Goal: Task Accomplishment & Management: Use online tool/utility

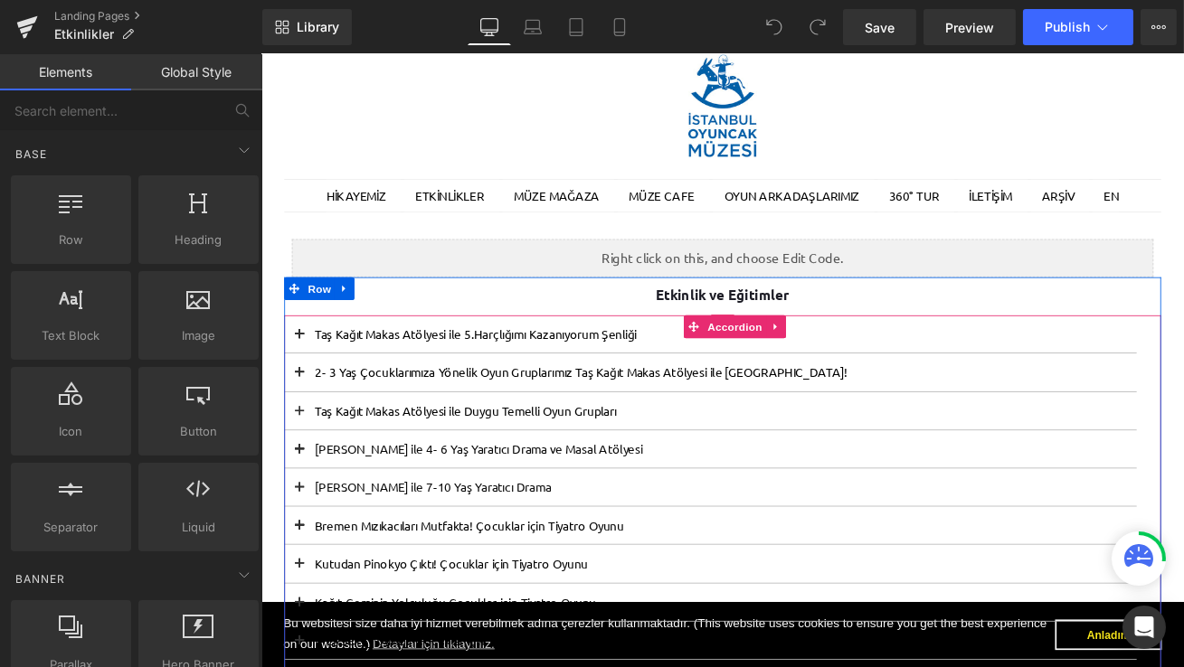
scroll to position [93, 0]
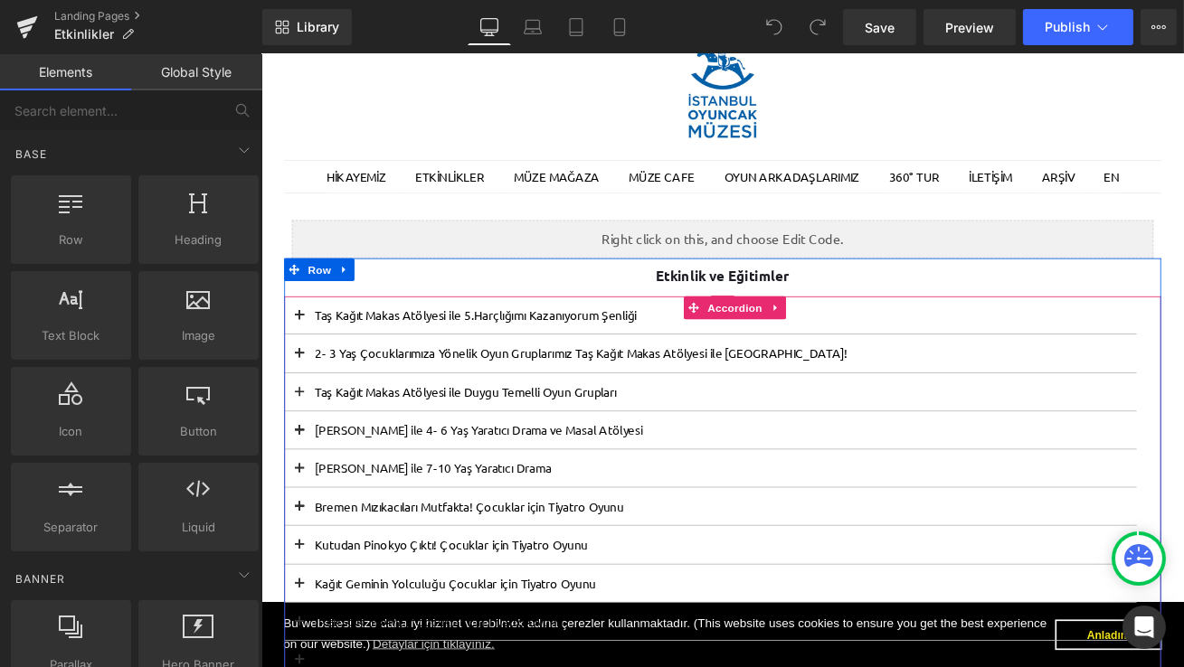
click at [302, 363] on button at bounding box center [306, 364] width 36 height 44
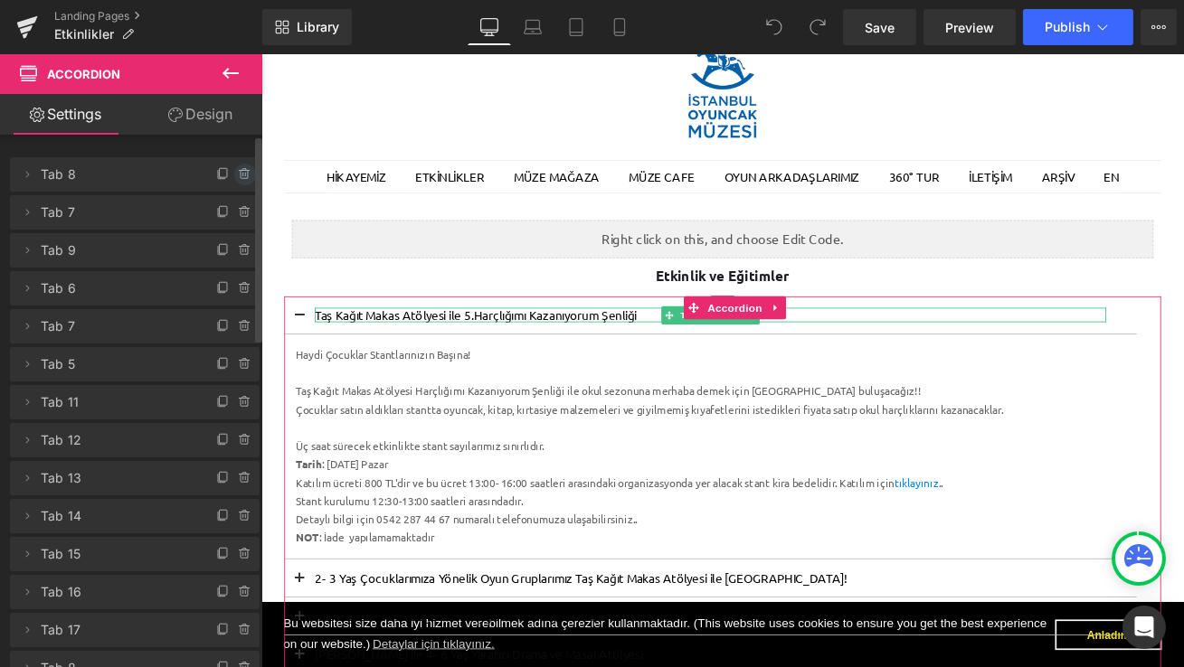
click at [238, 179] on icon at bounding box center [245, 174] width 14 height 14
click at [237, 179] on button "Delete" at bounding box center [225, 176] width 57 height 24
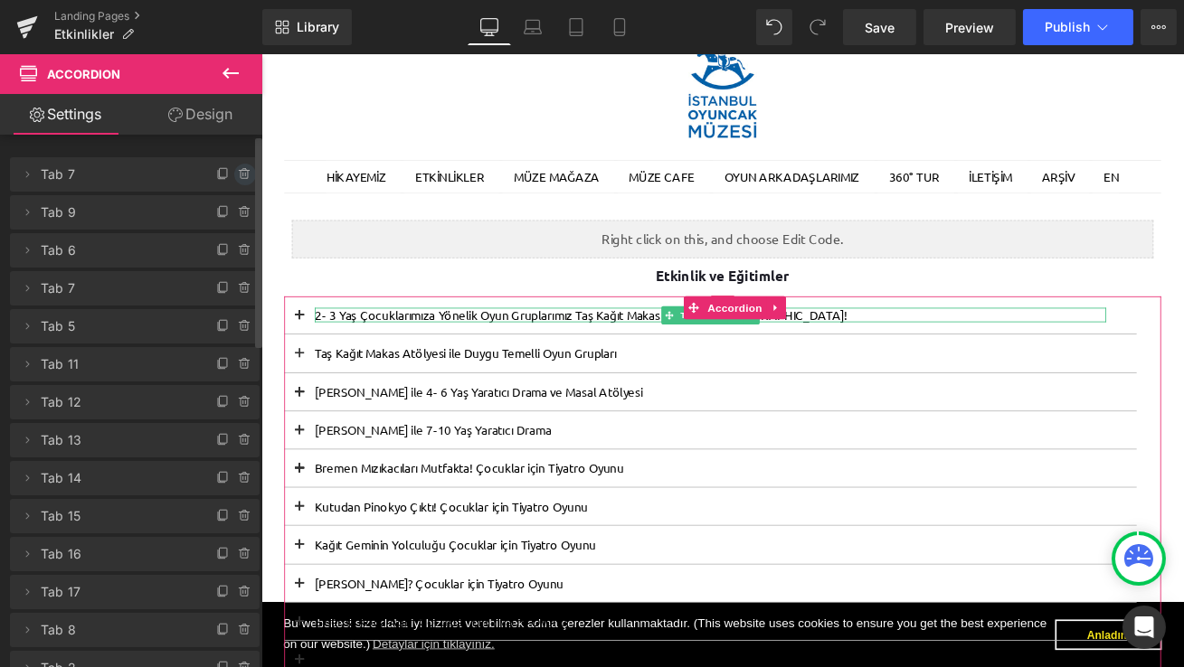
click at [240, 176] on icon at bounding box center [245, 174] width 14 height 14
drag, startPoint x: 240, startPoint y: 176, endPoint x: 65, endPoint y: 270, distance: 198.2
click at [240, 176] on button "Delete" at bounding box center [225, 176] width 57 height 24
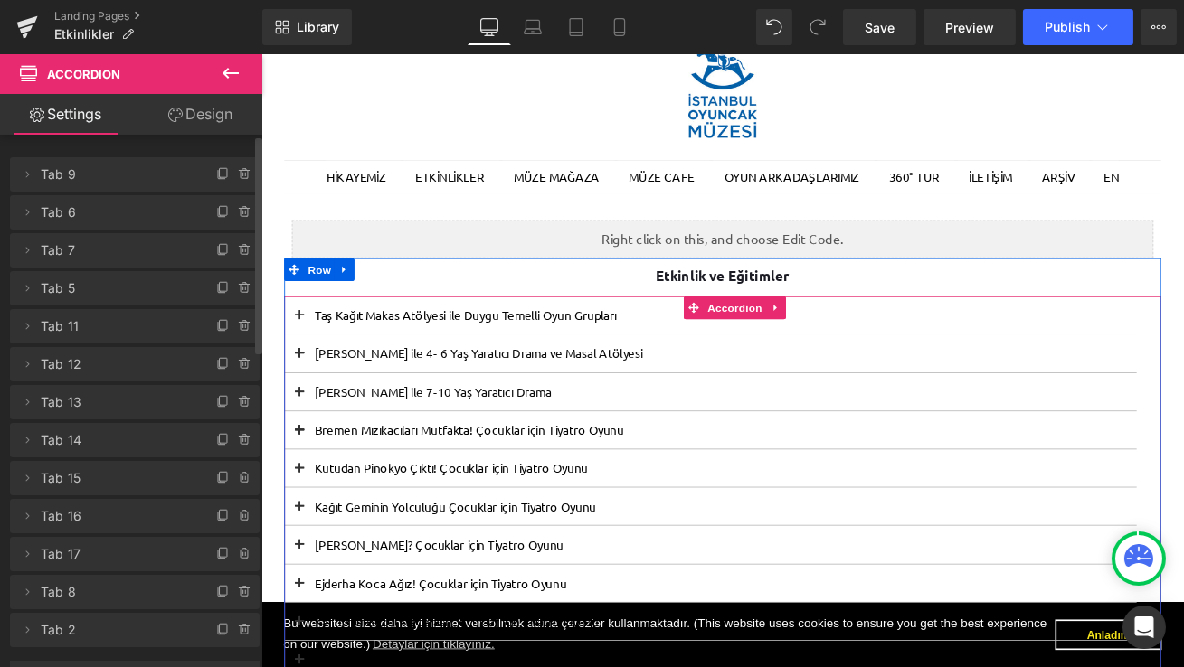
click at [306, 370] on span at bounding box center [306, 370] width 0 height 0
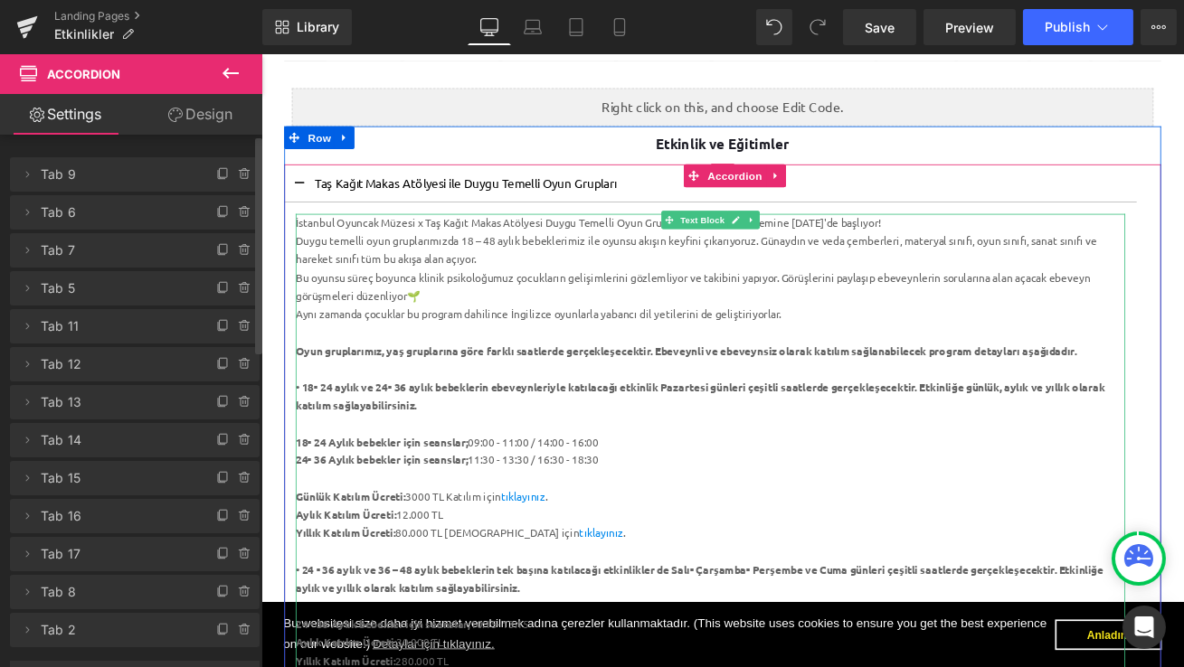
scroll to position [256, 0]
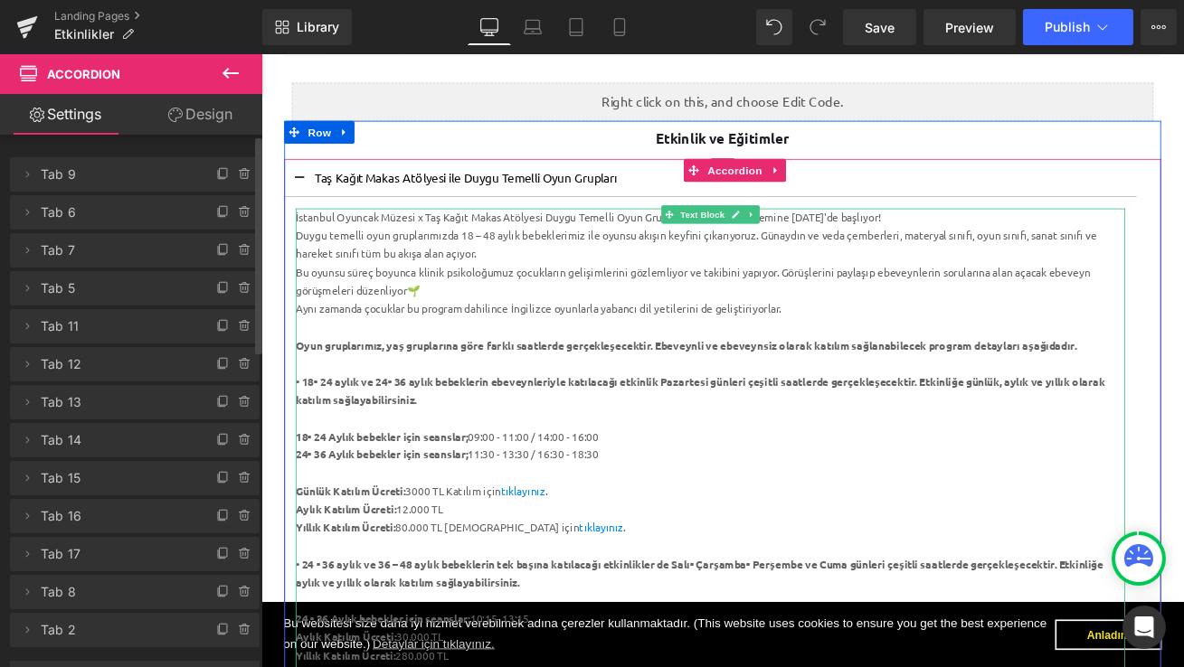
click at [703, 533] on div "24- 36 Aylık bebekler için seanslar; 11:30 - 13:30 / 16:30 - 18:30" at bounding box center [793, 530] width 984 height 22
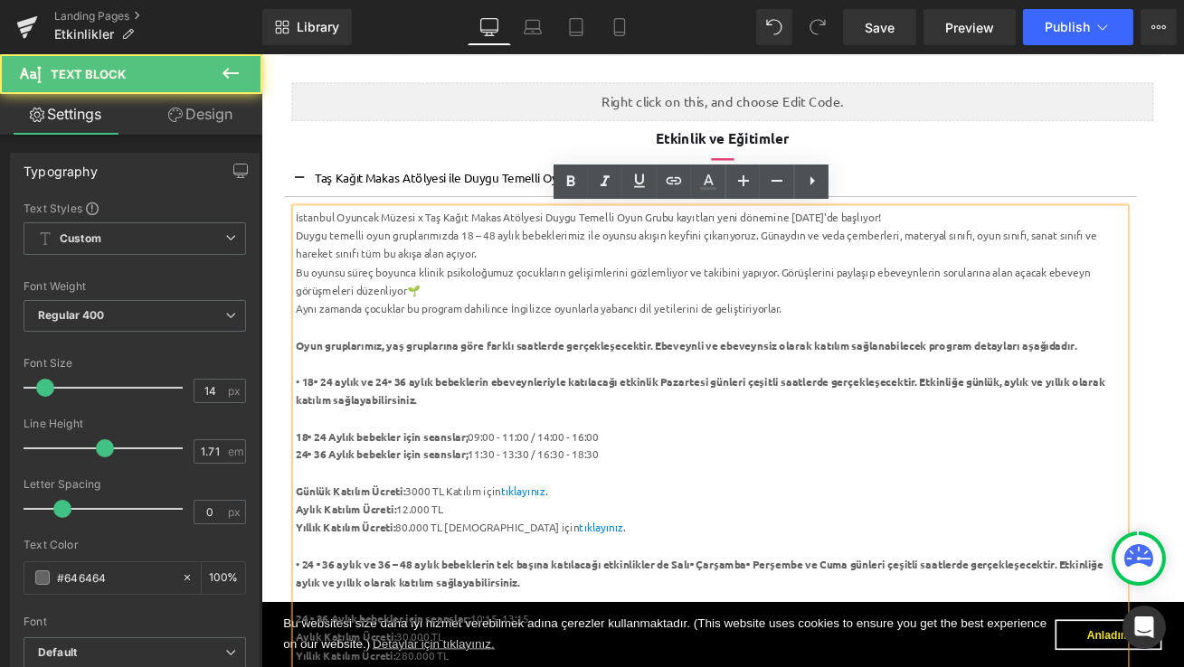
click at [637, 618] on div "Yıllık Katılım Ücreti: 80.000 TL Katılım için tıklayınız ." at bounding box center [793, 617] width 984 height 22
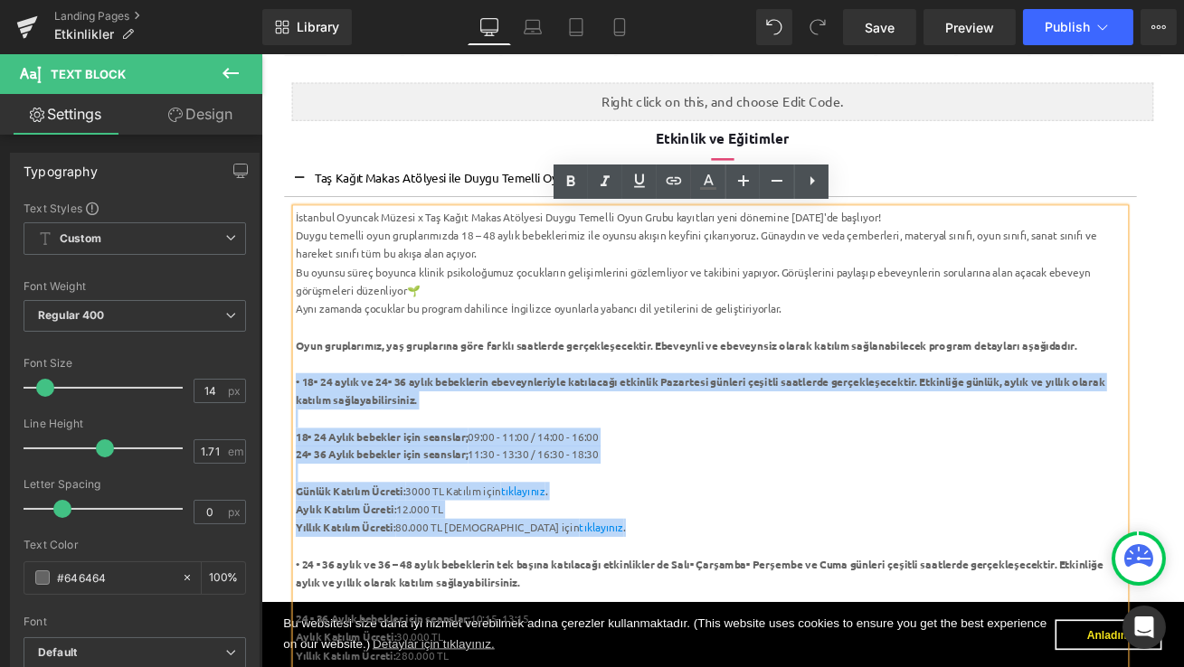
drag, startPoint x: 637, startPoint y: 618, endPoint x: 305, endPoint y: 432, distance: 380.5
click at [305, 432] on div "İstanbul Oyuncak Müzesi x Taş Kağıt Makas Atölyesi Duygu Temelli Oyun Grubu kay…" at bounding box center [793, 649] width 984 height 823
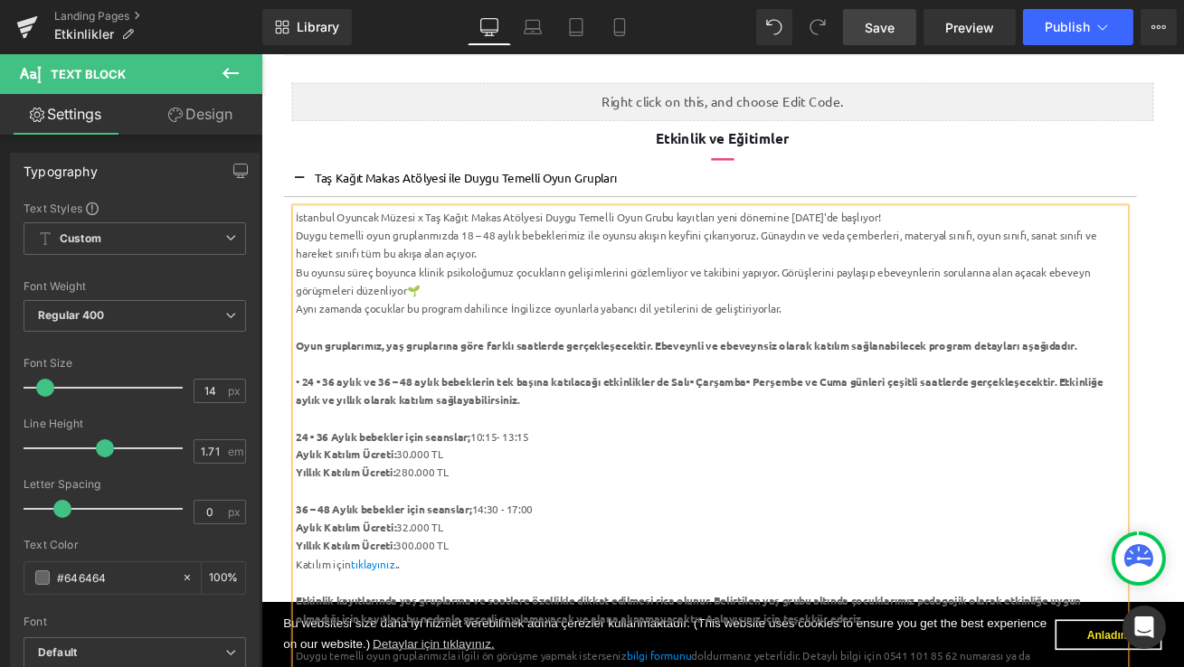
click at [882, 29] on span "Save" at bounding box center [879, 27] width 30 height 19
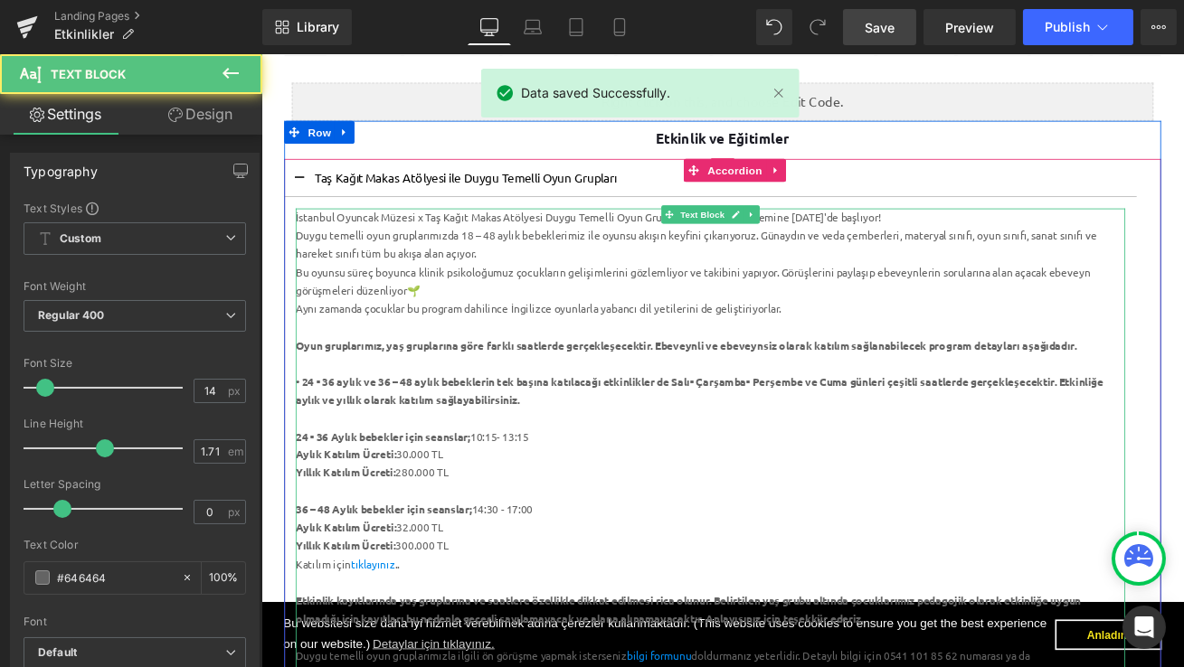
click at [775, 394] on strong "Oyun gruplarımız, yaş gruplarına göre farklı saatlerde gerçekleşecektir. Ebevey…" at bounding box center [764, 399] width 926 height 16
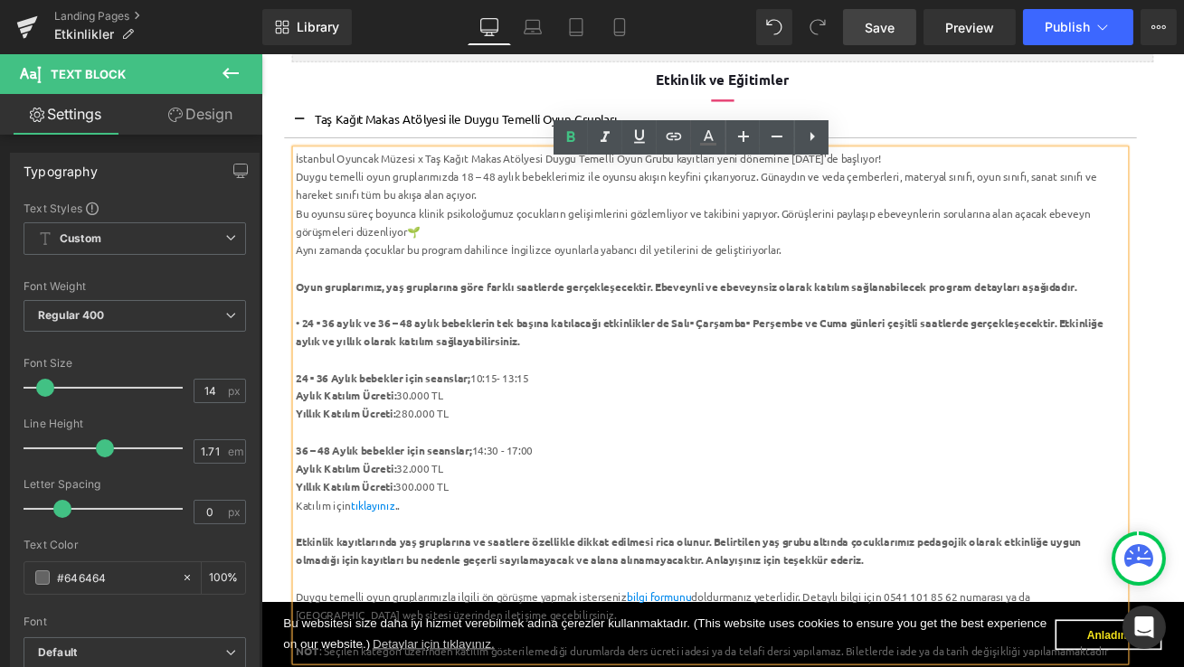
scroll to position [327, 0]
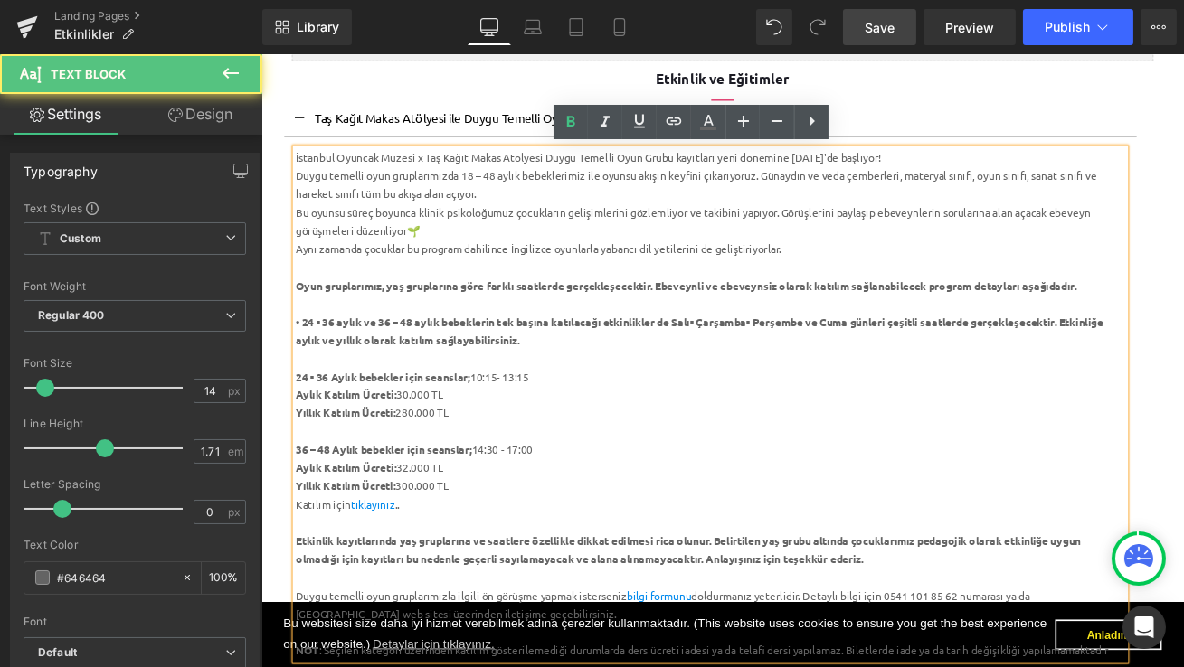
click at [604, 433] on div "24 - 36 Aylık bebekler için seanslar; 10:15- 13:15" at bounding box center [793, 438] width 984 height 22
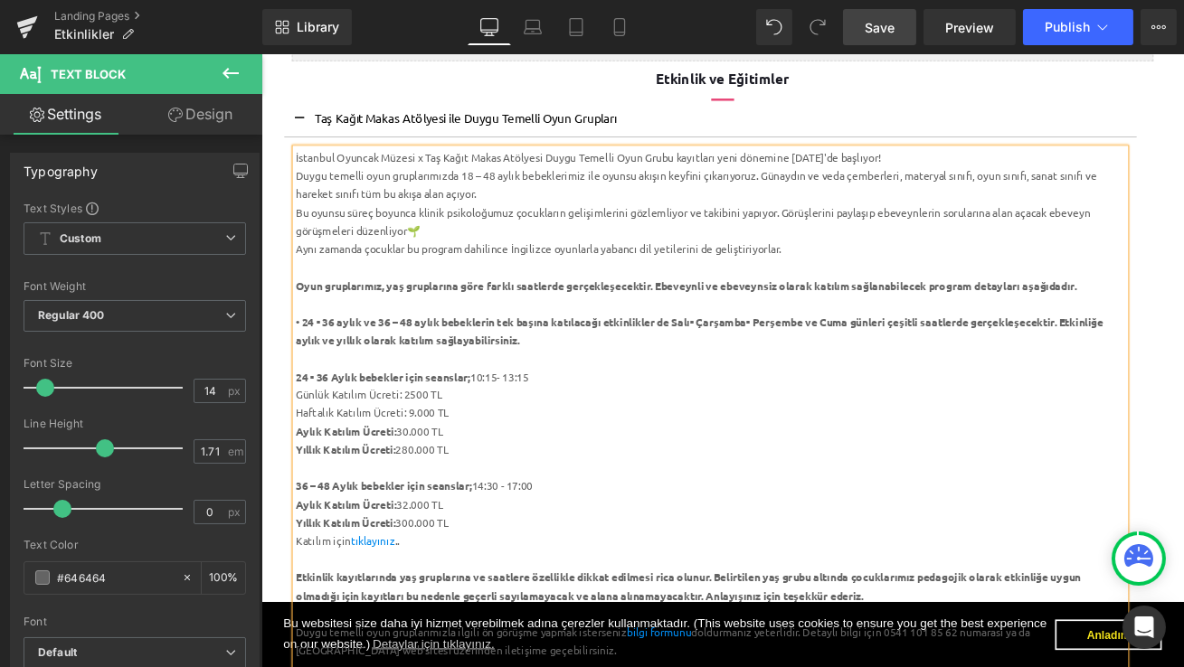
click at [437, 459] on div "Günlük Katılım Ücreti: 2500 TL" at bounding box center [793, 459] width 984 height 22
drag, startPoint x: 423, startPoint y: 458, endPoint x: 304, endPoint y: 460, distance: 119.4
click at [304, 460] on div "Günlük Katılım Ücreti: 2.500 TL" at bounding box center [793, 459] width 984 height 22
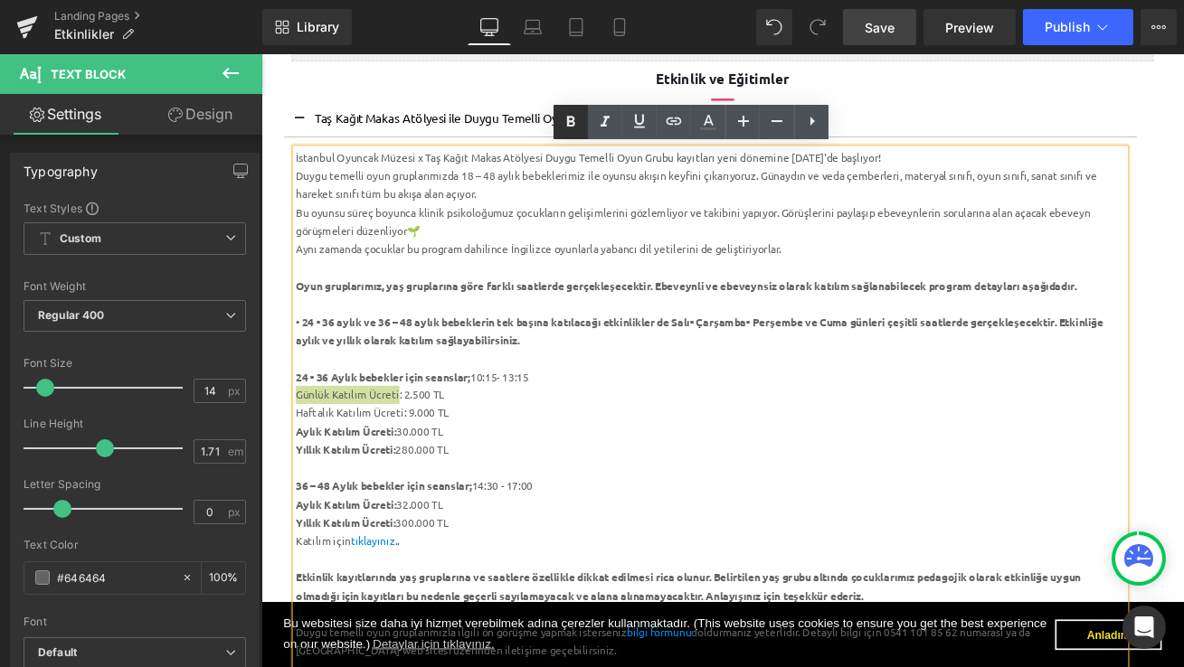
click at [578, 119] on icon at bounding box center [571, 122] width 22 height 22
drag, startPoint x: 431, startPoint y: 478, endPoint x: 305, endPoint y: 478, distance: 126.6
click at [305, 478] on div "Haftalık Katılım Ücreti: 9.000 TL" at bounding box center [793, 480] width 984 height 22
click at [578, 121] on icon at bounding box center [571, 122] width 22 height 22
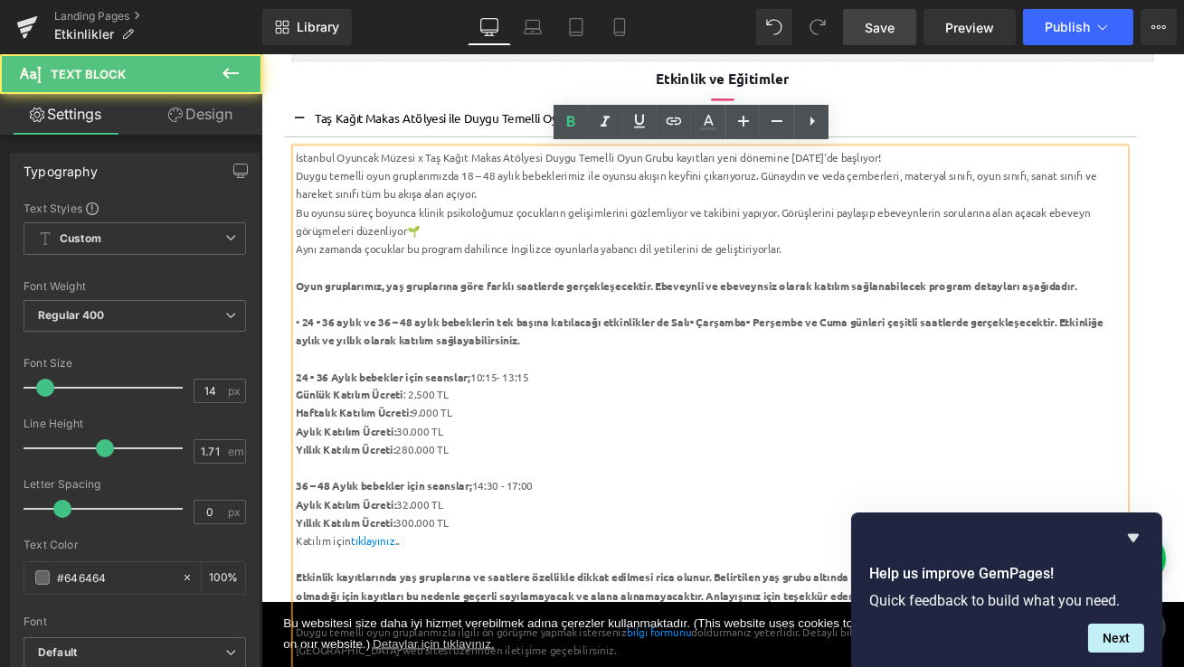
click at [652, 571] on div "36 – 48 Aylık bebekler için seanslar; 14:30 - 17:00" at bounding box center [793, 567] width 984 height 22
click at [583, 566] on div "36 – 48 Aylık bebekler için seanslar; 14:30 - 17:00" at bounding box center [793, 567] width 984 height 22
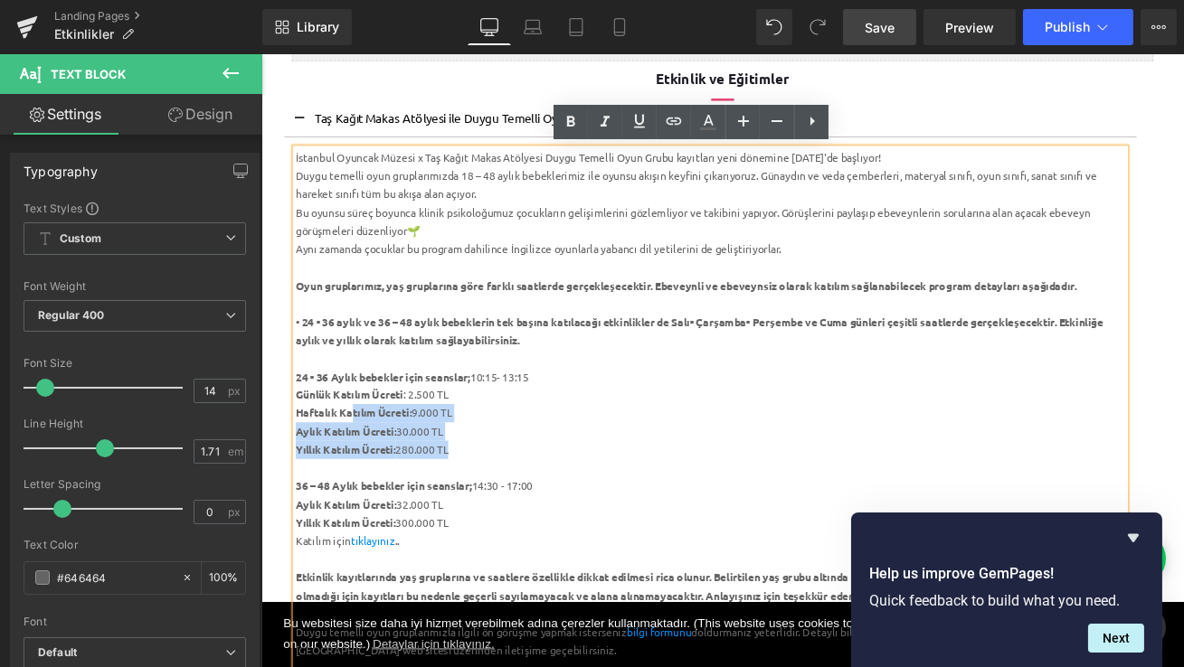
drag, startPoint x: 505, startPoint y: 519, endPoint x: 371, endPoint y: 481, distance: 139.1
click at [371, 481] on div "İstanbul Oyuncak Müzesi x Taş Kağıt Makas Atölyesi Duygu Temelli Oyun Grubu kay…" at bounding box center [793, 490] width 984 height 649
click at [504, 605] on div "Yıllık Katılım Ücreti: 300.000 TL" at bounding box center [793, 610] width 984 height 22
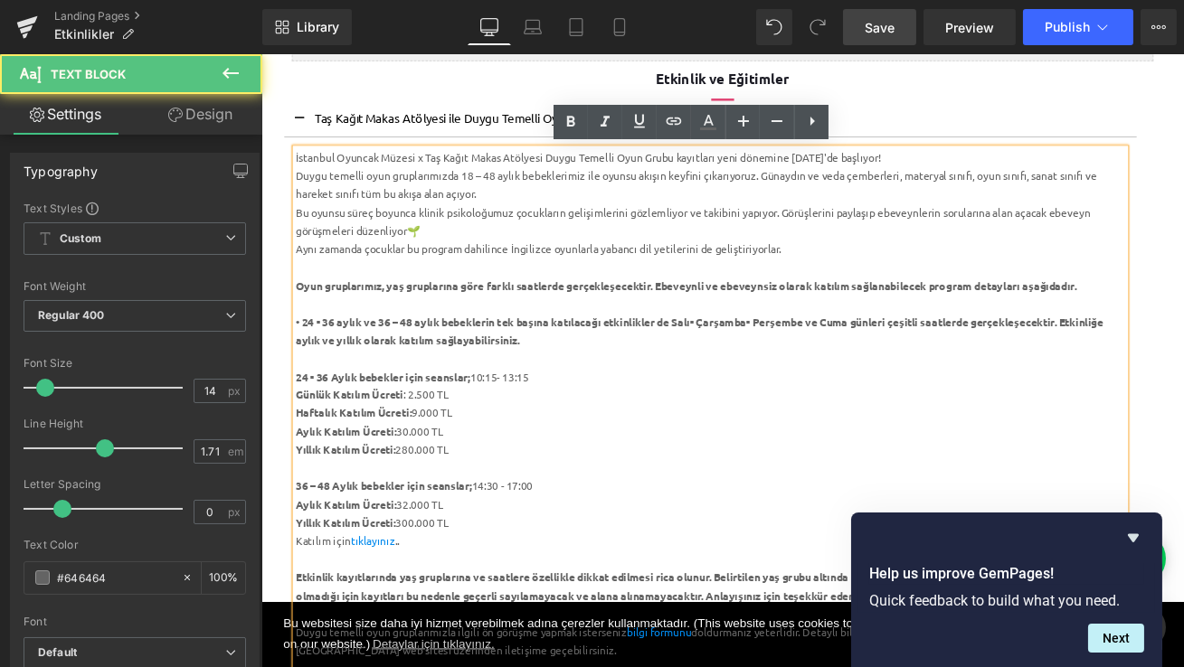
click at [488, 582] on div "Aylık Katılım Ücreti: 32.000 TL" at bounding box center [793, 589] width 984 height 22
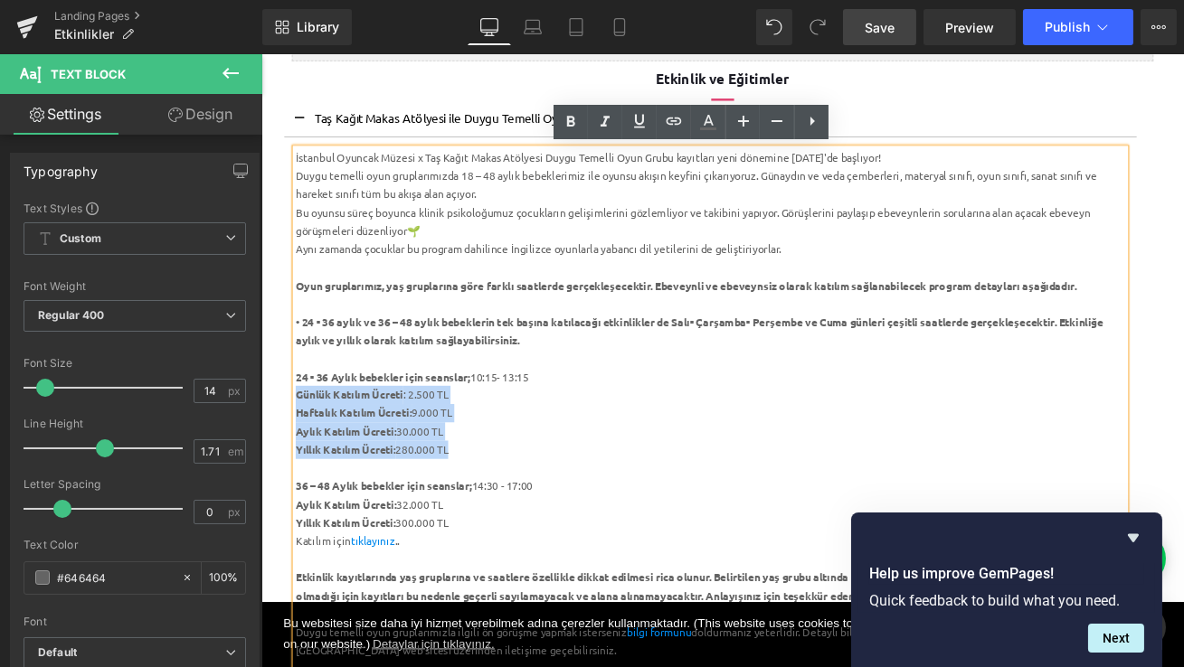
drag, startPoint x: 505, startPoint y: 525, endPoint x: 302, endPoint y: 457, distance: 213.6
click at [302, 457] on div "İstanbul Oyuncak Müzesi x Taş Kağıt Makas Atölyesi Duygu Temelli Oyun Grubu kay…" at bounding box center [793, 490] width 984 height 649
copy div "Günlük Katılım Ücreti : 2.500 TL Haftalık Katılım Ücreti: 9.000 TL Aylık Katılı…"
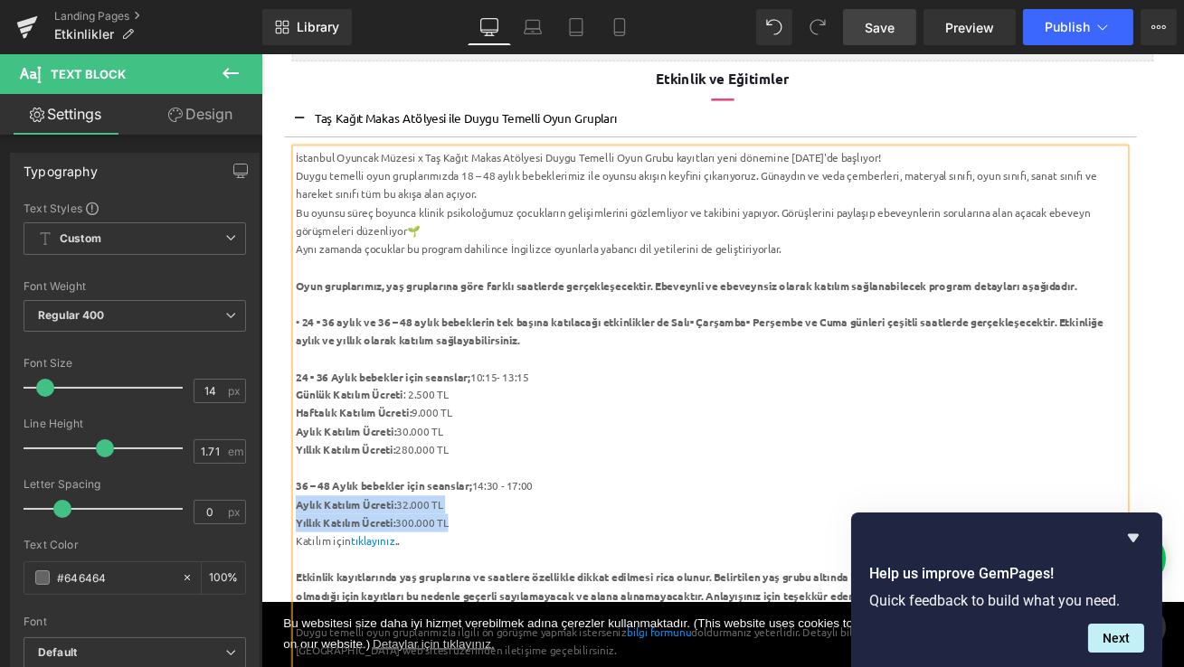
drag, startPoint x: 501, startPoint y: 610, endPoint x: 301, endPoint y: 588, distance: 201.1
click at [301, 588] on div "İstanbul Oyuncak Müzesi x Taş Kağıt Makas Atölyesi Duygu Temelli Oyun Grubu kay…" at bounding box center [793, 490] width 984 height 649
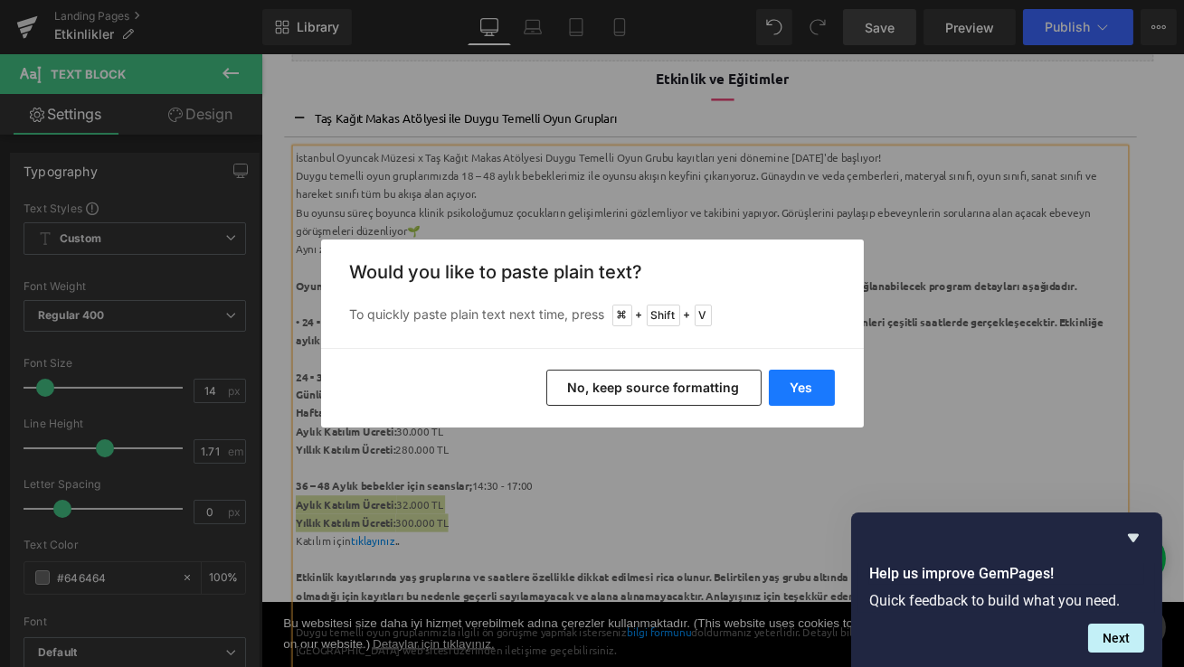
click at [805, 386] on button "Yes" at bounding box center [802, 388] width 66 height 36
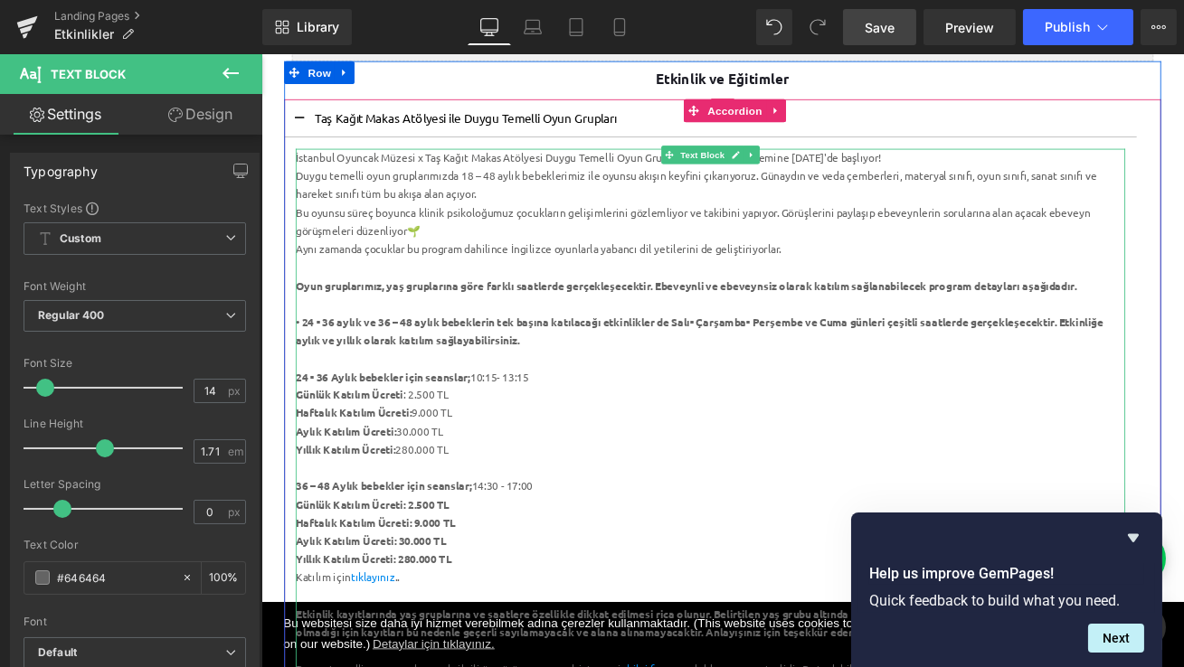
click at [517, 658] on div "Yıllık Katılım Ücreti: 280.000 TL" at bounding box center [793, 654] width 984 height 22
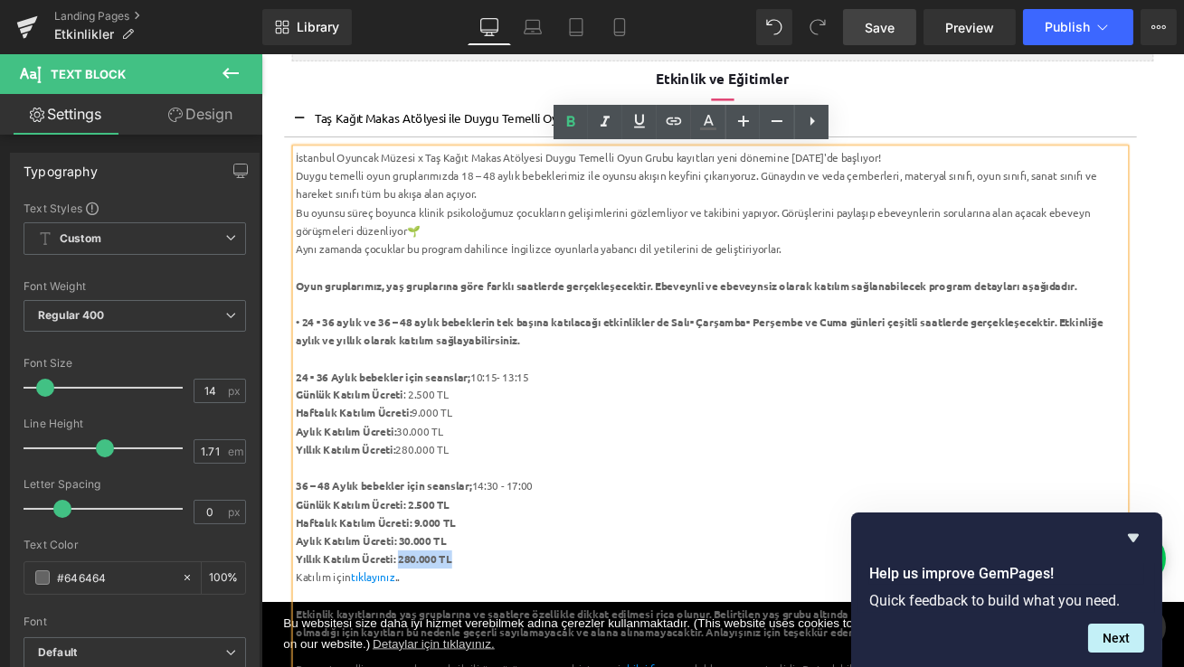
drag, startPoint x: 496, startPoint y: 650, endPoint x: 426, endPoint y: 652, distance: 70.5
click at [426, 652] on div "Yıllık Katılım Ücreti: 280.000 TL" at bounding box center [793, 654] width 984 height 22
click at [582, 122] on link at bounding box center [570, 122] width 34 height 34
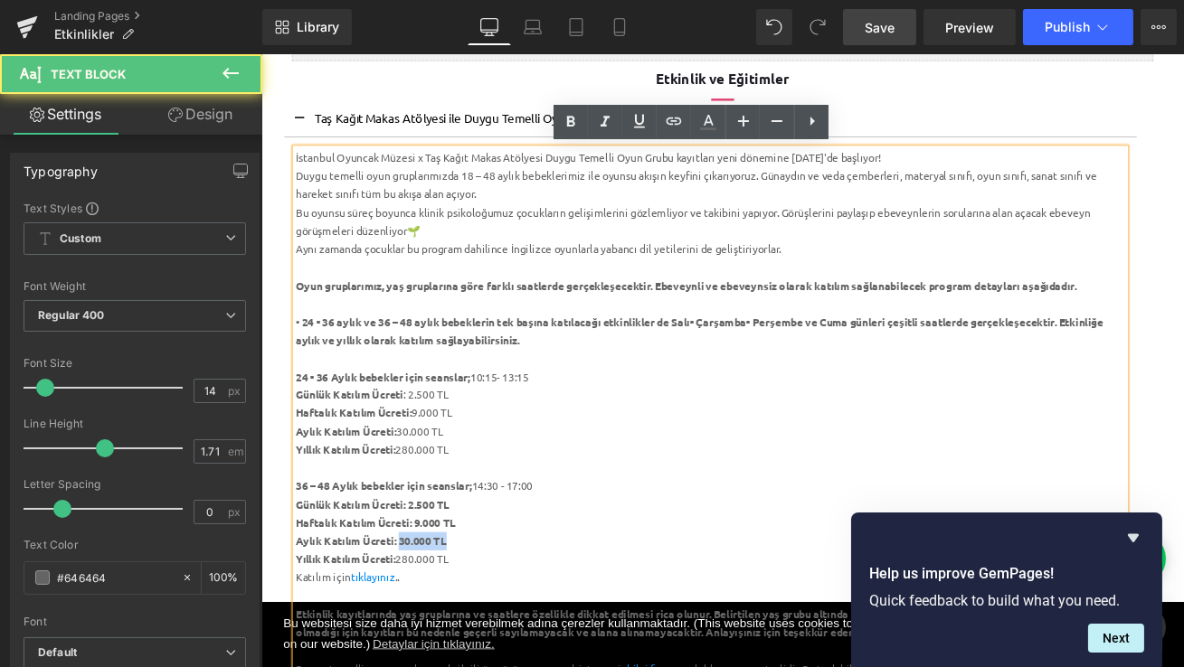
drag, startPoint x: 497, startPoint y: 626, endPoint x: 426, endPoint y: 627, distance: 71.4
click at [426, 627] on div "Aylık Katılım Ücreti: 30.000 TL" at bounding box center [793, 632] width 984 height 22
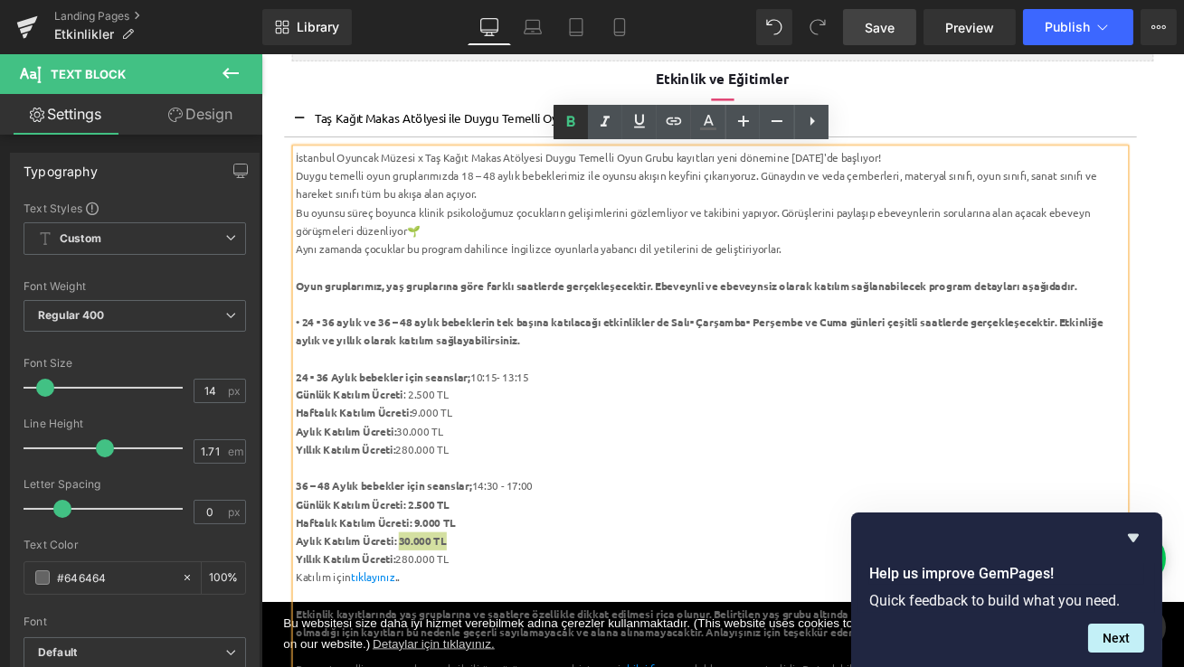
click at [570, 125] on icon at bounding box center [571, 121] width 8 height 11
drag, startPoint x: 491, startPoint y: 604, endPoint x: 443, endPoint y: 605, distance: 47.9
click at [443, 605] on div "Haftalık Katılım Ücreti: 9.000 TL" at bounding box center [793, 610] width 984 height 22
click at [570, 124] on icon at bounding box center [571, 122] width 22 height 22
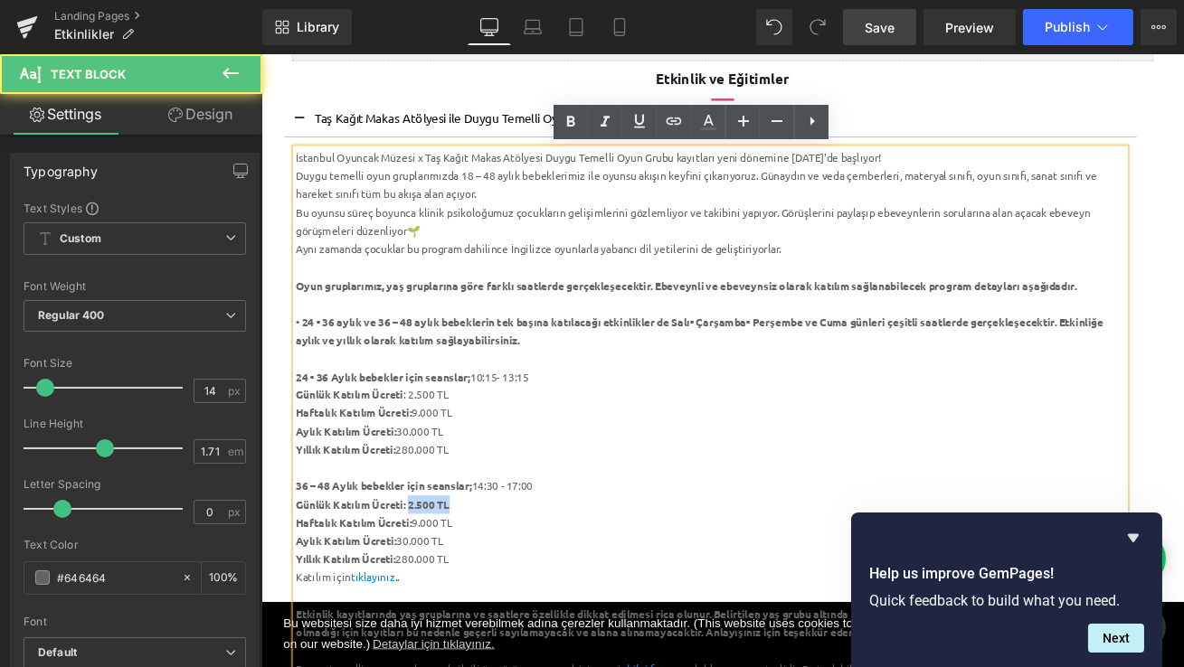
drag, startPoint x: 493, startPoint y: 592, endPoint x: 439, endPoint y: 592, distance: 53.3
click at [439, 592] on div "Günlük Katılım Ücreti: 2.500 TL" at bounding box center [793, 589] width 984 height 22
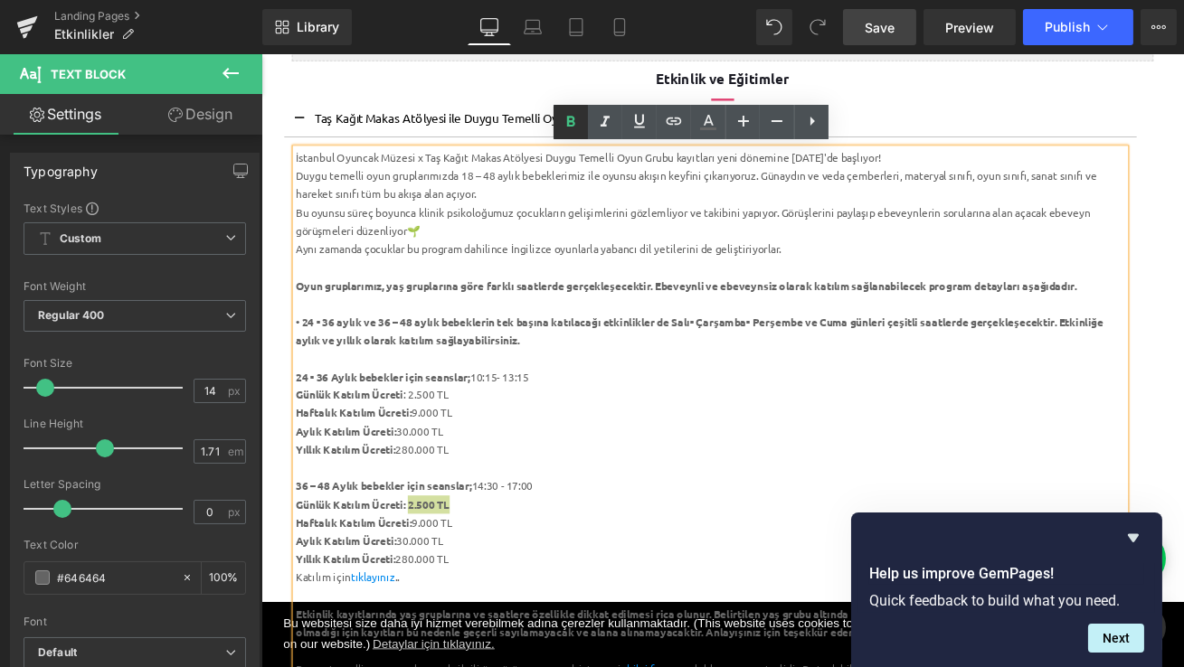
click at [576, 120] on icon at bounding box center [571, 122] width 22 height 22
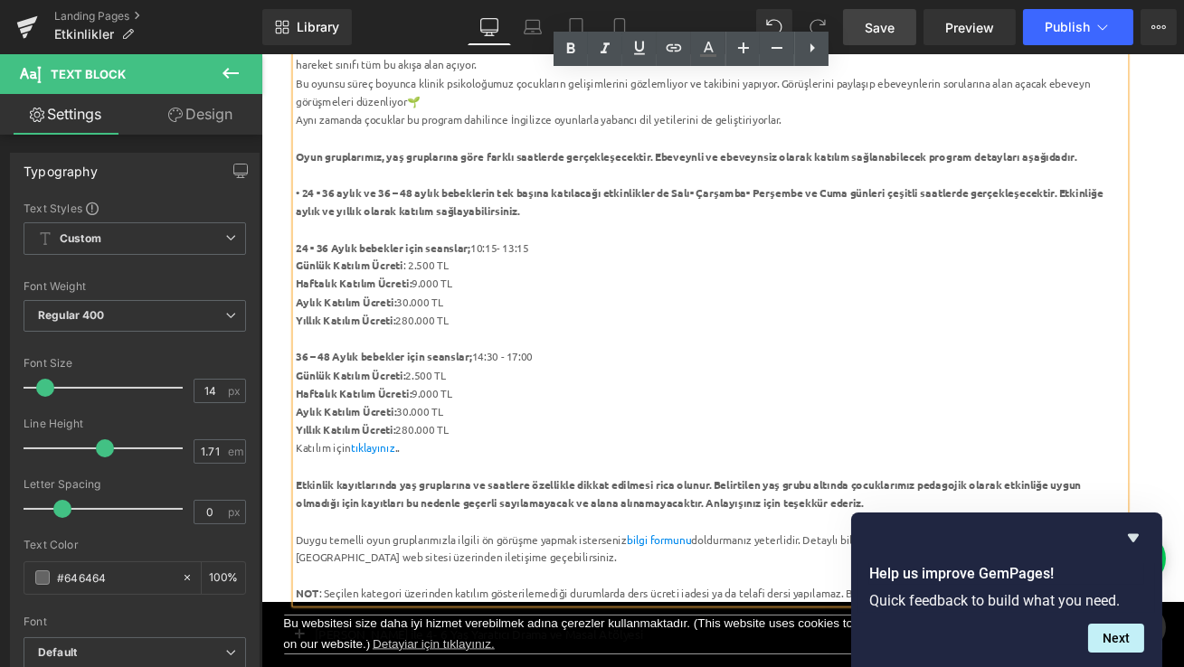
scroll to position [391, 0]
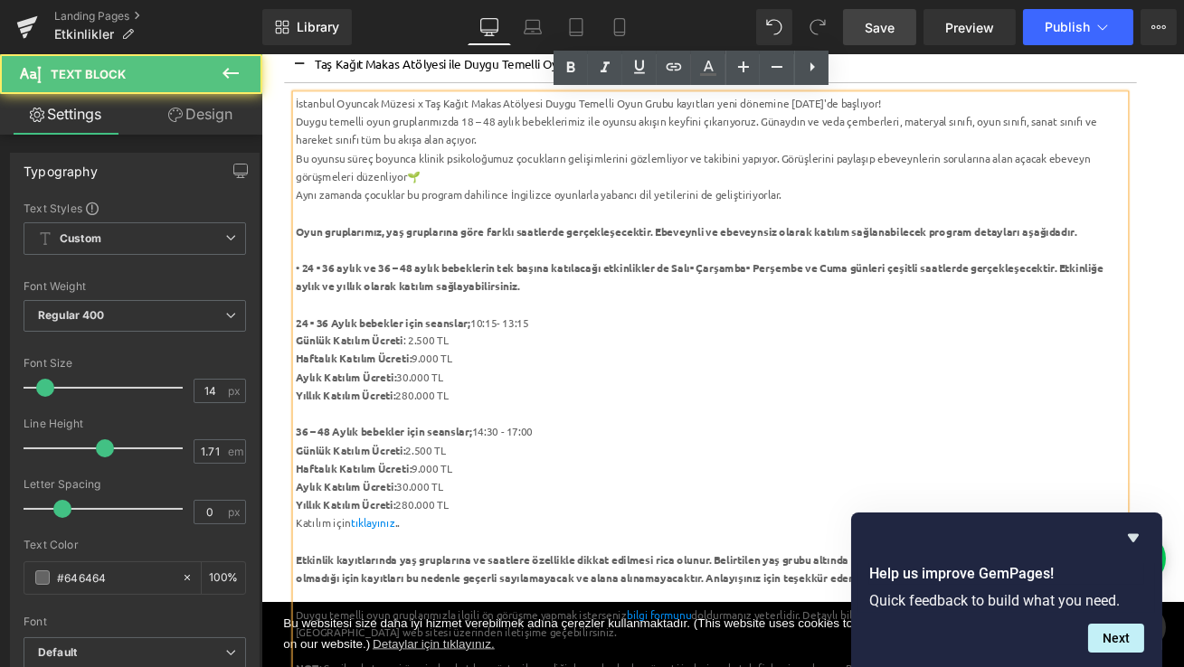
click at [304, 333] on strong "• 24 - 36 aylık ve 36 – 48 aylık bebeklerin tek başına katılacağı etkinlikler d…" at bounding box center [779, 318] width 957 height 38
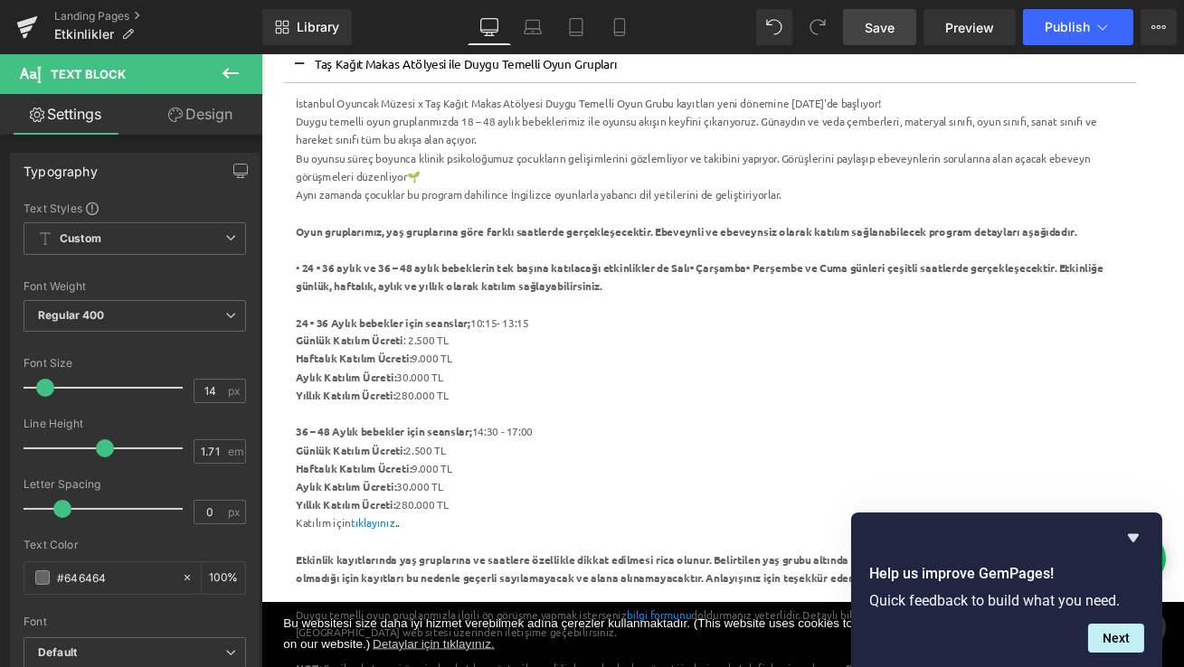
click at [879, 28] on span "Save" at bounding box center [879, 27] width 30 height 19
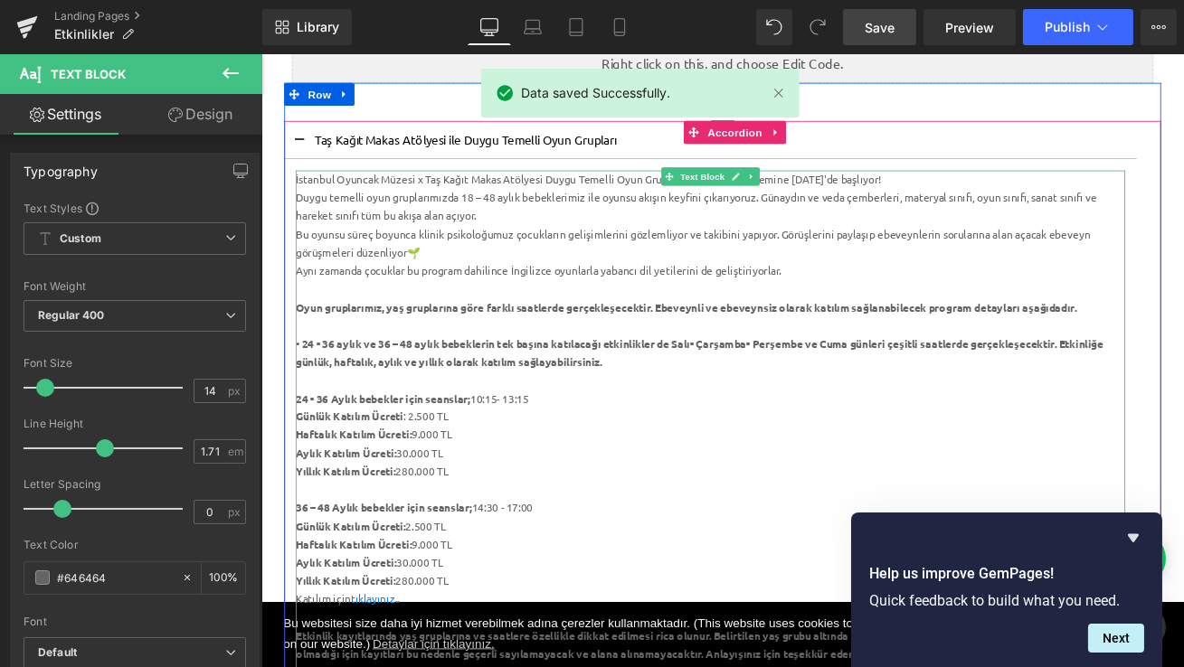
scroll to position [276, 0]
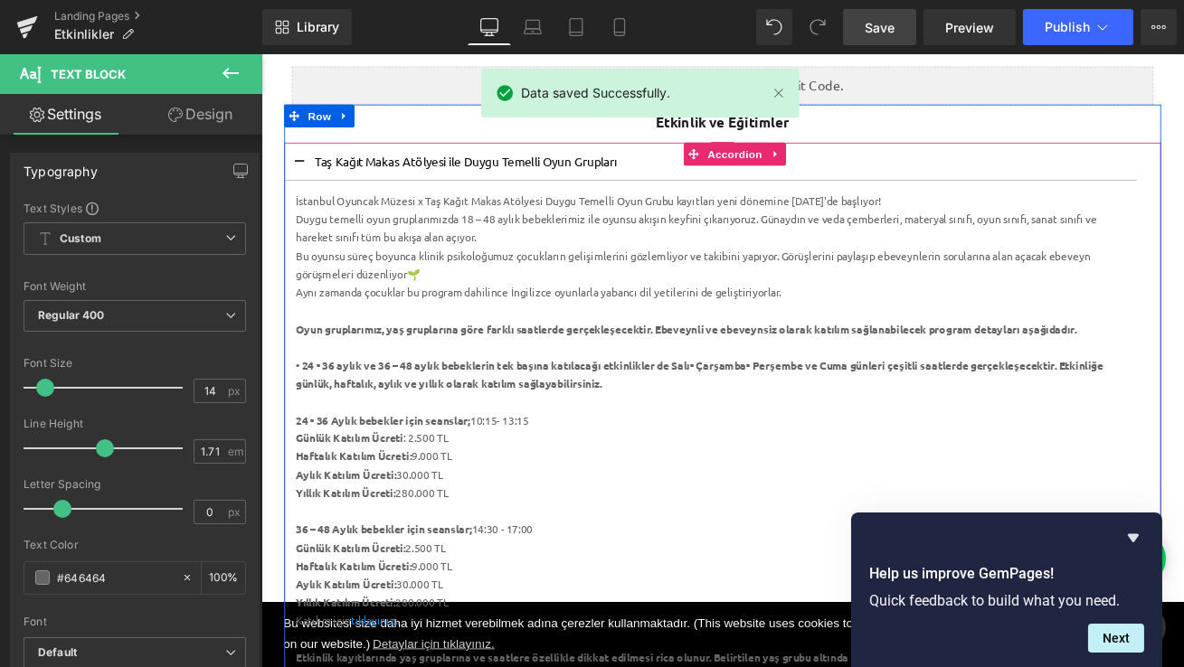
click at [712, 181] on p "Taş Kağıt Makas Atölyesi ile Duygu Temelli Oyun Grupları" at bounding box center [793, 181] width 938 height 17
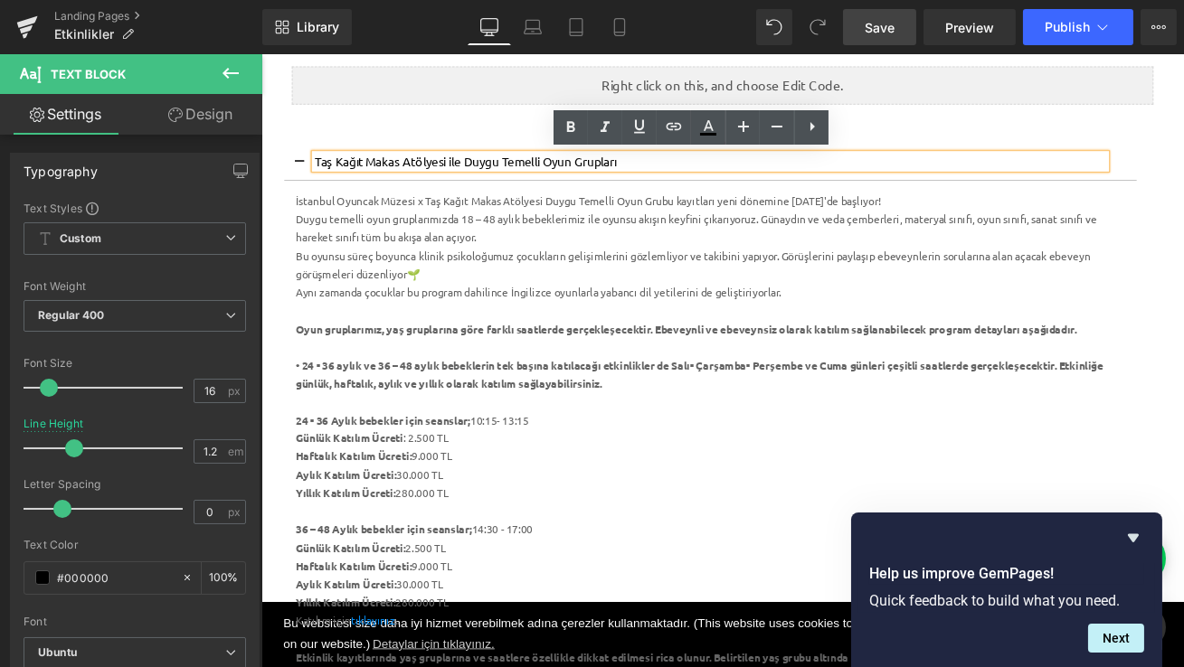
drag, startPoint x: 706, startPoint y: 180, endPoint x: 327, endPoint y: 181, distance: 378.8
click at [327, 181] on p "Taş Kağıt Makas Atölyesi ile Duygu Temelli Oyun Grupları" at bounding box center [793, 181] width 938 height 17
copy p "aş Kağıt Makas Atölyesi ile Duygu Temelli Oyun Grupları"
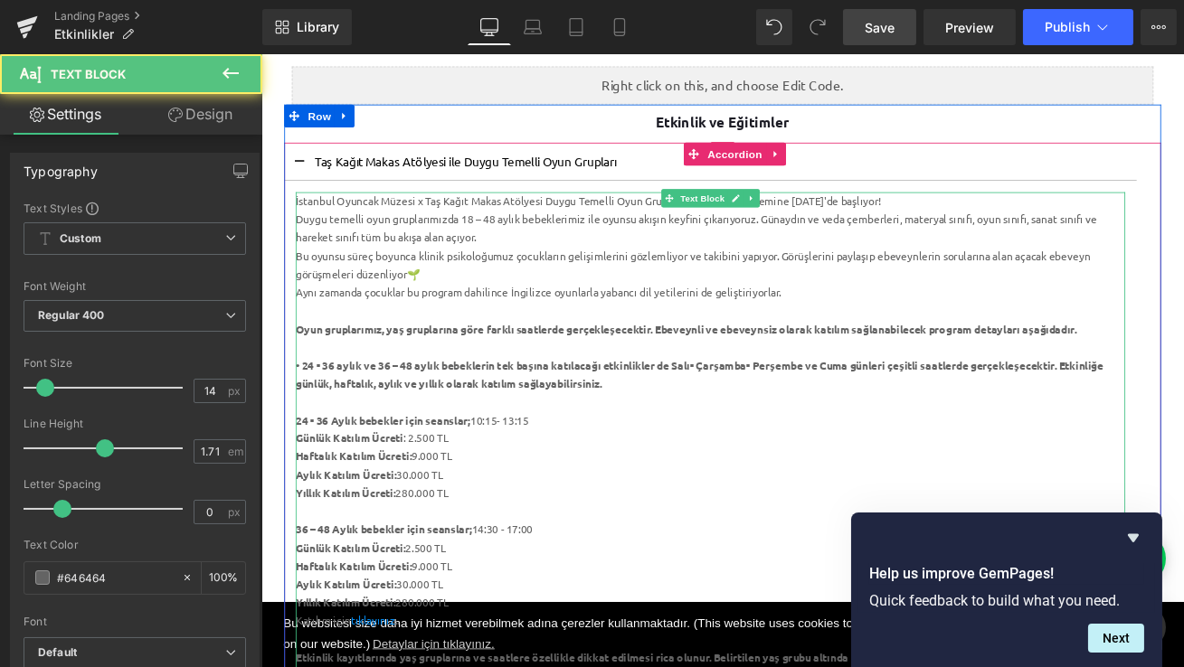
drag, startPoint x: 335, startPoint y: 486, endPoint x: 313, endPoint y: 488, distance: 22.7
click at [313, 488] on strong "24 - 36 Aylık bebekler için seanslar;" at bounding box center [404, 488] width 207 height 16
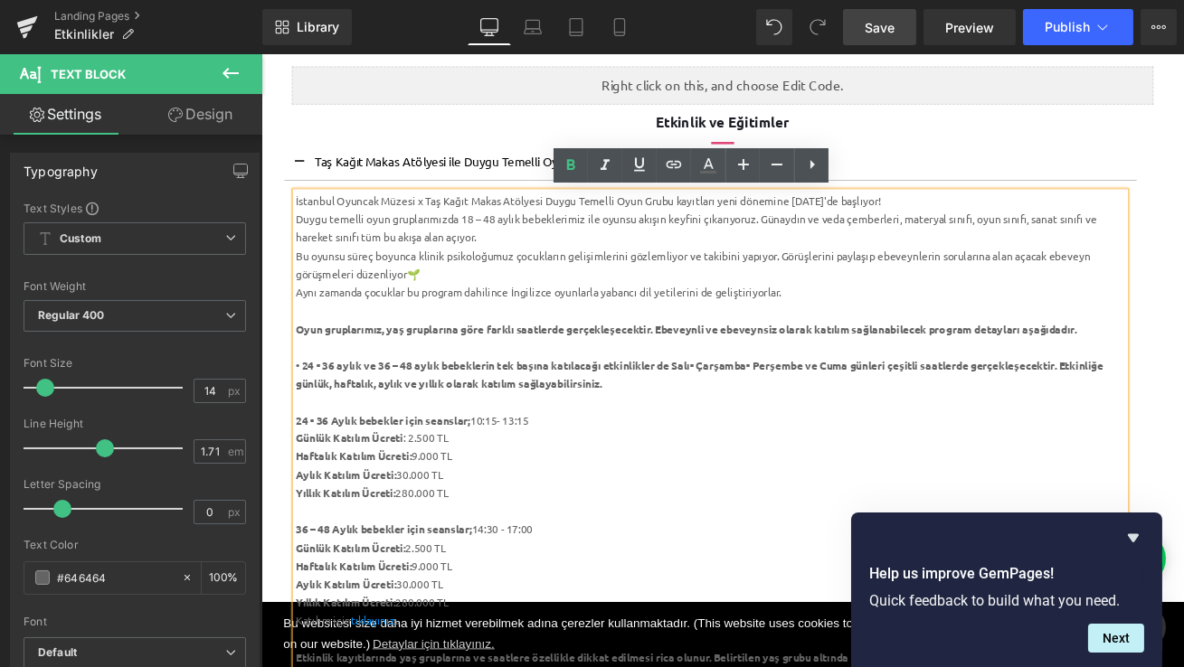
click at [460, 486] on strong "24 - 36 Aylık bebekler için seanslar;" at bounding box center [404, 488] width 207 height 16
drag, startPoint x: 431, startPoint y: 489, endPoint x: 301, endPoint y: 487, distance: 130.2
click at [301, 487] on strong "24 - 36 Aylık bebekler için seanslar;" at bounding box center [404, 488] width 207 height 16
copy strong "24 - 36 Aylık bebekler"
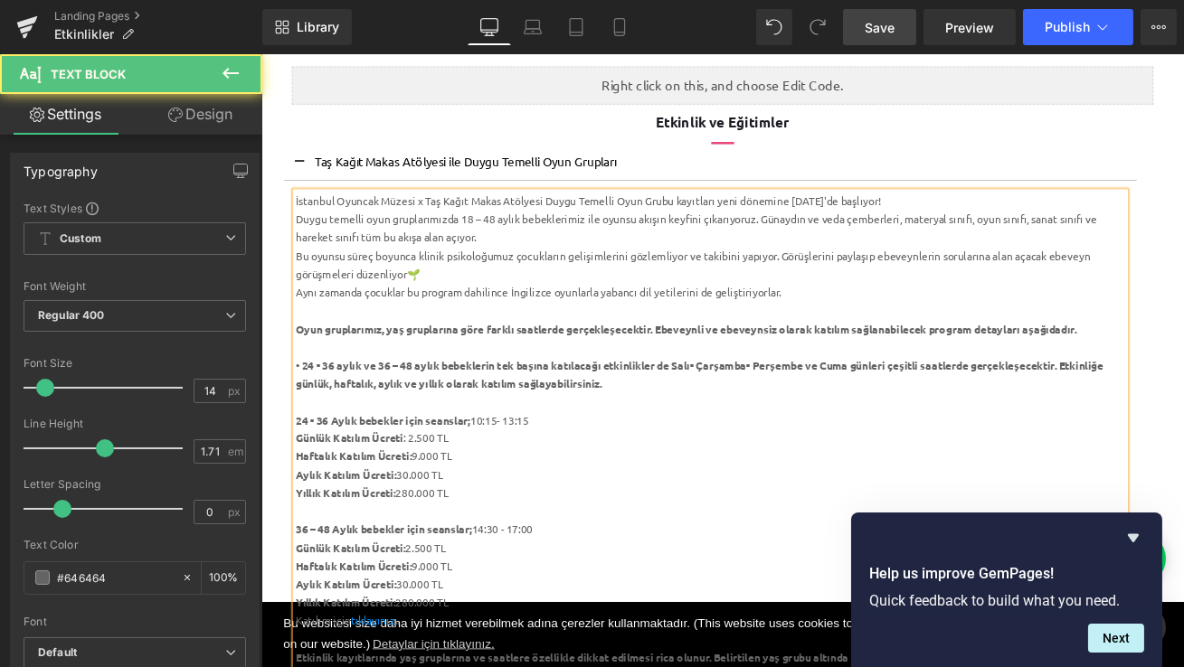
click at [544, 571] on div "Yıllık Katılım Ücreti: 280.000 TL" at bounding box center [793, 575] width 984 height 22
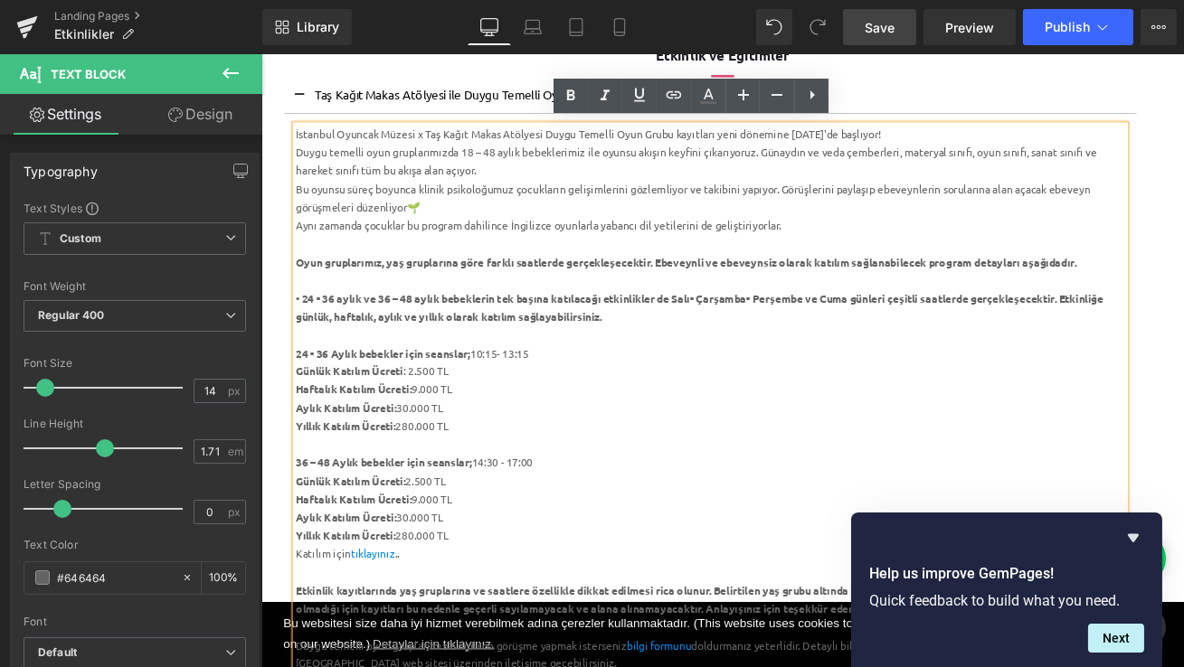
scroll to position [358, 0]
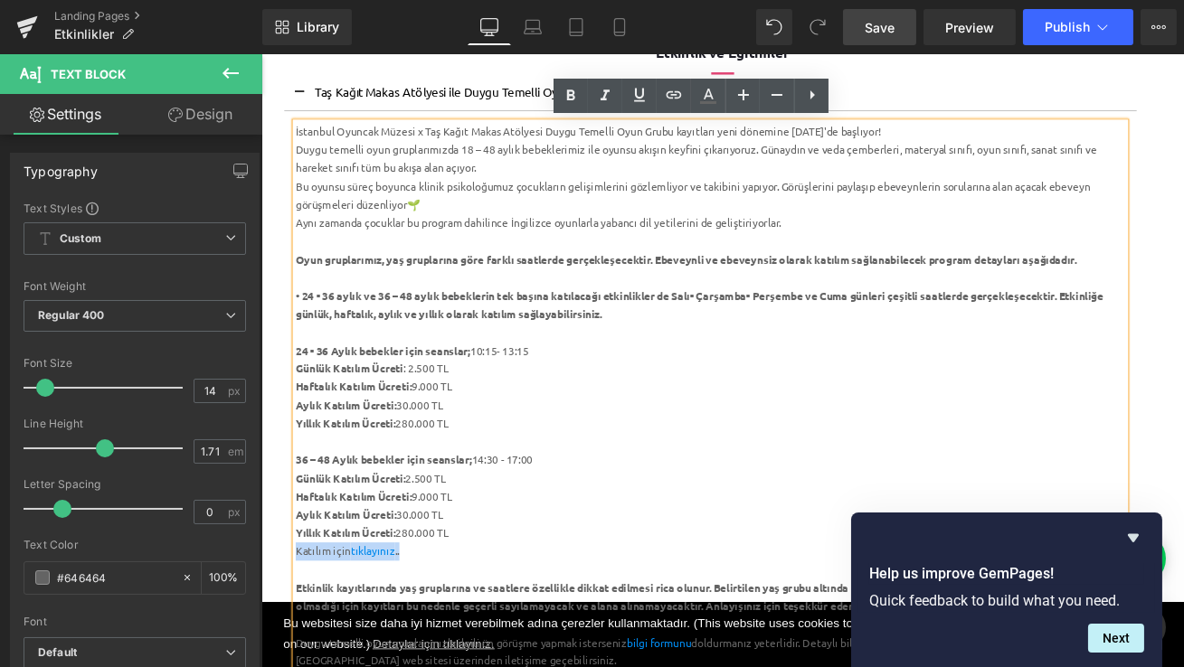
drag, startPoint x: 451, startPoint y: 648, endPoint x: 302, endPoint y: 644, distance: 149.2
click at [302, 644] on div "Katılım için tıklayınız .." at bounding box center [793, 645] width 984 height 22
copy div "Katılım için tıklayınız .."
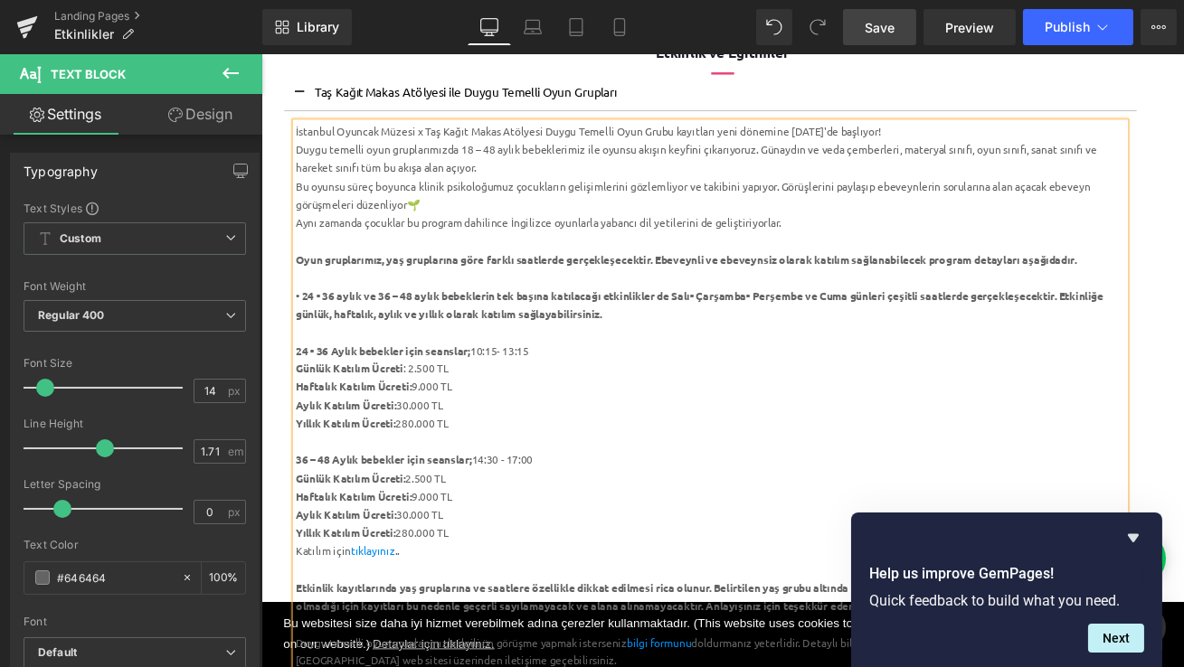
click at [525, 418] on div "Günlük Katılım Ücreti : 2.500 TL" at bounding box center [793, 428] width 984 height 22
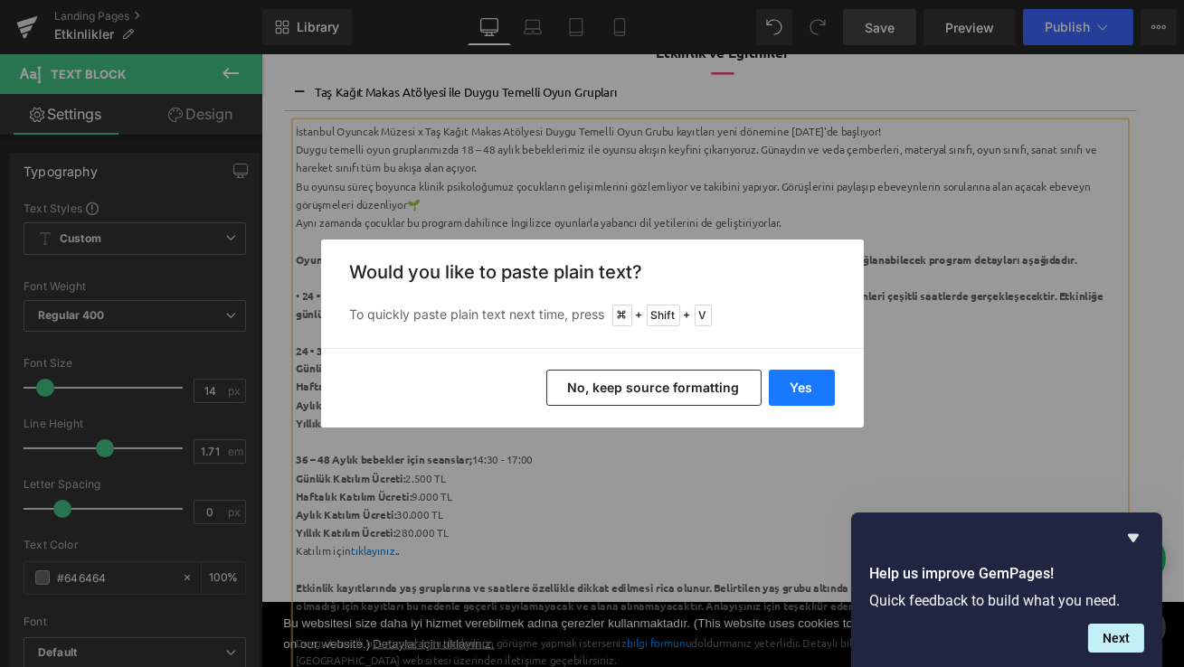
click at [802, 388] on button "Yes" at bounding box center [802, 388] width 66 height 36
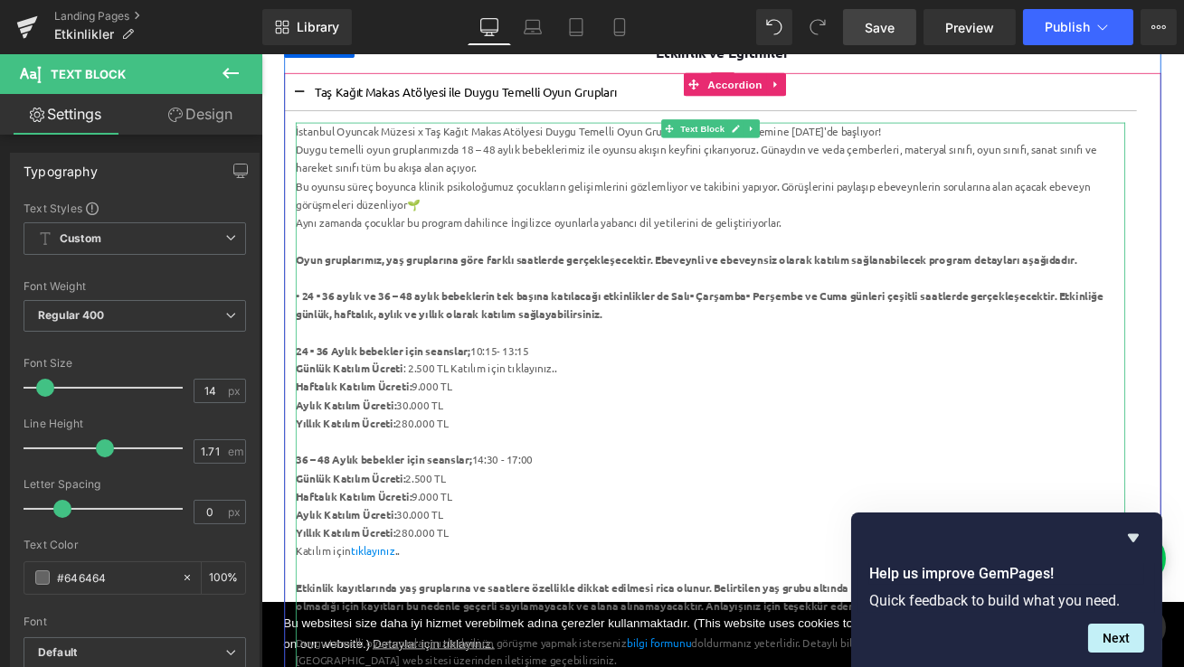
click at [576, 428] on div "Günlük Katılım Ücreti : 2.500 TL Katılım için tıklayınız.." at bounding box center [793, 428] width 984 height 22
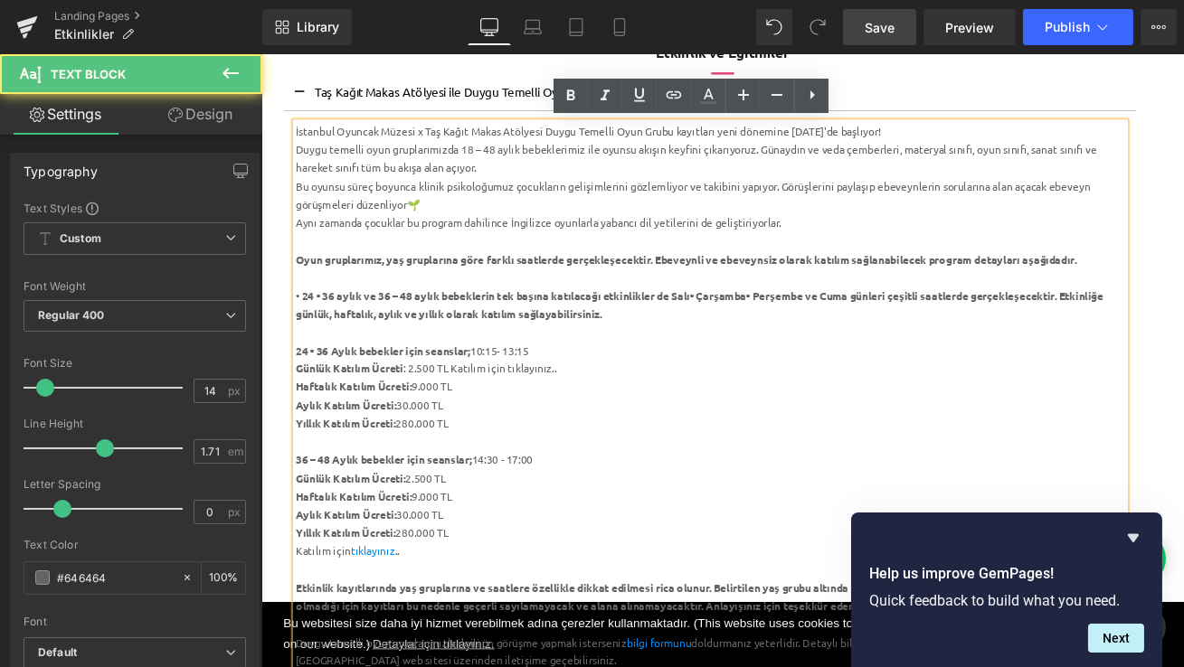
click at [576, 428] on div "Günlük Katılım Ücreti : 2.500 TL Katılım için tıklayınız.." at bounding box center [793, 428] width 984 height 22
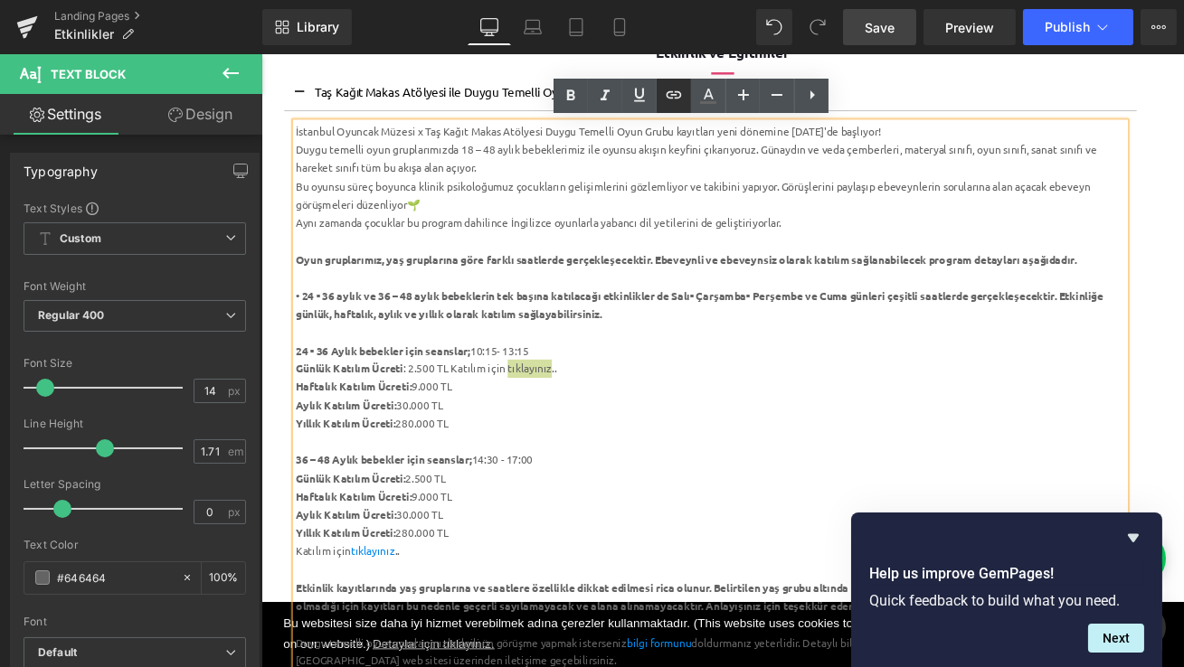
click at [672, 97] on icon at bounding box center [674, 95] width 22 height 22
click at [751, 0] on div "Text Color Highlight Color #333333 Edit or remove link: Edit - Unlink - Cancel" at bounding box center [592, 0] width 1184 height 0
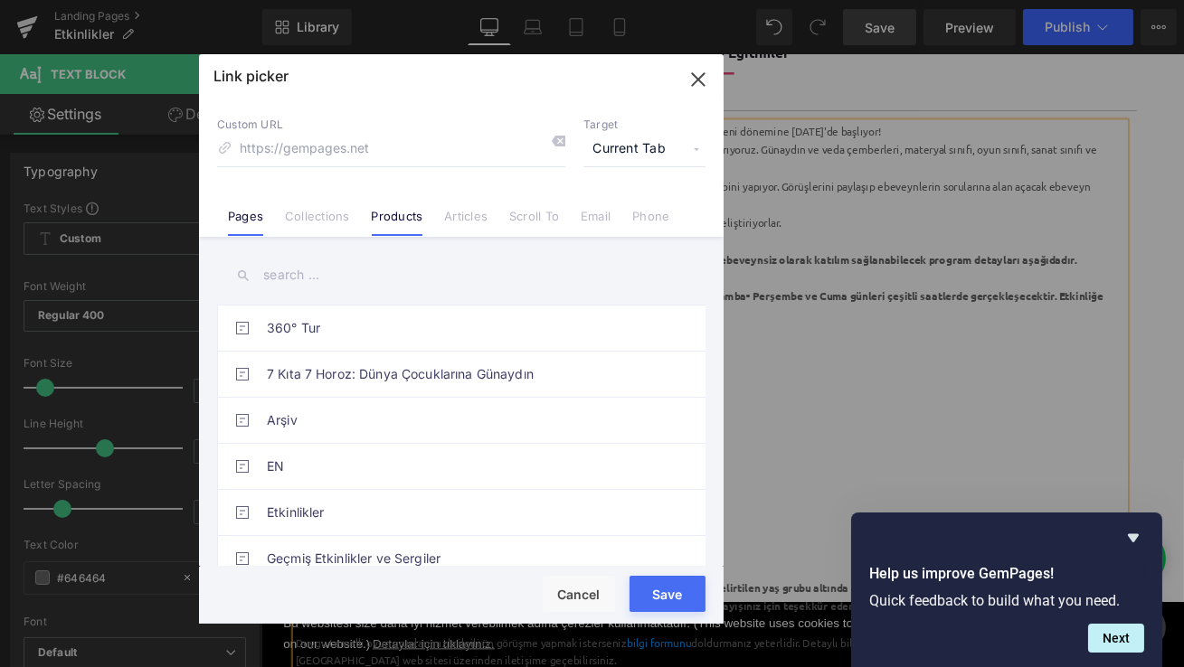
click at [397, 221] on link "Products" at bounding box center [398, 222] width 52 height 27
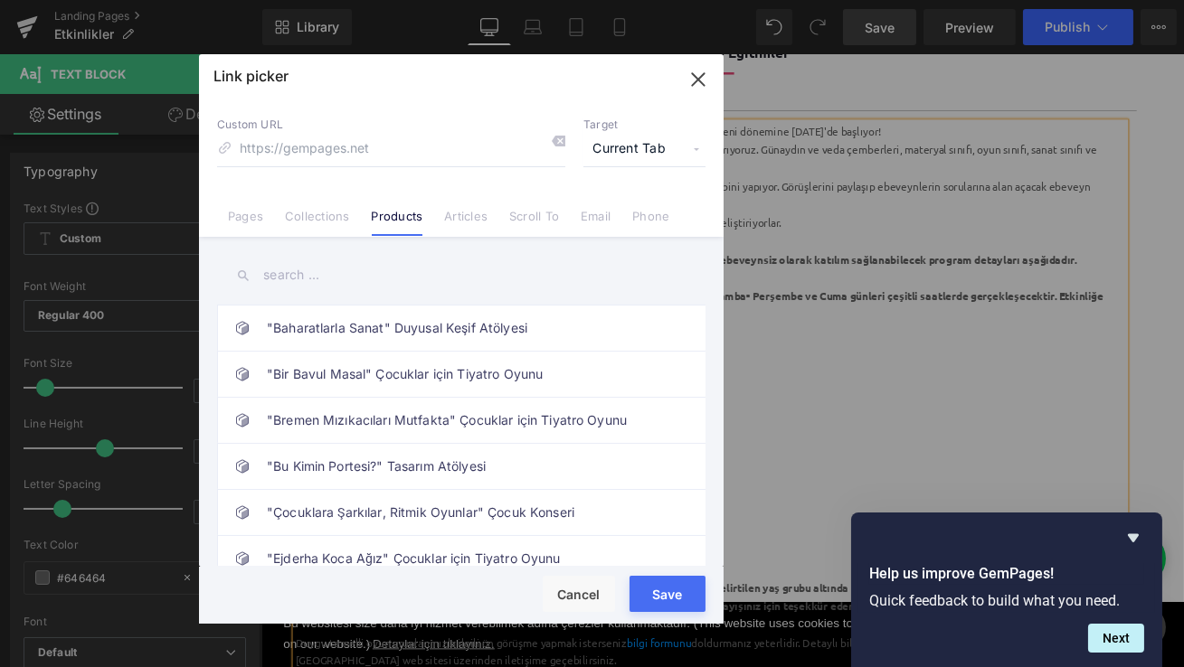
click at [308, 276] on input "text" at bounding box center [461, 275] width 488 height 41
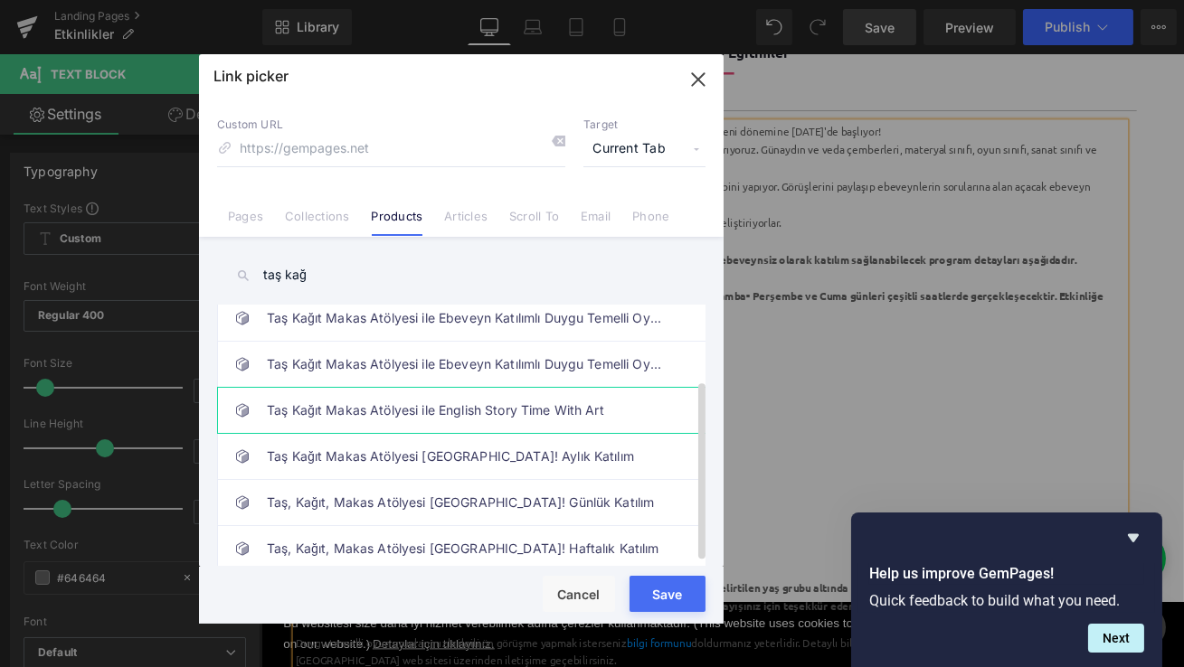
scroll to position [114, 0]
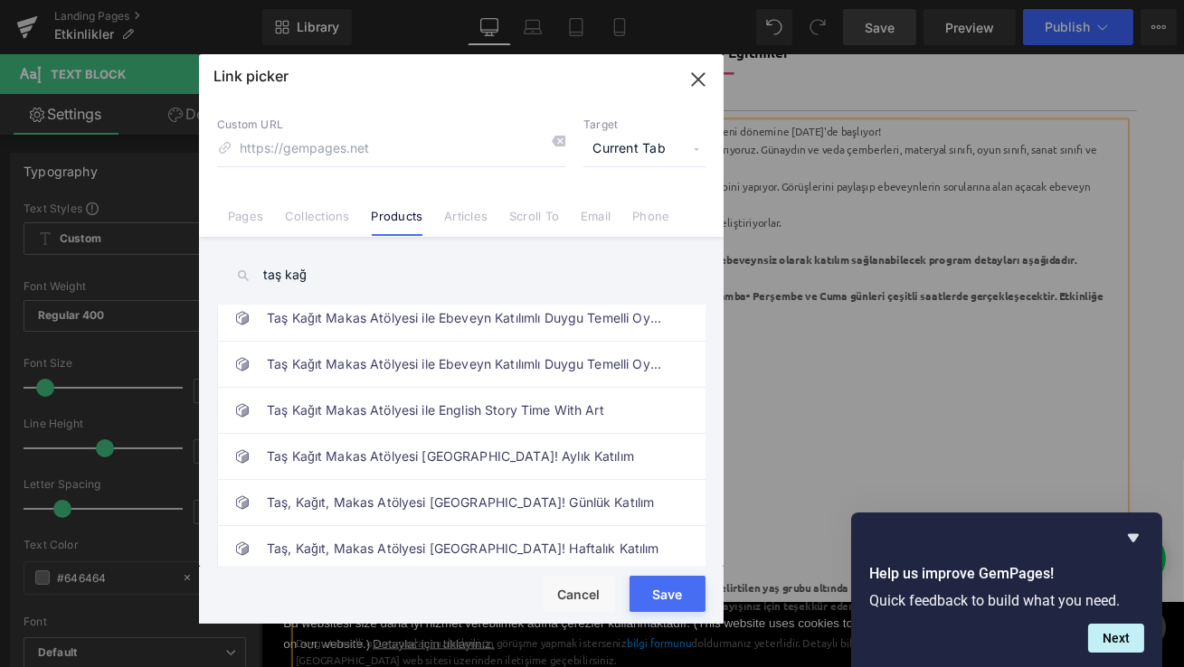
type input "taş kağ"
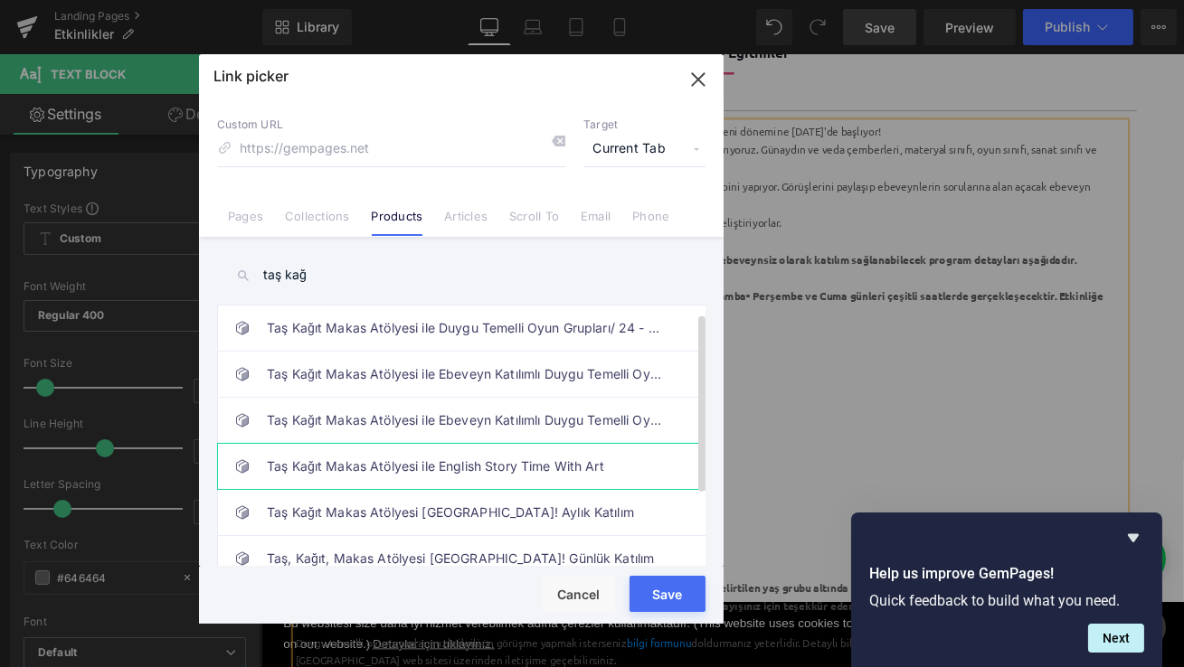
scroll to position [0, 0]
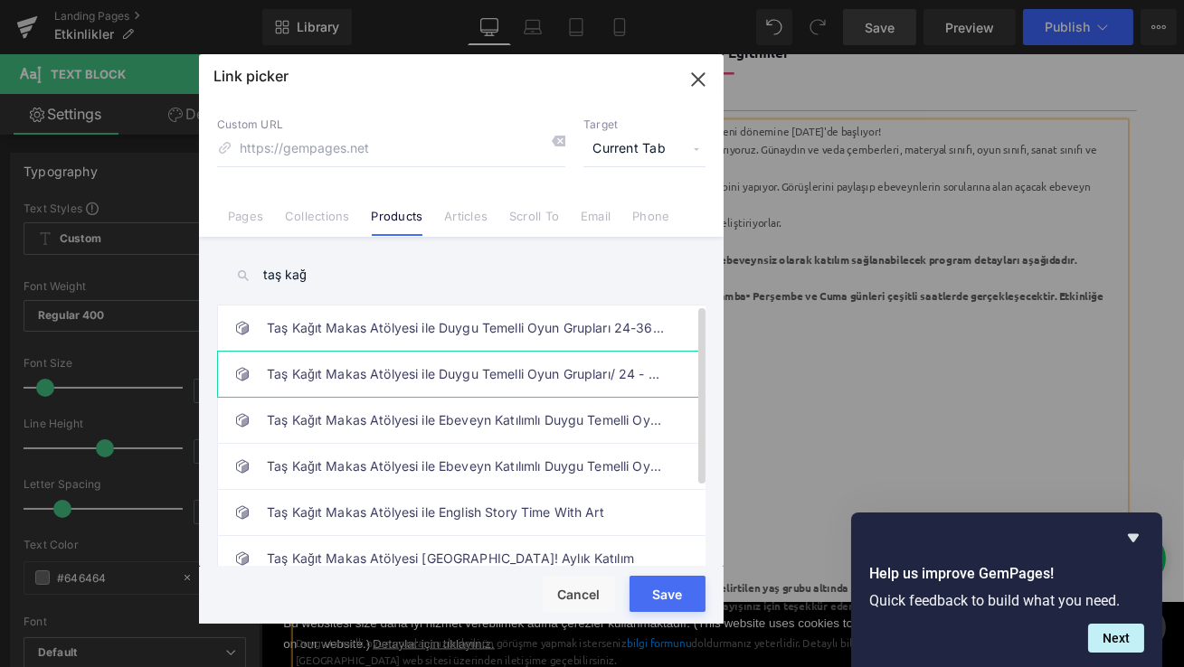
click at [478, 372] on link "Taş Kağıt Makas Atölyesi ile Duygu Temelli Oyun Grupları/ 24 - 36 Aylık bebekler" at bounding box center [466, 374] width 398 height 45
type input "/products/tas-kagit-makas-atolyesi-ile-duygu-temelli-oyun-gruplari-24-36-aylik-…"
click at [669, 587] on button "Save" at bounding box center [667, 594] width 76 height 36
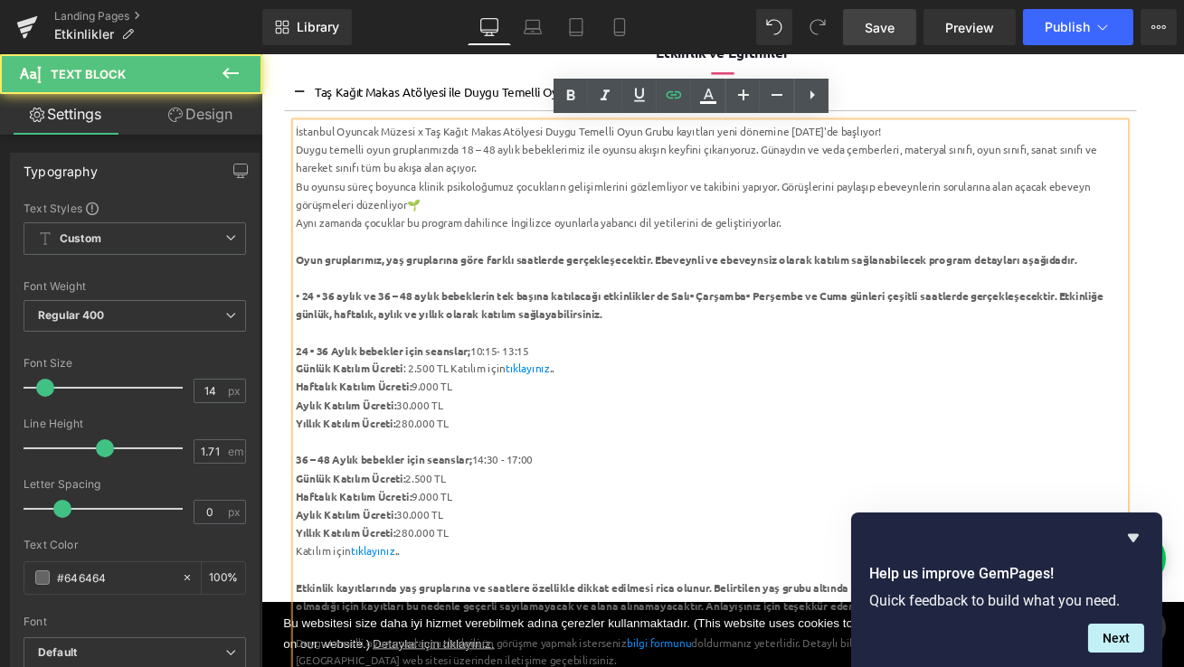
click at [712, 469] on div "Aylık Katılım Ücreti: 30.000 TL" at bounding box center [793, 471] width 984 height 22
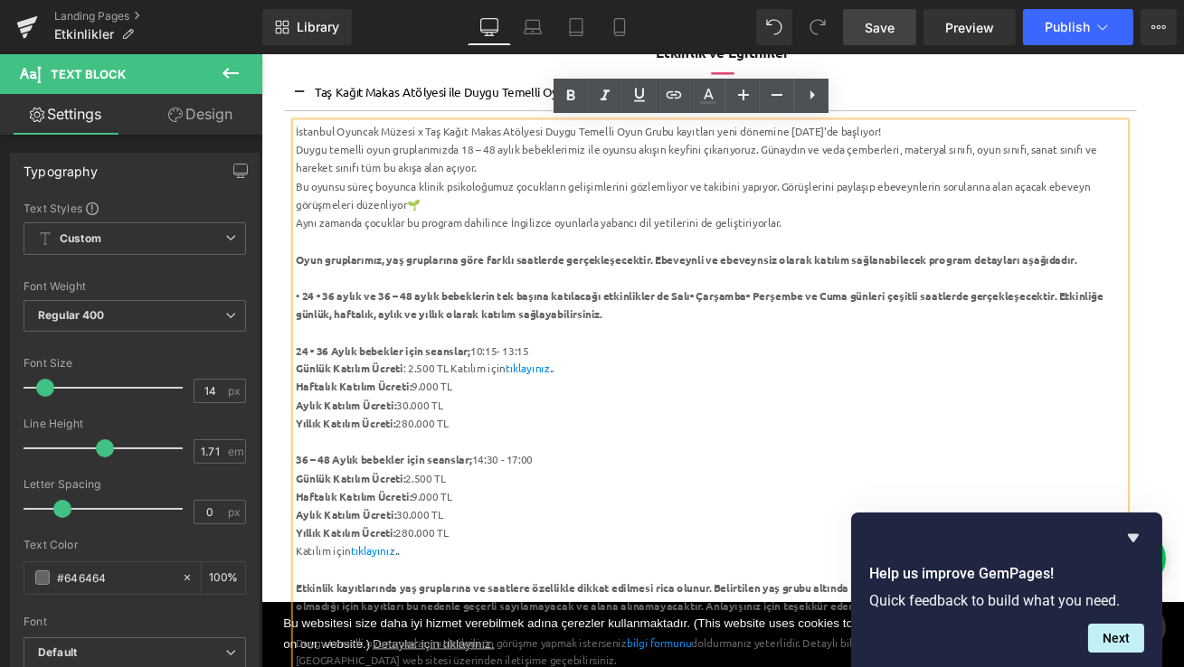
click at [883, 478] on div "Aylık Katılım Ücreti: 30.000 TL" at bounding box center [793, 471] width 984 height 22
drag, startPoint x: 639, startPoint y: 421, endPoint x: 489, endPoint y: 428, distance: 150.2
click at [489, 428] on div "Günlük Katılım Ücreti : 2.500 TL Katılım için tıklayınız .." at bounding box center [793, 428] width 984 height 22
copy div "Katılım için tıklayınız .."
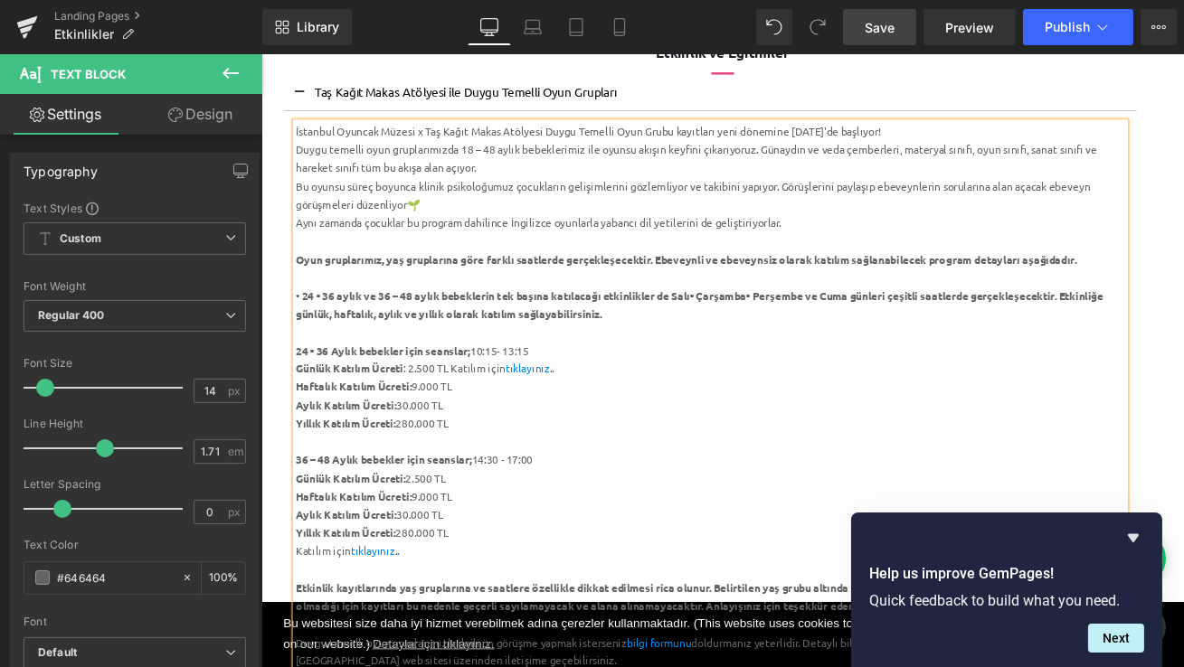
click at [507, 555] on div "Günlük Katılım Ücreti: 2.500 TL" at bounding box center [793, 558] width 984 height 22
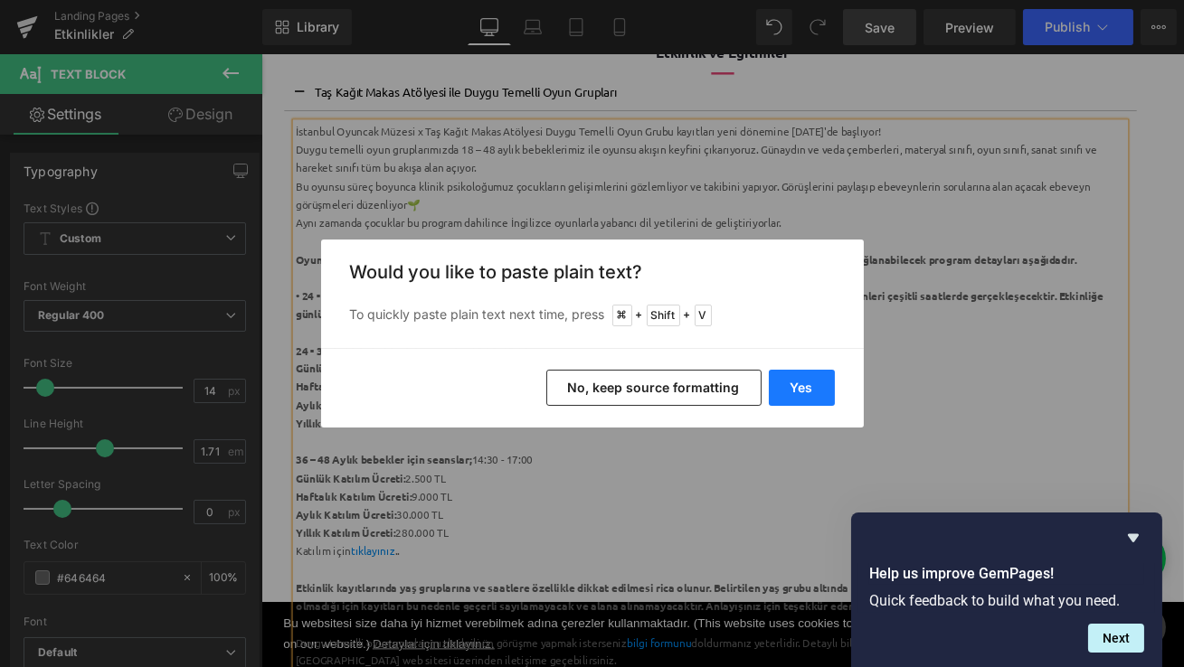
click at [808, 388] on button "Yes" at bounding box center [802, 388] width 66 height 36
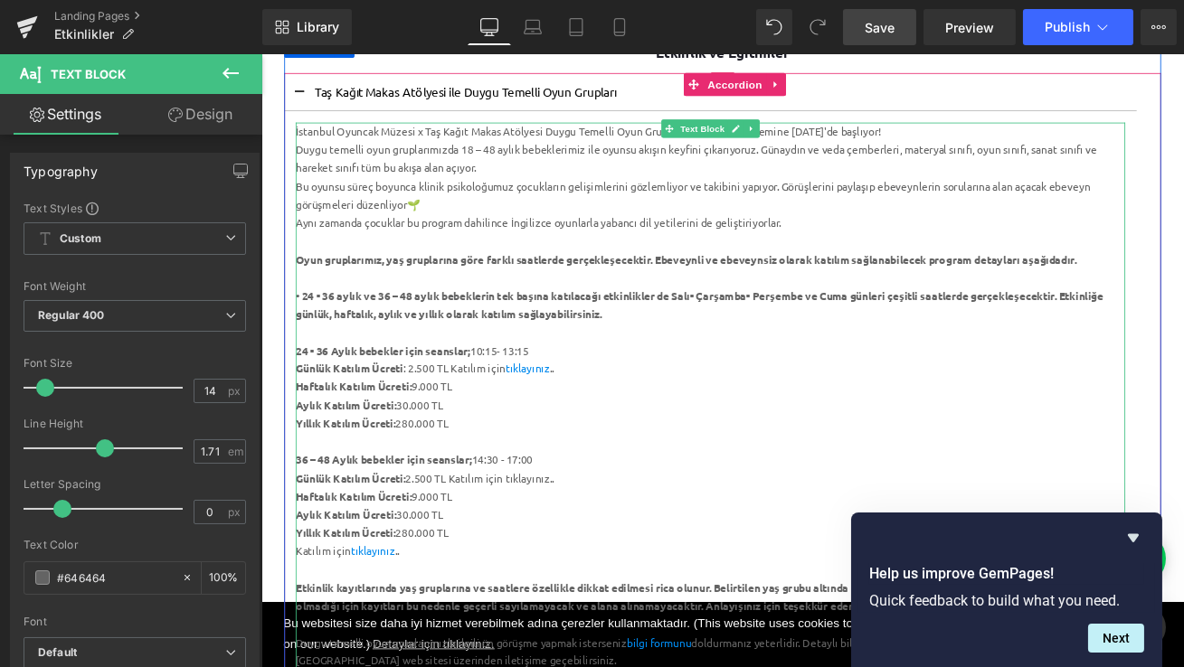
click at [575, 559] on div "Günlük Katılım Ücreti: 2.500 TL Katılım için tıklayınız.." at bounding box center [793, 558] width 984 height 22
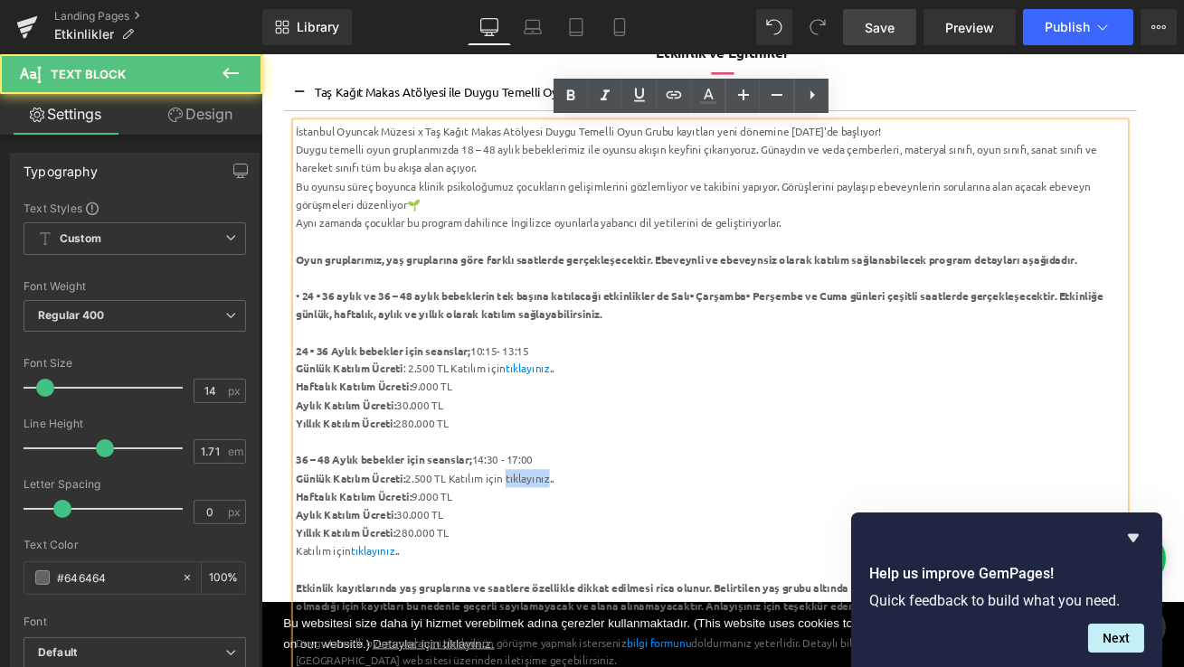
click at [575, 559] on div "Günlük Katılım Ücreti: 2.500 TL Katılım için tıklayınız.." at bounding box center [793, 558] width 984 height 22
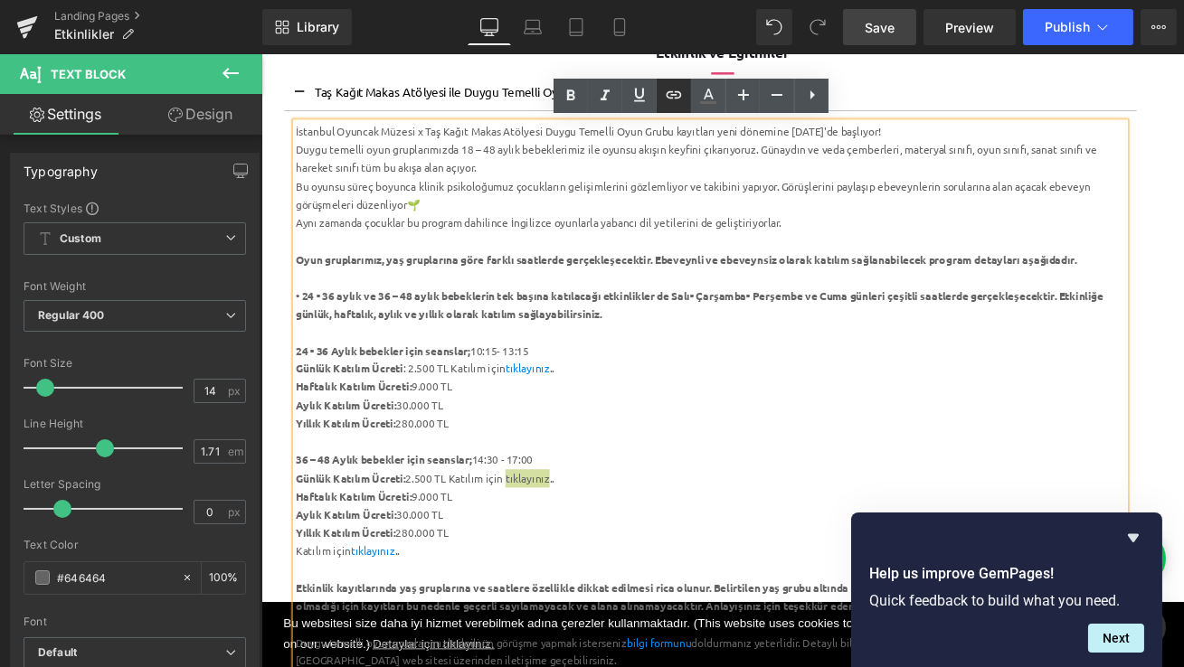
click at [675, 104] on icon at bounding box center [674, 95] width 22 height 22
click at [749, 0] on div "Text Color Highlight Color #333333 Edit or remove link: Edit - Unlink - Cancel" at bounding box center [592, 0] width 1184 height 0
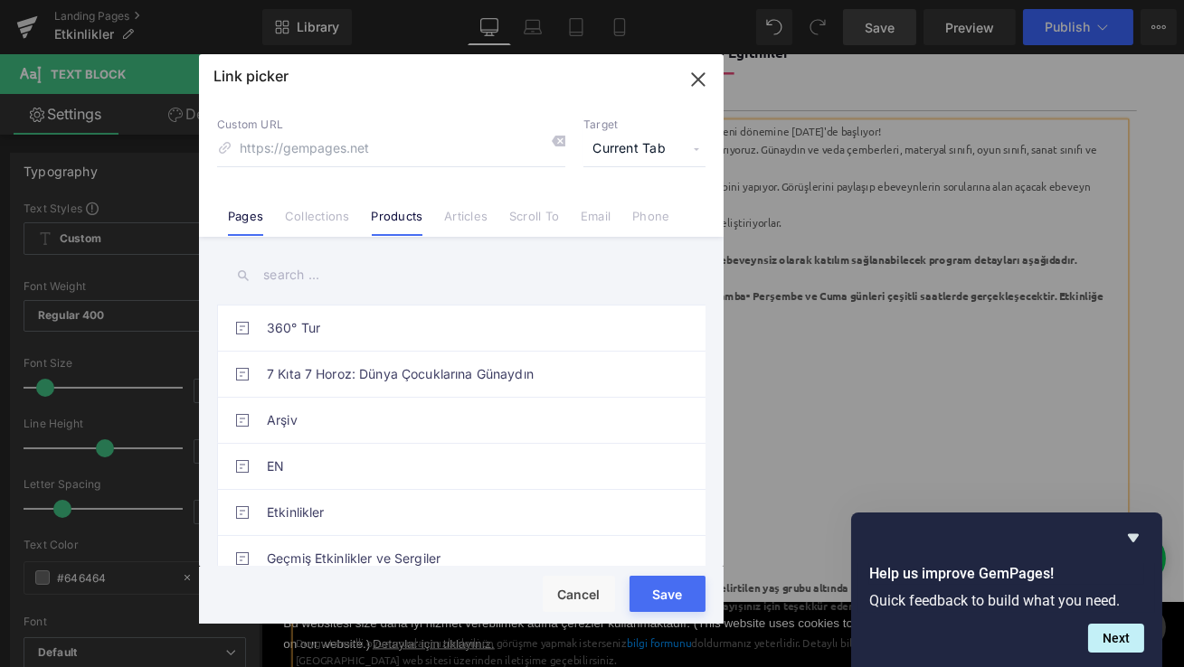
click at [401, 222] on link "Products" at bounding box center [398, 222] width 52 height 27
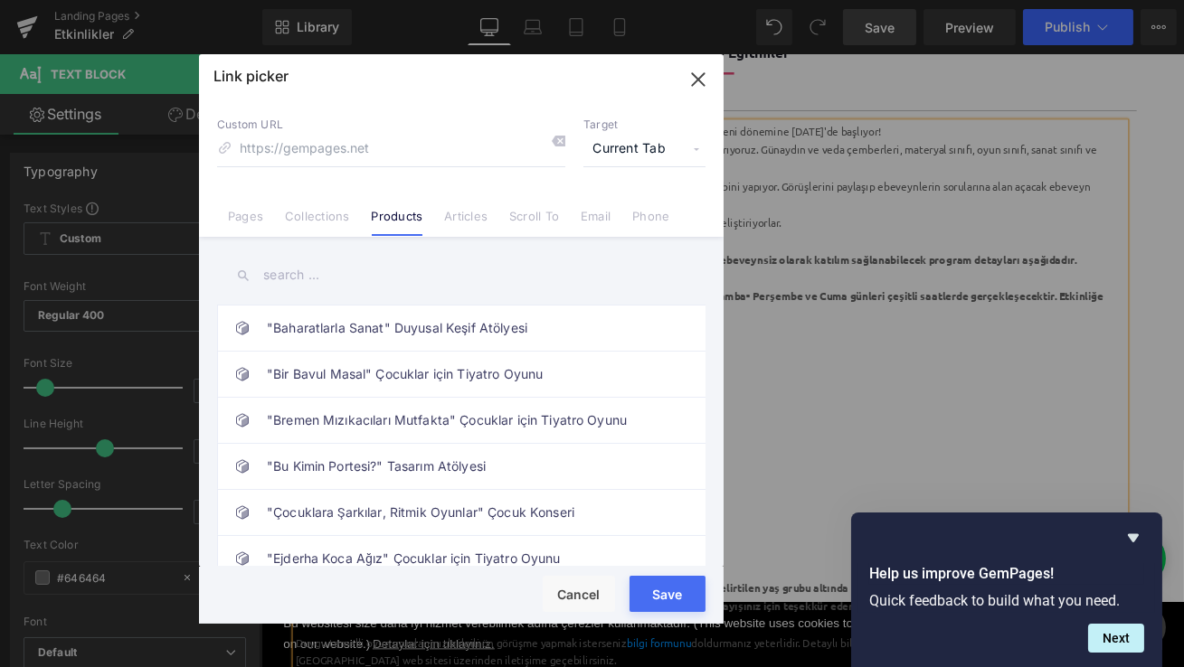
click at [335, 281] on input "text" at bounding box center [461, 275] width 488 height 41
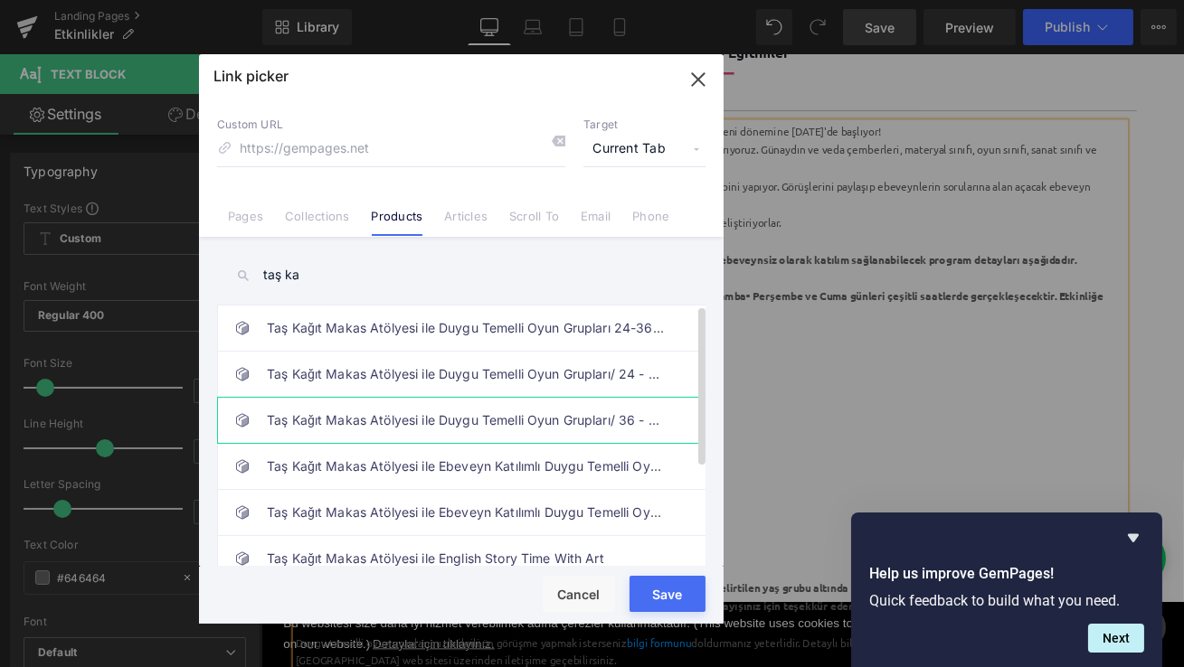
type input "taş ka"
click at [479, 437] on link "Taş Kağıt Makas Atölyesi ile Duygu Temelli Oyun Grupları/ 36 - 48 Aylık bebekler" at bounding box center [466, 420] width 398 height 45
type input "/products/tas-kagit-makas-atolyesi-ile-duygu-temelli-oyun-gruplari-24-36-aylik-…"
click at [672, 605] on button "Save" at bounding box center [667, 594] width 76 height 36
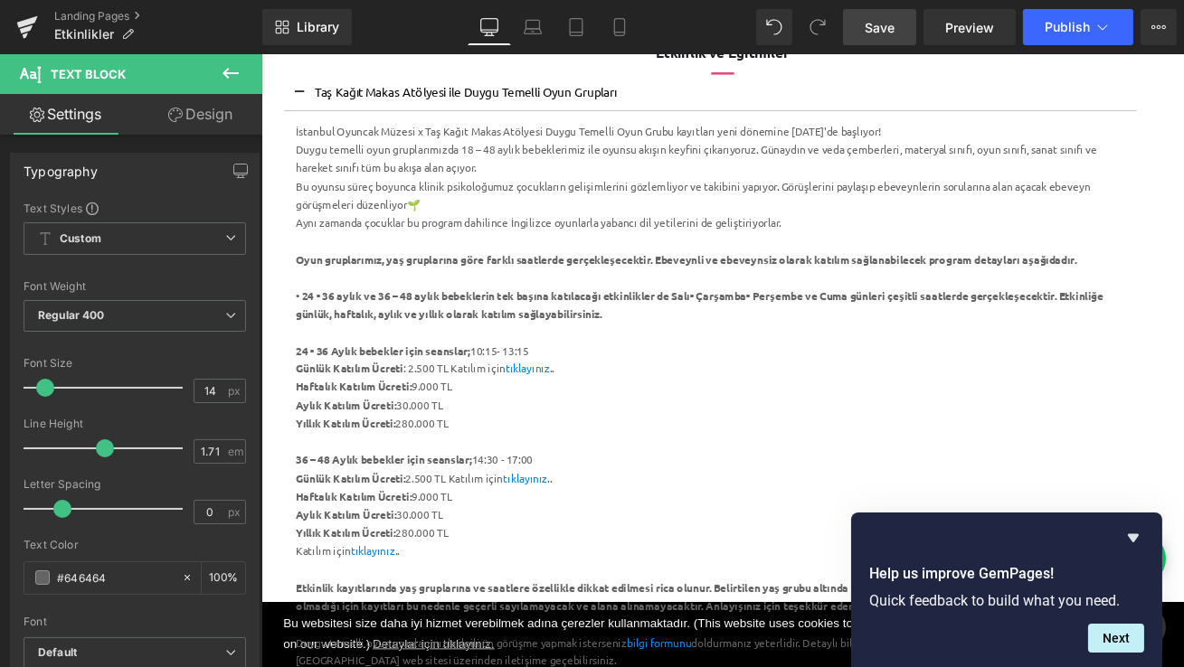
click at [897, 19] on link "Save" at bounding box center [879, 27] width 73 height 36
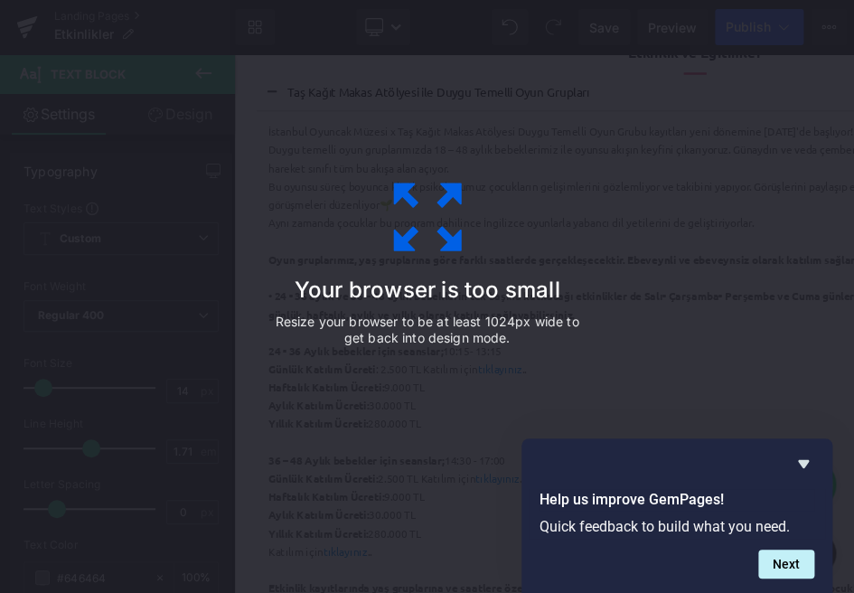
click at [10, 194] on div "Your browser is too small Resize your browser to be at least 1024px wide to get…" at bounding box center [427, 296] width 854 height 593
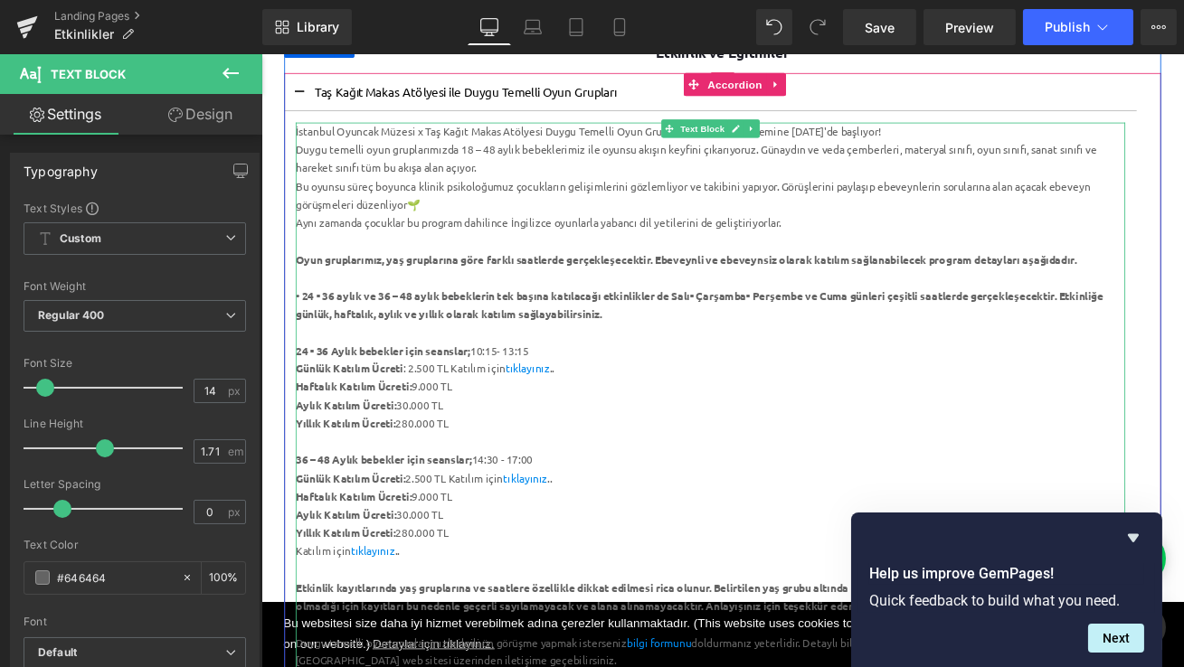
click at [514, 453] on div "Haftalık Katılım Ücreti: 9.000 TL" at bounding box center [793, 450] width 984 height 22
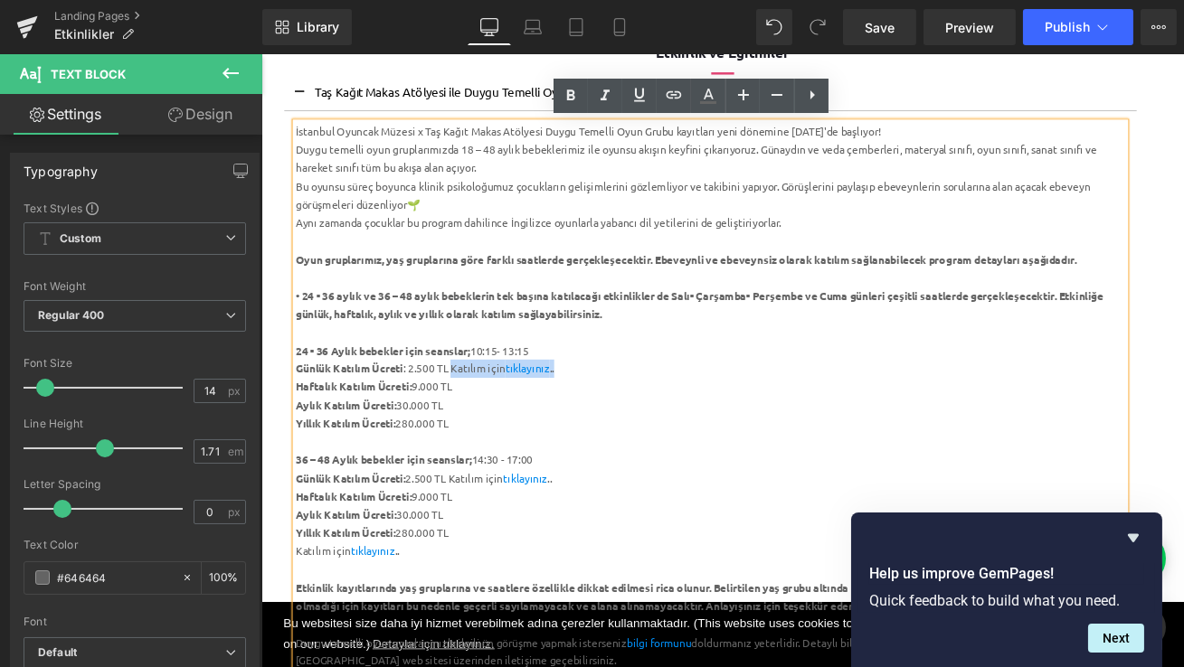
drag, startPoint x: 627, startPoint y: 429, endPoint x: 488, endPoint y: 430, distance: 138.3
click at [488, 430] on div "Günlük Katılım Ücreti : 2.500 TL Katılım için tıklayınız .." at bounding box center [793, 428] width 984 height 22
copy div "Katılım için tıklayınız .."
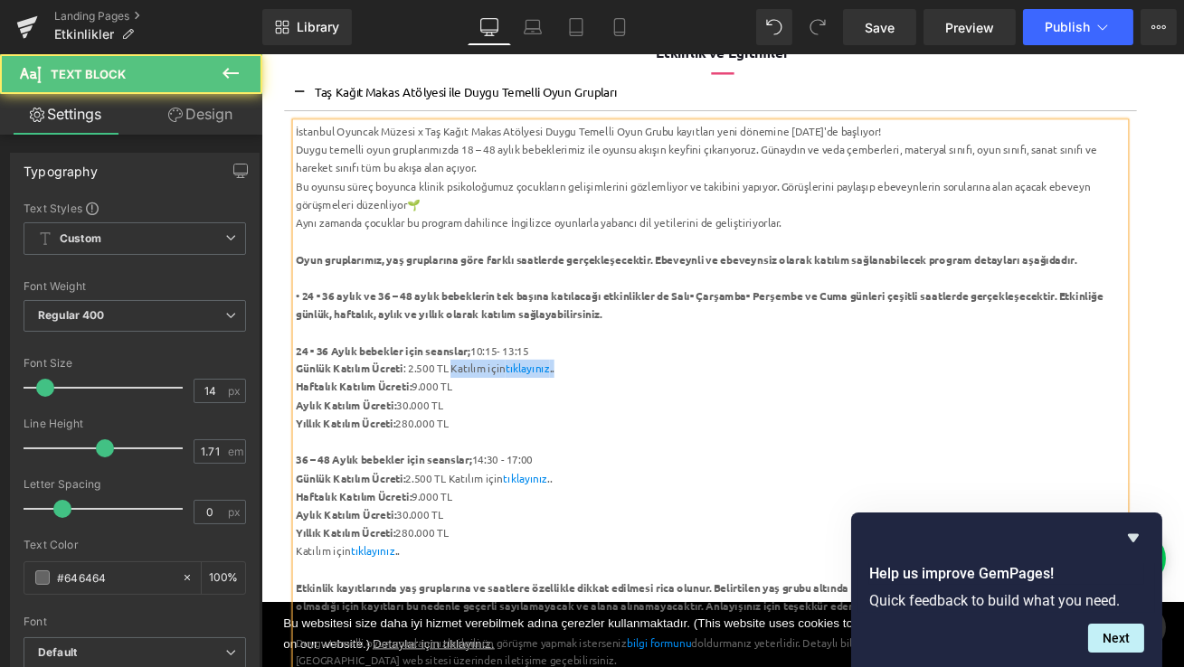
click at [504, 449] on div "Haftalık Katılım Ücreti: 9.000 TL" at bounding box center [793, 450] width 984 height 22
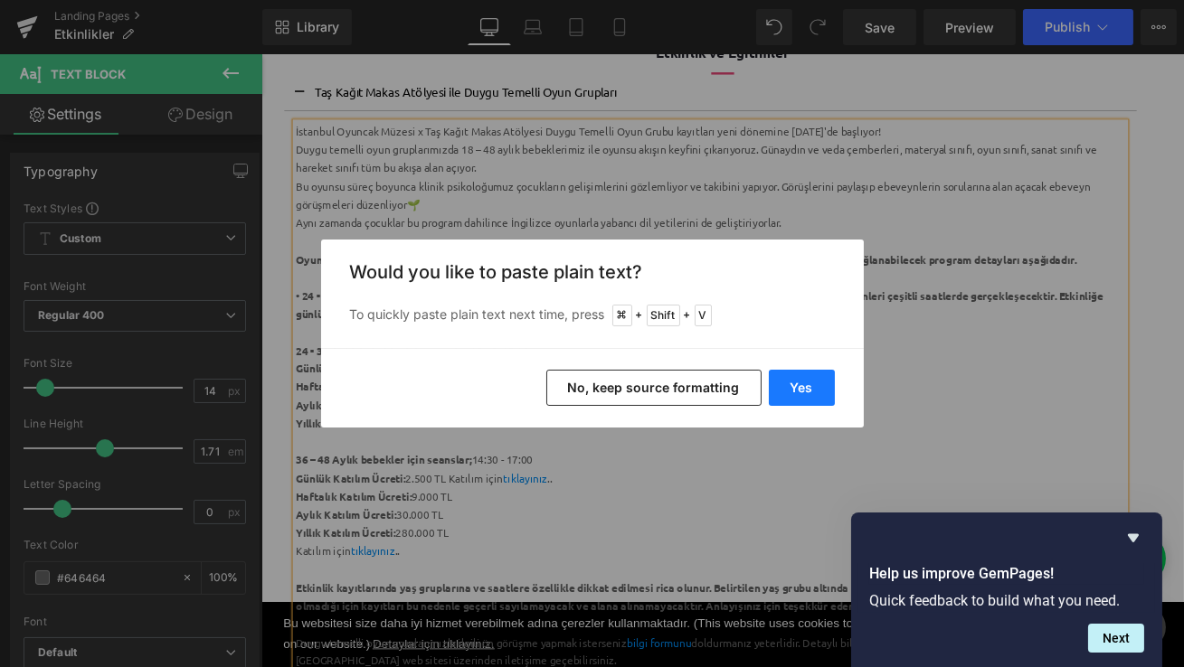
click at [802, 391] on button "Yes" at bounding box center [802, 388] width 66 height 36
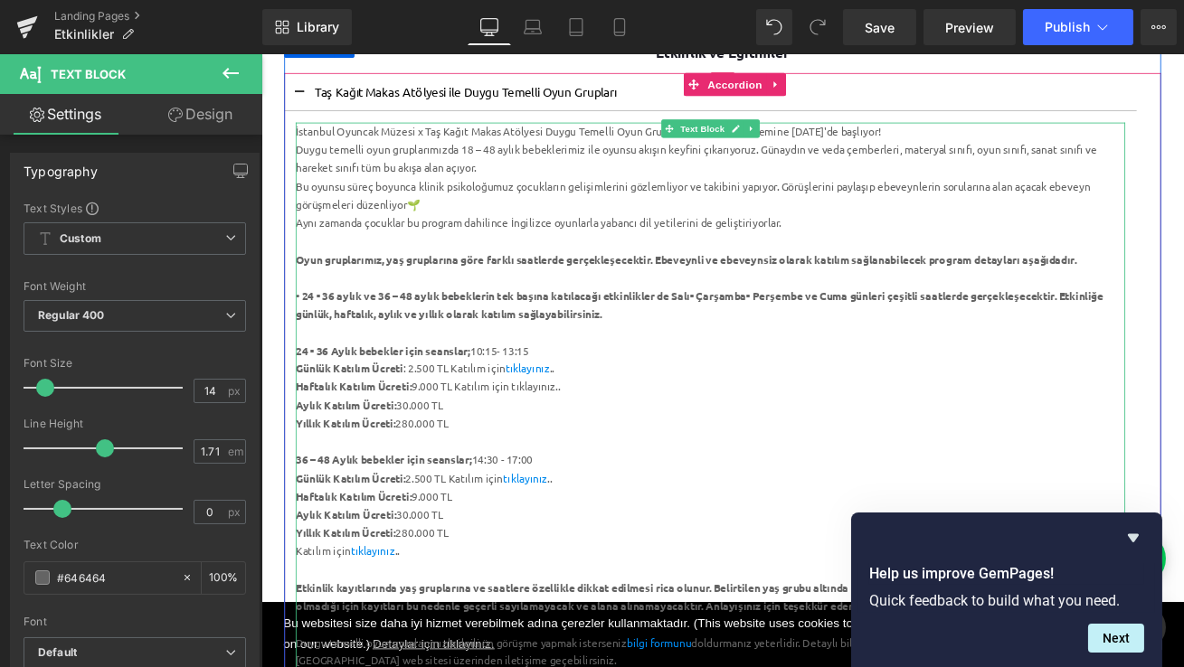
click at [595, 448] on div "Haftalık Katılım Ücreti: 9.000 TL Katılım için tıklayınız.." at bounding box center [793, 450] width 984 height 22
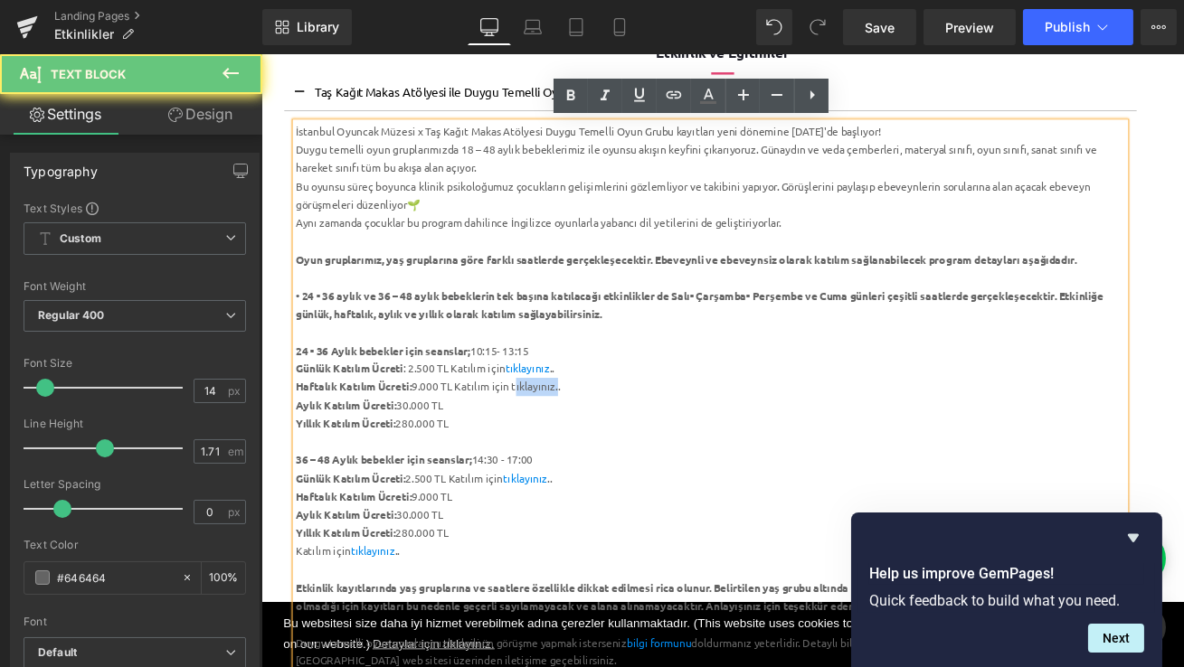
click at [595, 448] on div "Haftalık Katılım Ücreti: 9.000 TL Katılım için tıklayınız.." at bounding box center [793, 450] width 984 height 22
click at [668, 93] on icon at bounding box center [674, 95] width 22 height 22
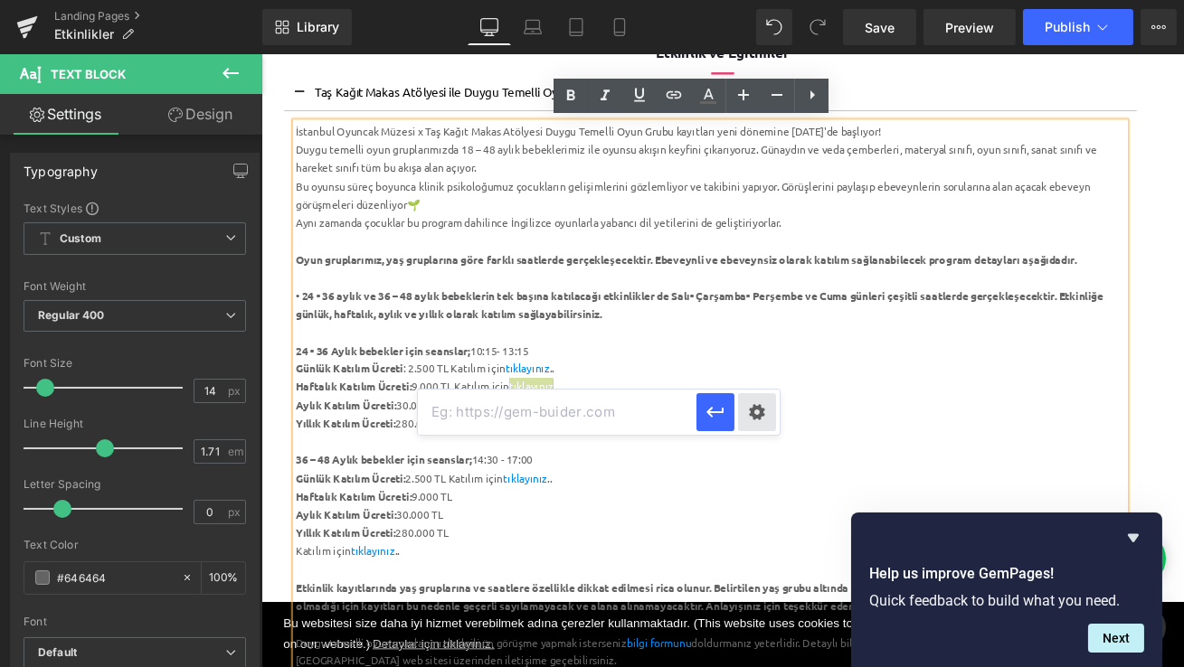
click at [758, 0] on div "Text Color Highlight Color #333333 Edit or remove link: Edit - Unlink - Cancel" at bounding box center [592, 0] width 1184 height 0
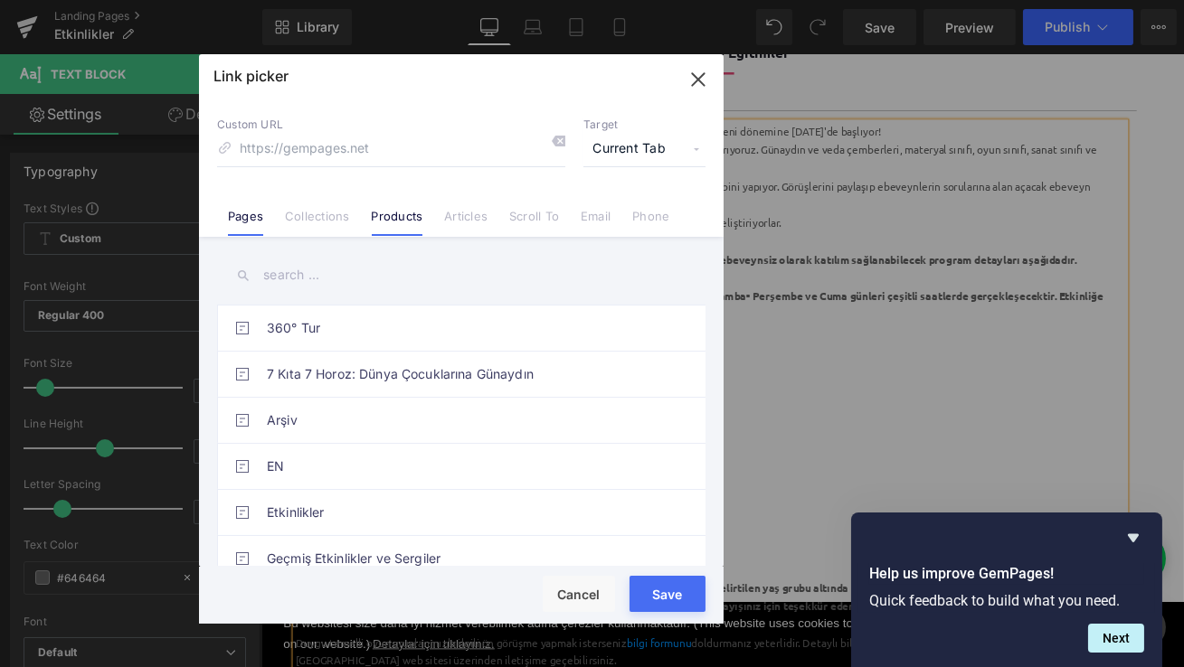
click at [394, 204] on li "Products" at bounding box center [397, 209] width 73 height 32
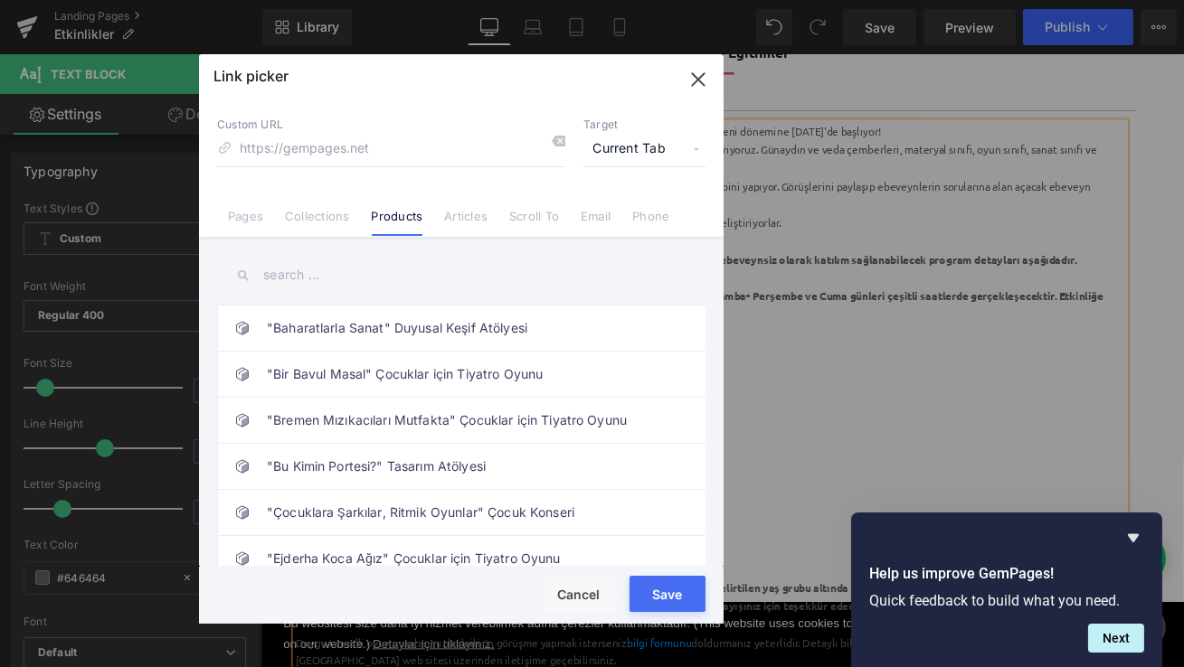
click at [341, 265] on input "text" at bounding box center [461, 275] width 488 height 41
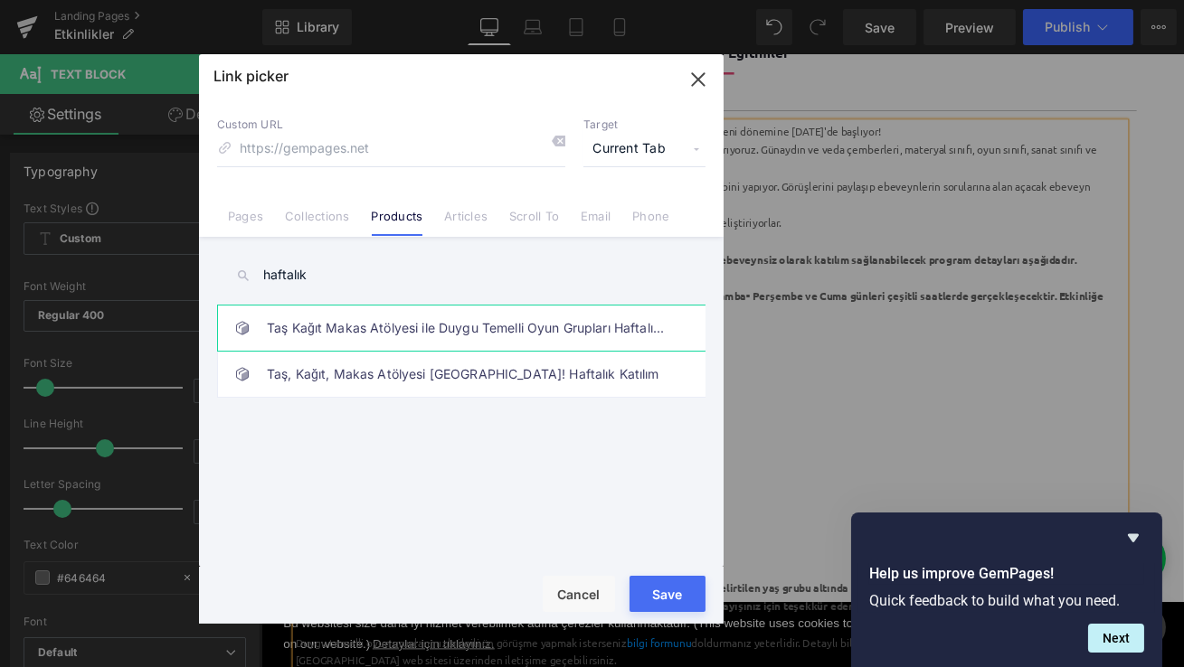
type input "haftalık"
click at [548, 329] on link "Taş Kağıt Makas Atölyesi ile Duygu Temelli Oyun Grupları Haftalık Katılım/ 24 -…" at bounding box center [466, 328] width 398 height 45
type input "/products/tas-kagit-makas-atolyesi-ile-duygu-temelli-oyun-gruplari-24-36-aylik-…"
click at [668, 584] on button "Save" at bounding box center [667, 594] width 76 height 36
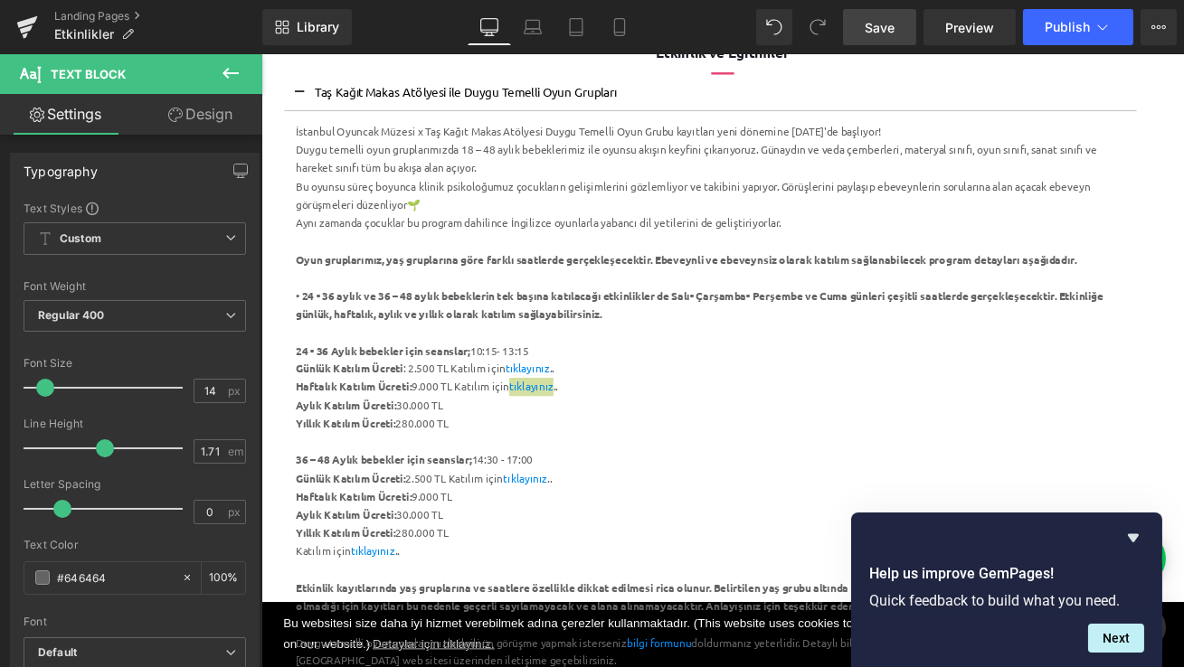
click at [875, 24] on span "Save" at bounding box center [879, 27] width 30 height 19
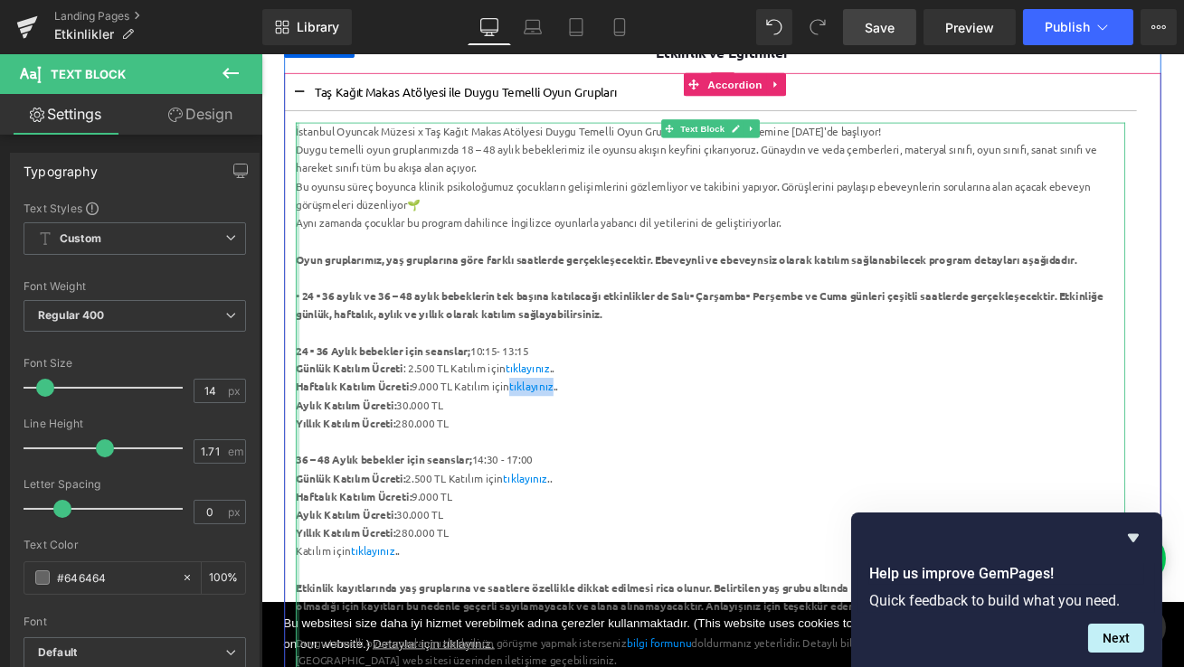
drag, startPoint x: 613, startPoint y: 532, endPoint x: 303, endPoint y: 533, distance: 310.1
click at [303, 533] on div "İstanbul Oyuncak Müzesi x Taş Kağıt Makas Atölyesi Duygu Temelli Oyun Grubu kay…" at bounding box center [793, 482] width 984 height 693
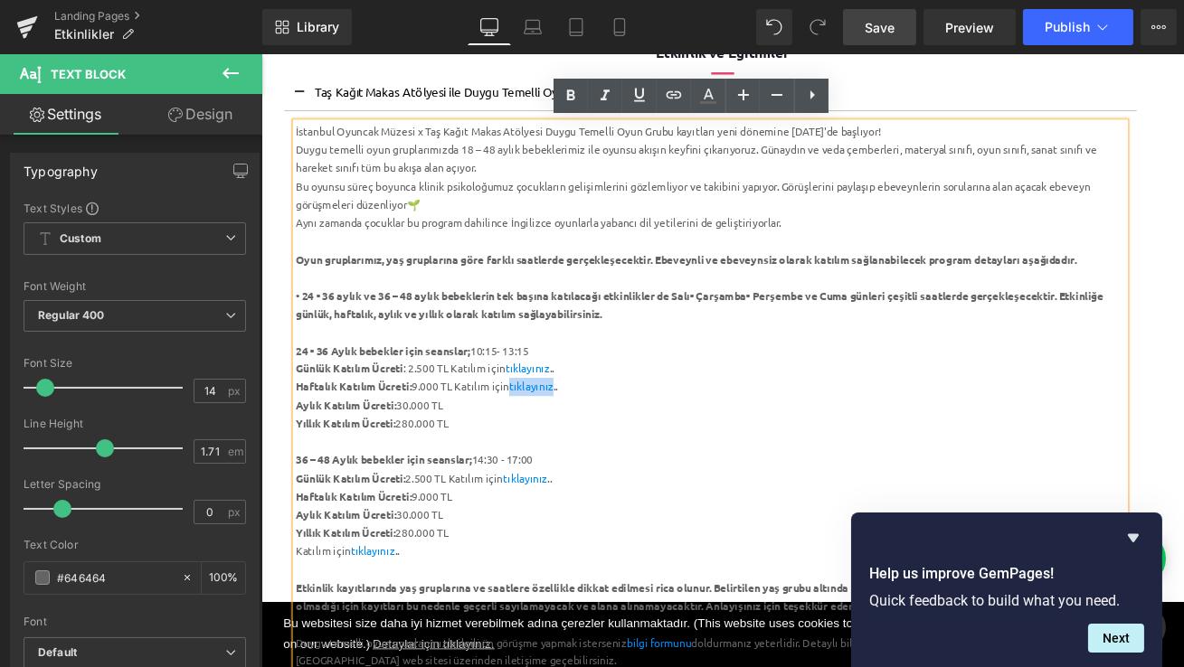
copy div "36 – 48 Aylık bebekler için seanslar; 14:30 - 17:00"
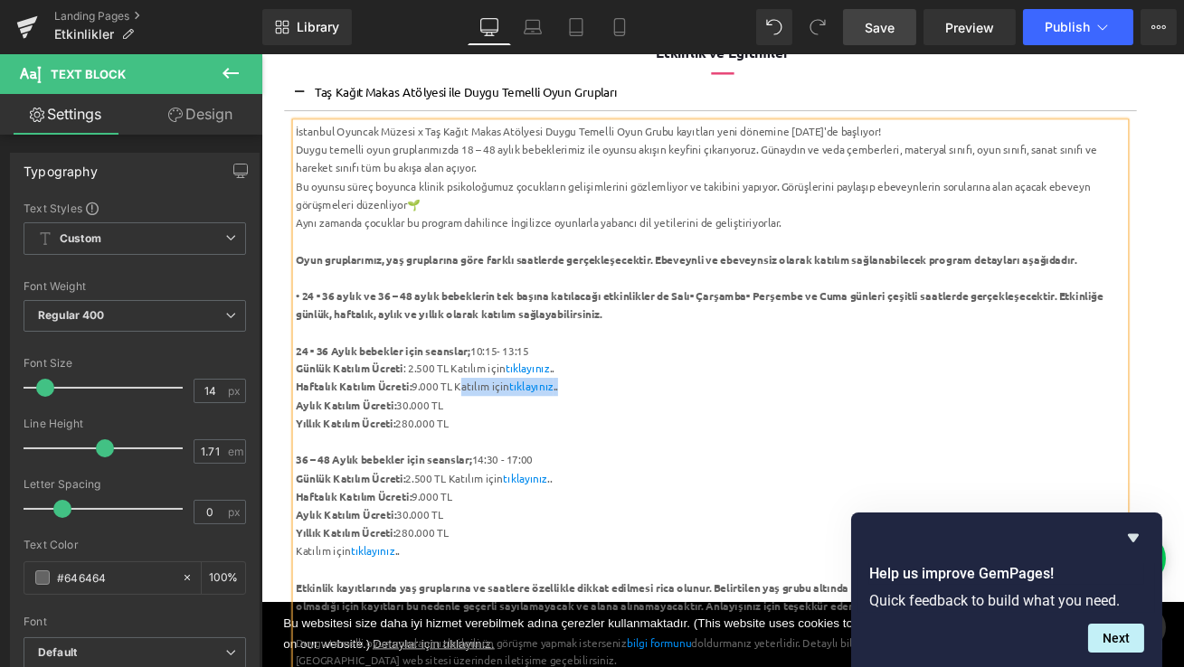
drag, startPoint x: 639, startPoint y: 453, endPoint x: 496, endPoint y: 450, distance: 142.9
click at [496, 450] on div "Haftalık Katılım Ücreti: 9.000 TL Katılım için tıklayınız .." at bounding box center [793, 450] width 984 height 22
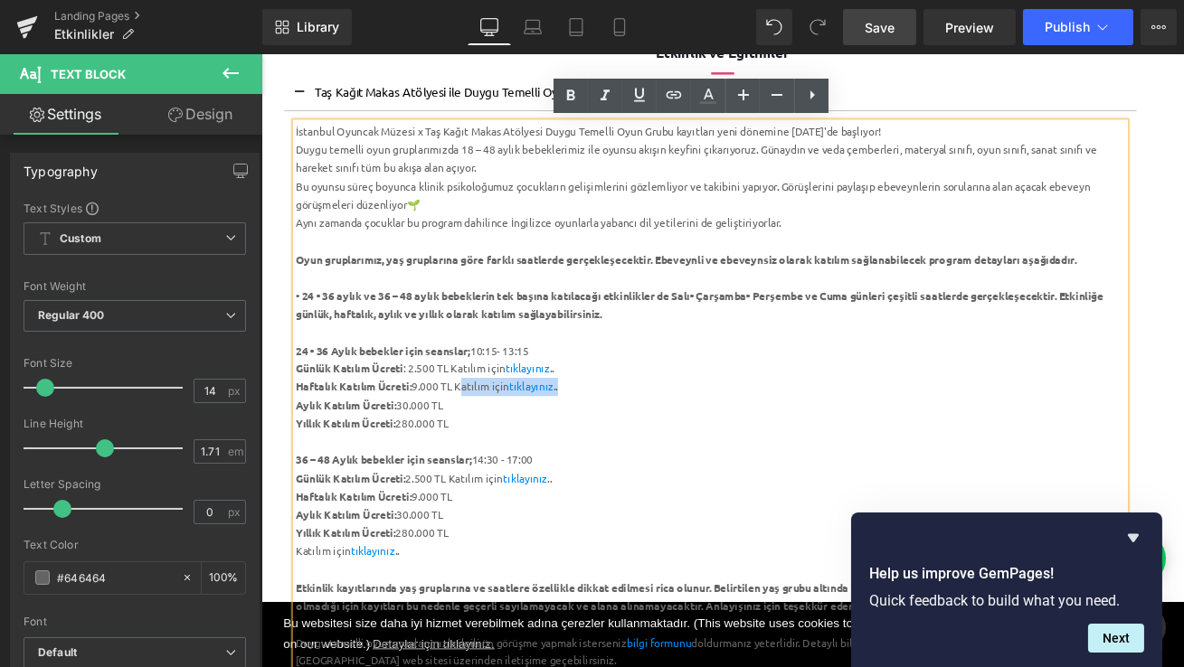
copy div "Katılım için tıklayınız .."
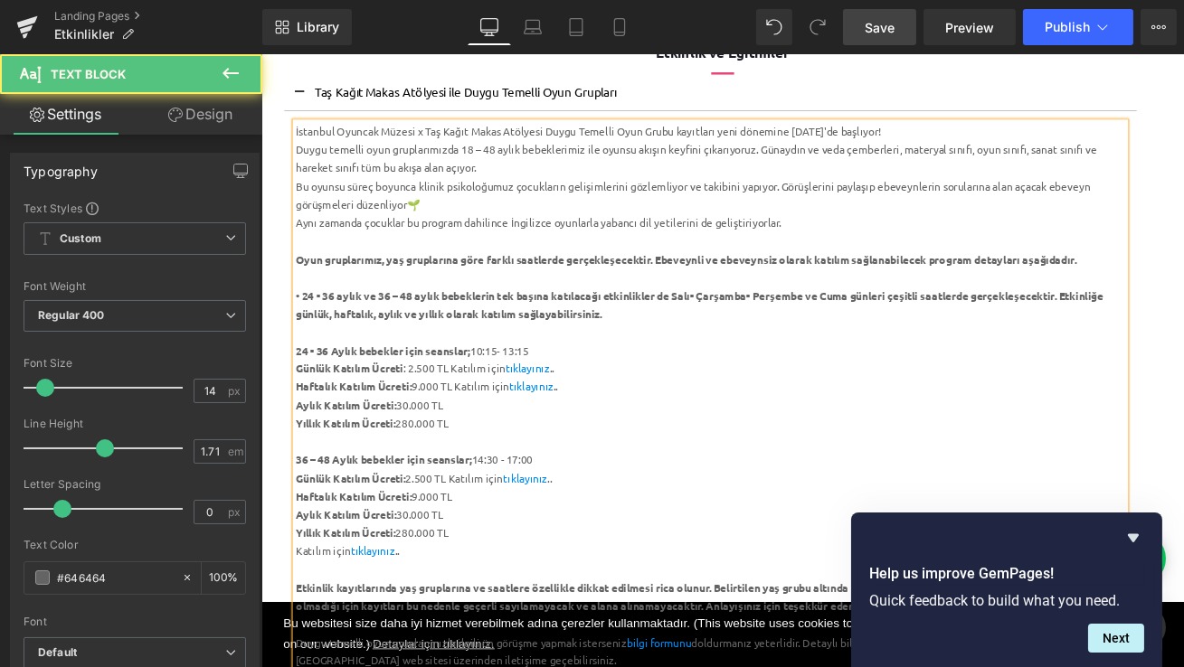
click at [523, 582] on div "Haftalık Katılım Ücreti: 9.000 TL" at bounding box center [793, 580] width 984 height 22
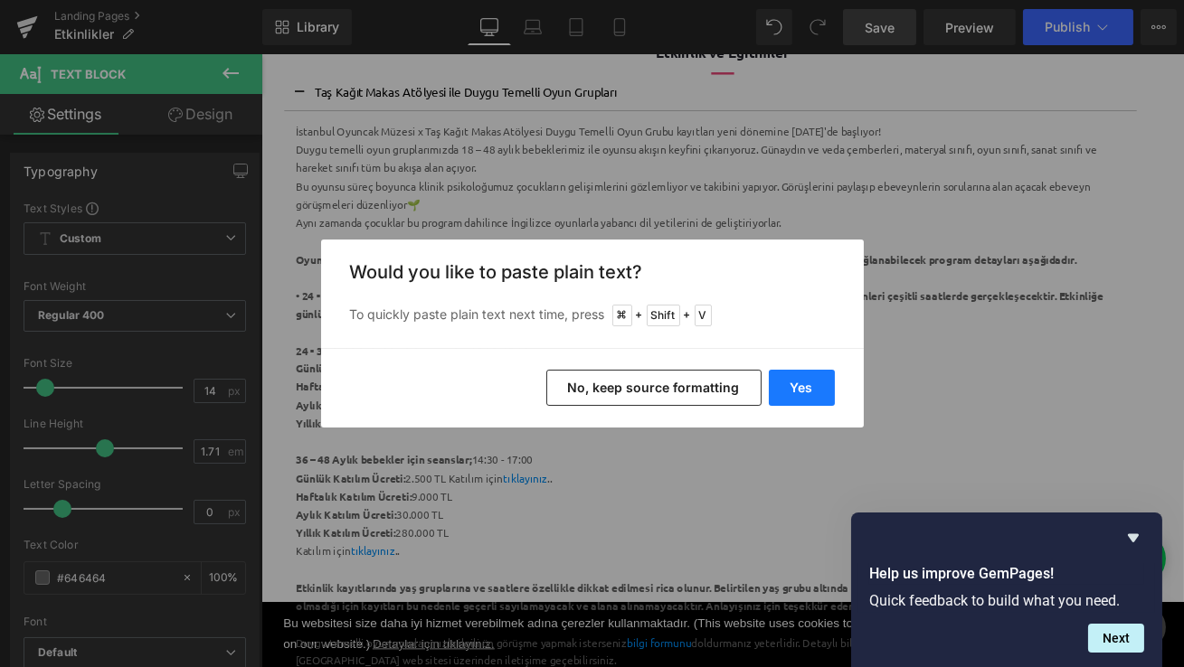
click at [806, 391] on button "Yes" at bounding box center [802, 388] width 66 height 36
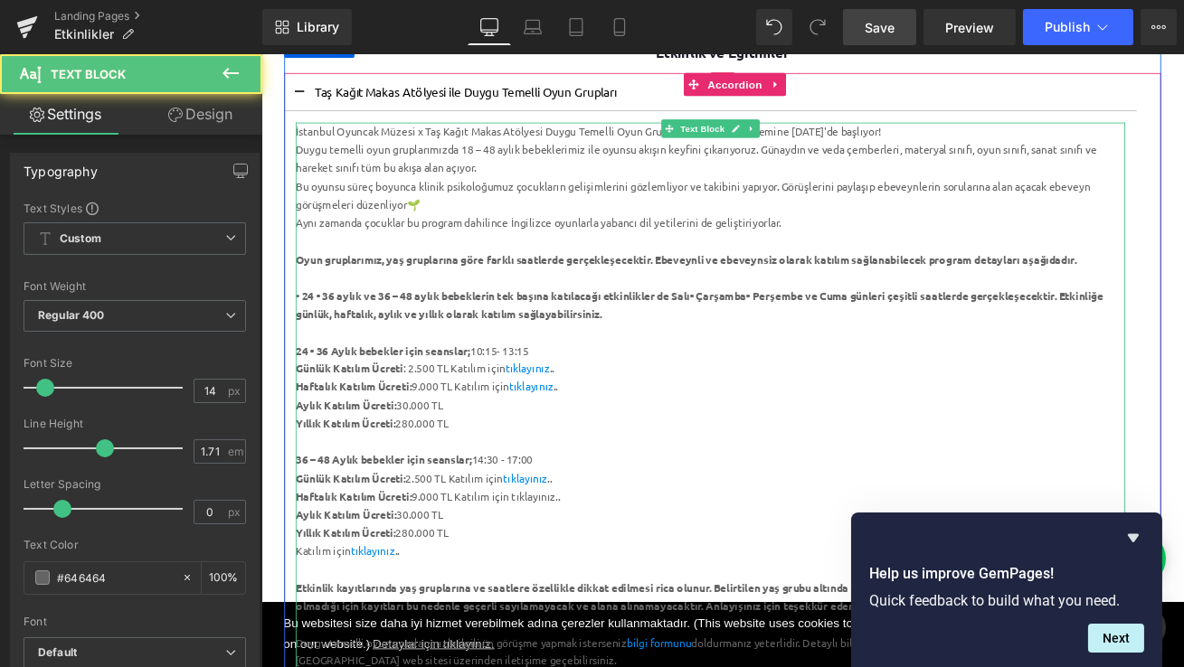
click at [588, 586] on div "Haftalık Katılım Ücreti: 9.000 TL Katılım için tıklayınız.." at bounding box center [793, 580] width 984 height 22
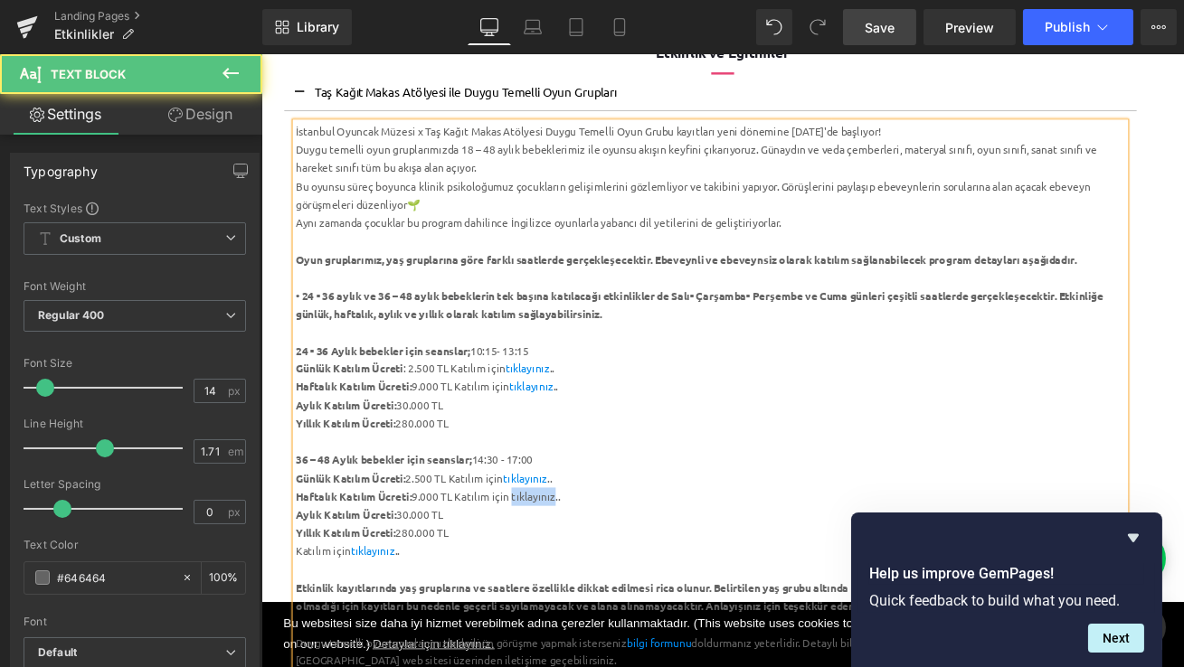
click at [588, 586] on div "Haftalık Katılım Ücreti: 9.000 TL Katılım için tıklayınız.." at bounding box center [793, 580] width 984 height 22
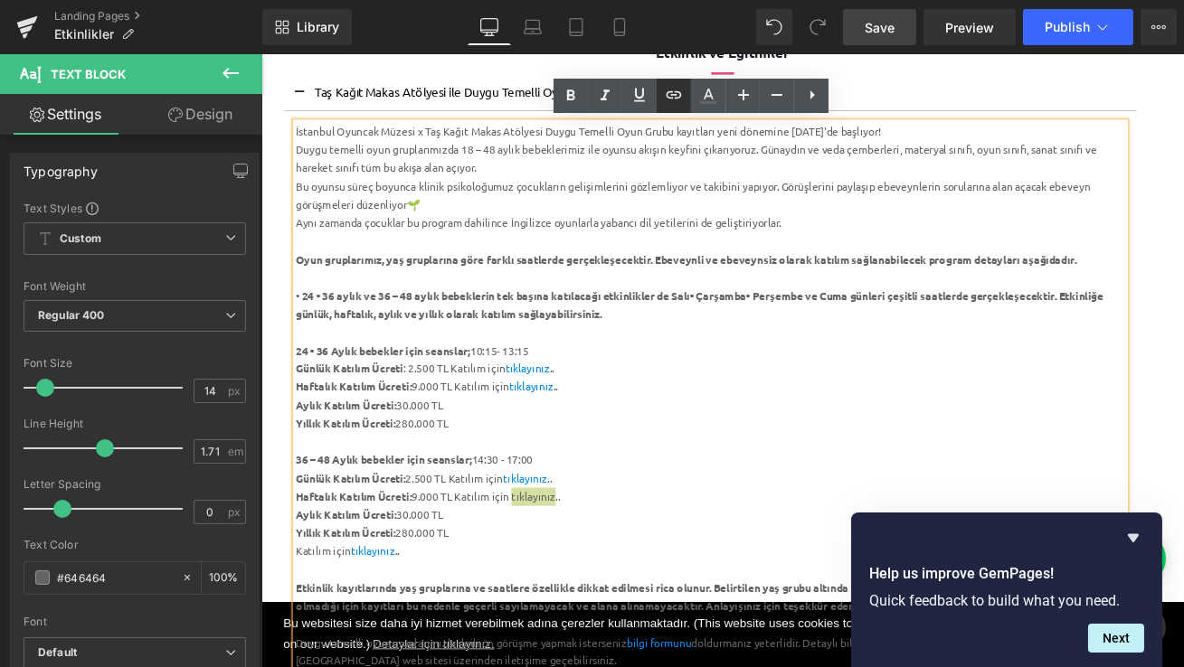
click at [668, 100] on icon at bounding box center [674, 95] width 22 height 22
click at [759, 0] on div "Text Color Highlight Color #333333 Edit or remove link: Edit - Unlink - Cancel" at bounding box center [592, 0] width 1184 height 0
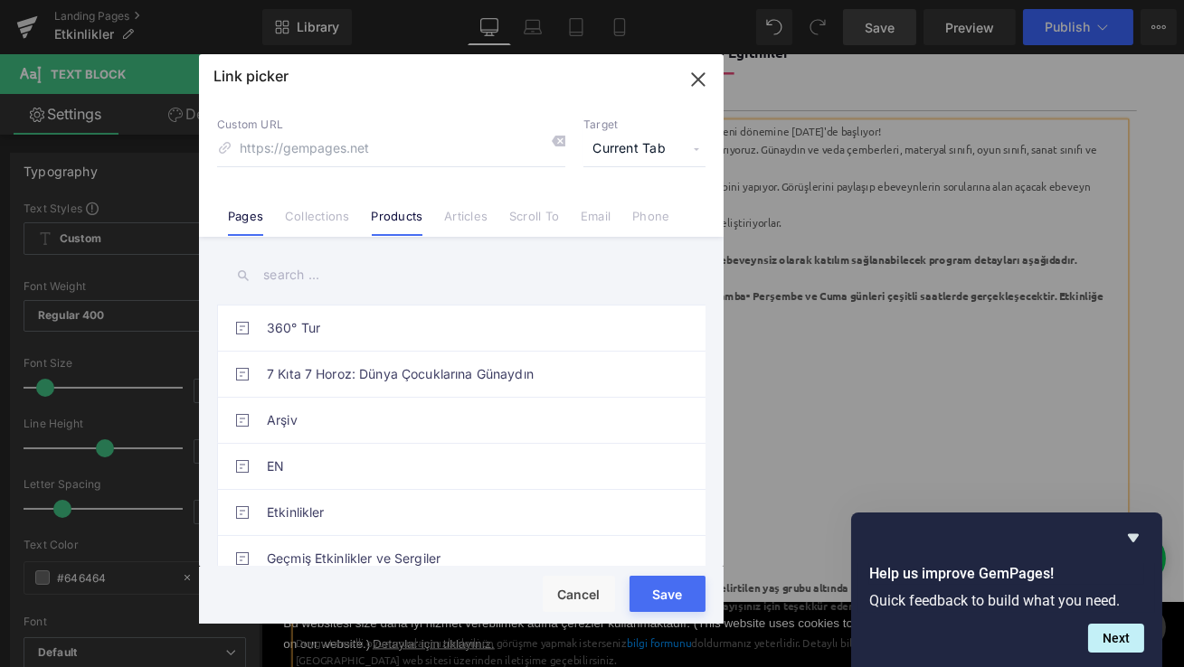
click at [387, 220] on link "Products" at bounding box center [398, 222] width 52 height 27
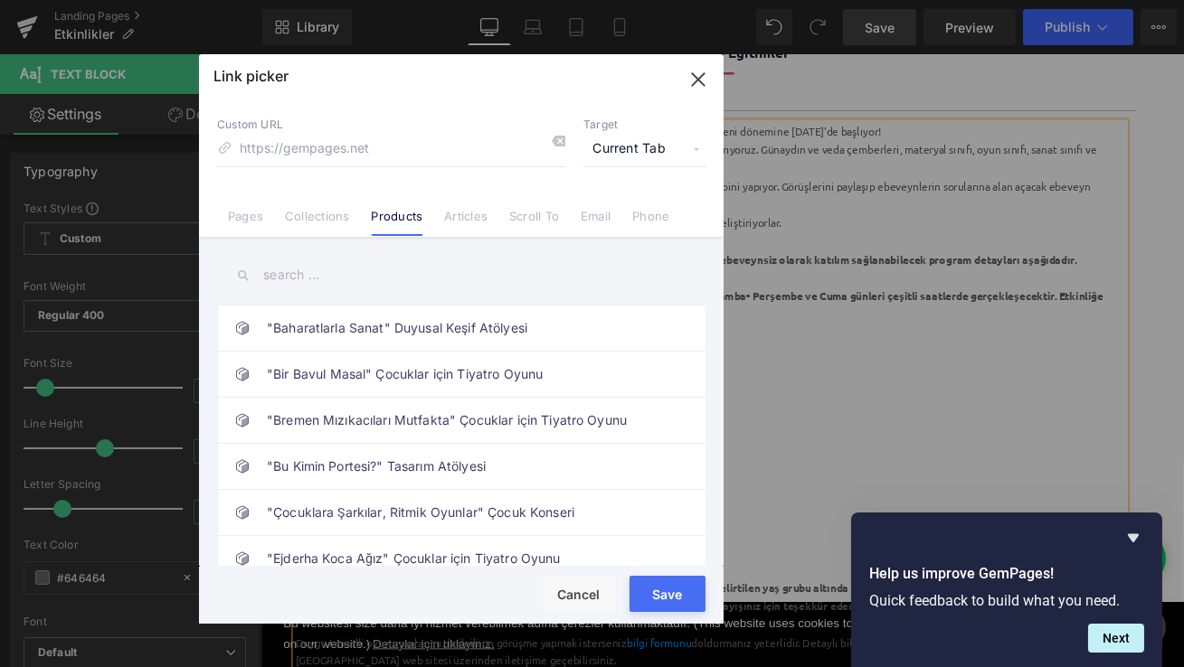
click at [352, 272] on input "text" at bounding box center [461, 275] width 488 height 41
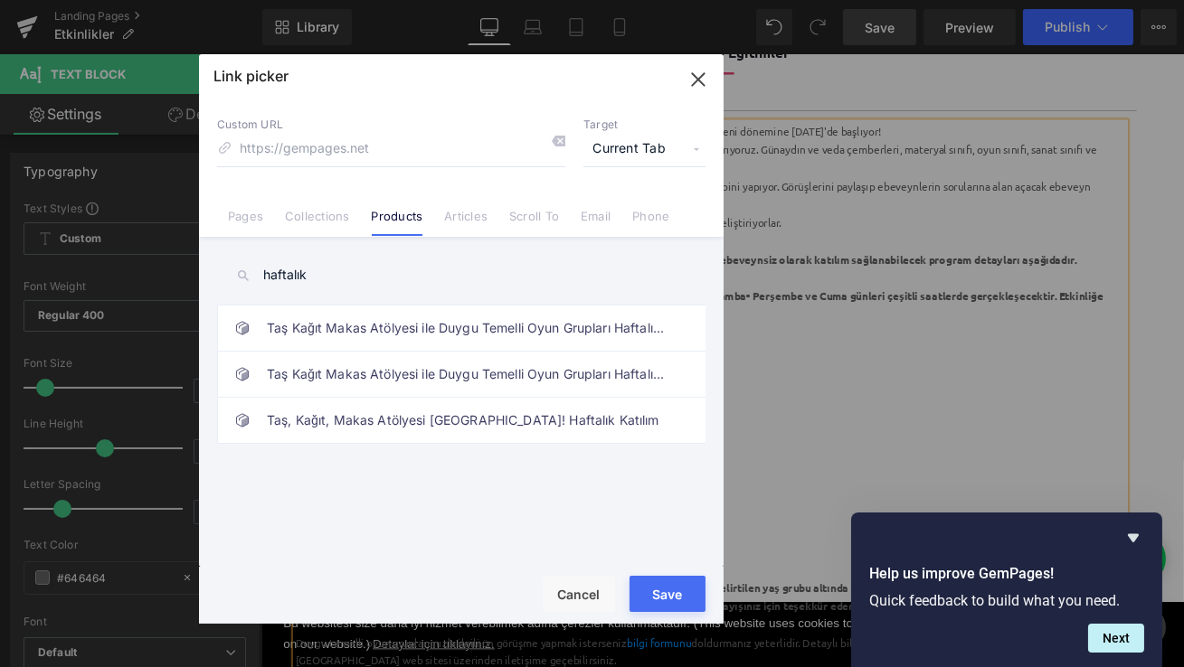
click at [297, 279] on input "haftalık" at bounding box center [461, 275] width 488 height 41
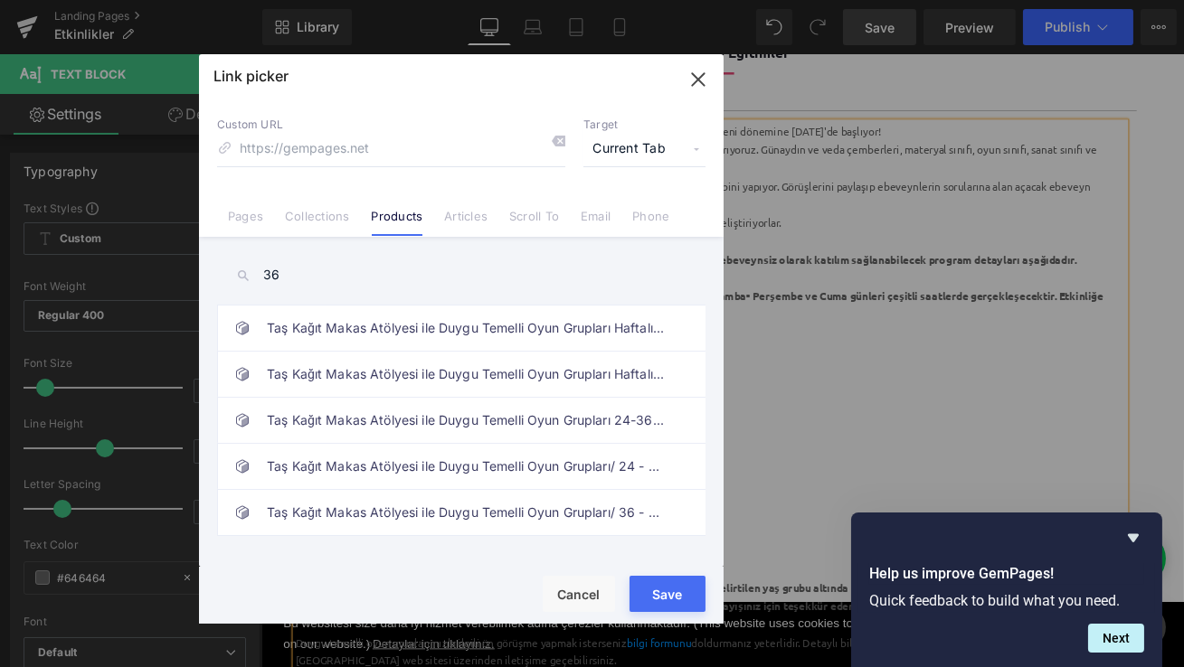
type input "3"
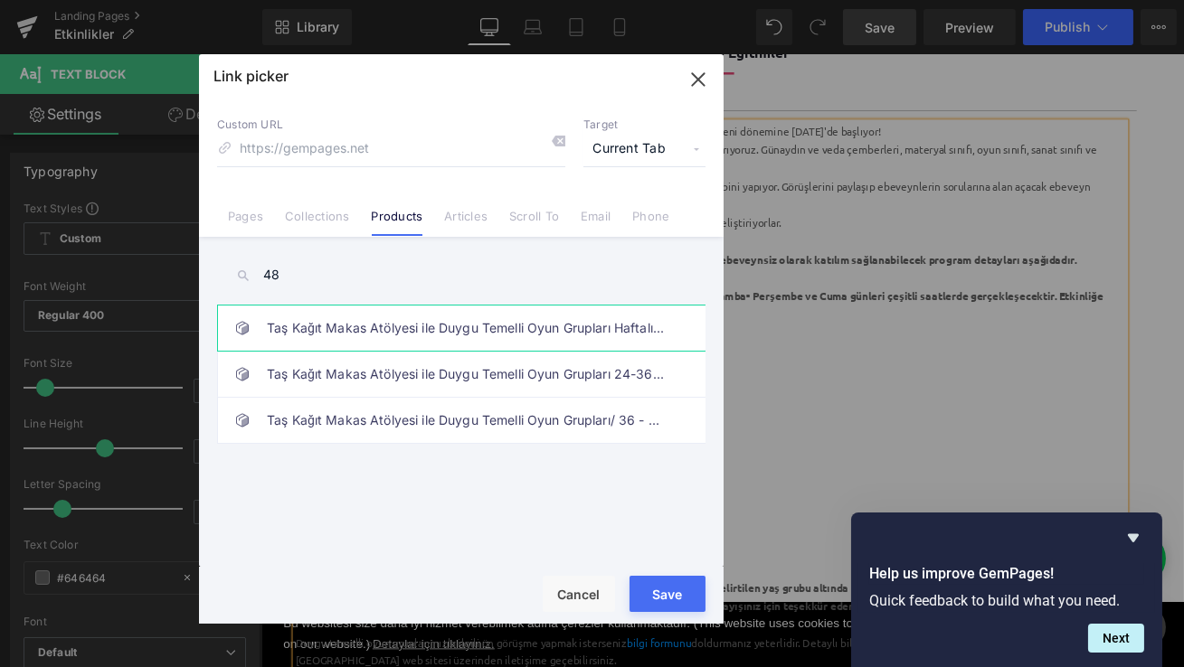
type input "48"
click at [484, 328] on link "Taş Kağıt Makas Atölyesi ile Duygu Temelli Oyun Grupları Haftalık Katılım/ 36 -…" at bounding box center [466, 328] width 398 height 45
type input "/products/tas-kagit-makas-atolyesi-ile-duygu-temelli-oyun-gruplari-haftalik-kat…"
click at [666, 588] on button "Save" at bounding box center [667, 594] width 76 height 36
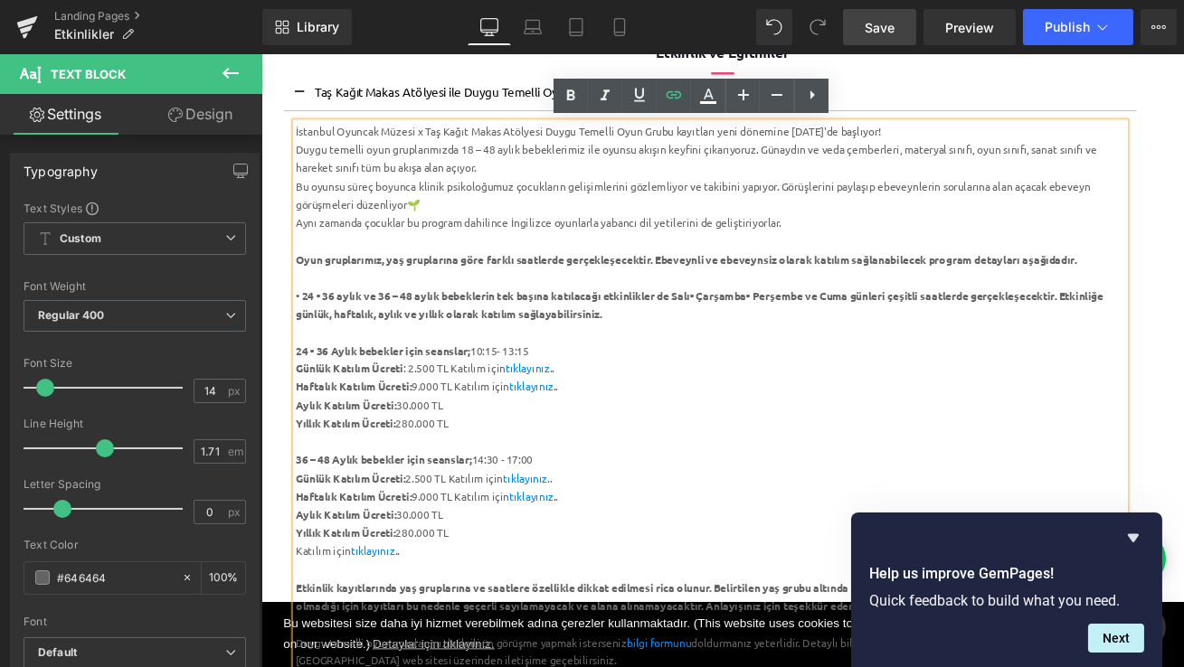
click at [726, 520] on div at bounding box center [793, 515] width 984 height 22
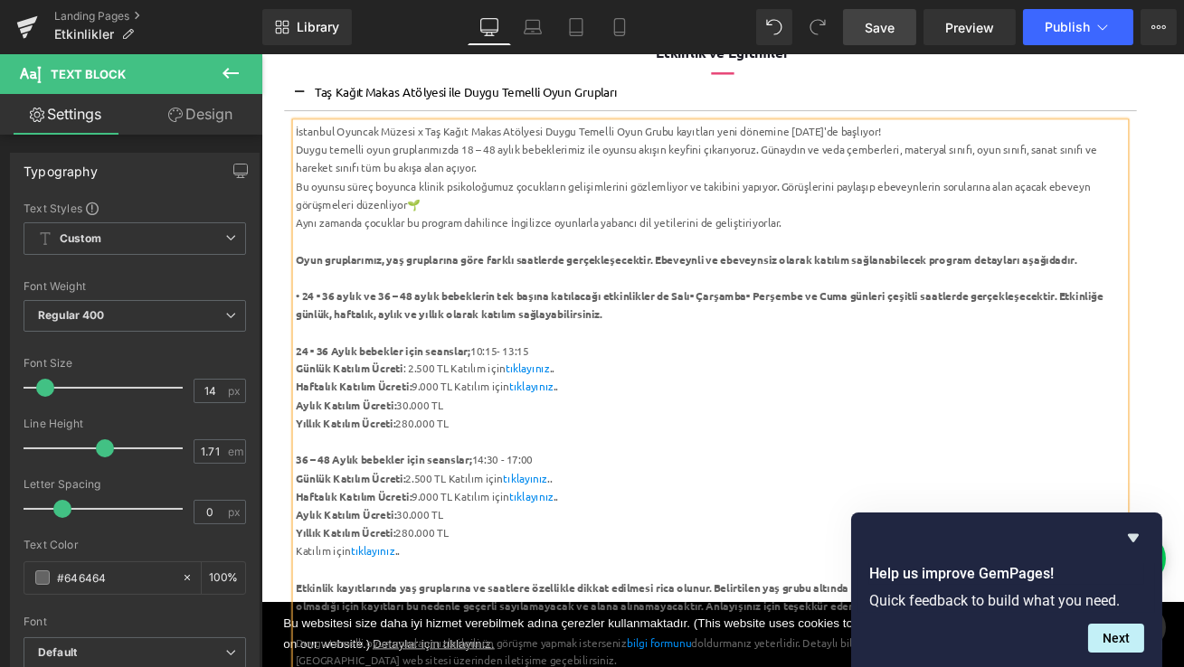
click at [882, 30] on span "Save" at bounding box center [879, 27] width 30 height 19
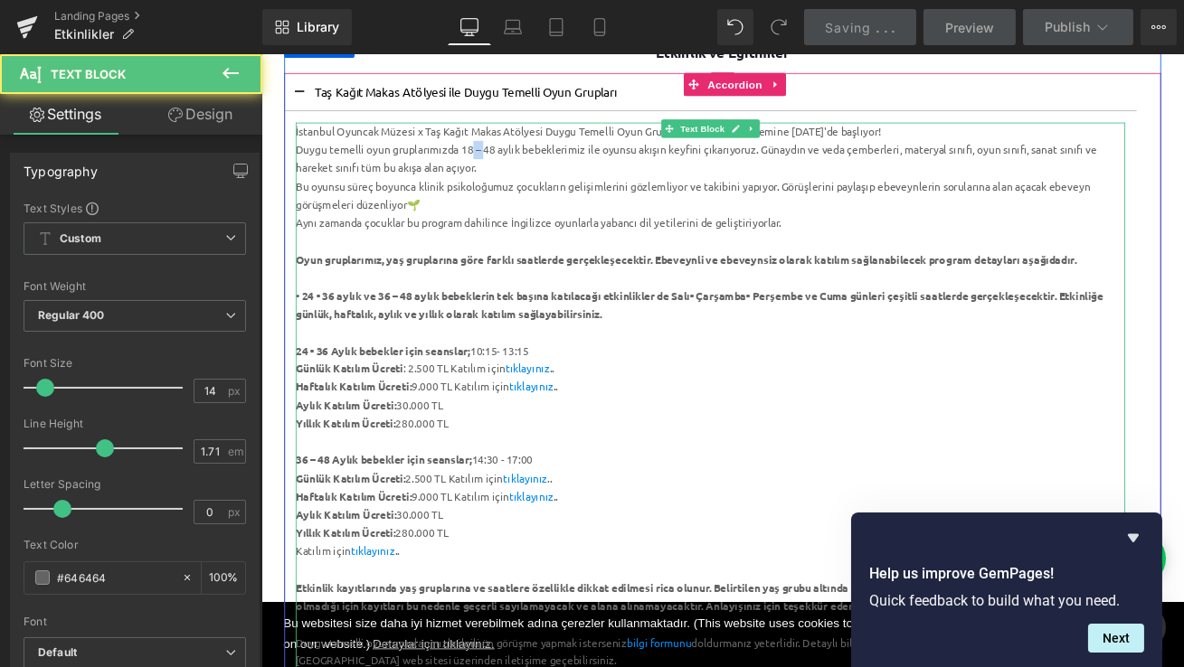
drag, startPoint x: 524, startPoint y: 167, endPoint x: 509, endPoint y: 167, distance: 15.4
click at [509, 167] on div "Duygu temelli oyun gruplarımızda 18 – 48 aylık bebeklerimiz ile oyunsu akışın k…" at bounding box center [793, 178] width 984 height 43
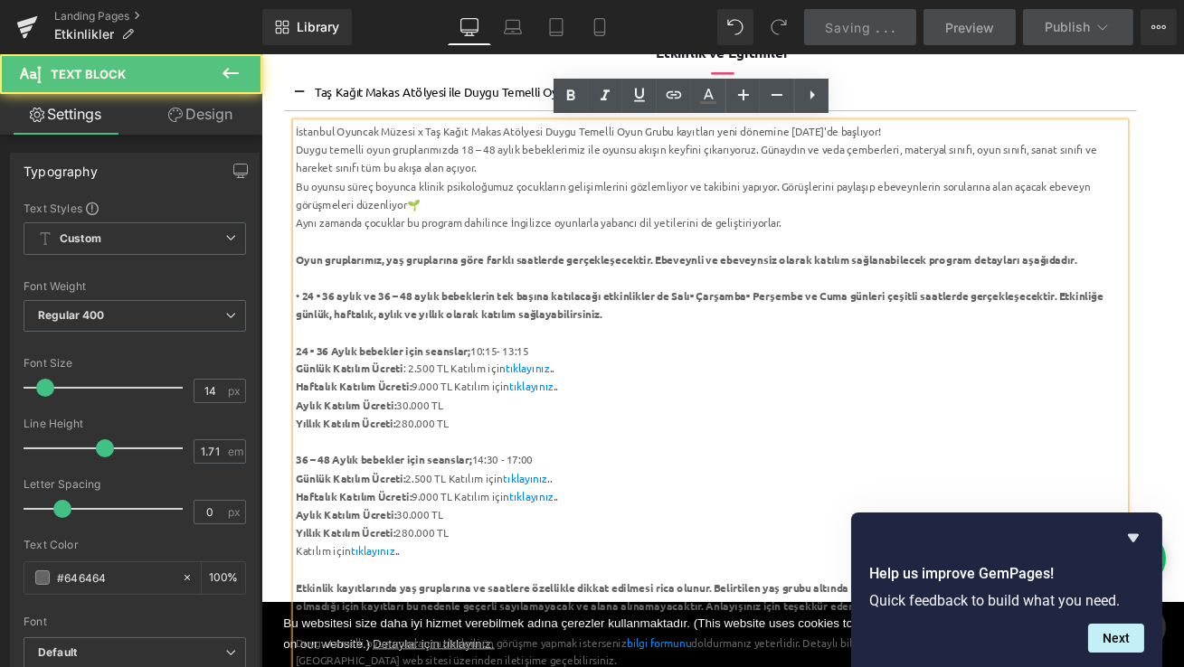
click at [505, 167] on div "Duygu temelli oyun gruplarımızda 18 – 48 aylık bebeklerimiz ile oyunsu akışın k…" at bounding box center [793, 178] width 984 height 43
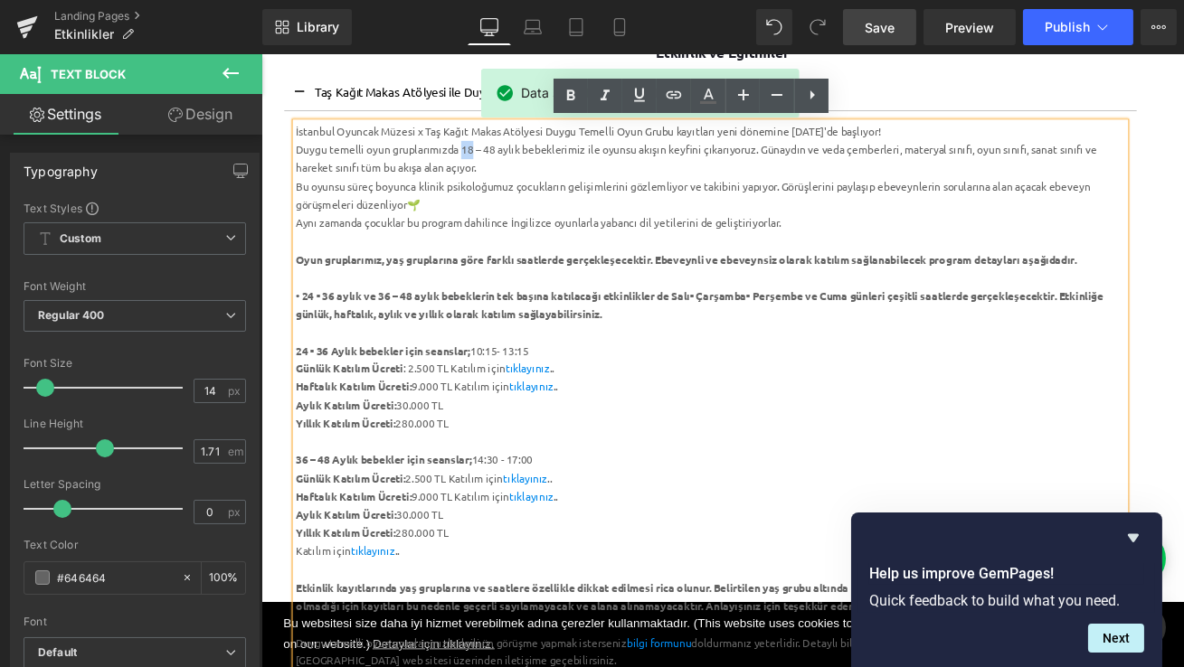
click at [505, 167] on div "Duygu temelli oyun gruplarımızda 18 – 48 aylık bebeklerimiz ile oyunsu akışın k…" at bounding box center [793, 178] width 984 height 43
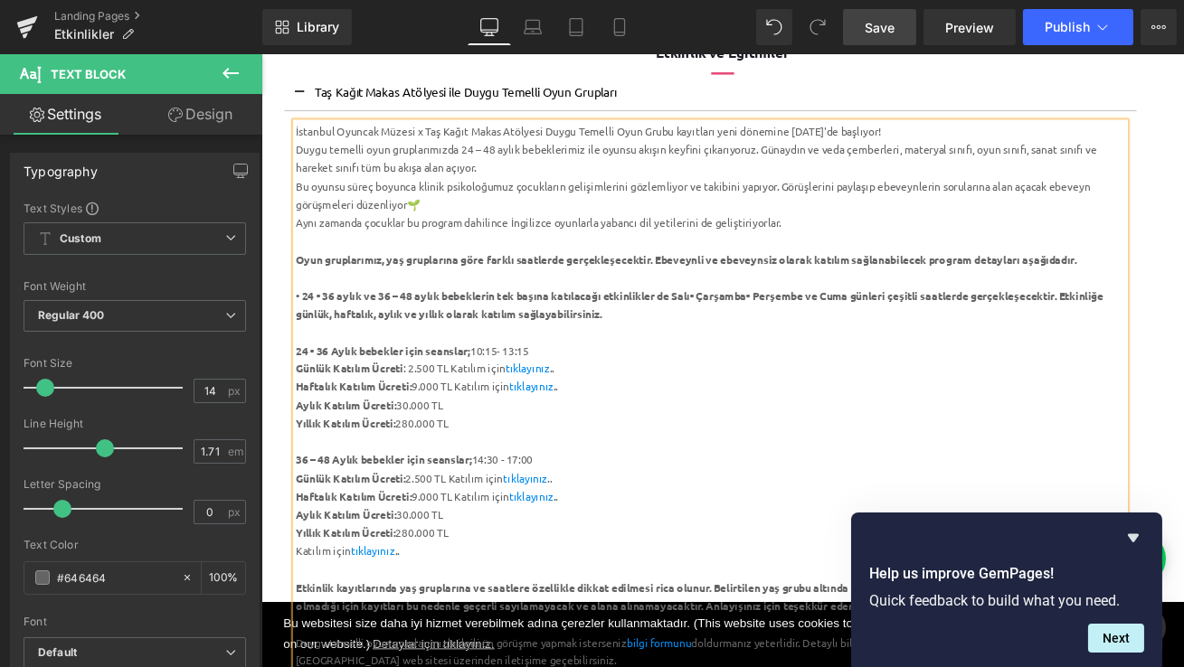
click at [901, 147] on div "İstanbul Oyuncak Müzesi x Taş Kağıt Makas Atölyesi Duygu Temelli Oyun Grubu kay…" at bounding box center [793, 147] width 984 height 22
drag, startPoint x: 815, startPoint y: 296, endPoint x: 734, endPoint y: 293, distance: 80.5
click at [734, 293] on strong "Oyun gruplarımız, yaş gruplarına göre farklı saatlerde gerçekleşecektir. Ebevey…" at bounding box center [764, 297] width 926 height 16
drag, startPoint x: 450, startPoint y: 644, endPoint x: 303, endPoint y: 639, distance: 147.4
click at [303, 639] on div "Katılım için tıklayınız .." at bounding box center [793, 645] width 984 height 22
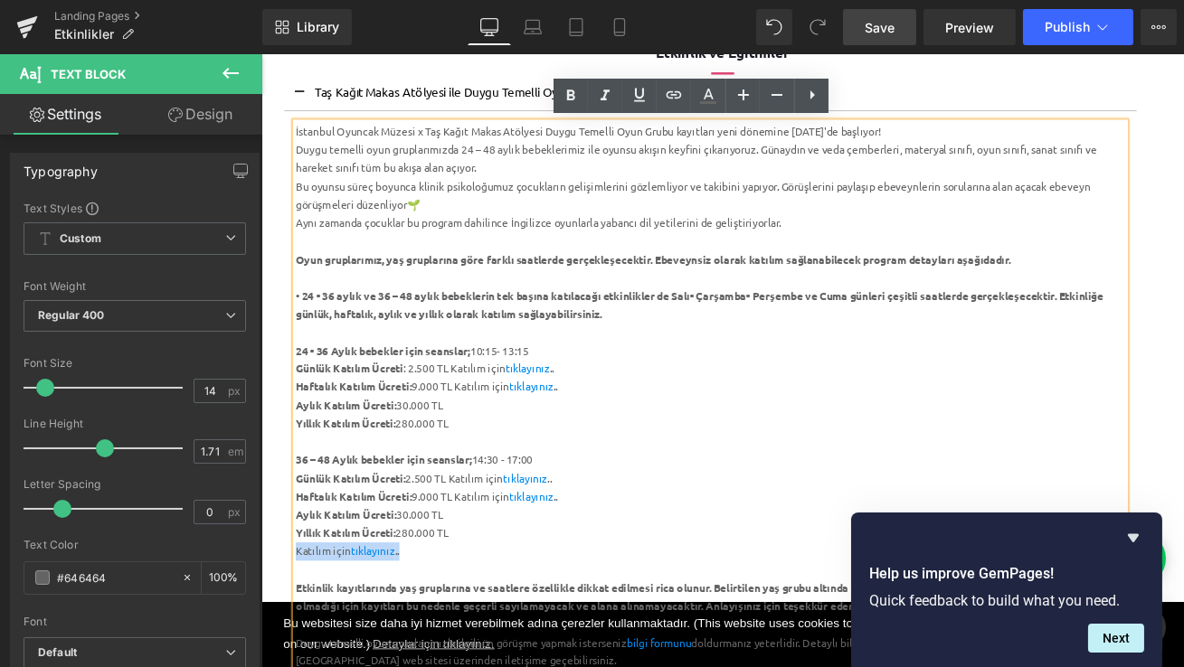
copy div "Katılım için tıklayınız .."
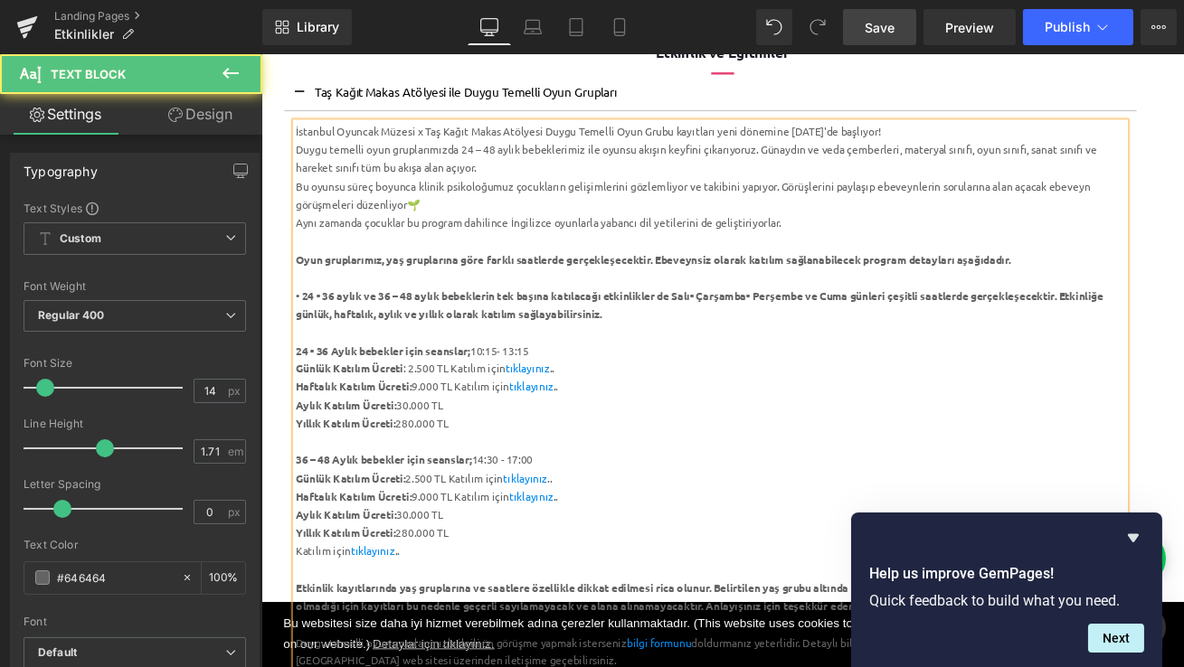
click at [510, 470] on div "Aylık Katılım Ücreti: 30.000 TL" at bounding box center [793, 471] width 984 height 22
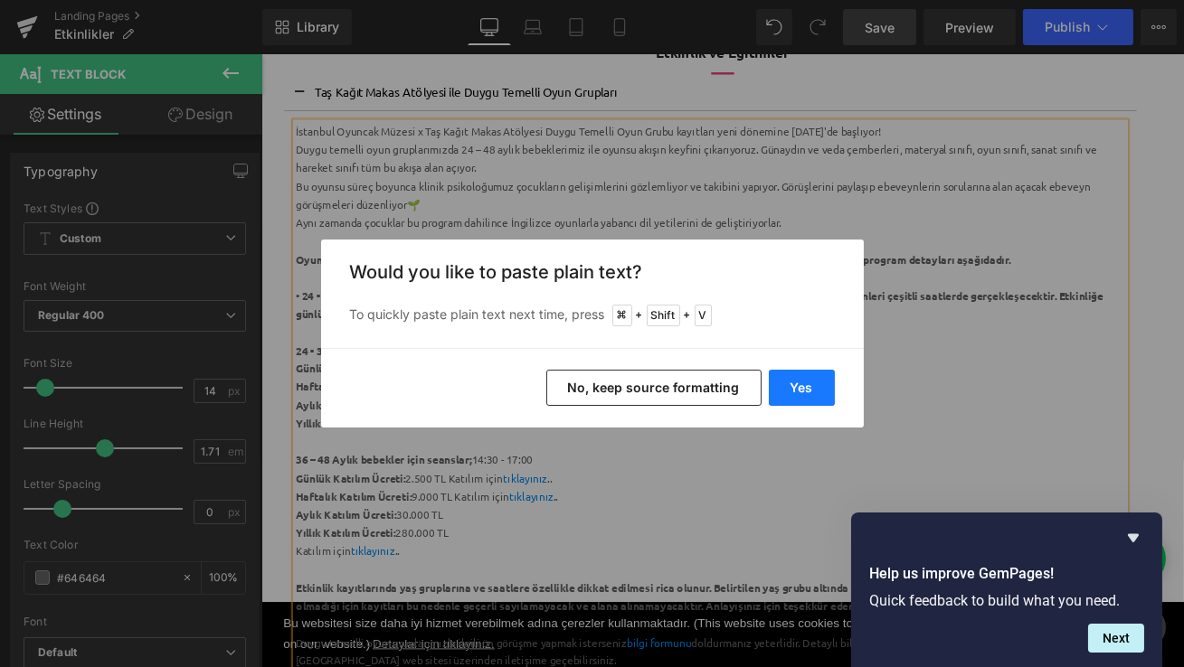
click at [807, 383] on button "Yes" at bounding box center [802, 388] width 66 height 36
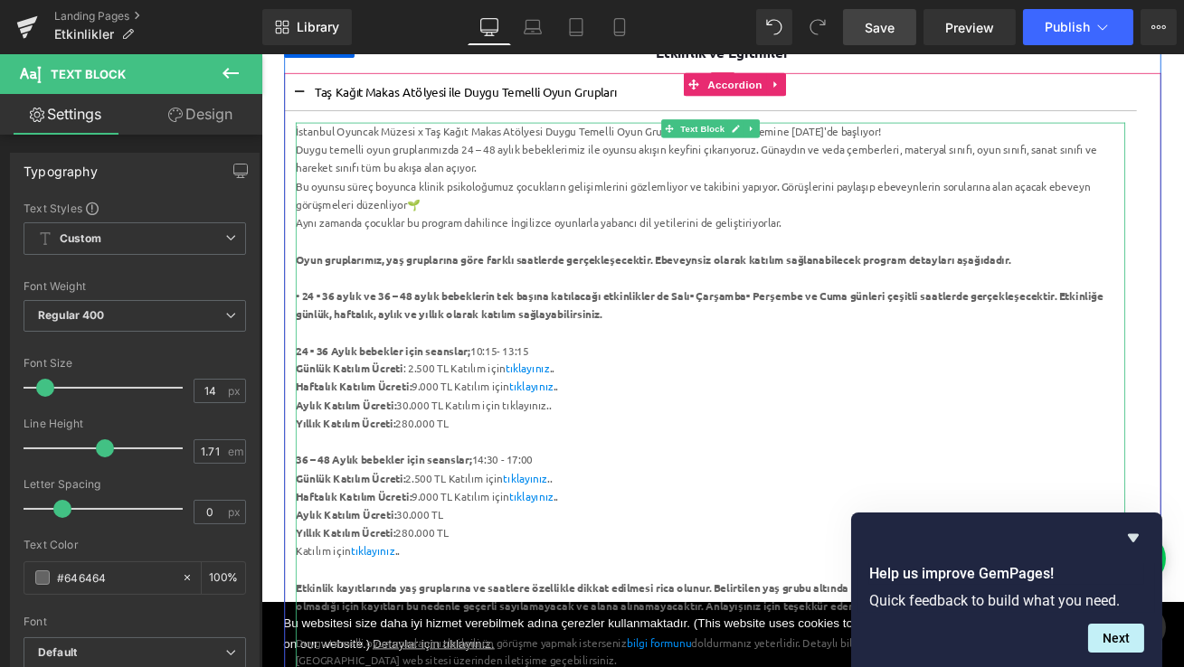
click at [578, 470] on div "Aylık Katılım Ücreti: 30.000 TL Katılım için tıklayınız.." at bounding box center [793, 471] width 984 height 22
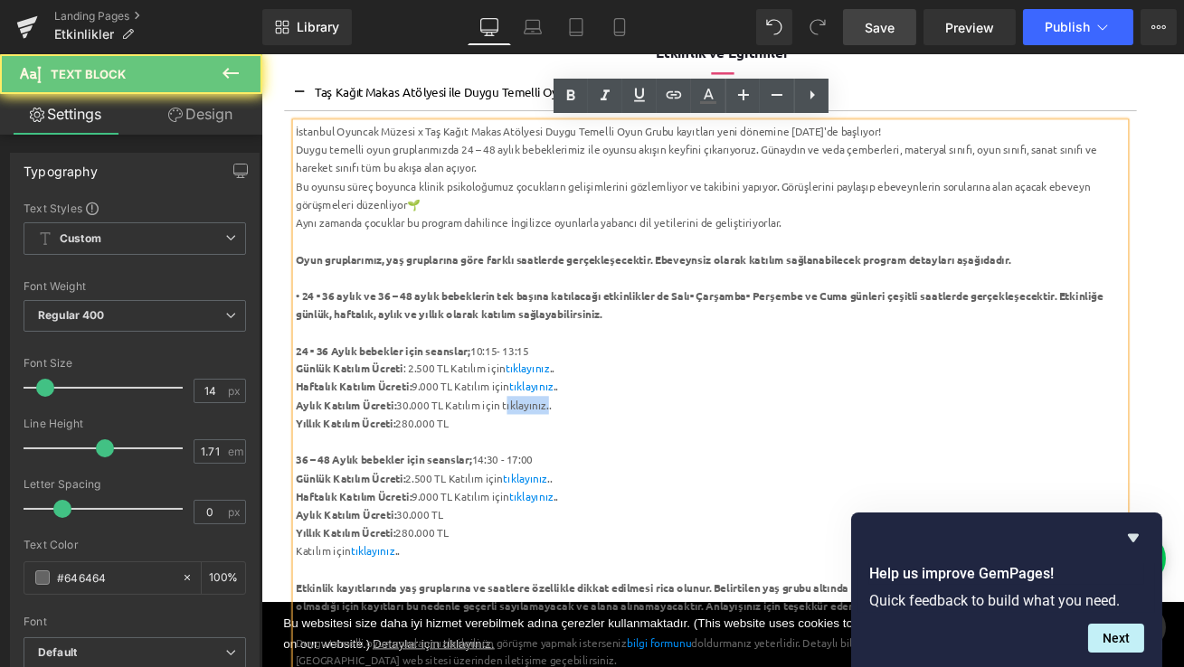
click at [578, 470] on div "Aylık Katılım Ücreti: 30.000 TL Katılım için tıklayınız.." at bounding box center [793, 471] width 984 height 22
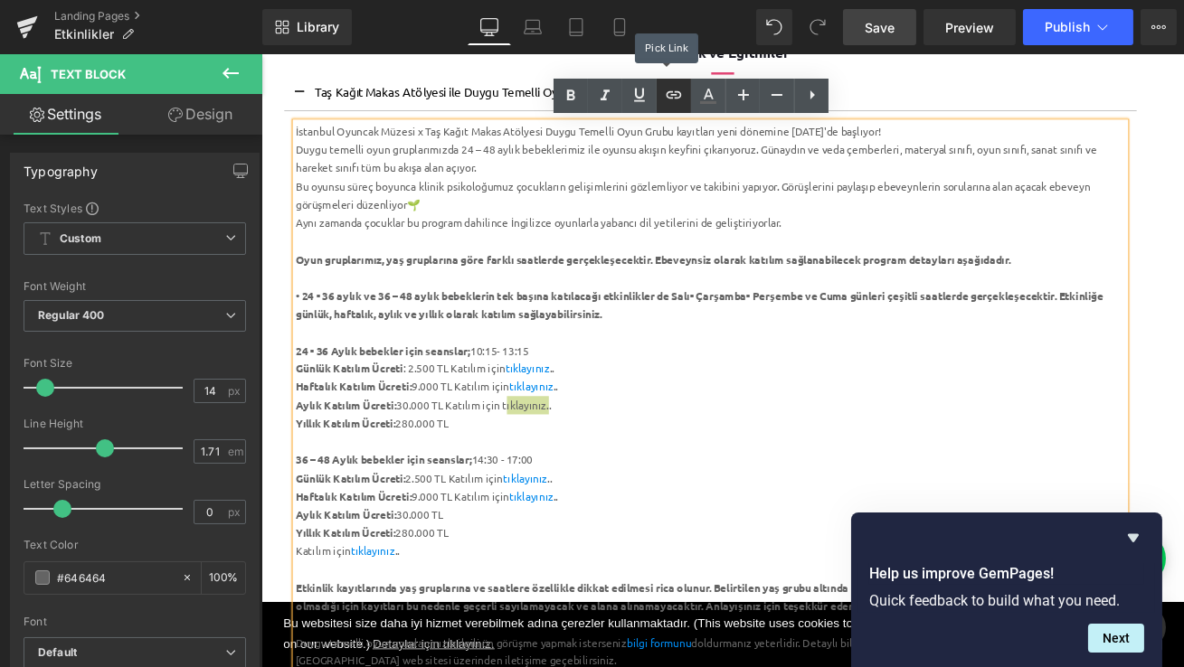
click at [675, 91] on icon at bounding box center [673, 94] width 15 height 7
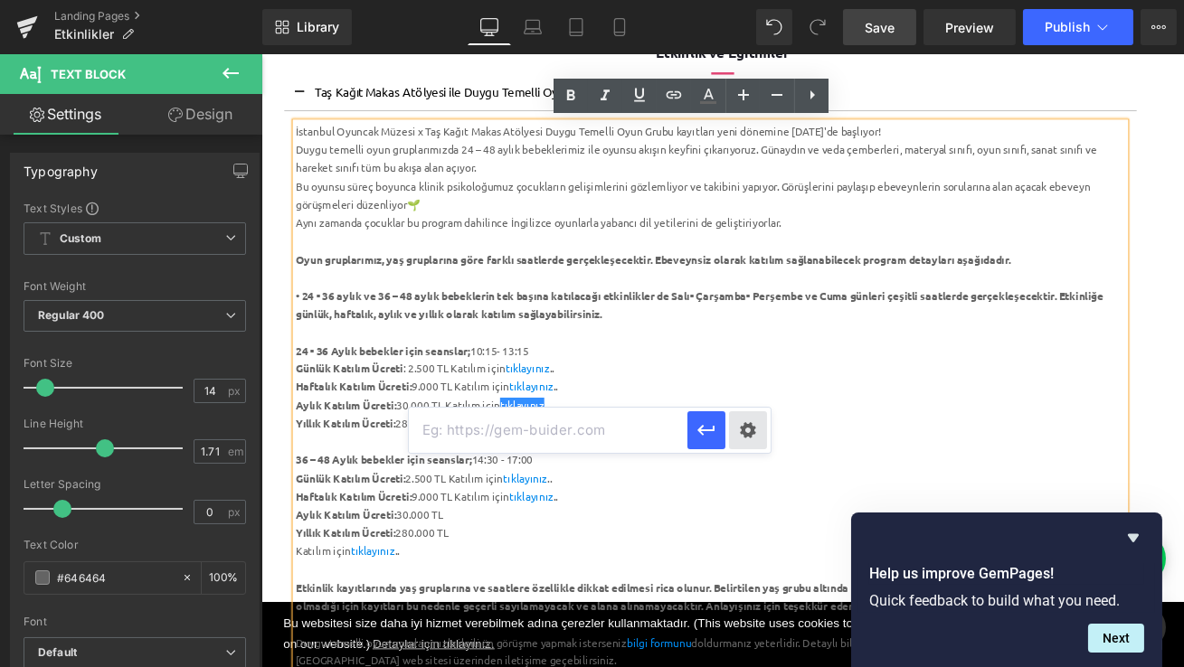
click at [752, 0] on div "Text Color Highlight Color #333333 Edit or remove link: Edit - Unlink - Cancel" at bounding box center [592, 0] width 1184 height 0
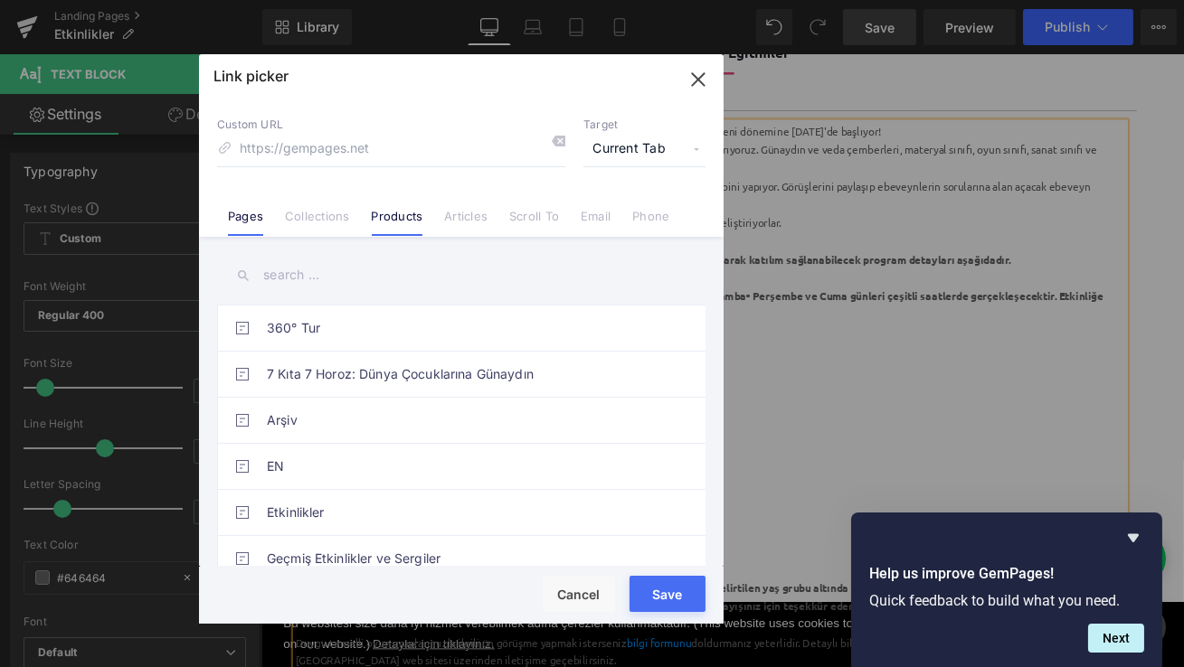
click at [410, 213] on link "Products" at bounding box center [398, 222] width 52 height 27
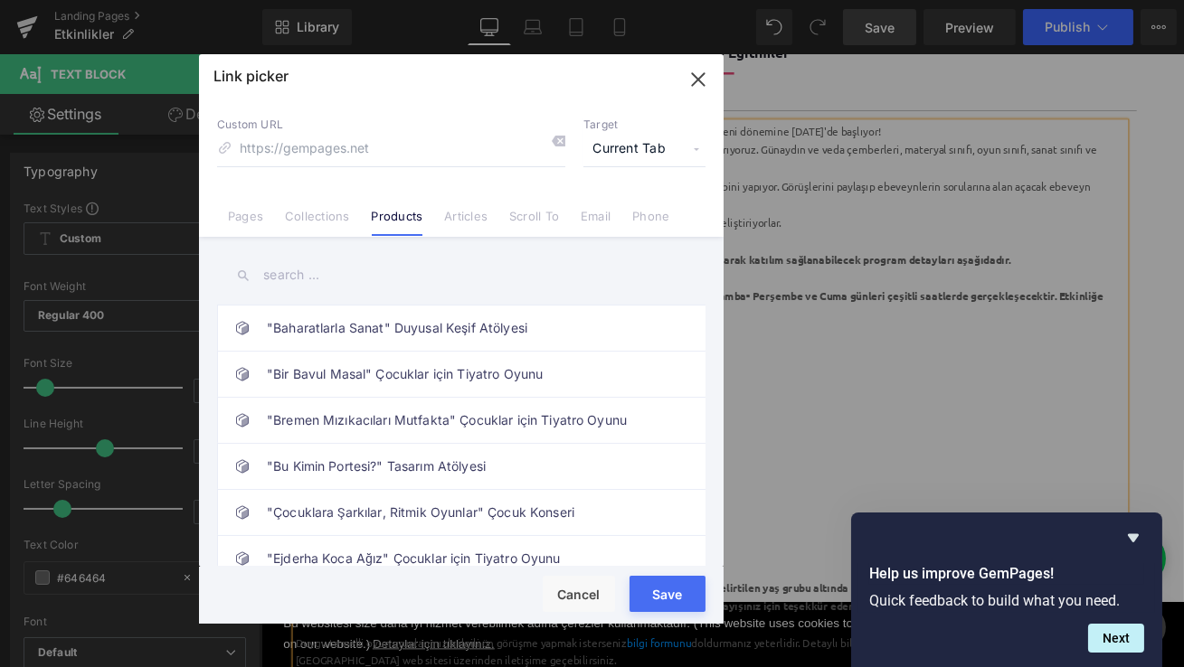
click at [307, 270] on input "text" at bounding box center [461, 275] width 488 height 41
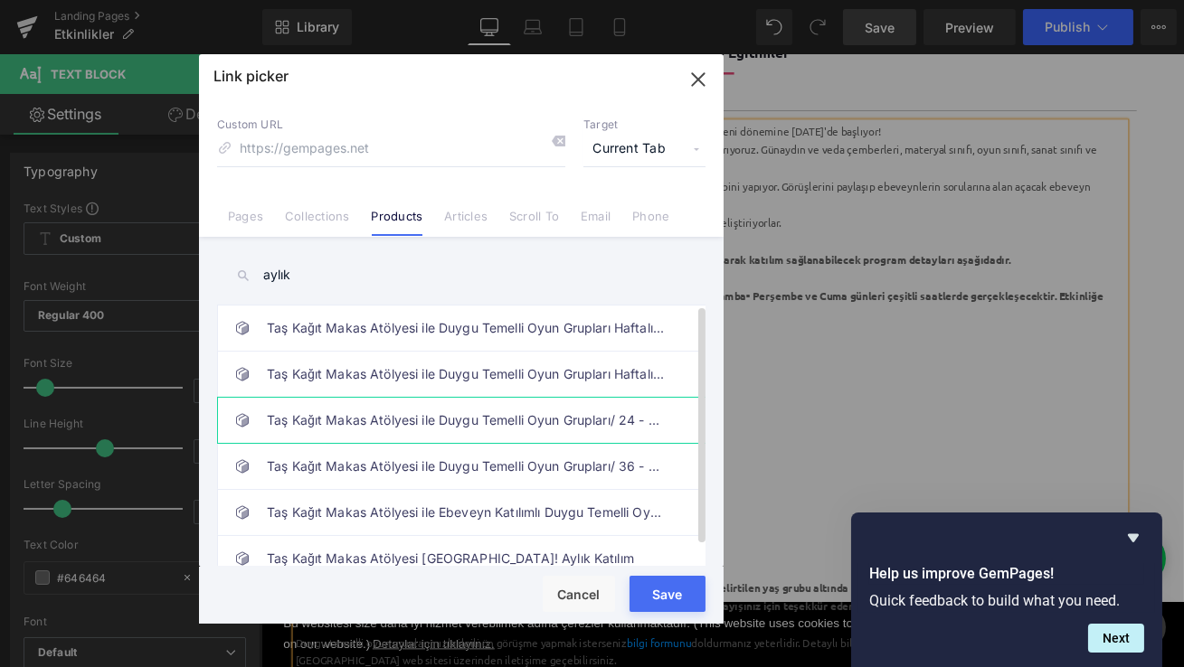
scroll to position [22, 0]
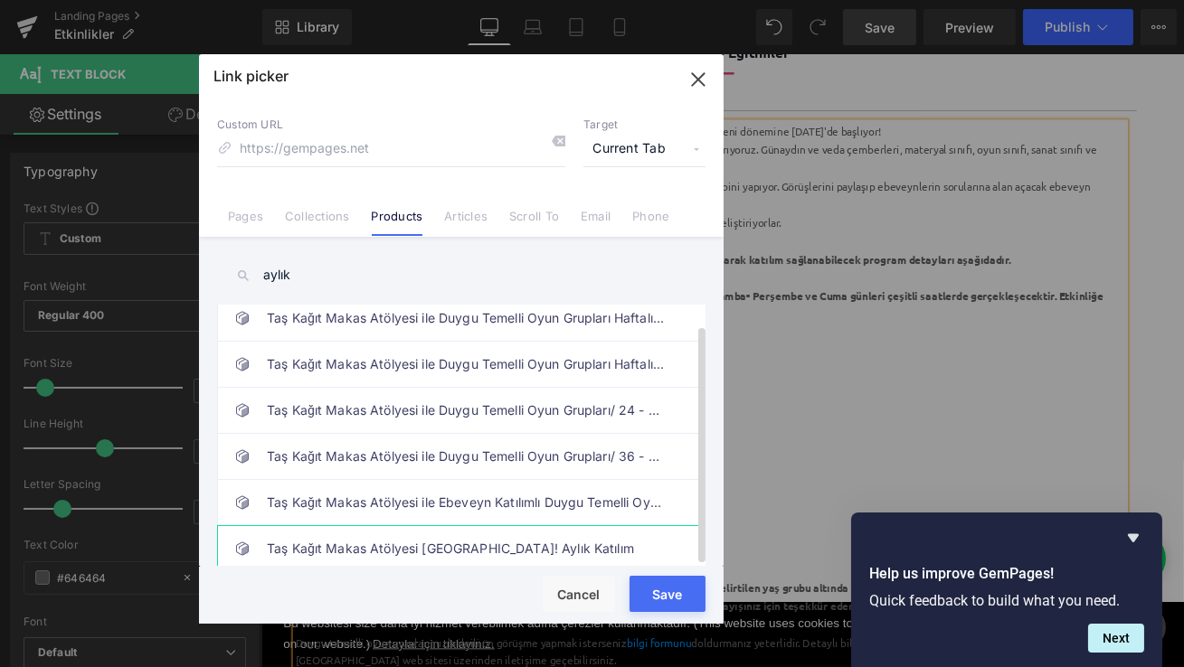
type input "aylık"
click at [447, 529] on link "Taş Kağıt Makas Atölyesi [GEOGRAPHIC_DATA]! Aylık Katılım" at bounding box center [466, 548] width 398 height 45
type input "/products/tas-kagit-makas-atolyesi-[GEOGRAPHIC_DATA]-oyuncak-muzesinde"
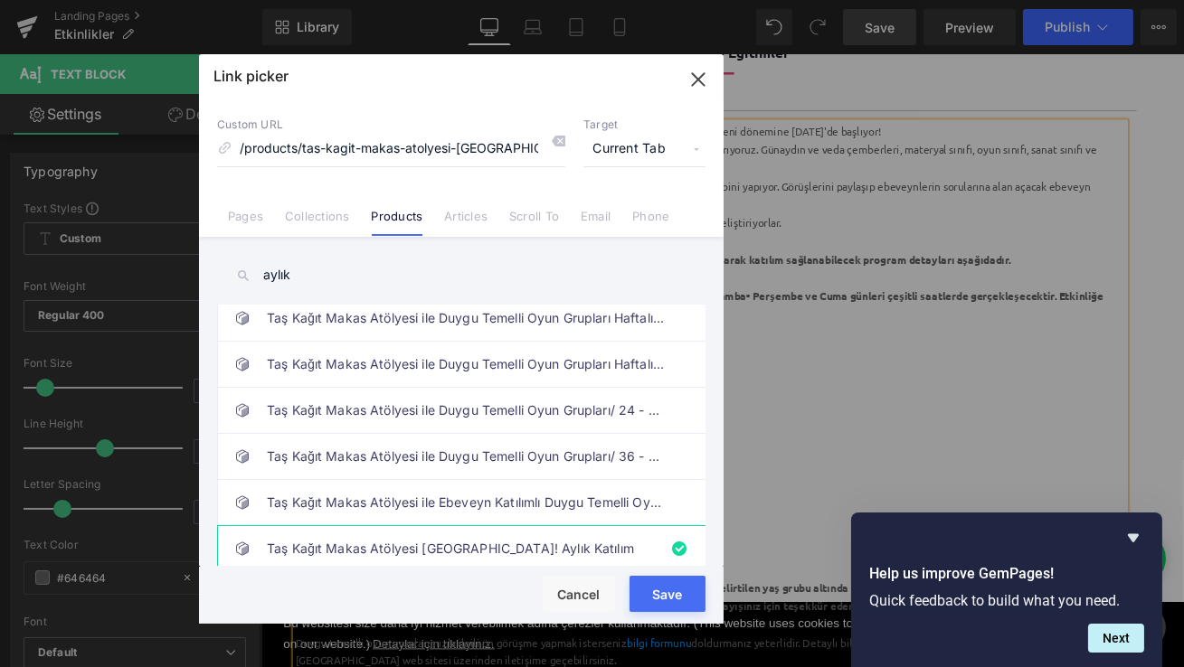
click at [677, 593] on button "Save" at bounding box center [667, 594] width 76 height 36
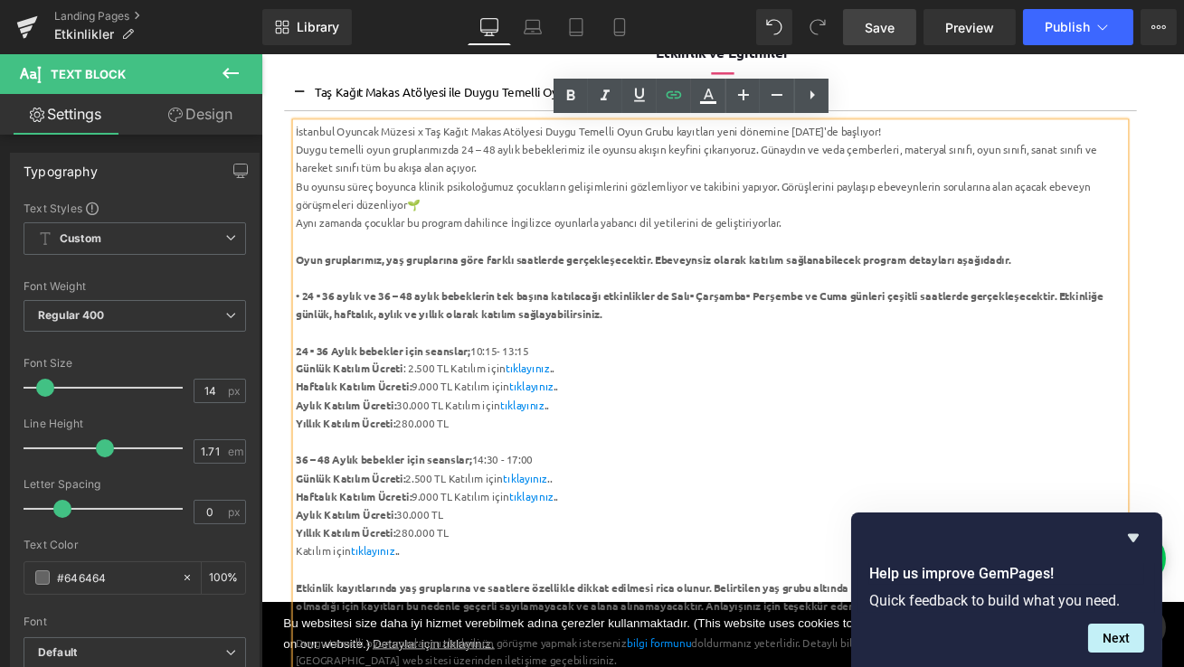
click at [873, 22] on span "Save" at bounding box center [879, 27] width 30 height 19
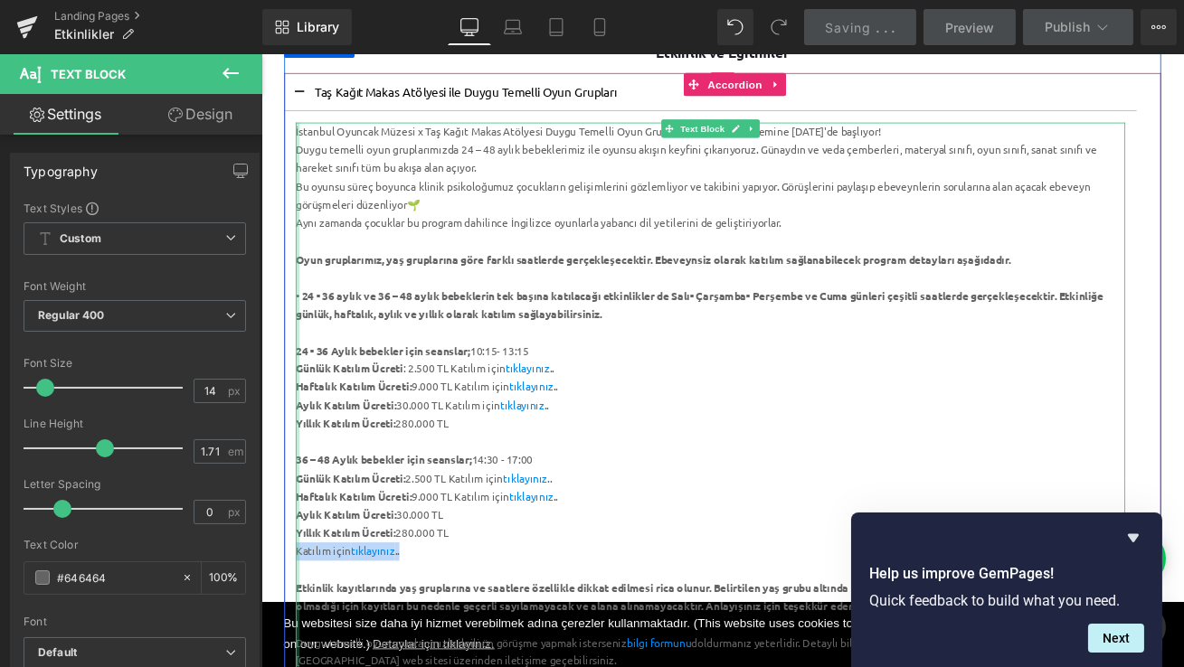
drag, startPoint x: 439, startPoint y: 642, endPoint x: 304, endPoint y: 646, distance: 134.8
click at [303, 646] on div "İstanbul Oyuncak Müzesi x Taş Kağıt Makas Atölyesi Duygu Temelli Oyun Grubu kay…" at bounding box center [793, 482] width 984 height 693
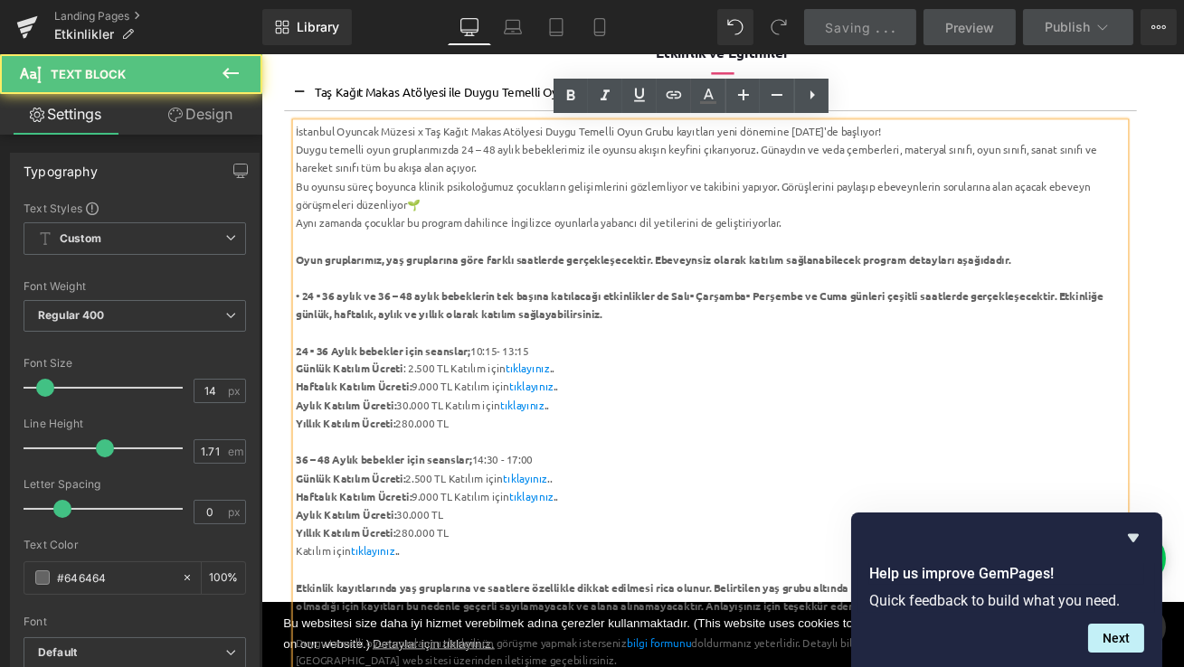
drag, startPoint x: 325, startPoint y: 646, endPoint x: 412, endPoint y: 624, distance: 89.5
click at [412, 624] on div "İstanbul Oyuncak Müzesi x Taş Kağıt Makas Atölyesi Duygu Temelli Oyun Grubu kay…" at bounding box center [793, 482] width 984 height 693
drag, startPoint x: 427, startPoint y: 641, endPoint x: 300, endPoint y: 641, distance: 126.6
click at [301, 641] on div "Katılım için tıklayınız .." at bounding box center [793, 645] width 984 height 22
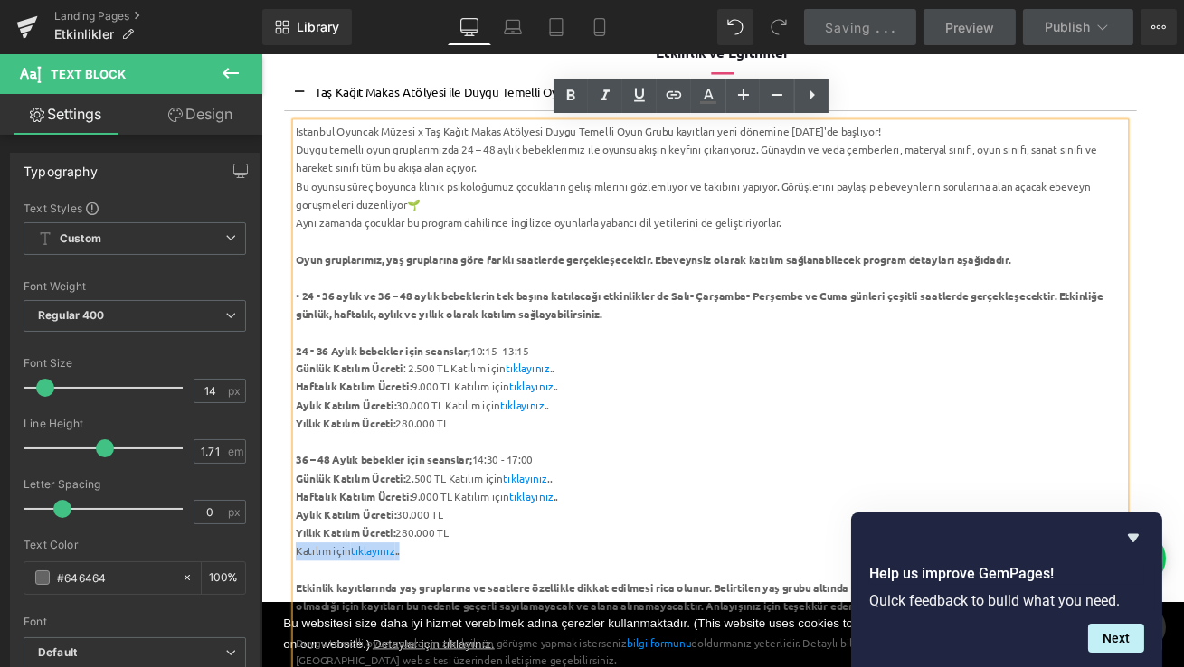
copy div "Katılım için tıklayınız .."
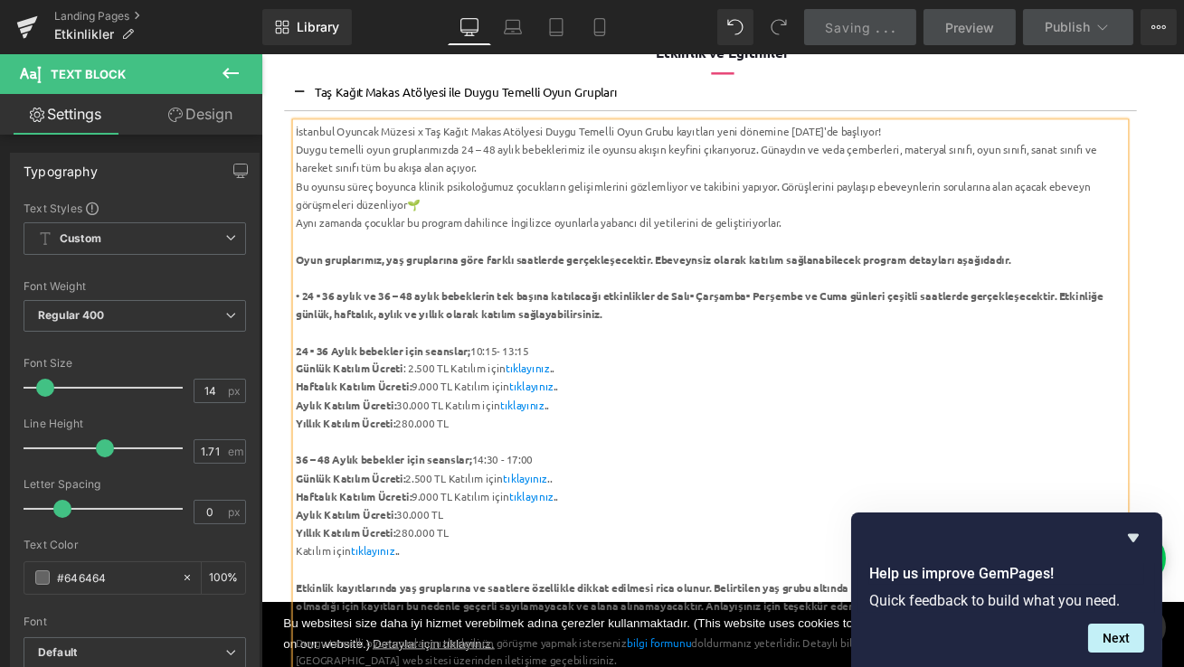
click at [496, 600] on div "Aylık Katılım Ücreti: 30.000 TL" at bounding box center [793, 601] width 984 height 22
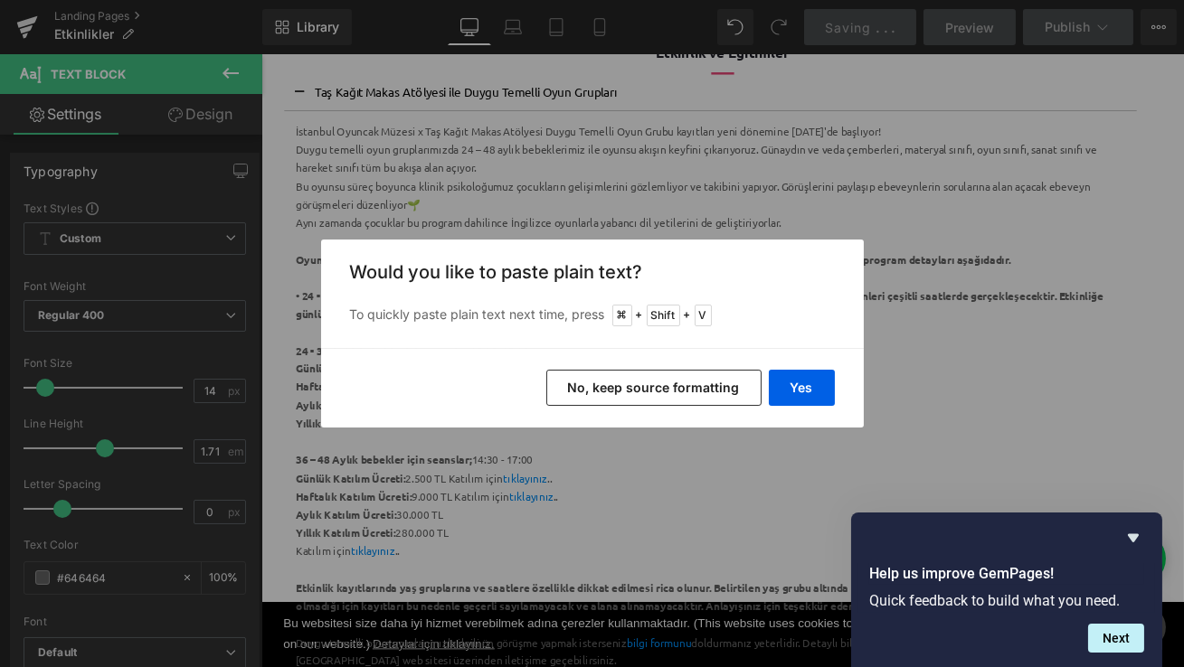
click at [702, 388] on button "No, keep source formatting" at bounding box center [653, 388] width 215 height 36
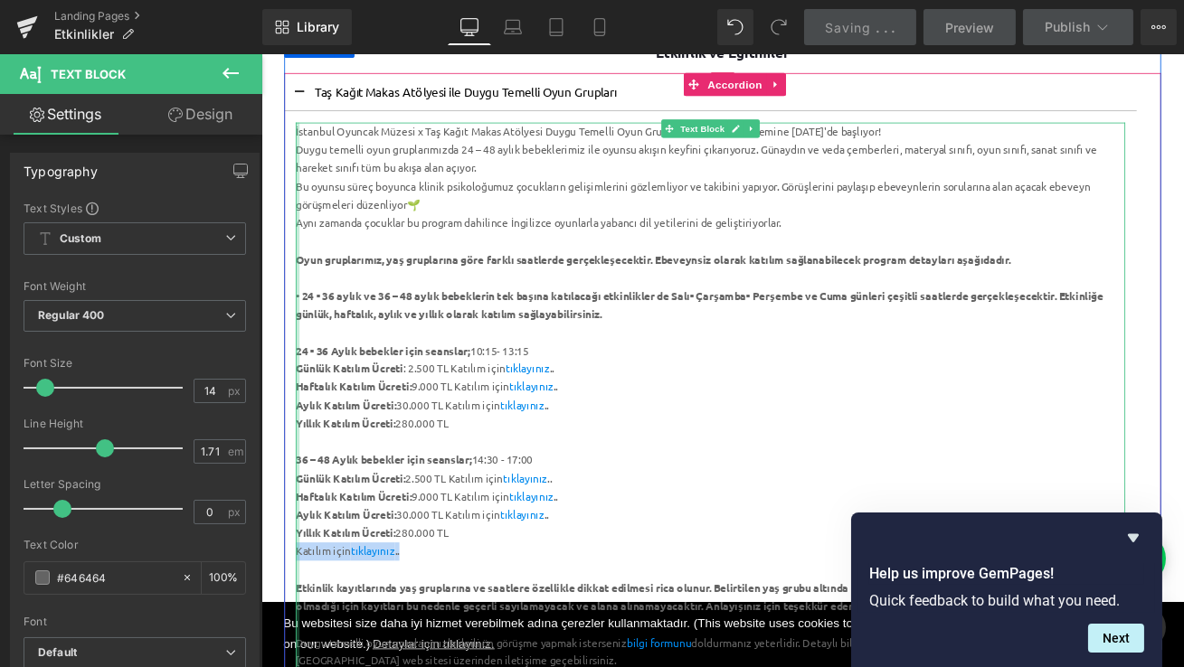
drag, startPoint x: 445, startPoint y: 645, endPoint x: 305, endPoint y: 646, distance: 140.1
click at [305, 646] on div "İstanbul Oyuncak Müzesi x Taş Kağıt Makas Atölyesi Duygu Temelli Oyun Grubu kay…" at bounding box center [793, 482] width 984 height 693
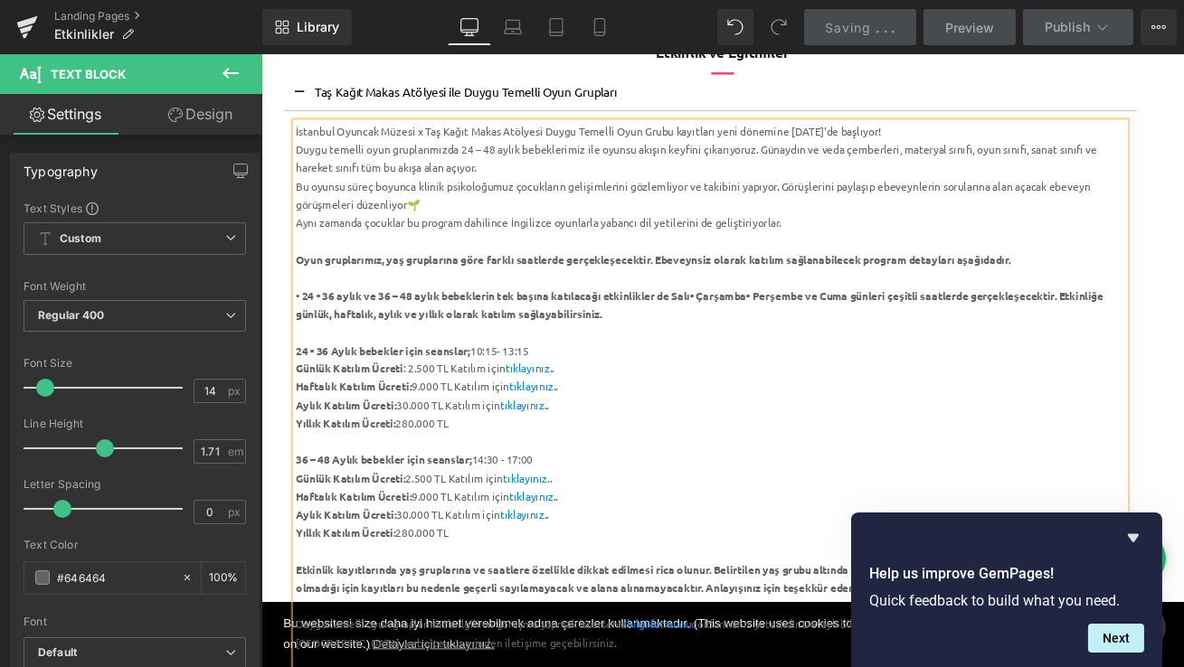
click at [492, 496] on div "Yıllık Katılım Ücreti: 280.000 TL" at bounding box center [793, 493] width 984 height 22
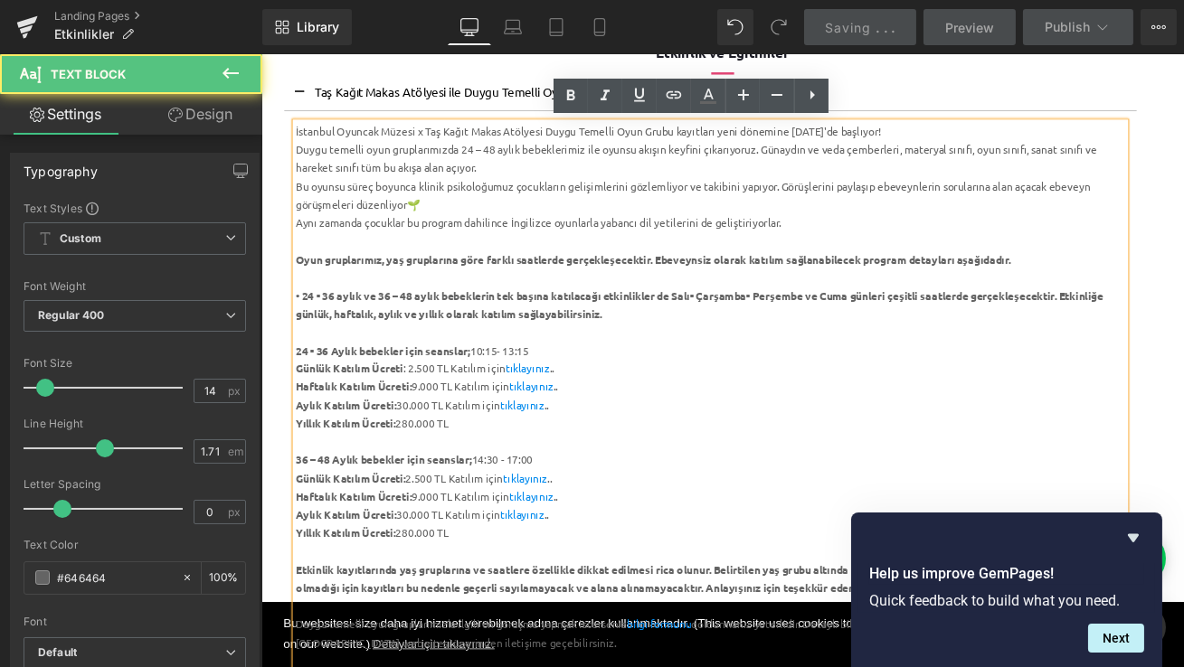
click at [492, 496] on div "Yıllık Katılım Ücreti: 280.000 TL" at bounding box center [793, 493] width 984 height 22
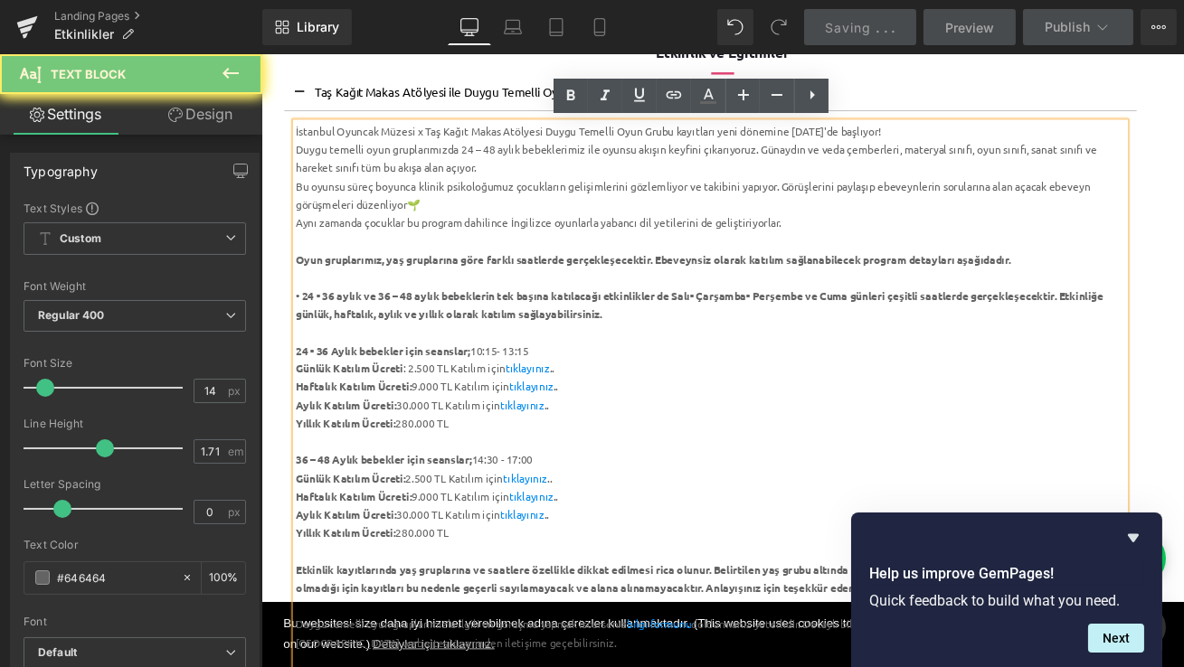
click at [492, 496] on div "Yıllık Katılım Ücreti: 280.000 TL" at bounding box center [793, 493] width 984 height 22
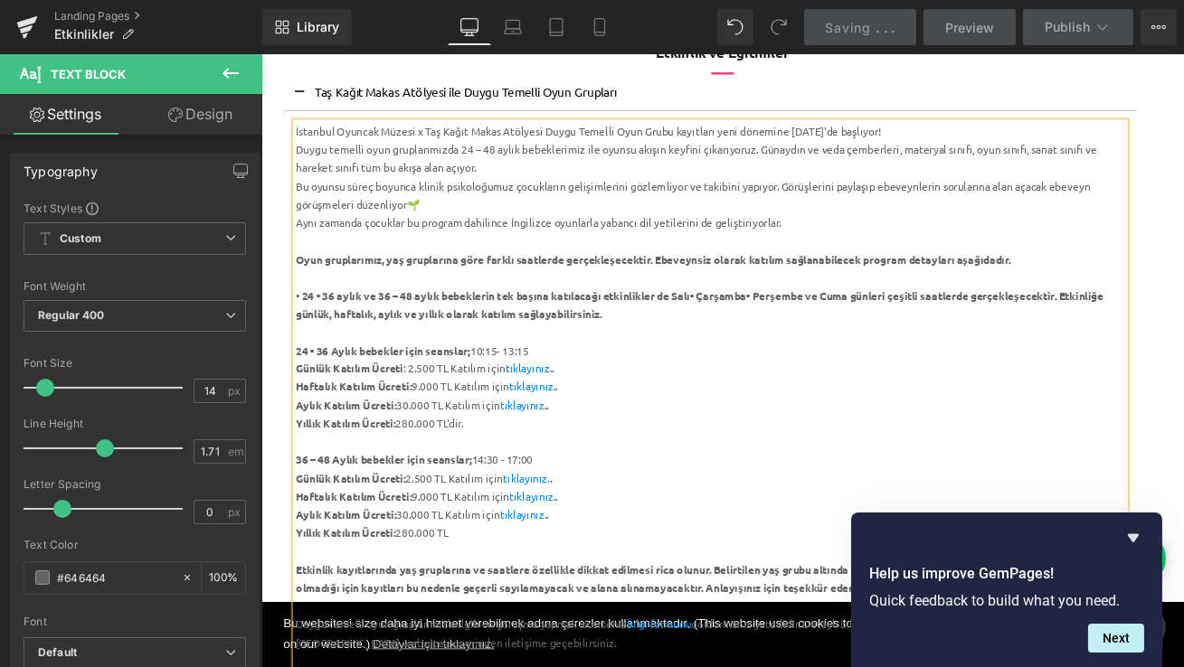
click at [502, 622] on div "Yıllık Katılım Ücreti: 280.000 TL" at bounding box center [793, 623] width 984 height 22
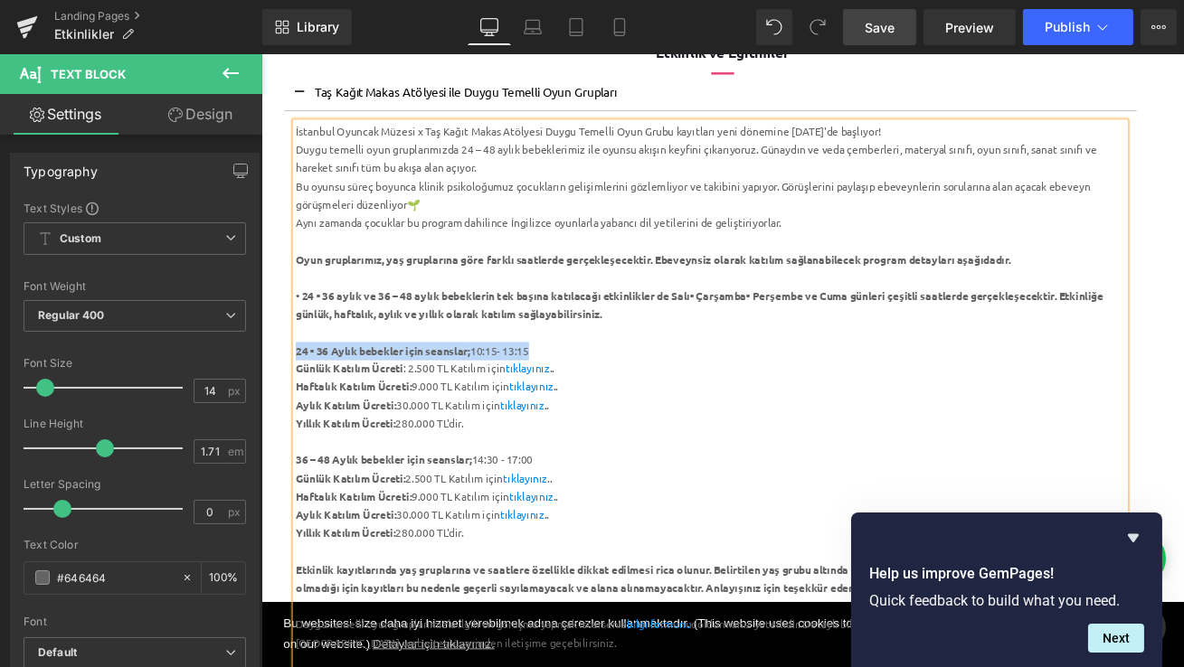
drag, startPoint x: 624, startPoint y: 404, endPoint x: 302, endPoint y: 410, distance: 321.9
click at [302, 410] on div "24 - 36 Aylık bebekler için seanslar; 10:15- 13:15" at bounding box center [793, 407] width 984 height 22
click at [863, 35] on link "Save" at bounding box center [879, 27] width 73 height 36
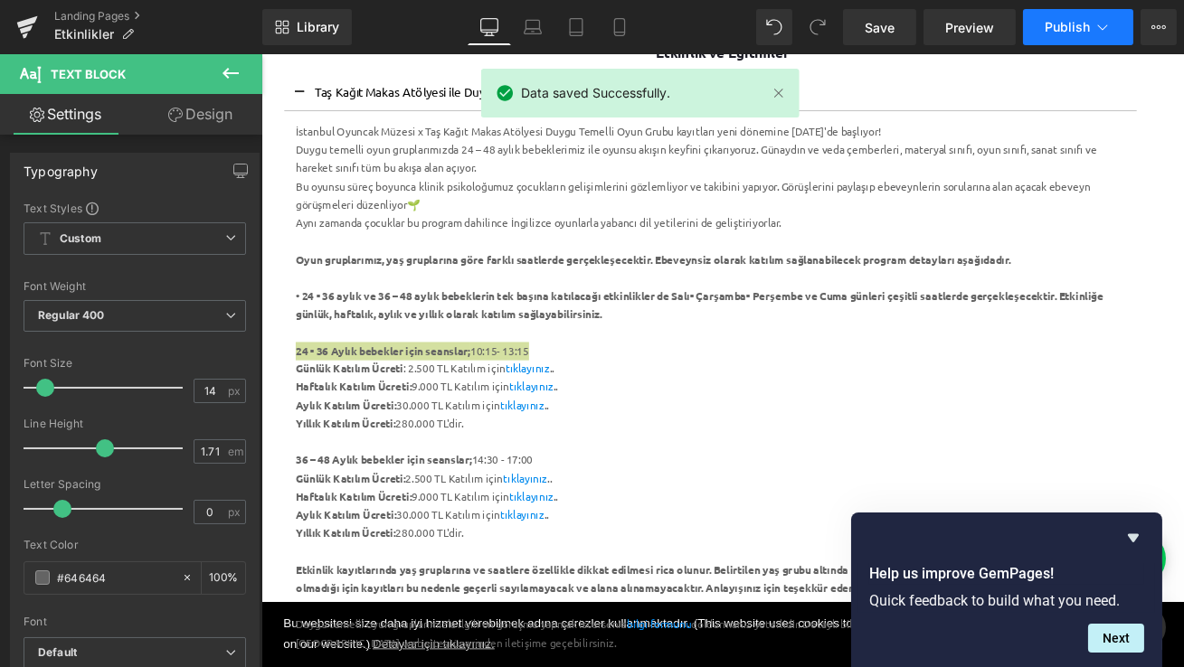
click at [1074, 25] on span "Publish" at bounding box center [1066, 27] width 45 height 14
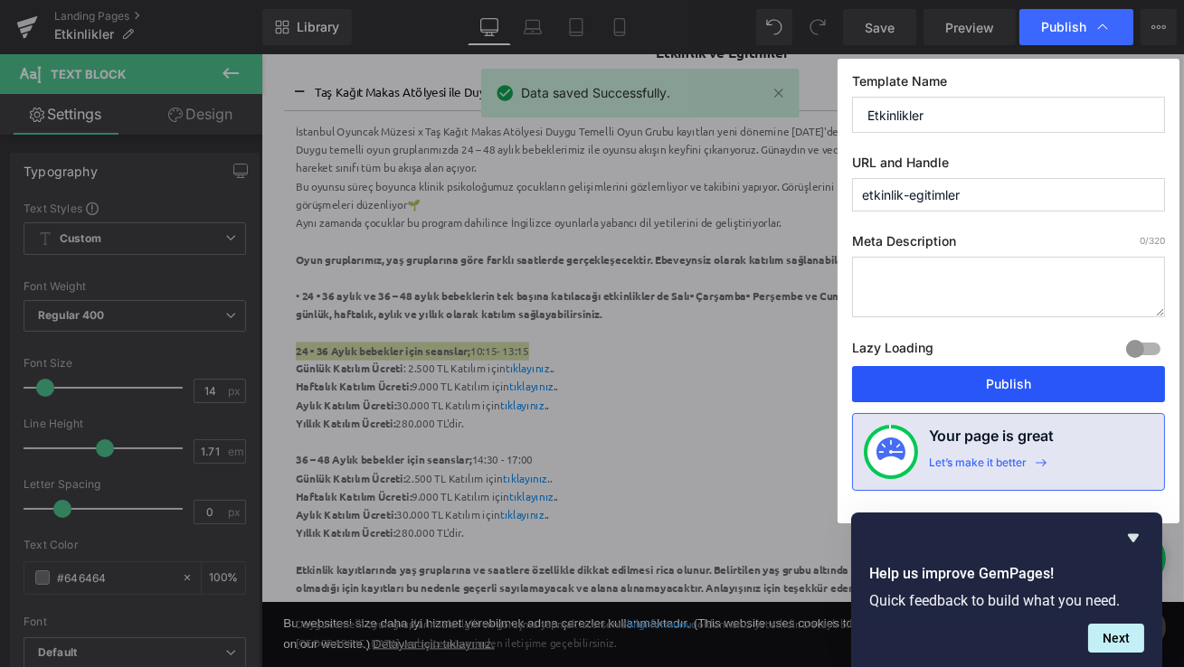
click at [1007, 378] on button "Publish" at bounding box center [1008, 384] width 313 height 36
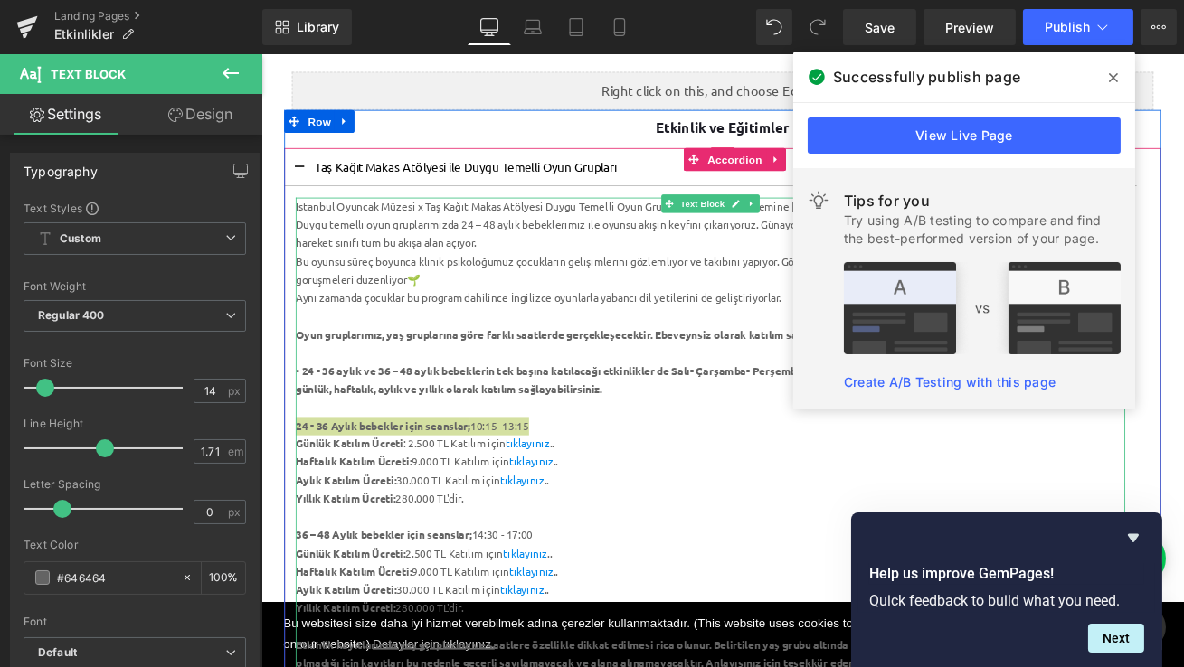
scroll to position [208, 0]
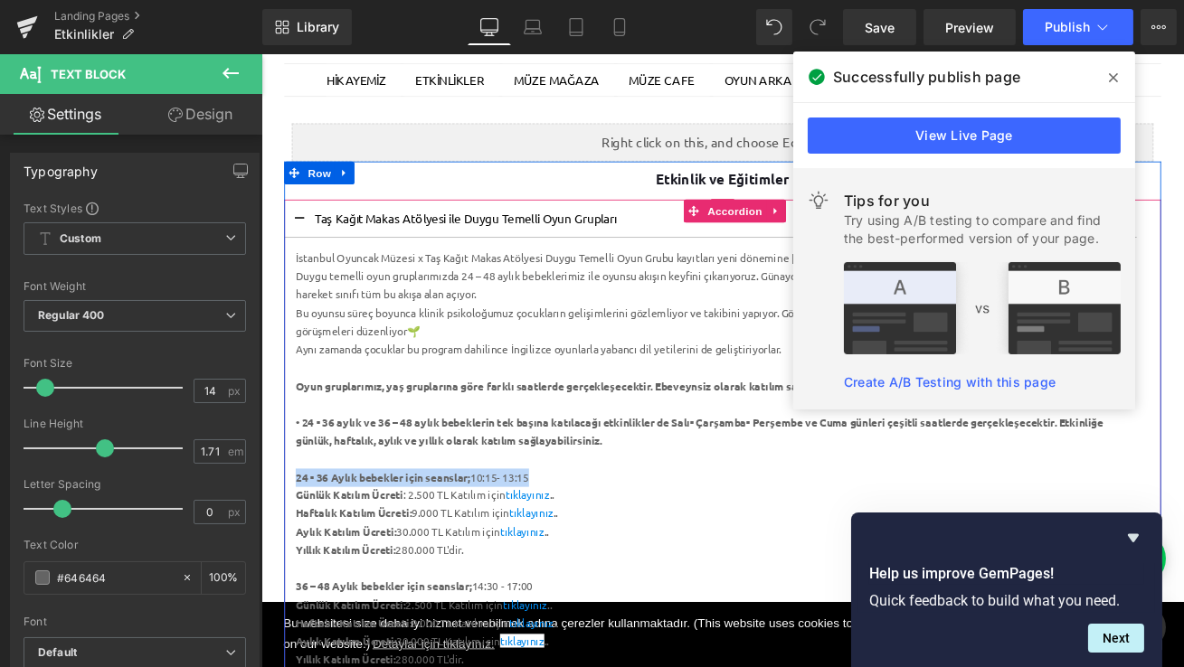
click at [717, 249] on p "Taş Kağıt Makas Atölyesi ile Duygu Temelli Oyun Grupları" at bounding box center [793, 248] width 938 height 17
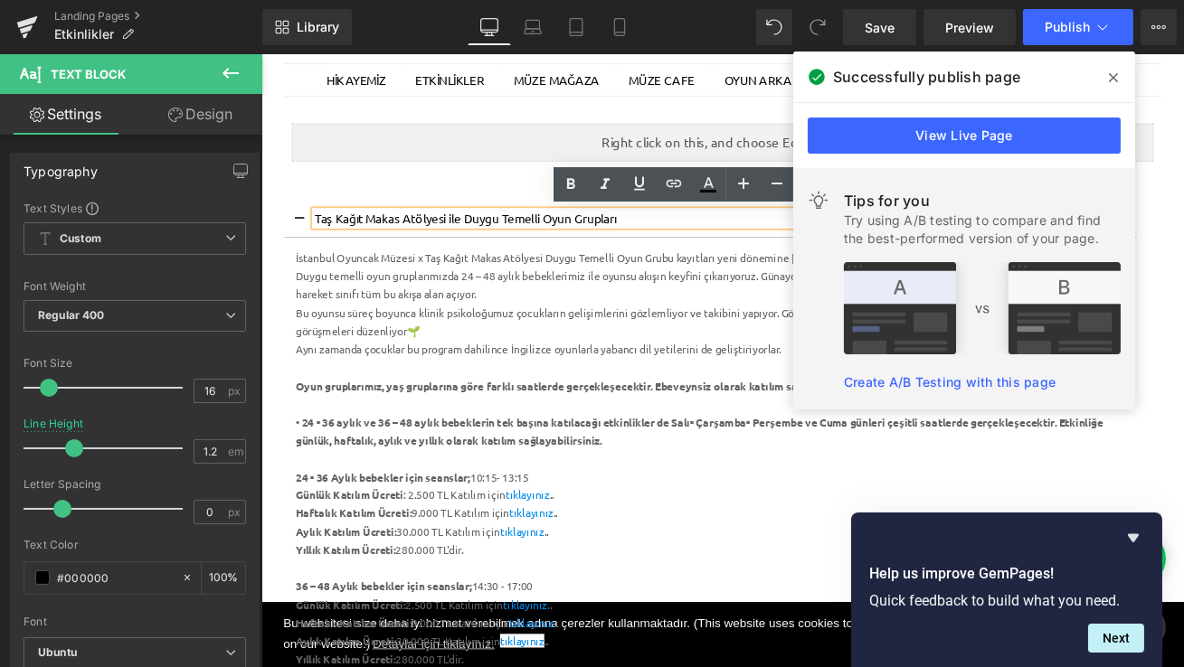
drag, startPoint x: 705, startPoint y: 246, endPoint x: 324, endPoint y: 246, distance: 381.5
click at [324, 246] on p "Taş Kağıt Makas Atölyesi ile Duygu Temelli Oyun Grupları" at bounding box center [793, 248] width 938 height 17
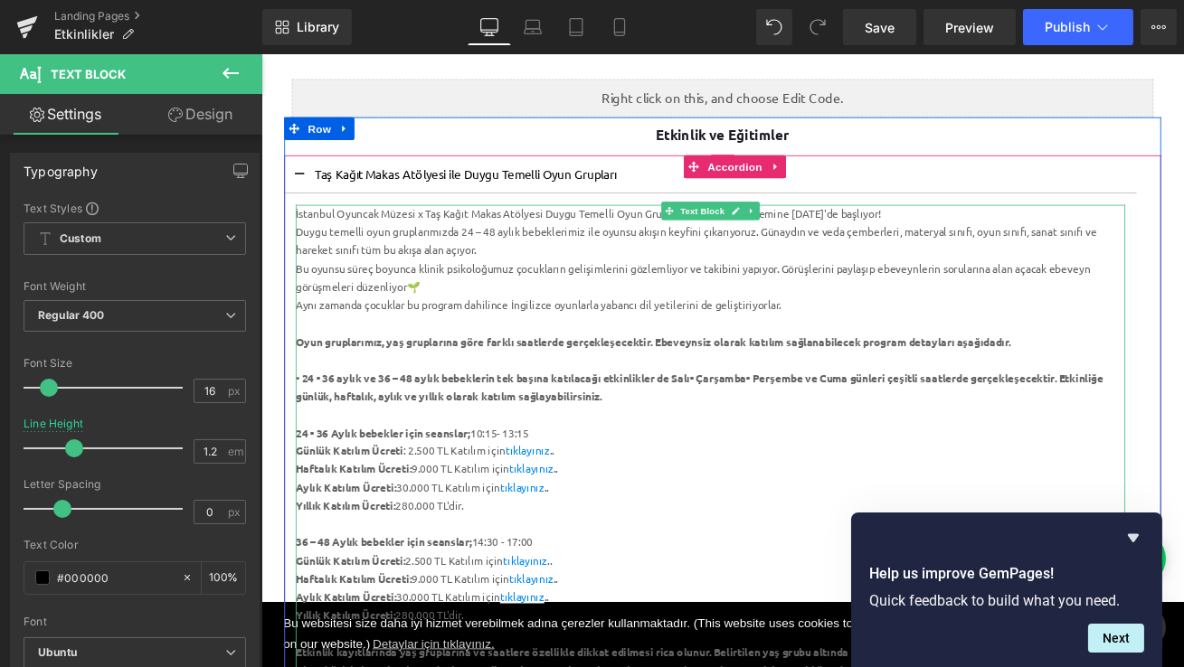
scroll to position [262, 0]
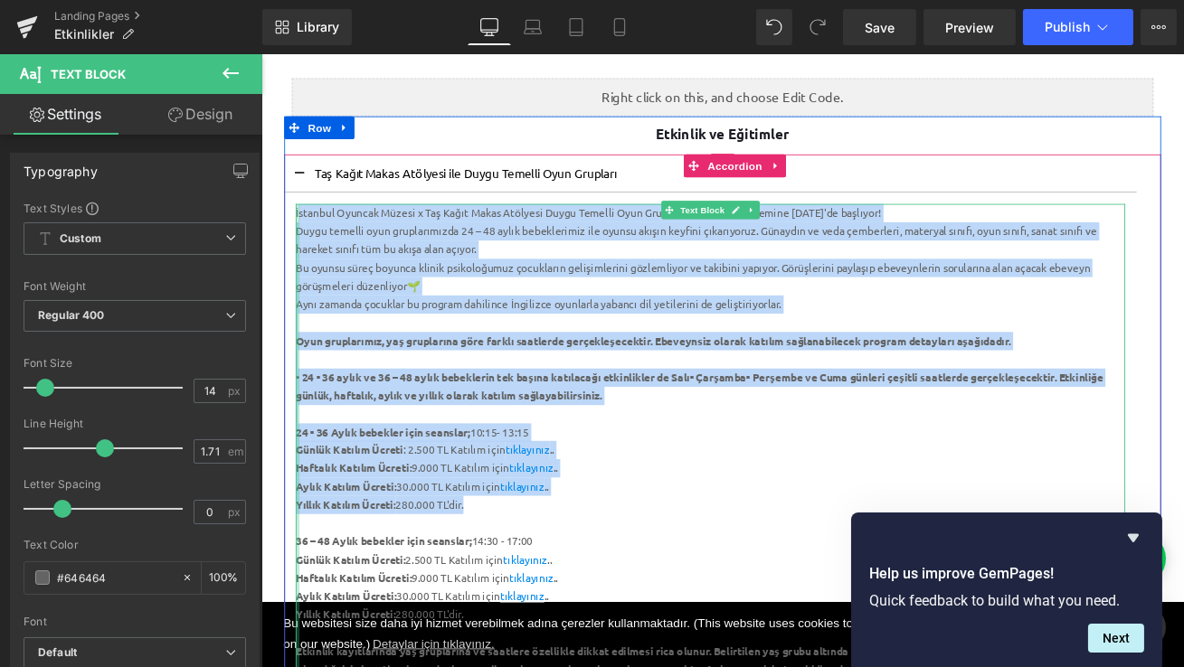
drag, startPoint x: 518, startPoint y: 590, endPoint x: 304, endPoint y: 240, distance: 410.3
click at [304, 240] on div "İstanbul Oyuncak Müzesi x Taş Kağıt Makas Atölyesi Duygu Temelli Oyun Grubu kay…" at bounding box center [793, 566] width 984 height 671
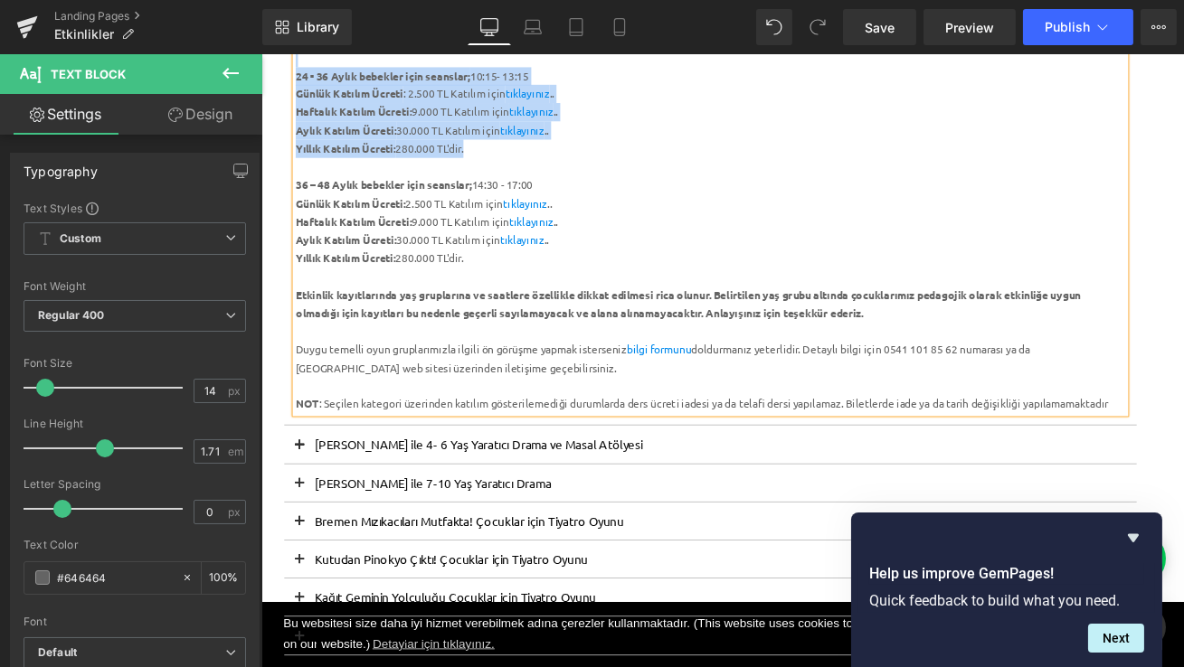
scroll to position [699, 0]
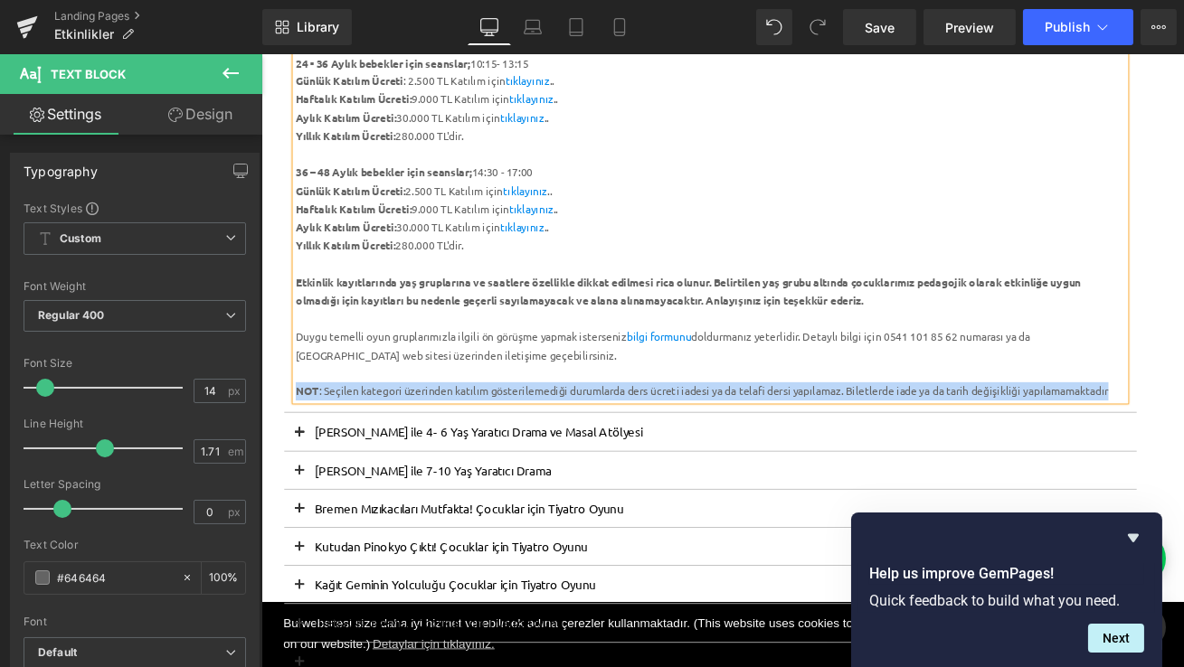
drag, startPoint x: 1275, startPoint y: 453, endPoint x: 302, endPoint y: 458, distance: 972.9
click at [302, 458] on div "NOT : Seçilen kategori üzerinden katılım gösterilemediği durumlarda ders ücreti…" at bounding box center [793, 455] width 984 height 22
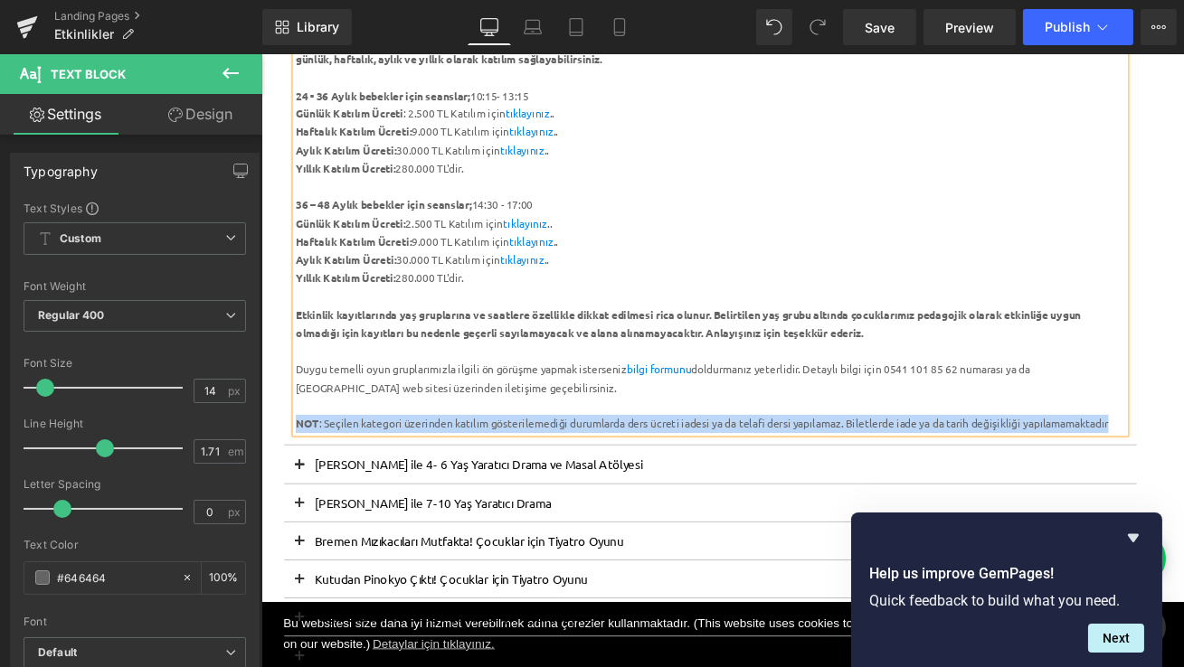
scroll to position [652, 0]
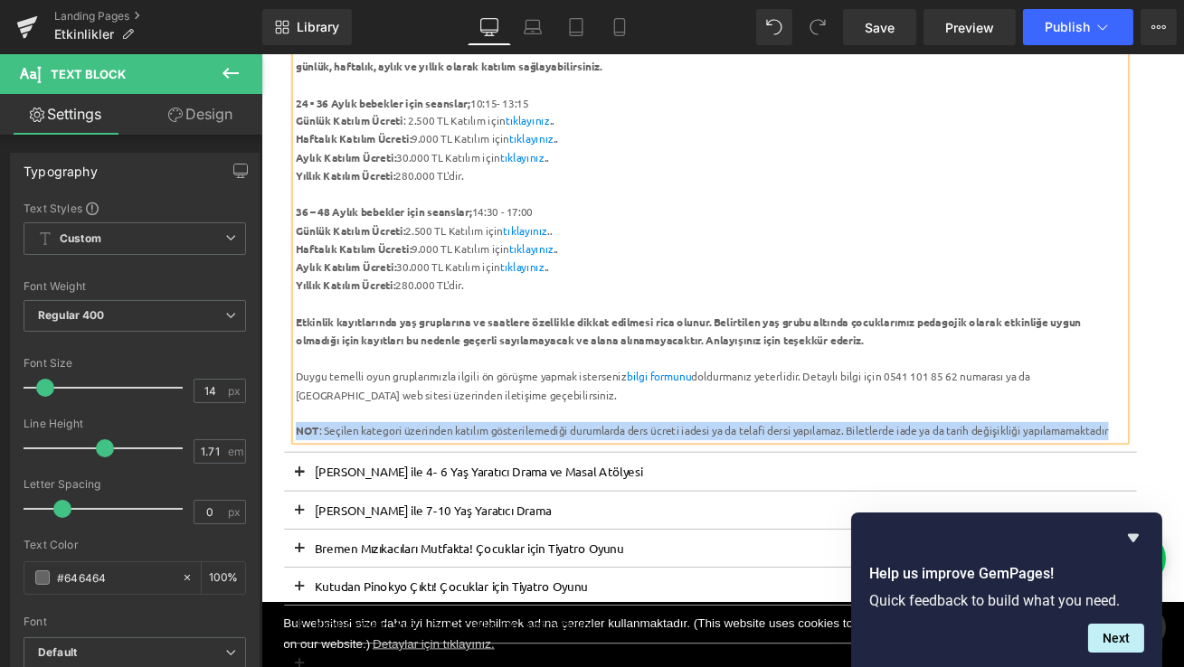
drag, startPoint x: 609, startPoint y: 250, endPoint x: 302, endPoint y: 243, distance: 307.5
click at [302, 243] on div "36 – 48 Aylık bebekler için seanslar; 14:30 - 17:00" at bounding box center [793, 242] width 984 height 22
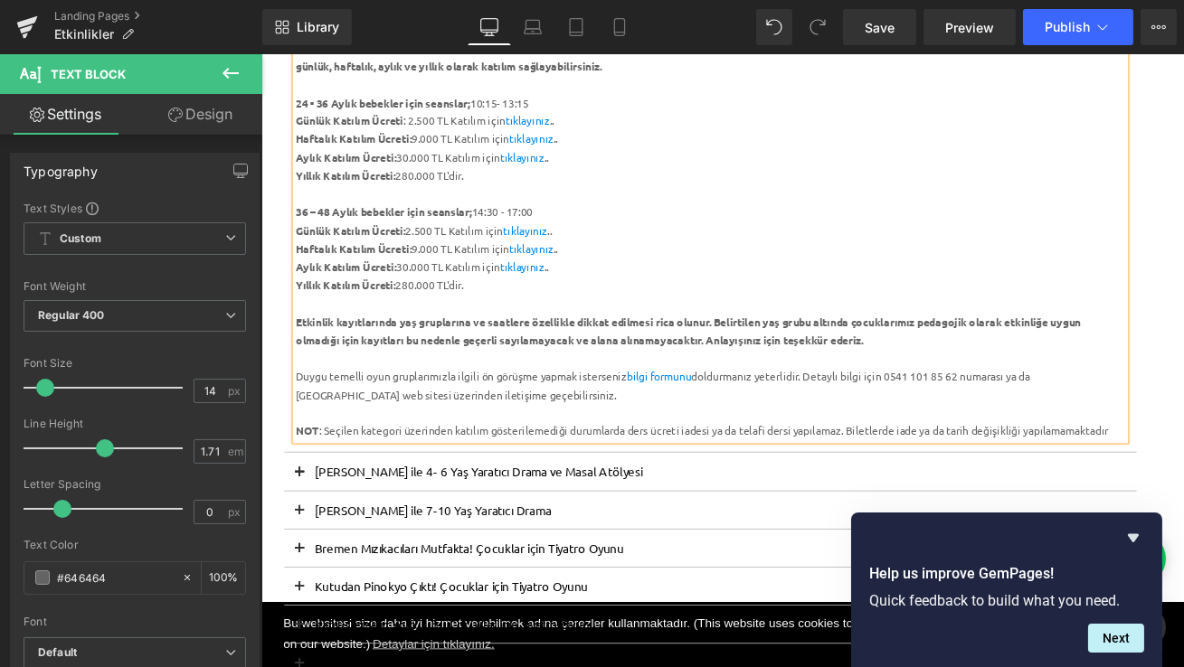
click at [536, 335] on div "Yıllık Katılım Ücreti: 280.000 TL'dir." at bounding box center [793, 329] width 984 height 22
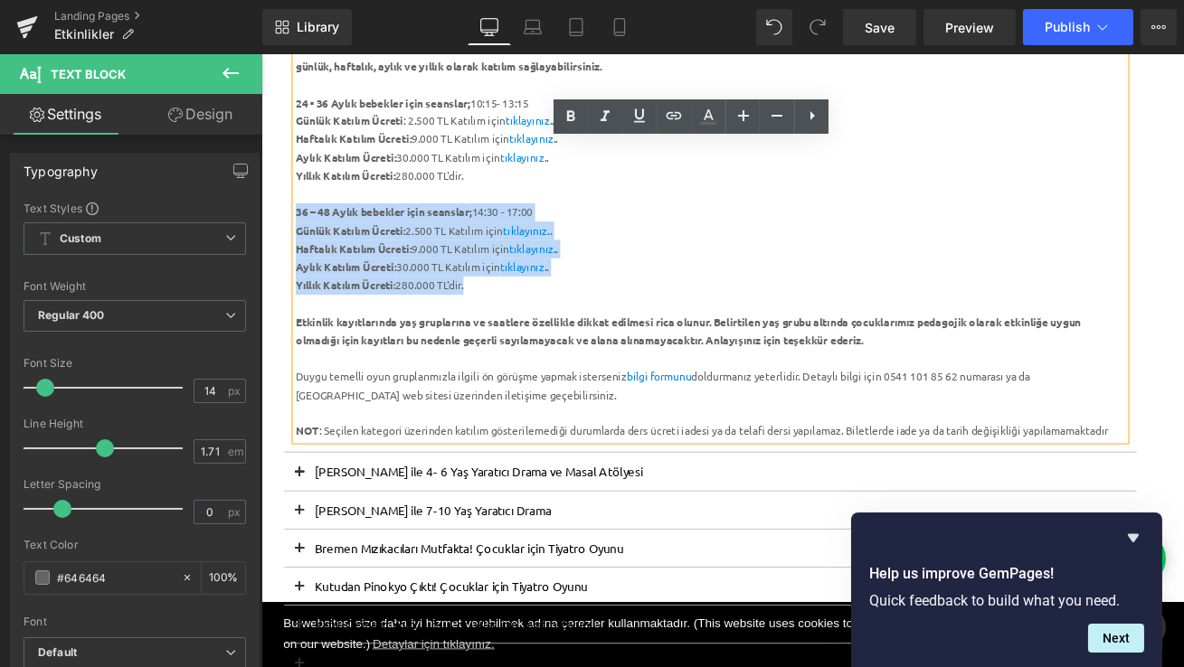
drag, startPoint x: 397, startPoint y: 312, endPoint x: 302, endPoint y: 239, distance: 119.9
click at [302, 239] on div "İstanbul Oyuncak Müzesi x Taş Kağıt Makas Atölyesi Duygu Temelli Oyun Grubu kay…" at bounding box center [793, 177] width 984 height 671
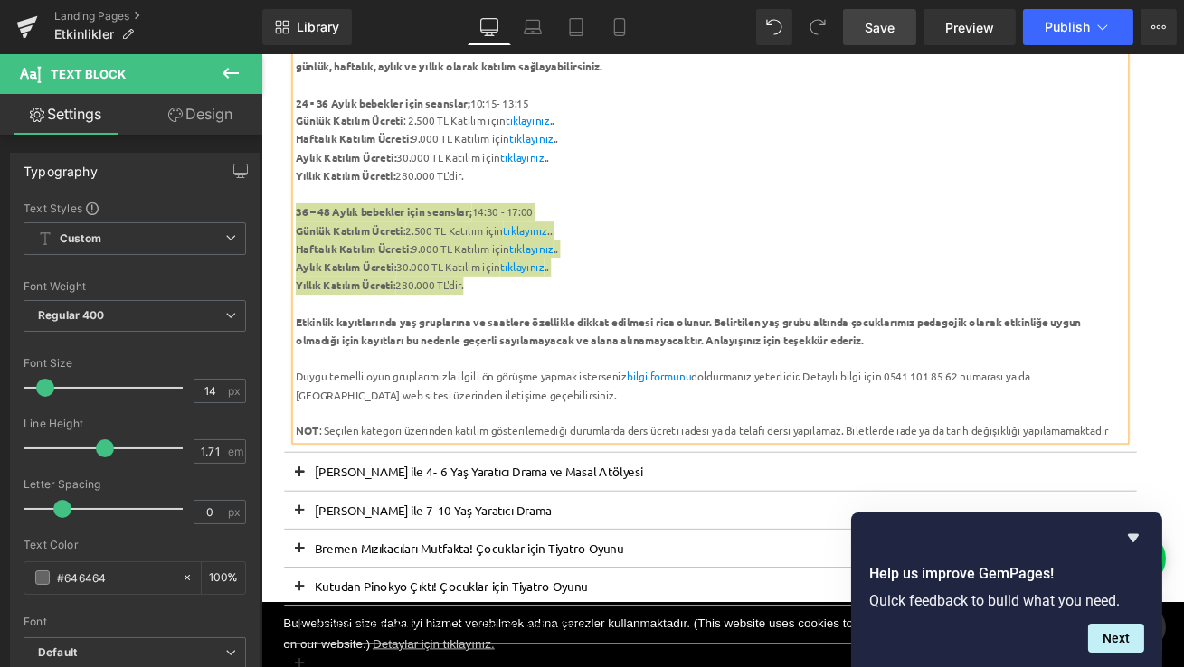
click at [880, 33] on span "Save" at bounding box center [879, 27] width 30 height 19
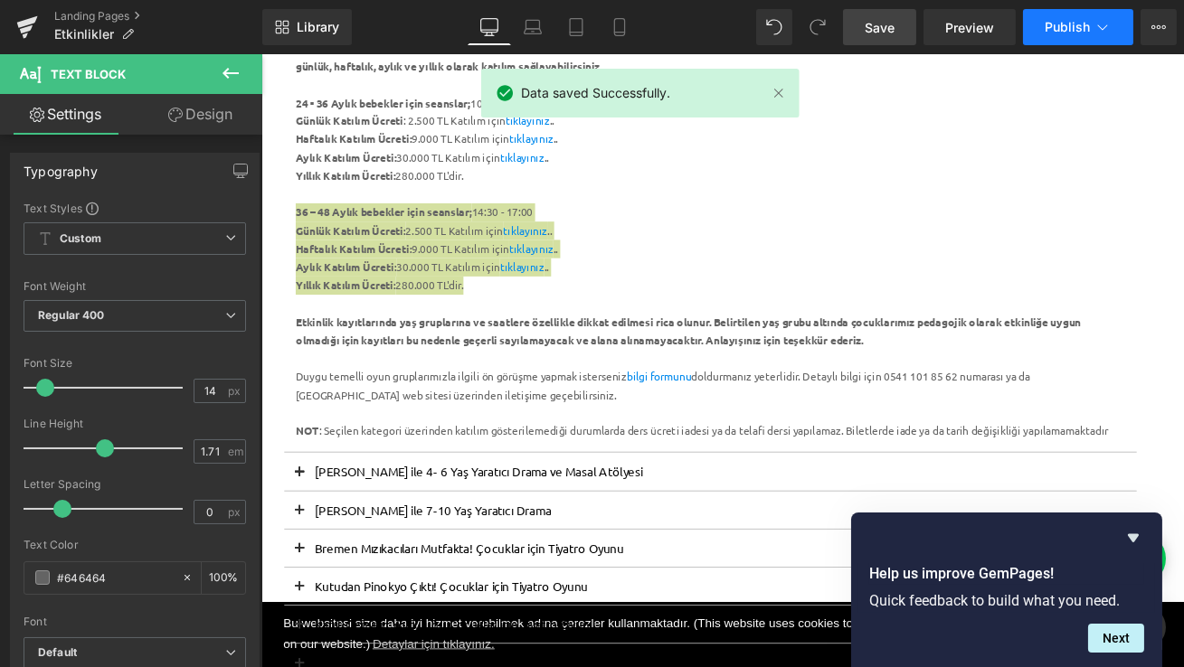
click at [1086, 15] on button "Publish" at bounding box center [1078, 27] width 110 height 36
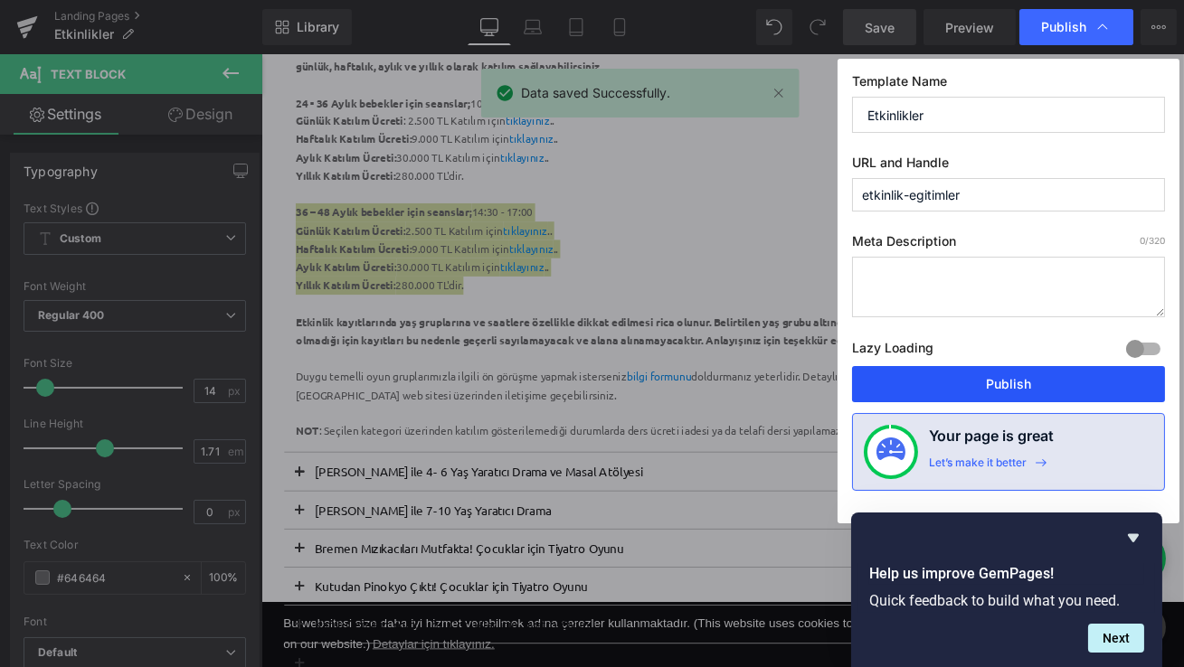
click at [953, 385] on button "Publish" at bounding box center [1008, 384] width 313 height 36
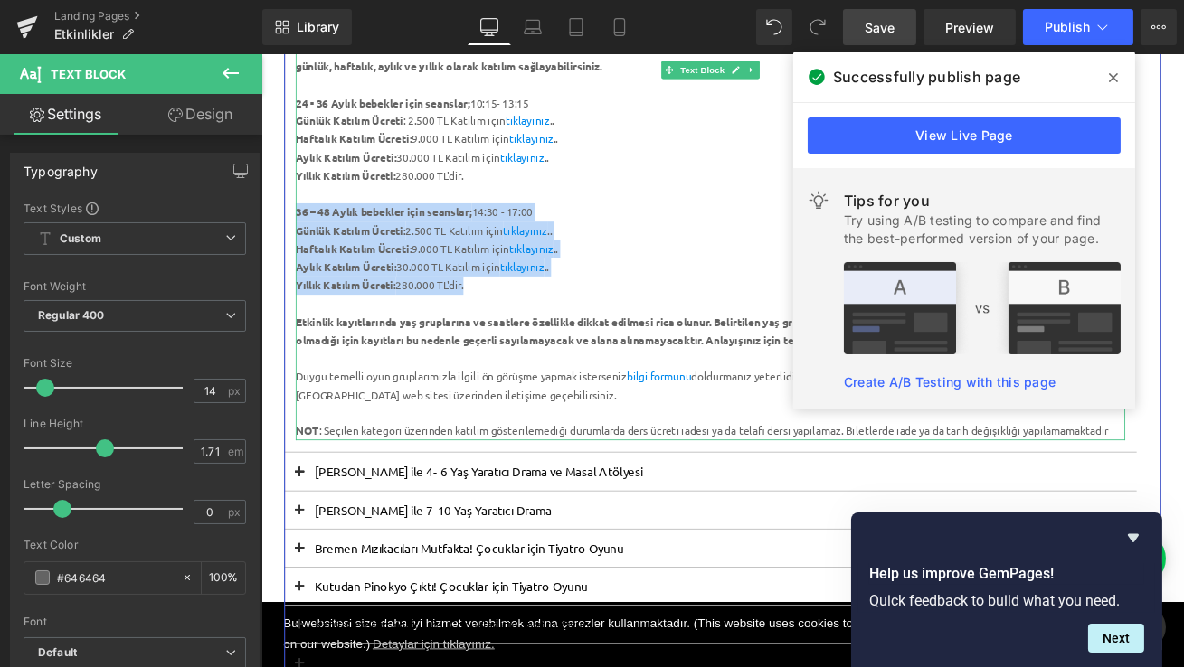
click at [634, 311] on div "Aylık Katılım Ücreti: 30.000 TL Katılım için tıklayınız .." at bounding box center [793, 308] width 984 height 22
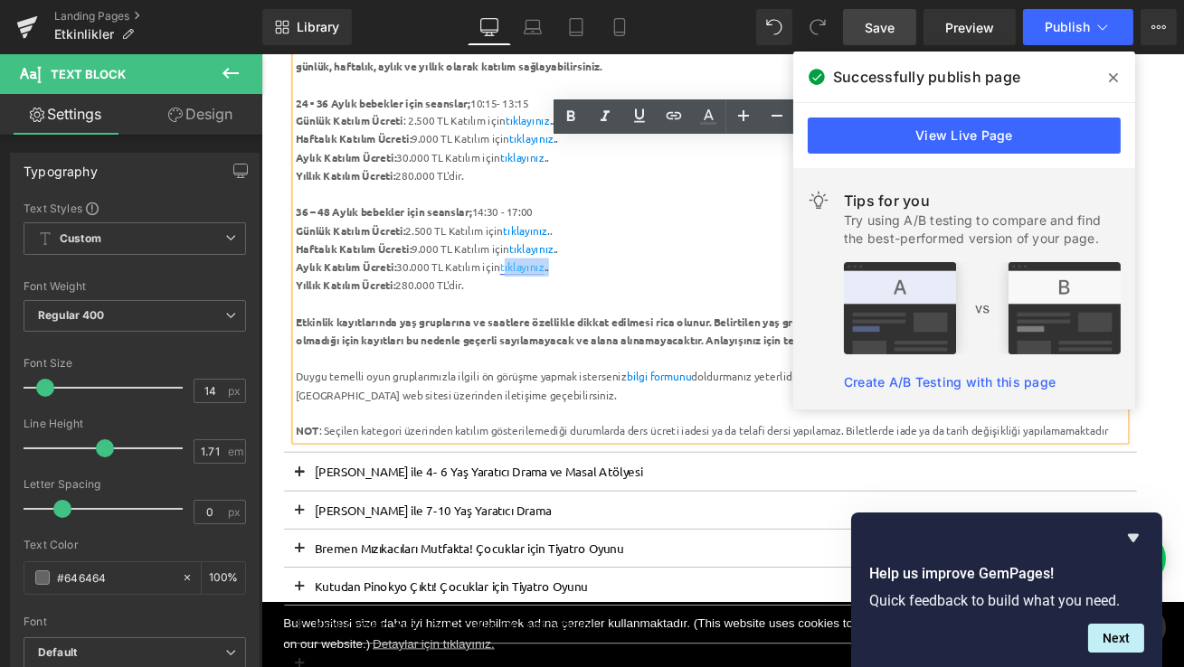
drag, startPoint x: 616, startPoint y: 304, endPoint x: 556, endPoint y: 303, distance: 59.7
click at [556, 303] on div "Aylık Katılım Ücreti: 30.000 TL Katılım için tıklayınız .." at bounding box center [793, 308] width 984 height 22
click at [673, 207] on div "Yıllık Katılım Ücreti: 280.000 TL'dir." at bounding box center [793, 199] width 984 height 22
click at [581, 183] on link "tıklayınız" at bounding box center [569, 176] width 52 height 16
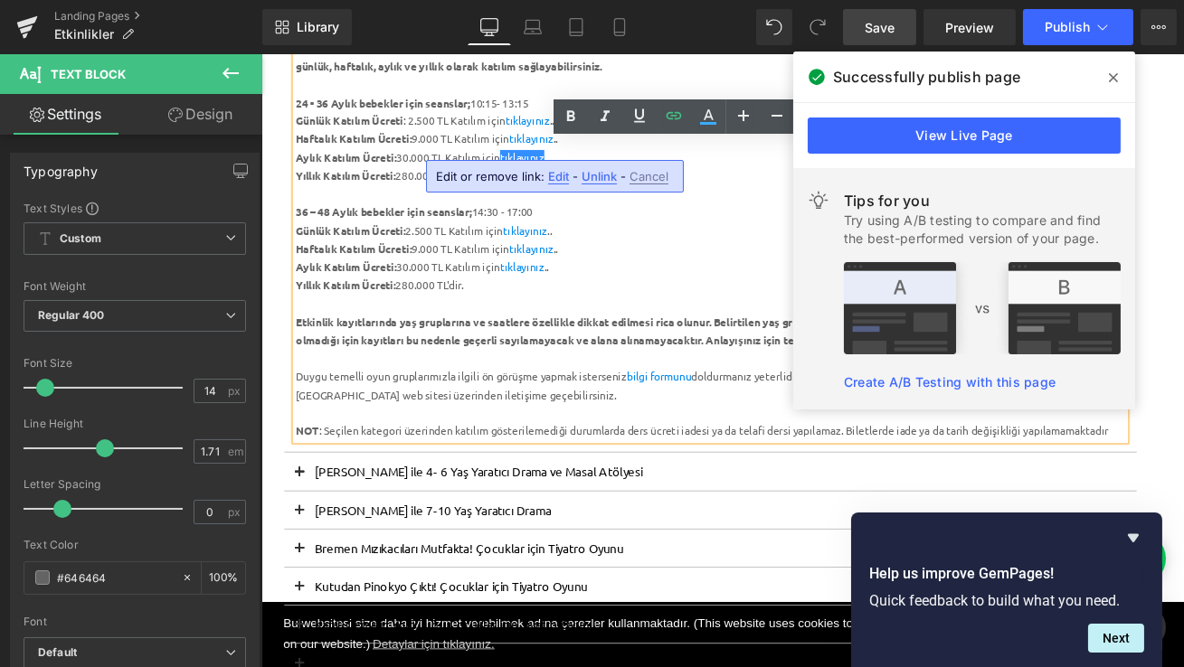
click at [599, 176] on span "Unlink" at bounding box center [598, 176] width 35 height 15
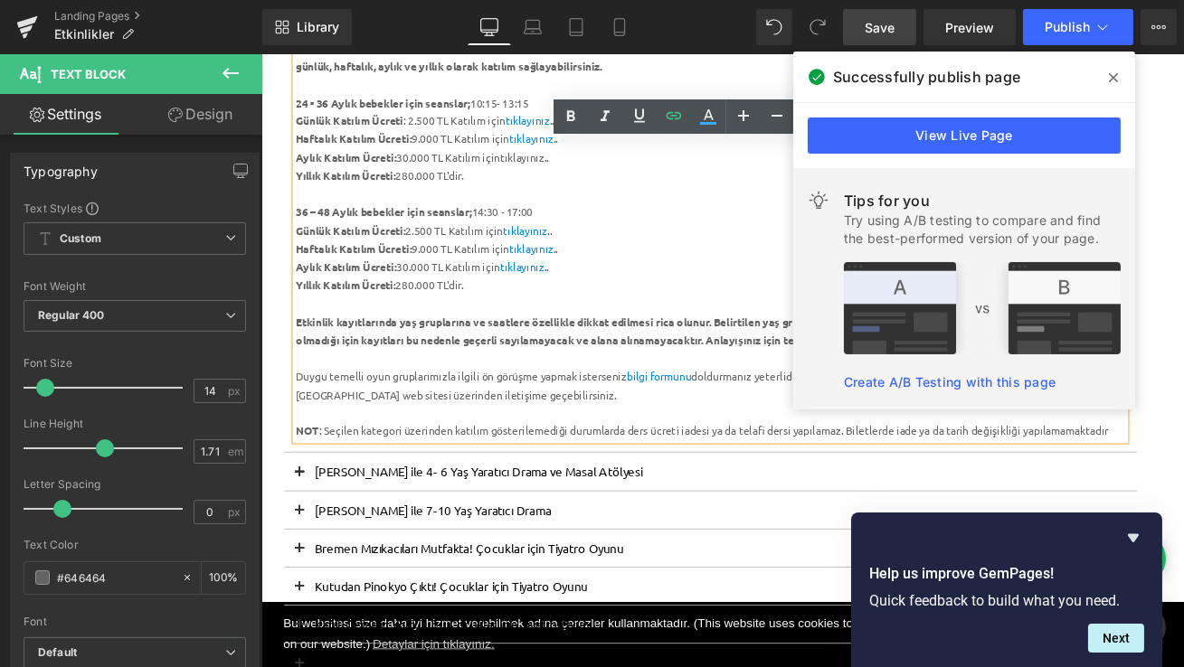
click at [571, 178] on div "Aylık Katılım Ücreti: 30.000 TL Katılım için tıklayınız .." at bounding box center [793, 177] width 984 height 22
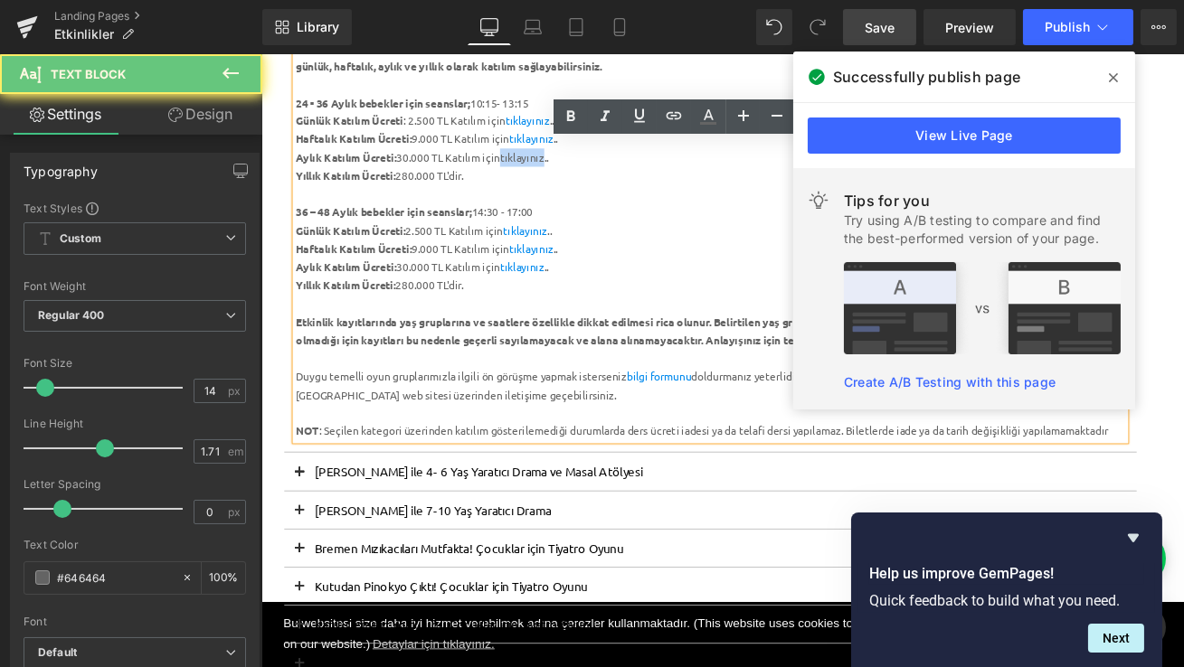
click at [571, 178] on div "Aylık Katılım Ücreti: 30.000 TL Katılım için tıklayınız .." at bounding box center [793, 177] width 984 height 22
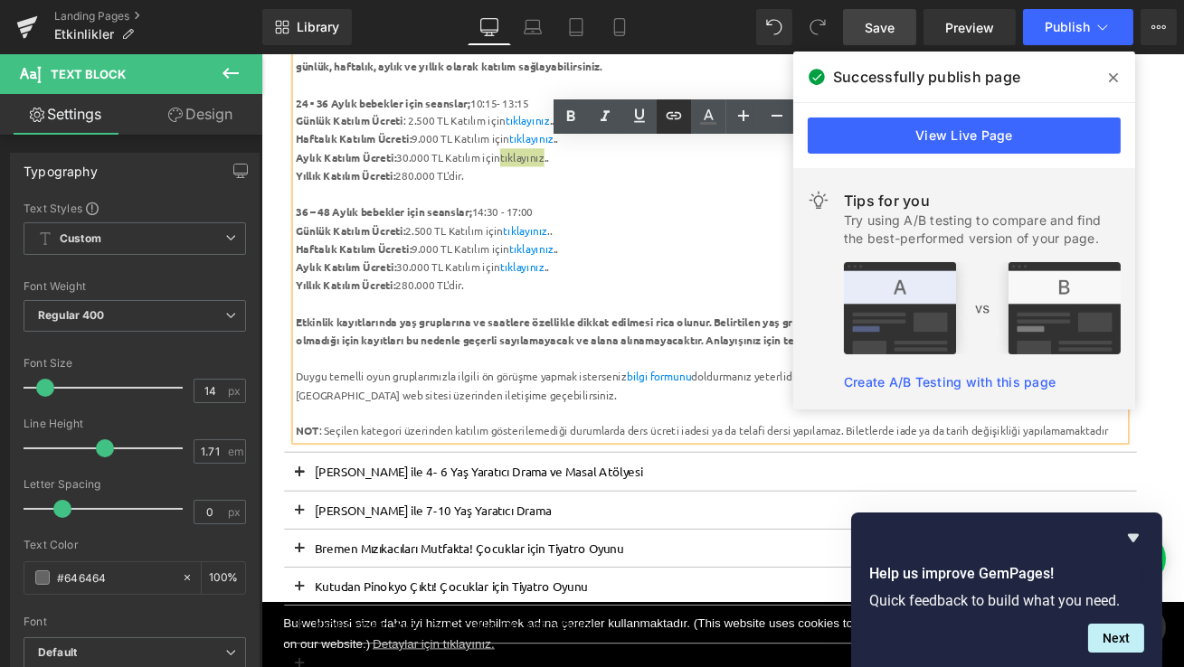
click at [670, 117] on icon at bounding box center [674, 116] width 22 height 22
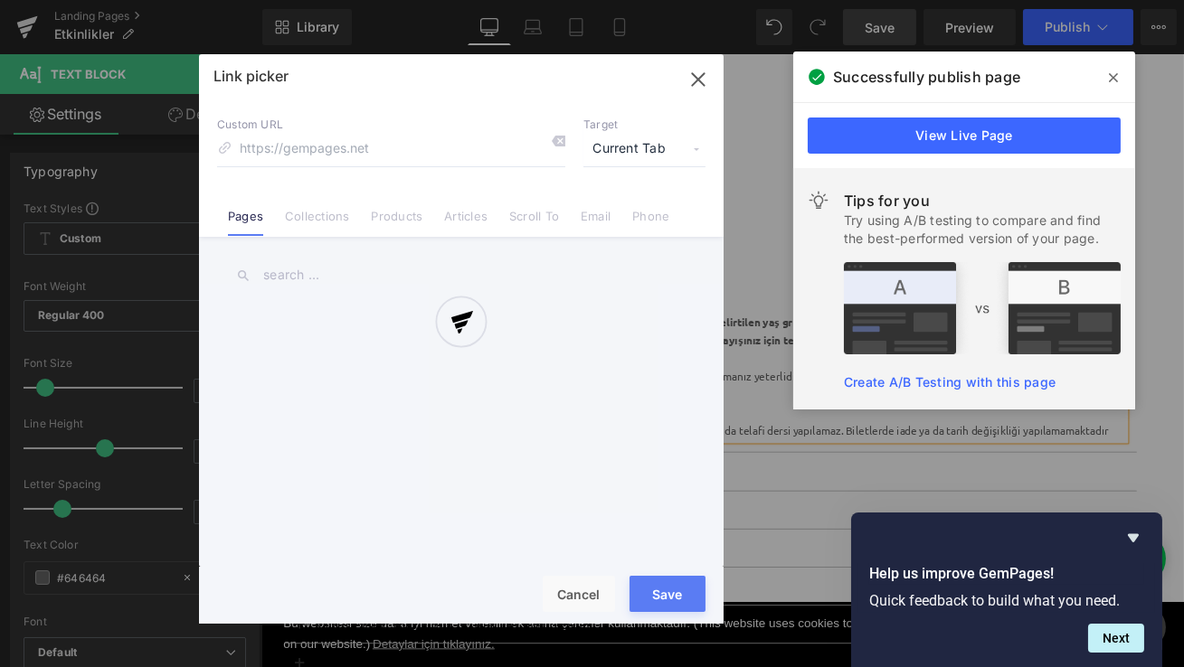
click at [744, 0] on div "Text Color Highlight Color #333333 Edit or remove link: Edit - Unlink - Cancel …" at bounding box center [592, 0] width 1184 height 0
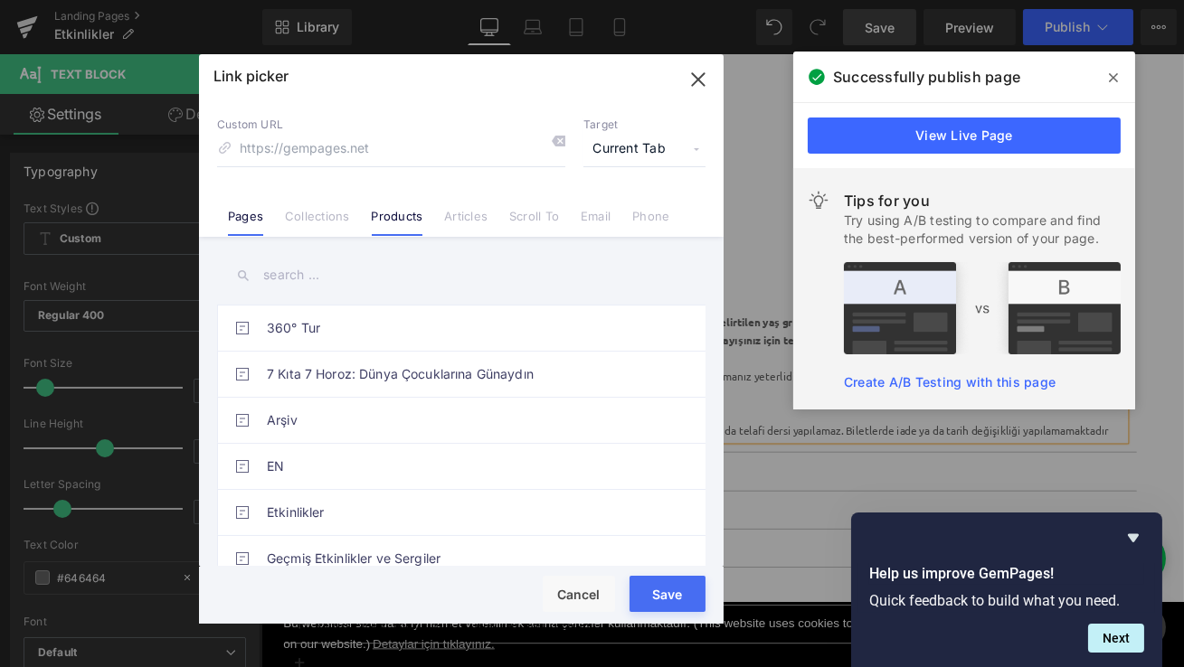
click at [398, 217] on link "Products" at bounding box center [398, 222] width 52 height 27
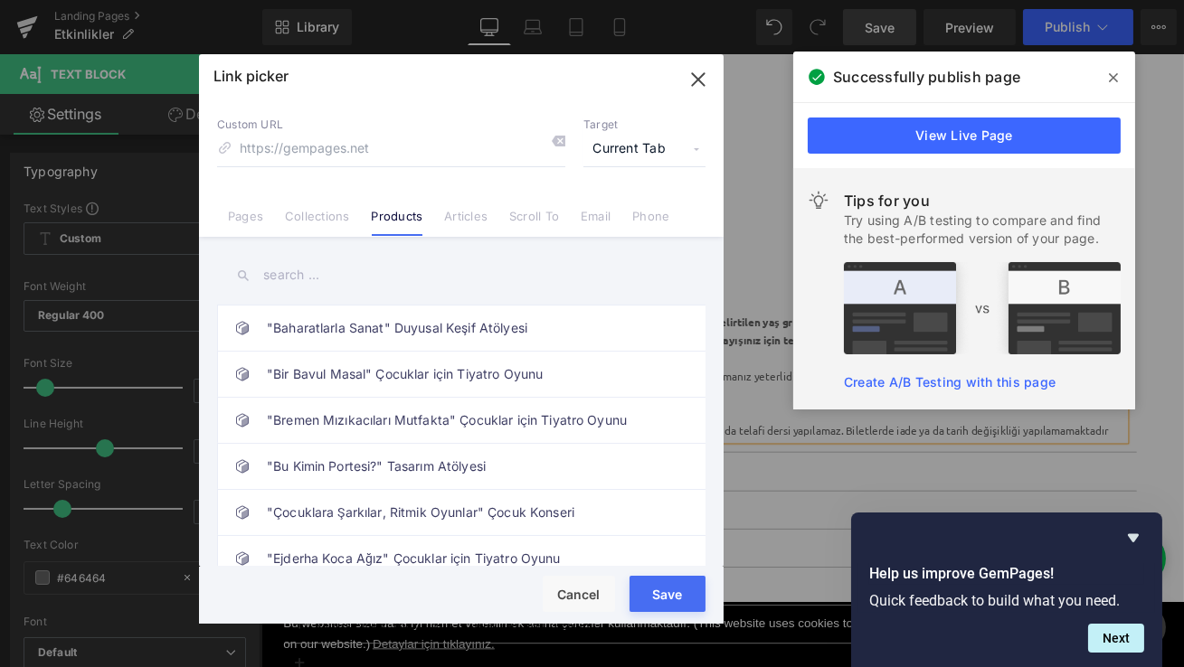
click at [342, 271] on input "text" at bounding box center [461, 275] width 488 height 41
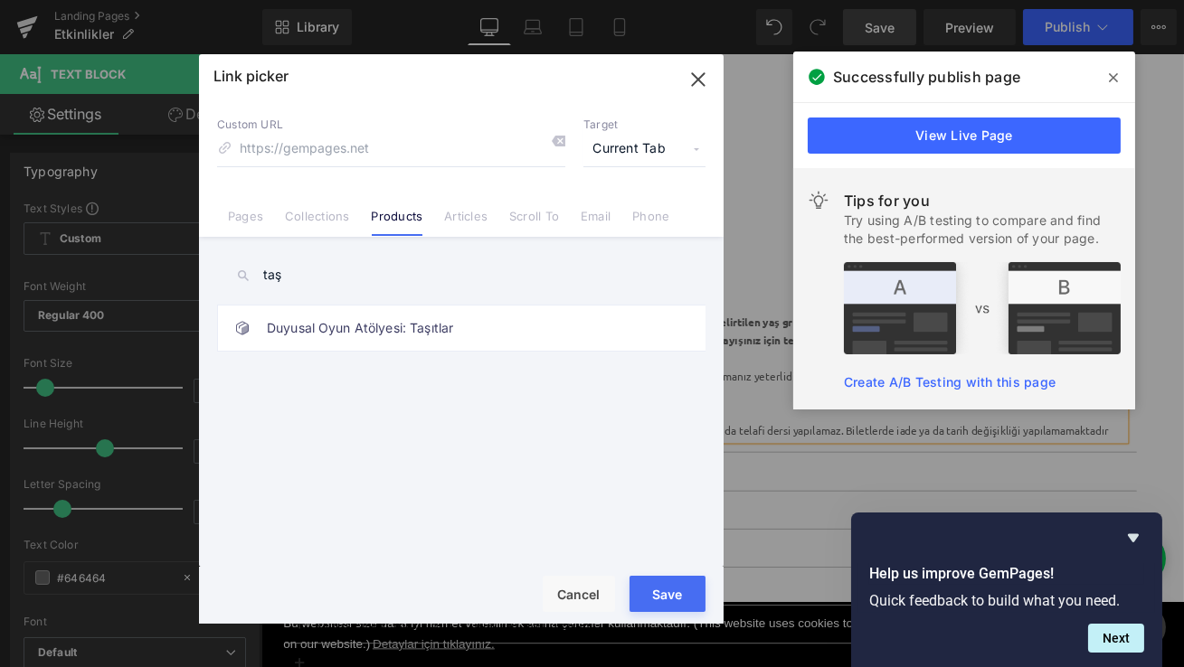
type input "taş k"
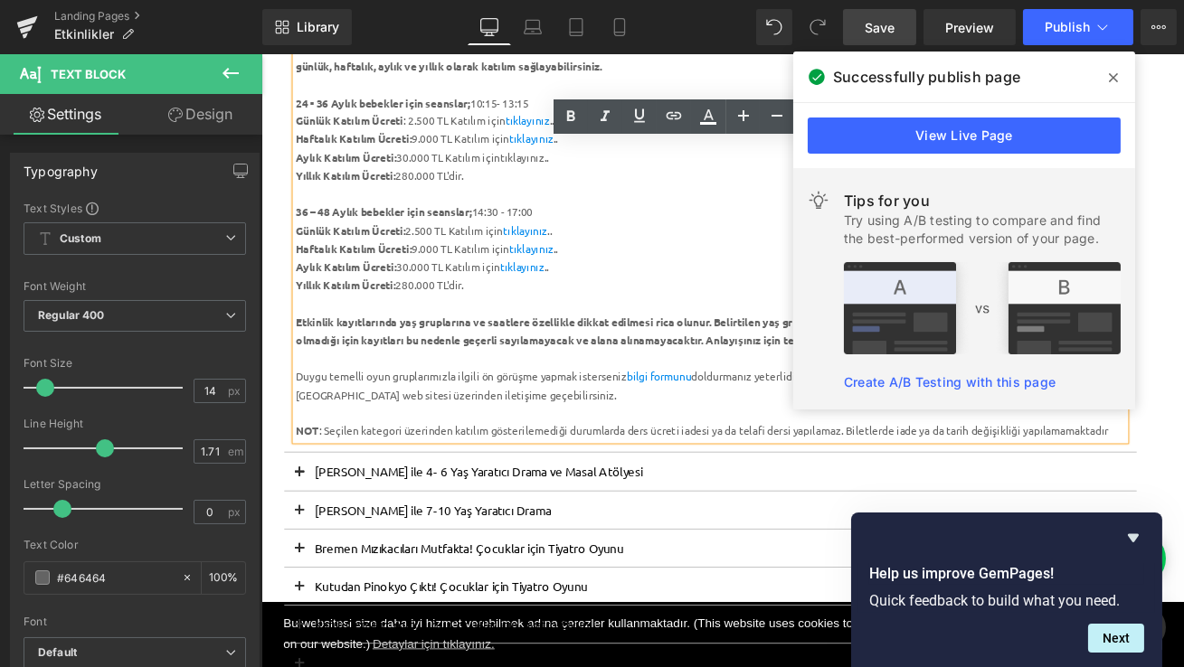
drag, startPoint x: 624, startPoint y: 53, endPoint x: 429, endPoint y: 4, distance: 200.6
click at [673, 116] on icon at bounding box center [673, 115] width 15 height 7
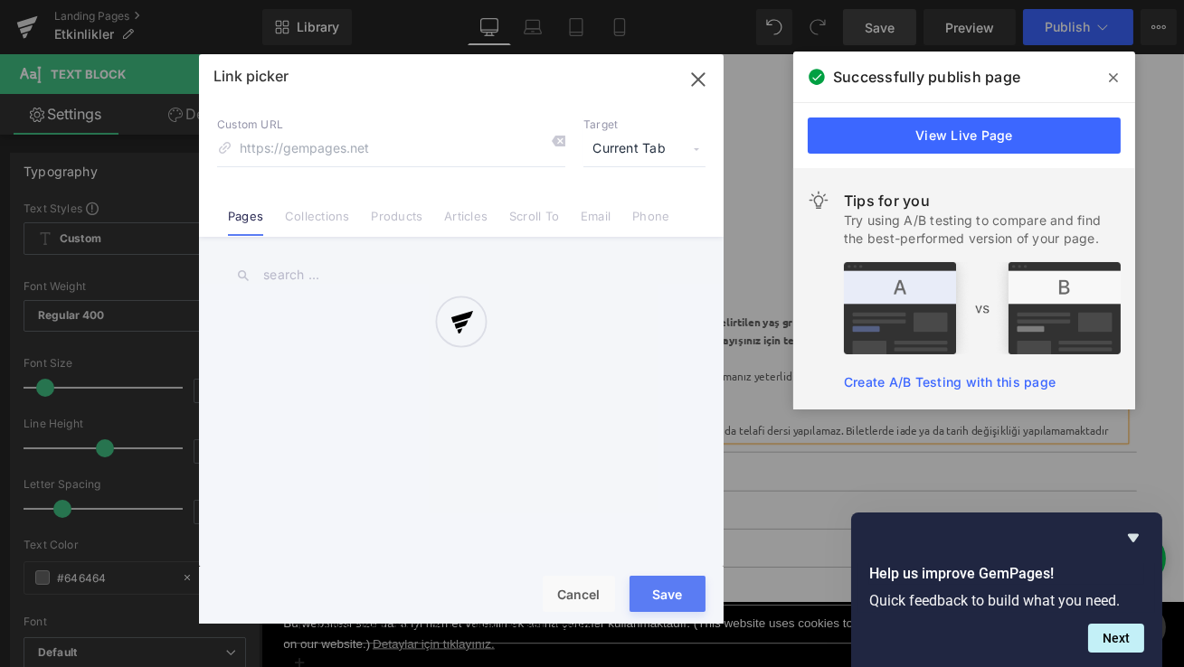
click at [751, 0] on div "Text Color Highlight Color #333333 Edit or remove link: Edit - Unlink - Cancel …" at bounding box center [592, 0] width 1184 height 0
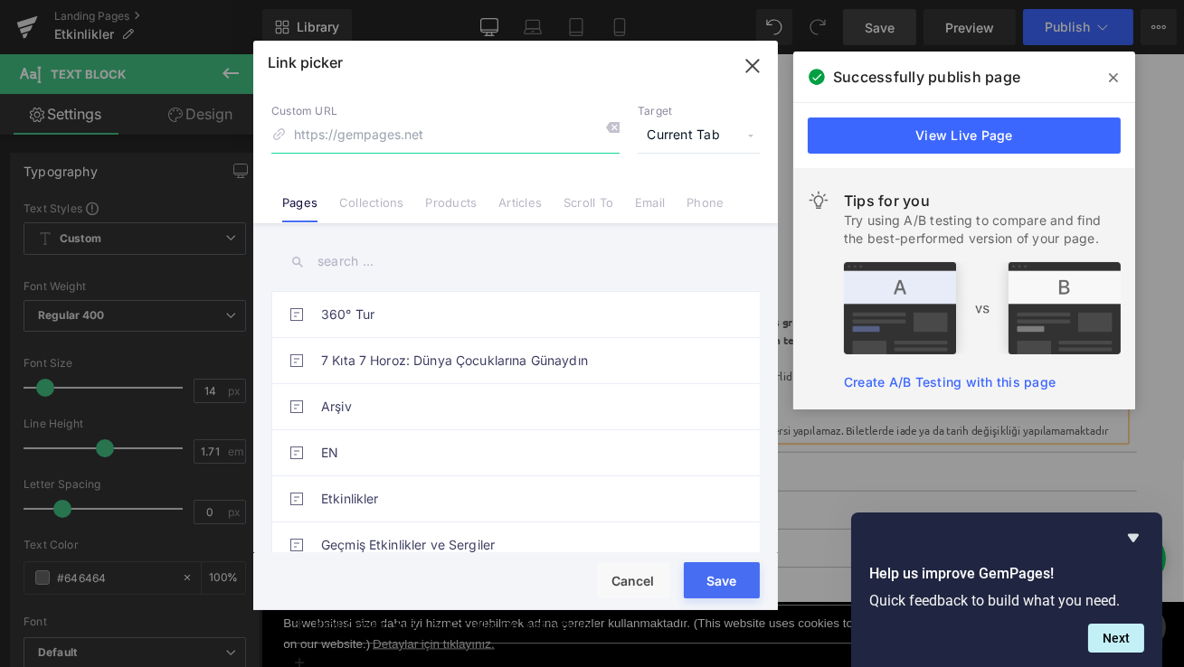
drag, startPoint x: 434, startPoint y: 73, endPoint x: 486, endPoint y: 60, distance: 53.3
click at [486, 60] on div at bounding box center [515, 54] width 524 height 26
click at [451, 199] on link "Products" at bounding box center [452, 208] width 52 height 27
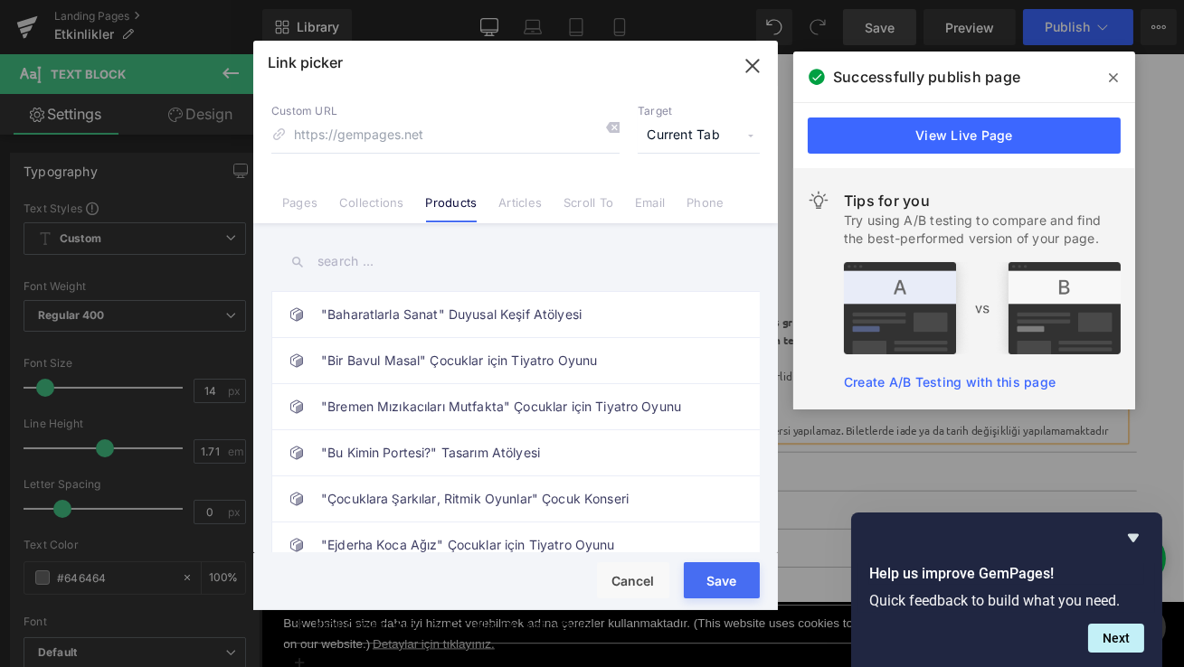
click at [395, 262] on input "text" at bounding box center [515, 261] width 488 height 41
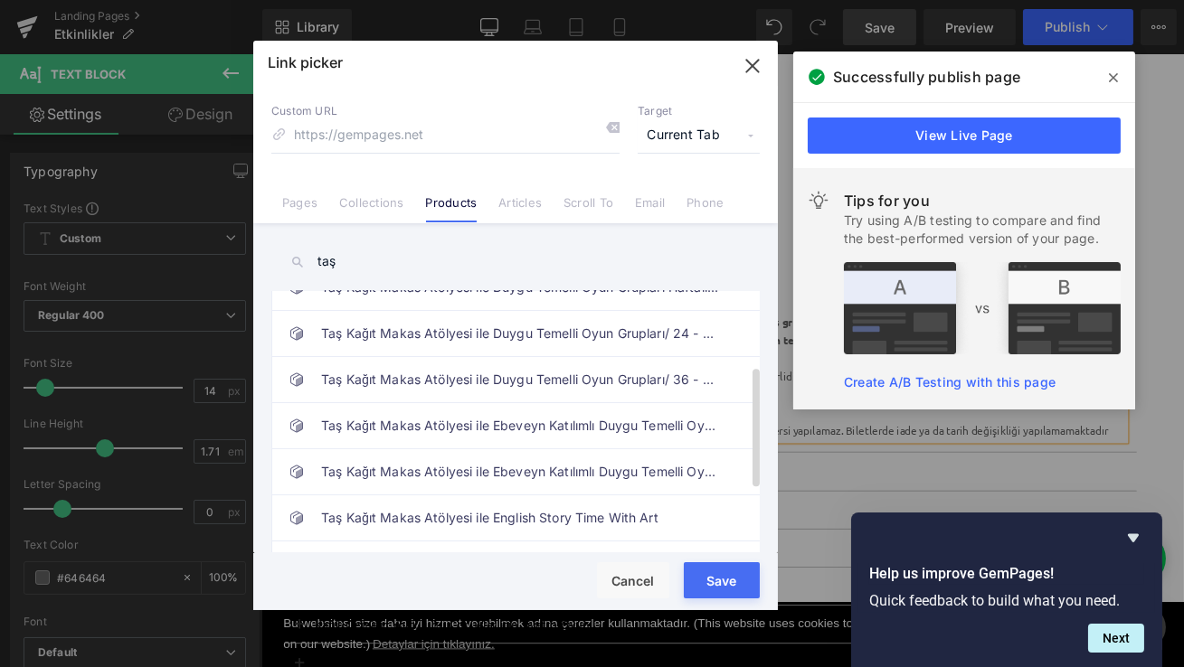
scroll to position [160, 0]
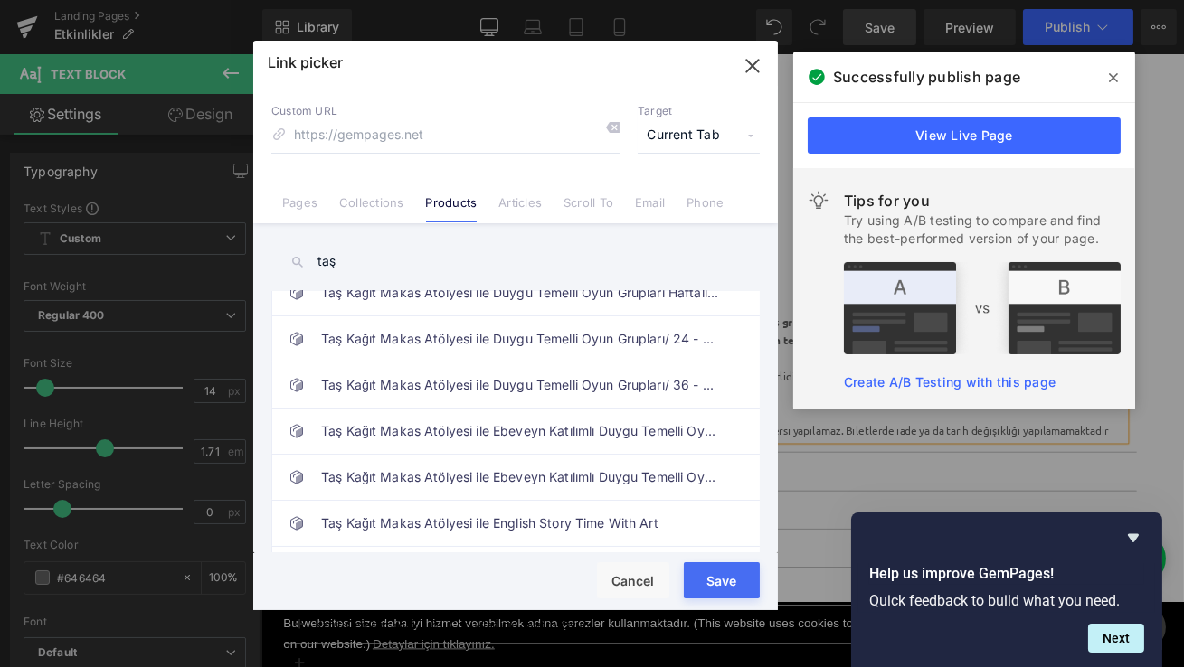
click at [447, 208] on link "Products" at bounding box center [452, 208] width 52 height 27
click at [338, 257] on input "taş" at bounding box center [515, 261] width 488 height 41
click at [324, 263] on input "taş" at bounding box center [515, 261] width 488 height 41
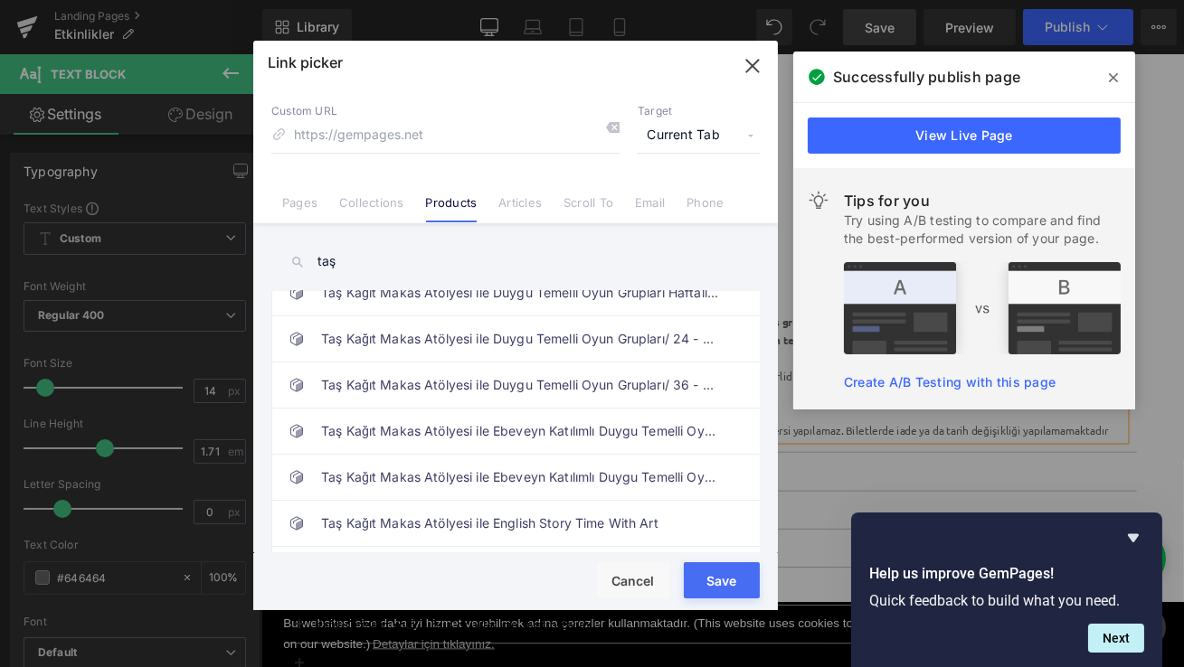
click at [324, 263] on input "taş" at bounding box center [515, 261] width 488 height 41
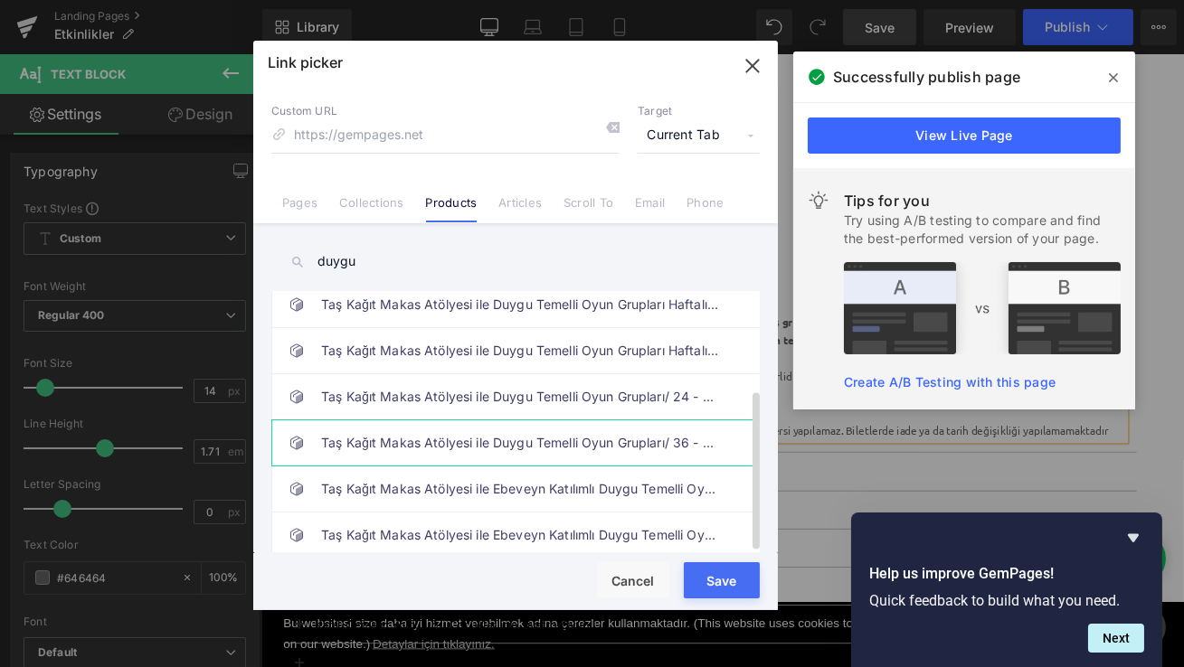
scroll to position [0, 0]
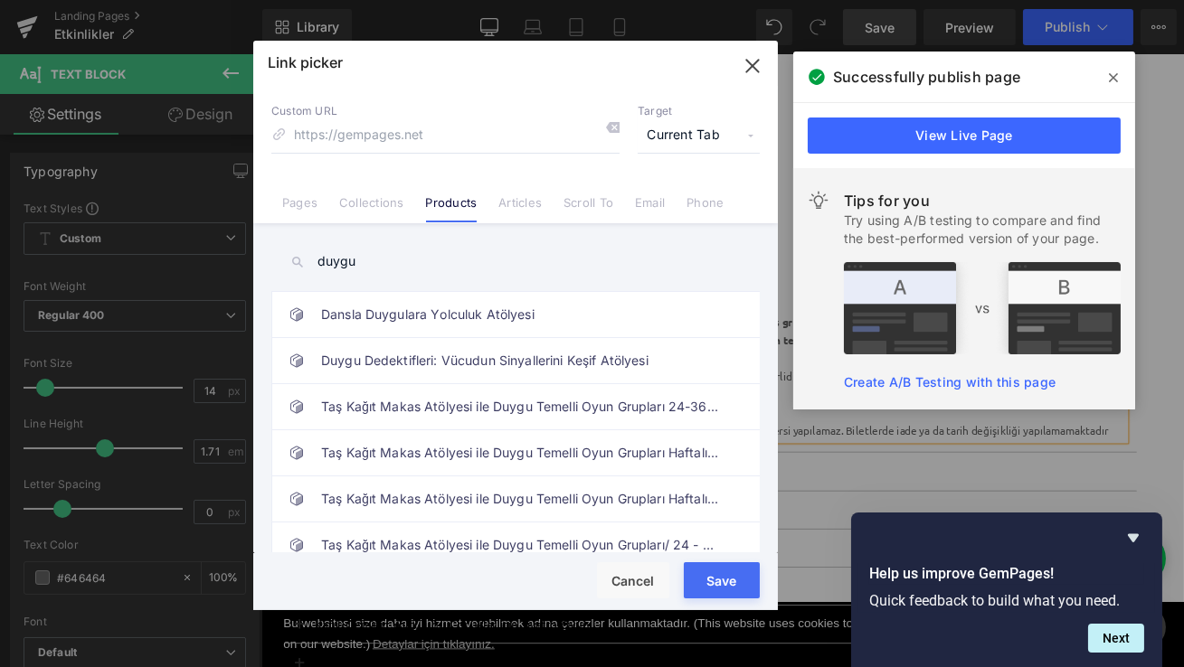
type input "duygu"
click at [451, 198] on link "Products" at bounding box center [452, 208] width 52 height 27
click at [367, 198] on link "Collections" at bounding box center [371, 208] width 64 height 27
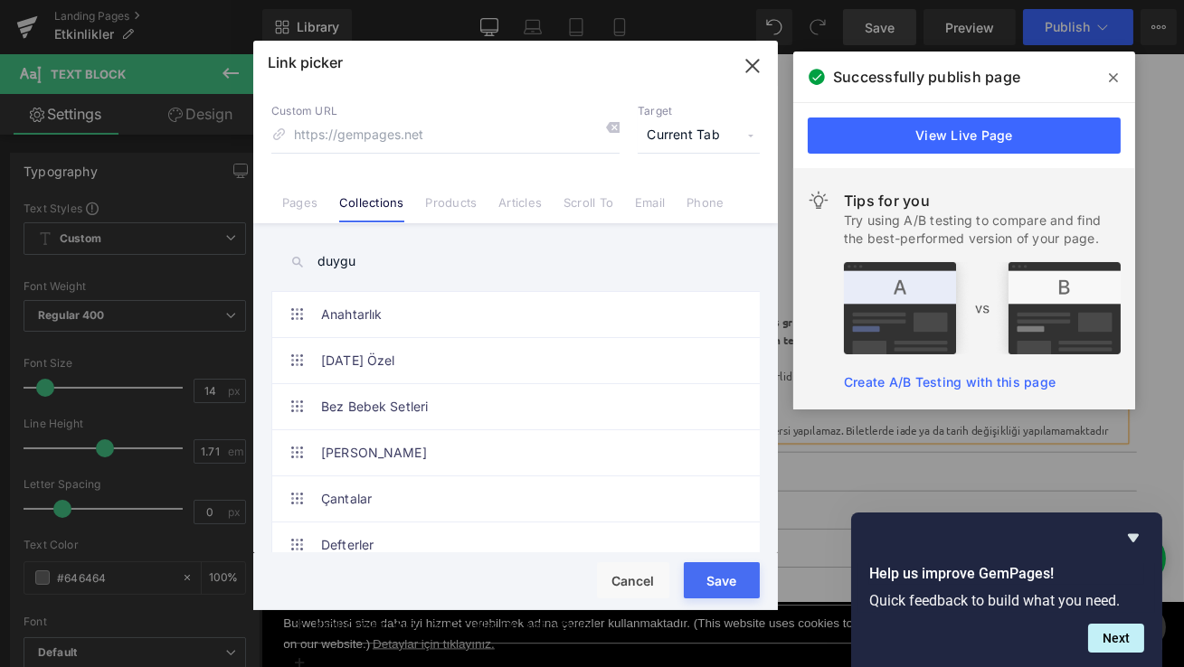
click at [452, 208] on link "Products" at bounding box center [452, 208] width 52 height 27
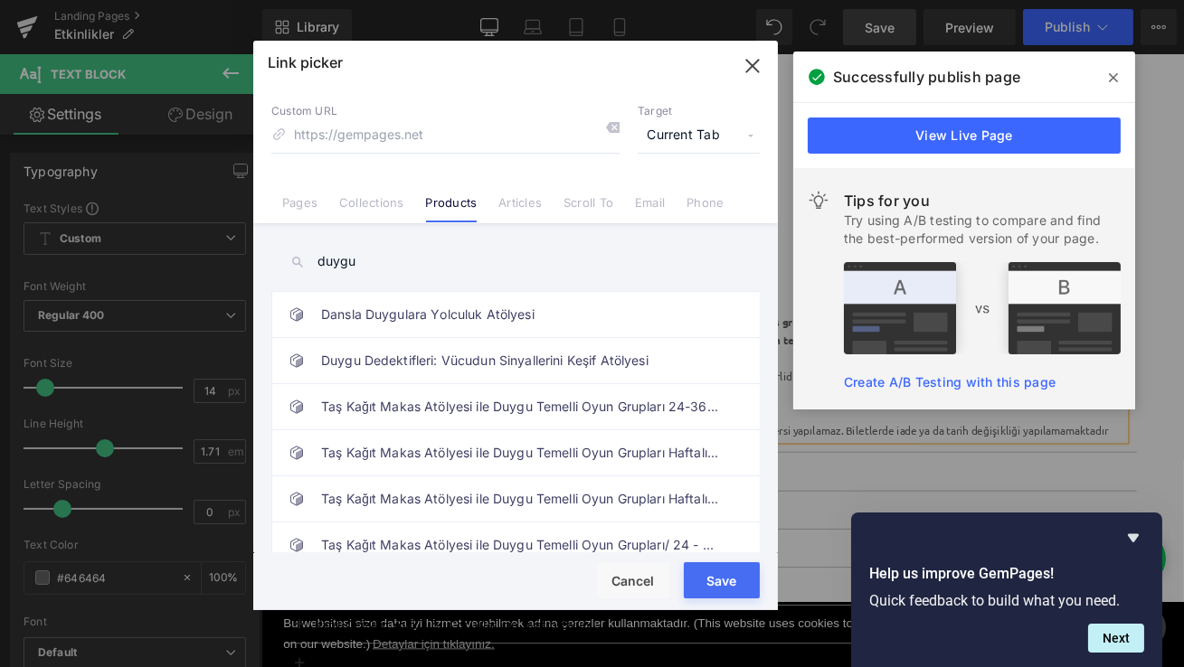
click at [753, 71] on icon "button" at bounding box center [752, 66] width 29 height 29
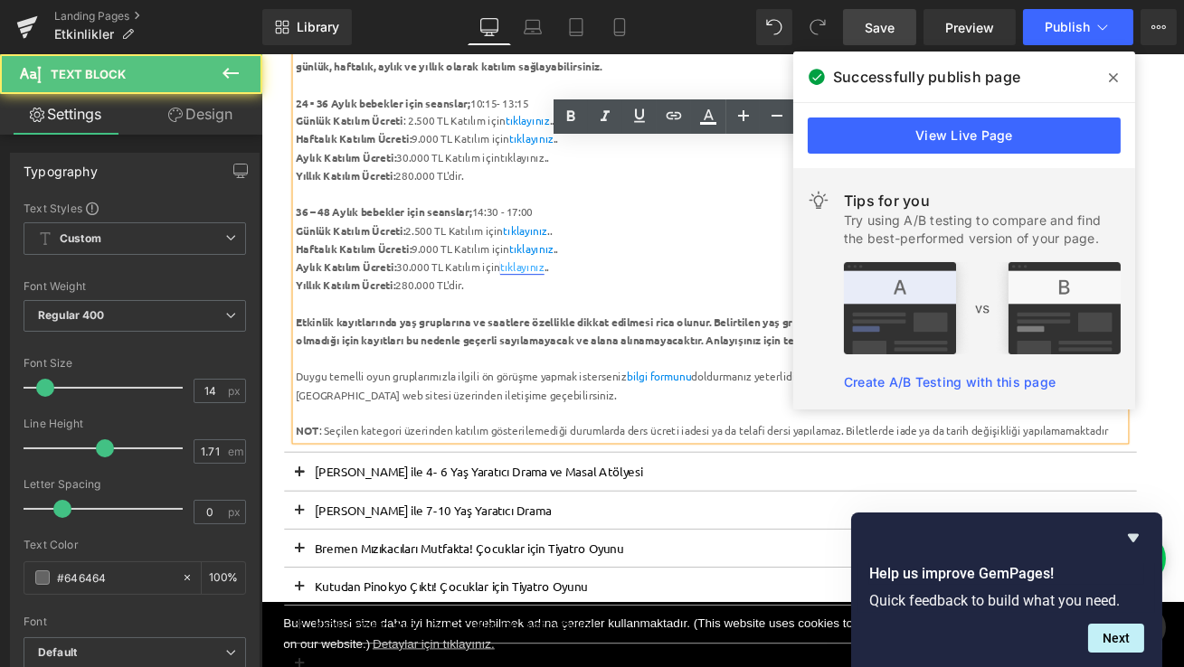
click at [577, 303] on link "tıklayınız" at bounding box center [569, 306] width 52 height 16
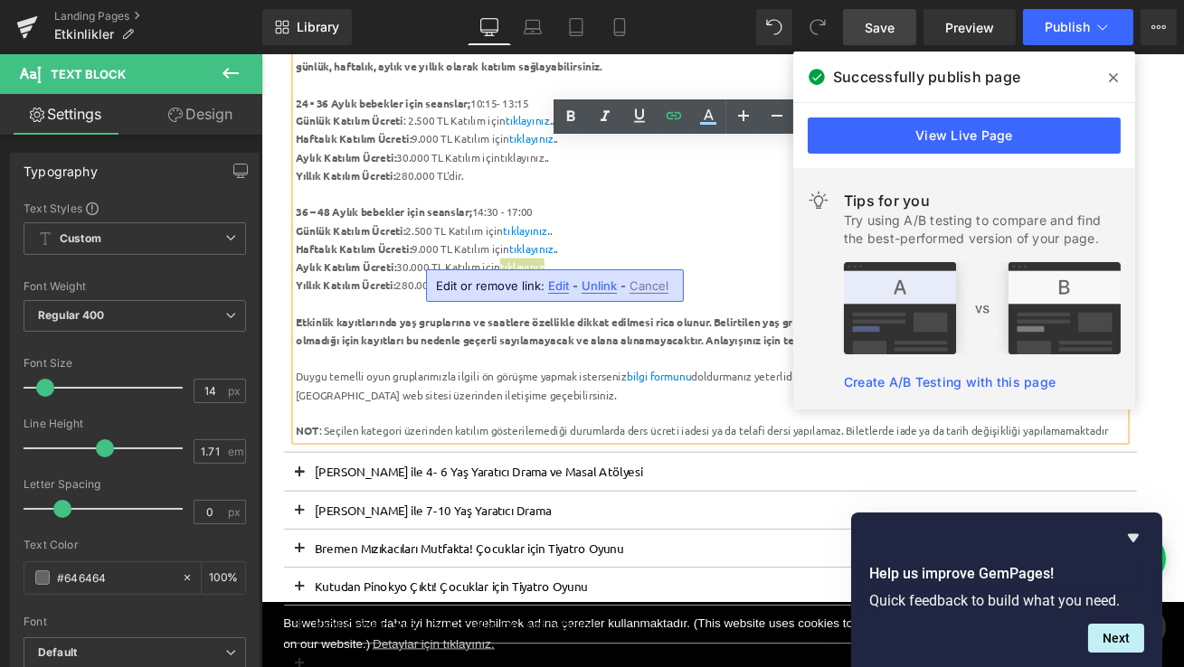
click at [598, 282] on span "Unlink" at bounding box center [598, 285] width 35 height 15
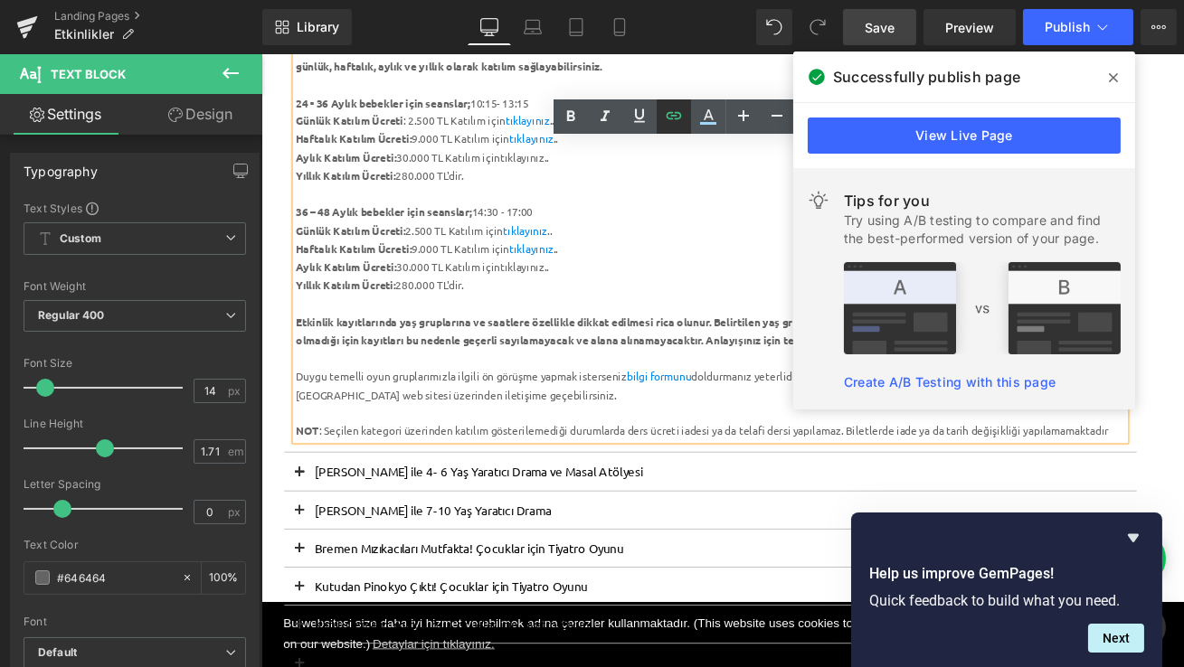
click at [668, 122] on icon at bounding box center [674, 116] width 22 height 22
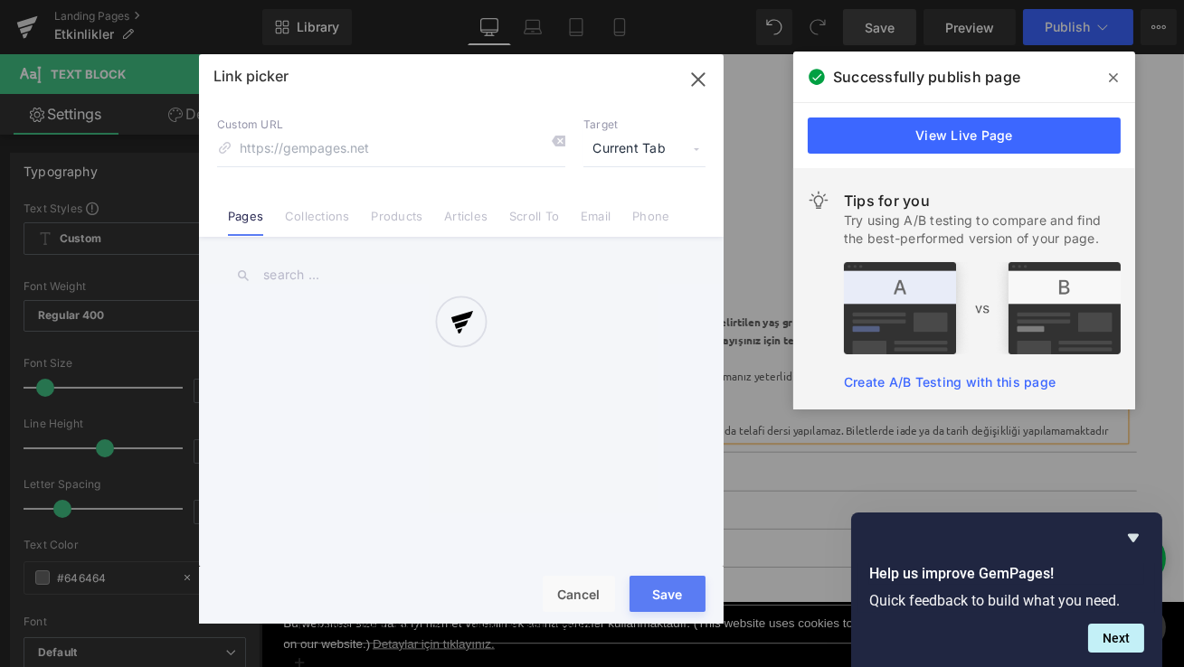
click at [753, 0] on div "Text Color Highlight Color #333333 Edit or remove link: Edit - Unlink - Cancel …" at bounding box center [592, 0] width 1184 height 0
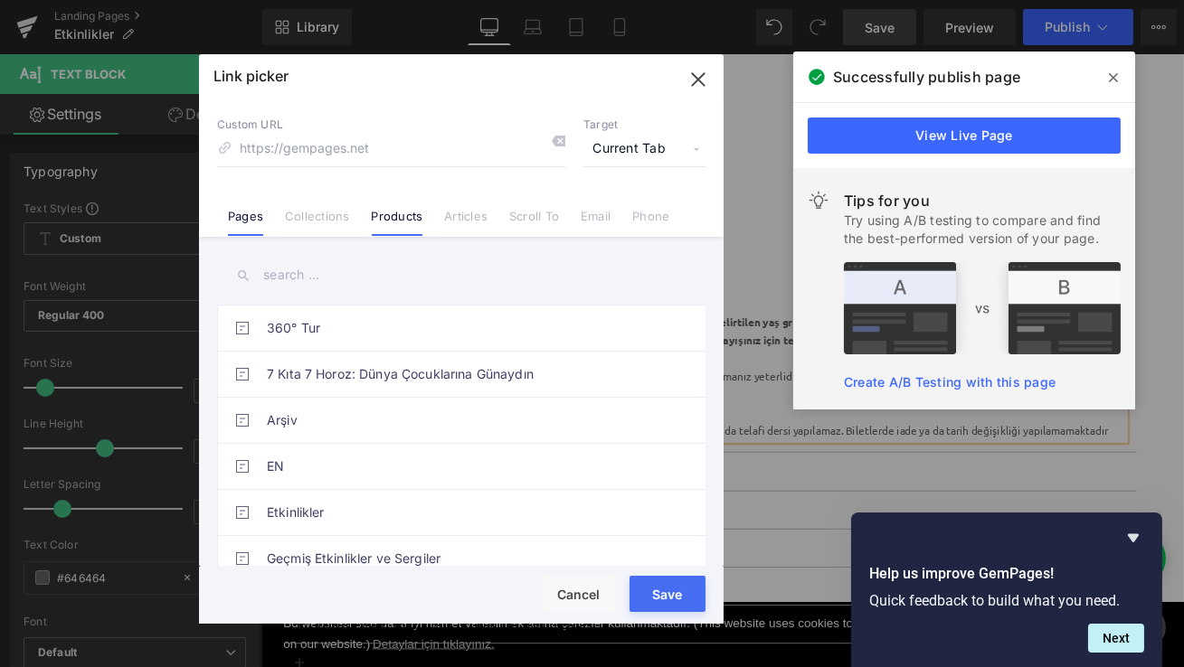
click at [412, 205] on li "Products" at bounding box center [397, 209] width 73 height 32
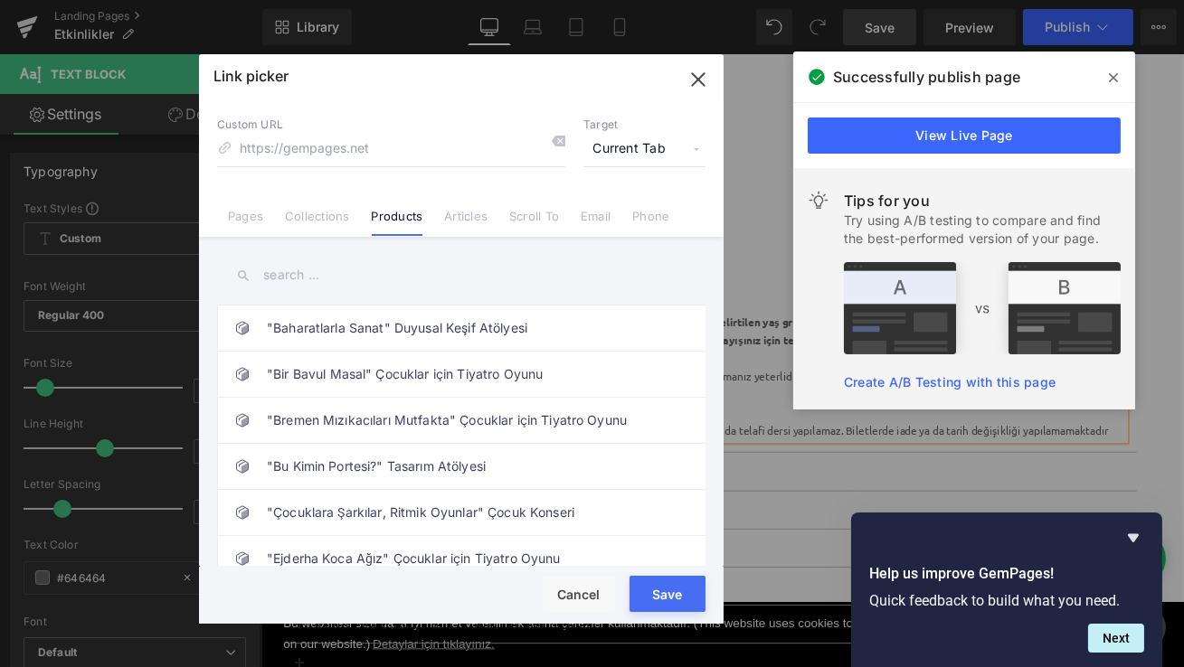
click at [314, 290] on input "text" at bounding box center [461, 275] width 488 height 41
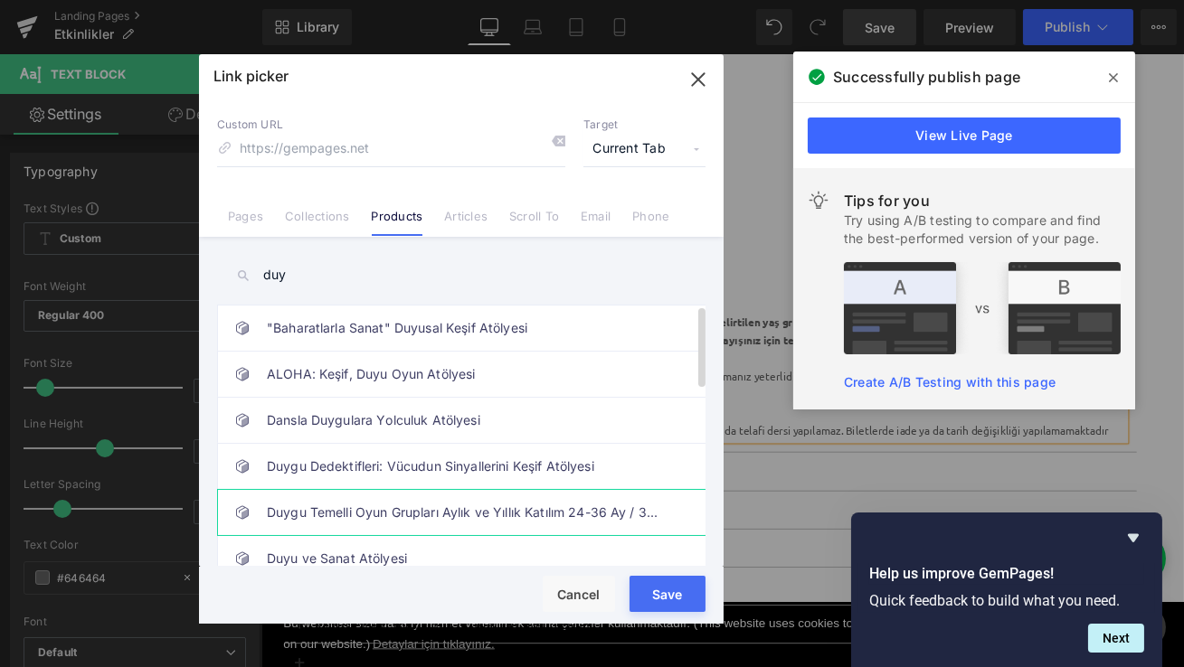
type input "duy"
click at [422, 515] on link "Duygu Temelli Oyun Grupları Aylık ve Yıllık Katılım 24-36 Ay / 36 - 48 Ay" at bounding box center [466, 512] width 398 height 45
type input "/products/tas-kagit-makas-oyun-gruplari-18-24-ay-24-36-ay"
click at [669, 591] on button "Save" at bounding box center [667, 594] width 76 height 36
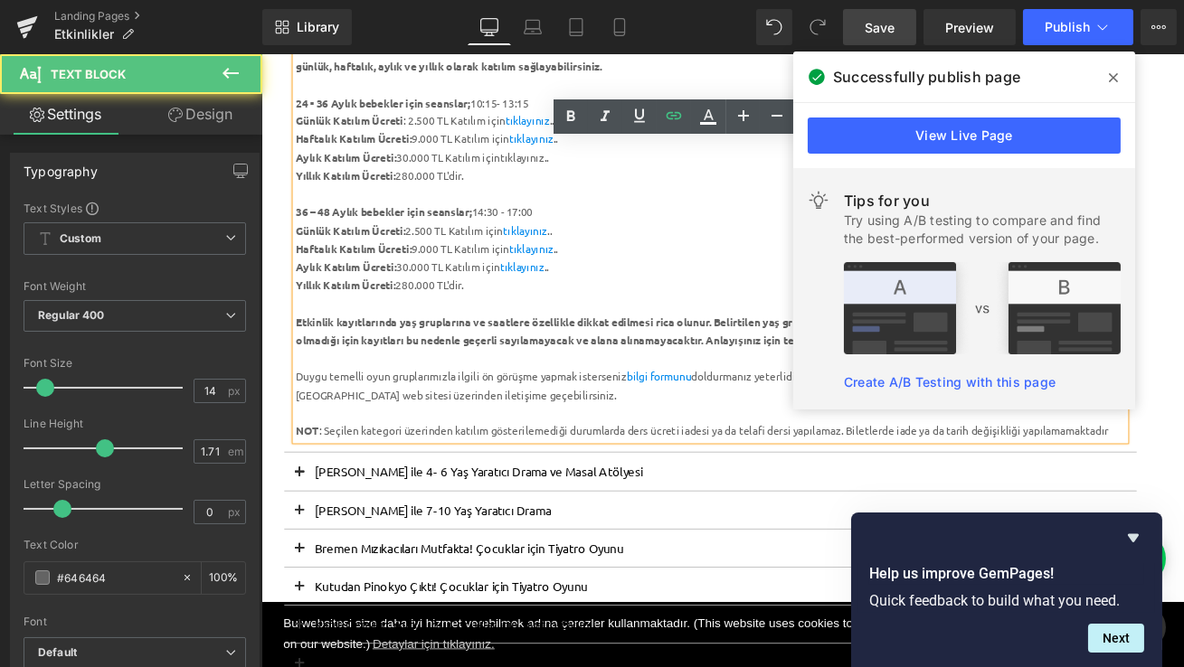
click at [639, 306] on div "Aylık Katılım Ücreti: 30.000 TL Katılım için tıklayınız .." at bounding box center [793, 308] width 984 height 22
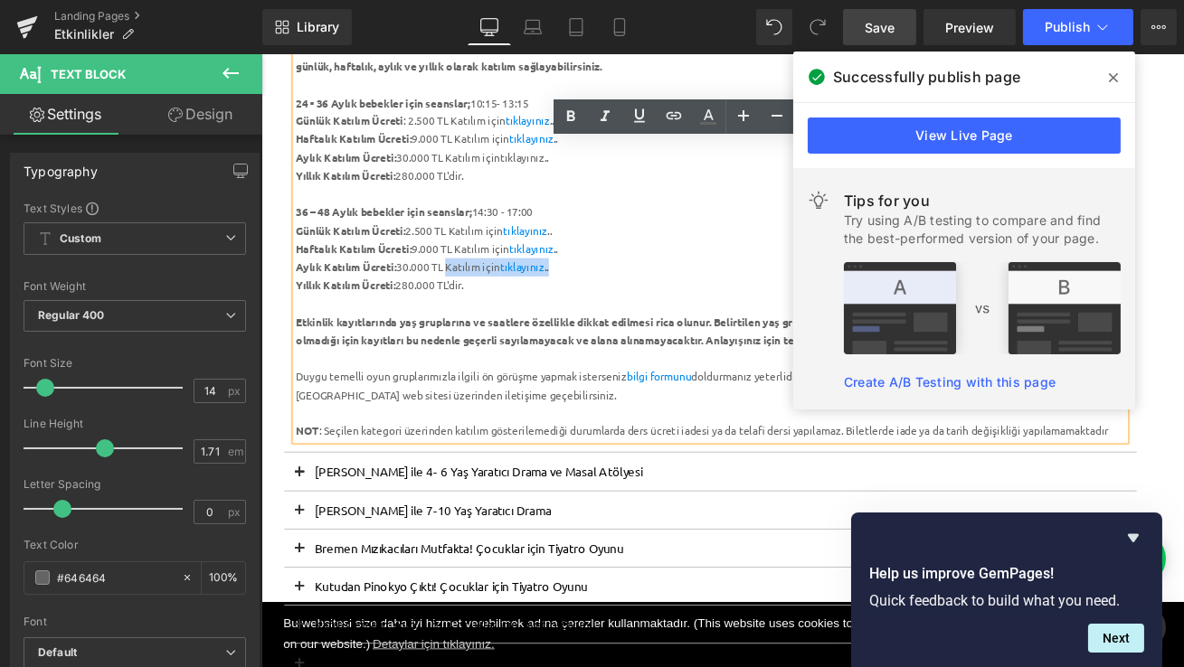
drag, startPoint x: 639, startPoint y: 306, endPoint x: 482, endPoint y: 304, distance: 157.3
click at [482, 304] on div "Aylık Katılım Ücreti: 30.000 TL Katılım için tıklayınız .." at bounding box center [793, 308] width 984 height 22
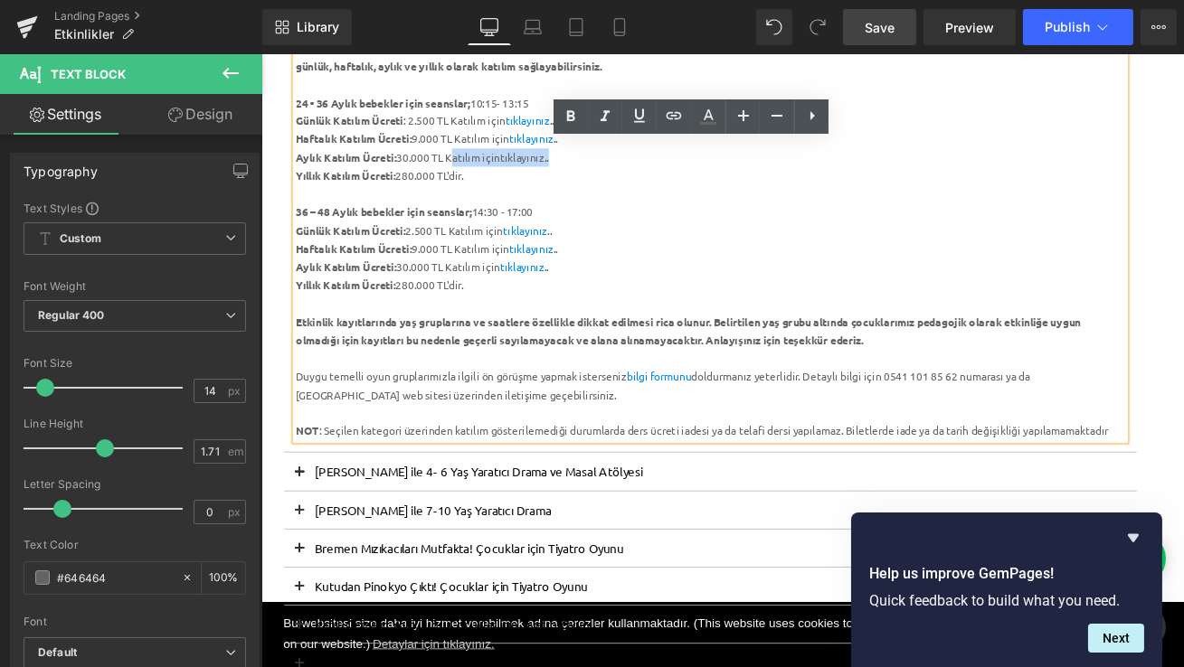
drag, startPoint x: 623, startPoint y: 182, endPoint x: 486, endPoint y: 177, distance: 136.6
click at [486, 177] on div "Aylık Katılım Ücreti: 30.000 TL Katılım için tıklayınız .." at bounding box center [793, 177] width 984 height 22
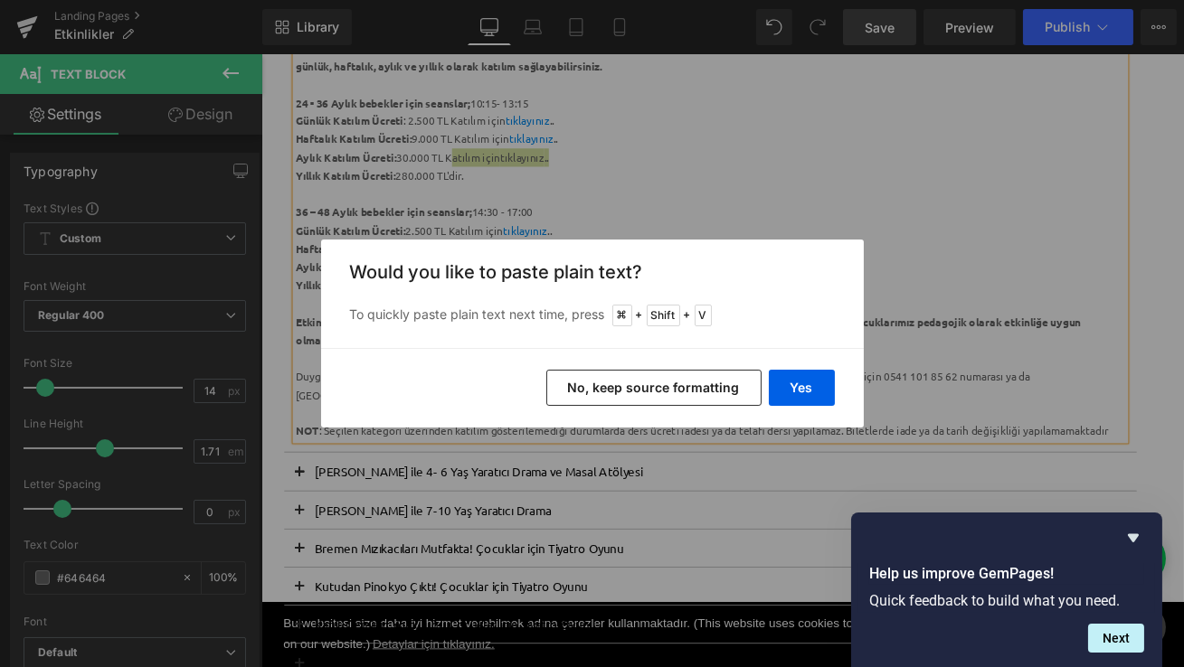
click at [670, 383] on button "No, keep source formatting" at bounding box center [653, 388] width 215 height 36
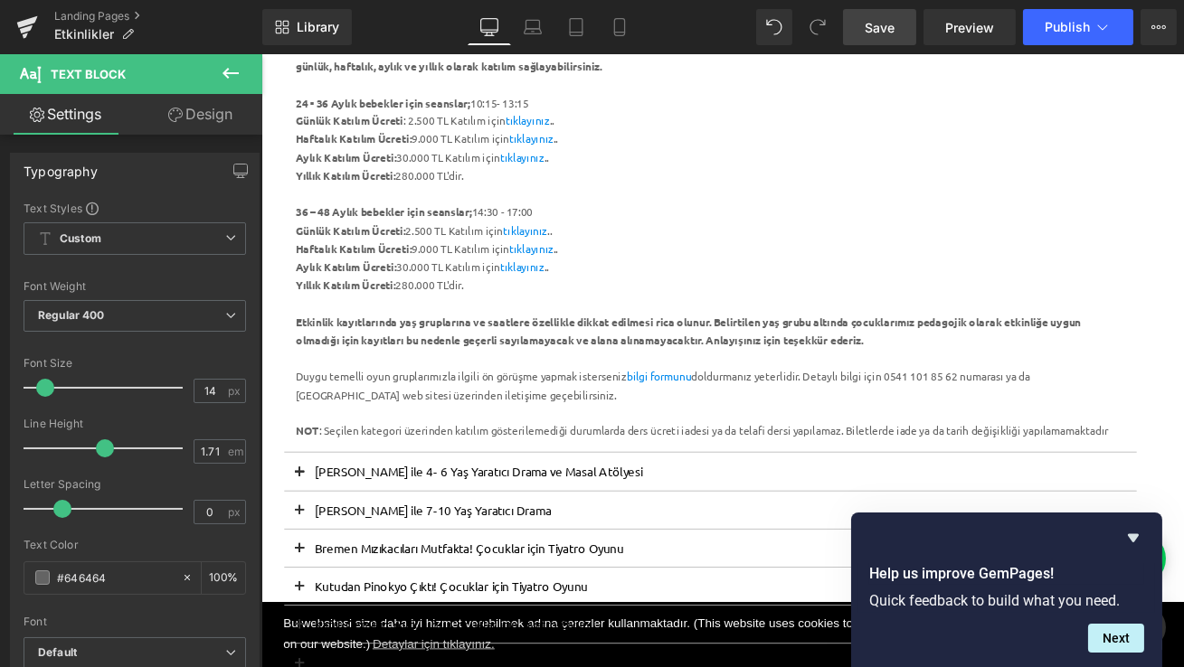
click at [890, 33] on span "Save" at bounding box center [879, 27] width 30 height 19
click at [875, 30] on span "Save" at bounding box center [879, 27] width 30 height 19
click at [1061, 25] on span "Publish" at bounding box center [1066, 27] width 45 height 14
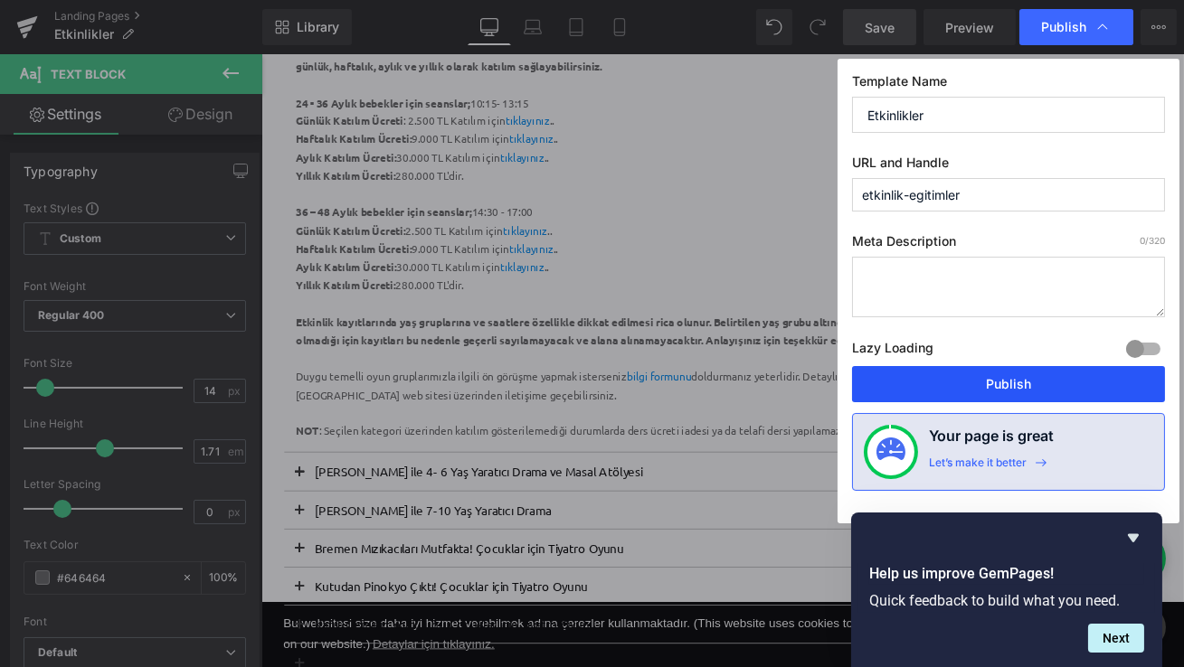
click at [968, 391] on button "Publish" at bounding box center [1008, 384] width 313 height 36
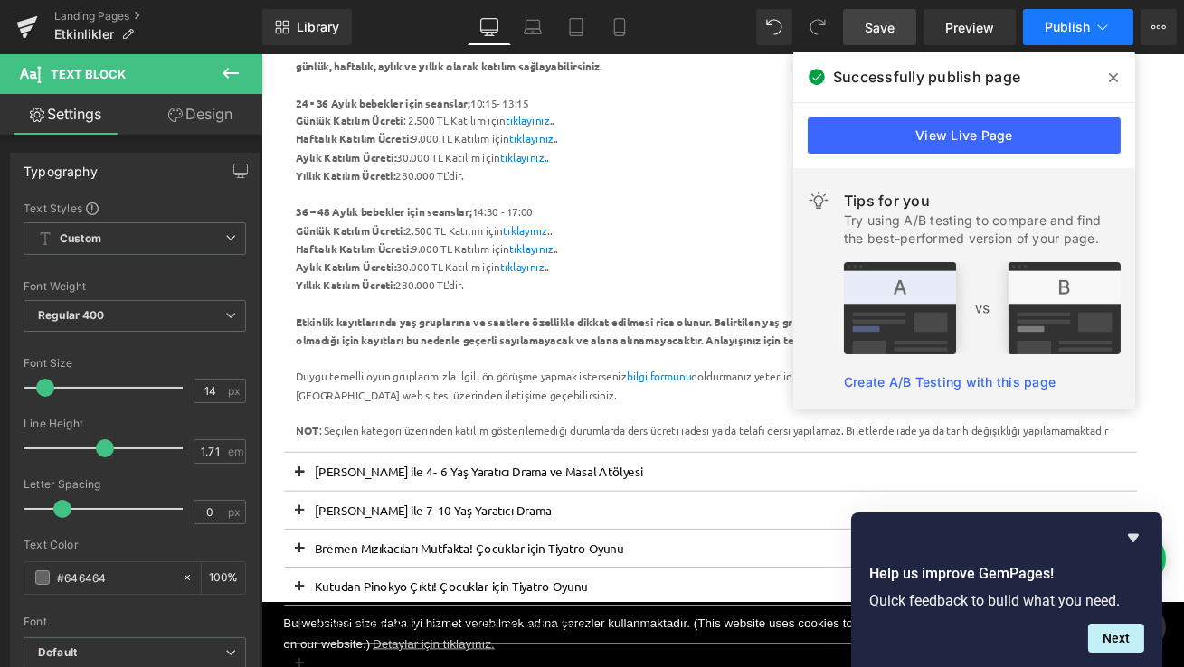
click at [1074, 29] on span "Publish" at bounding box center [1066, 27] width 45 height 14
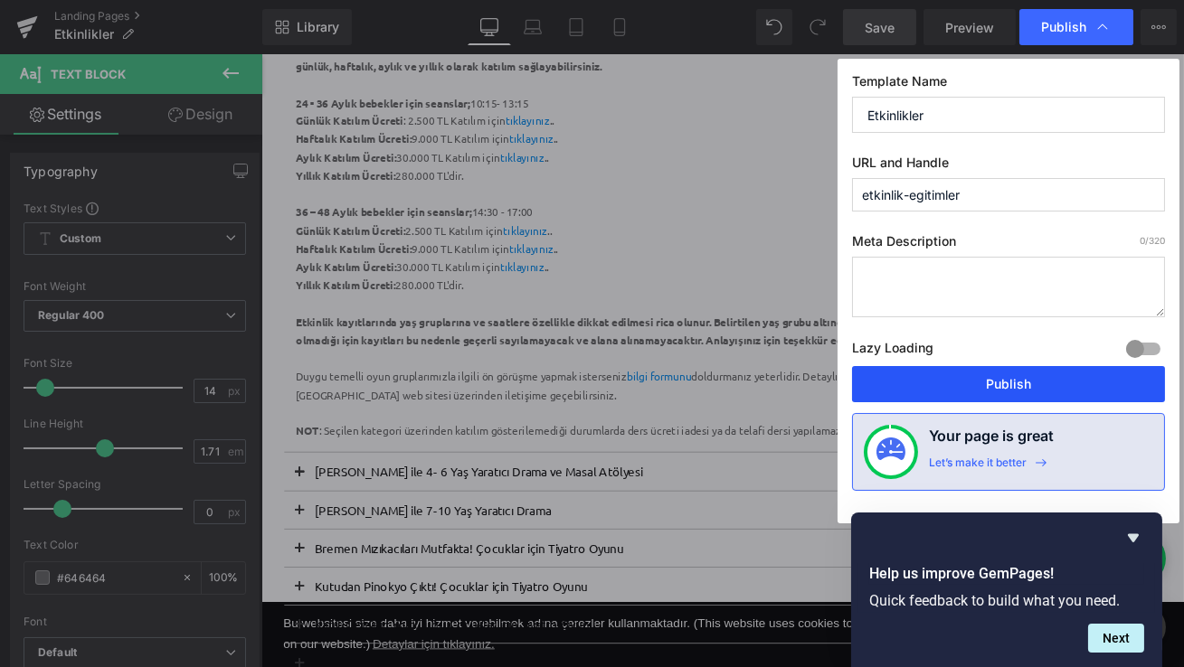
click at [969, 379] on button "Publish" at bounding box center [1008, 384] width 313 height 36
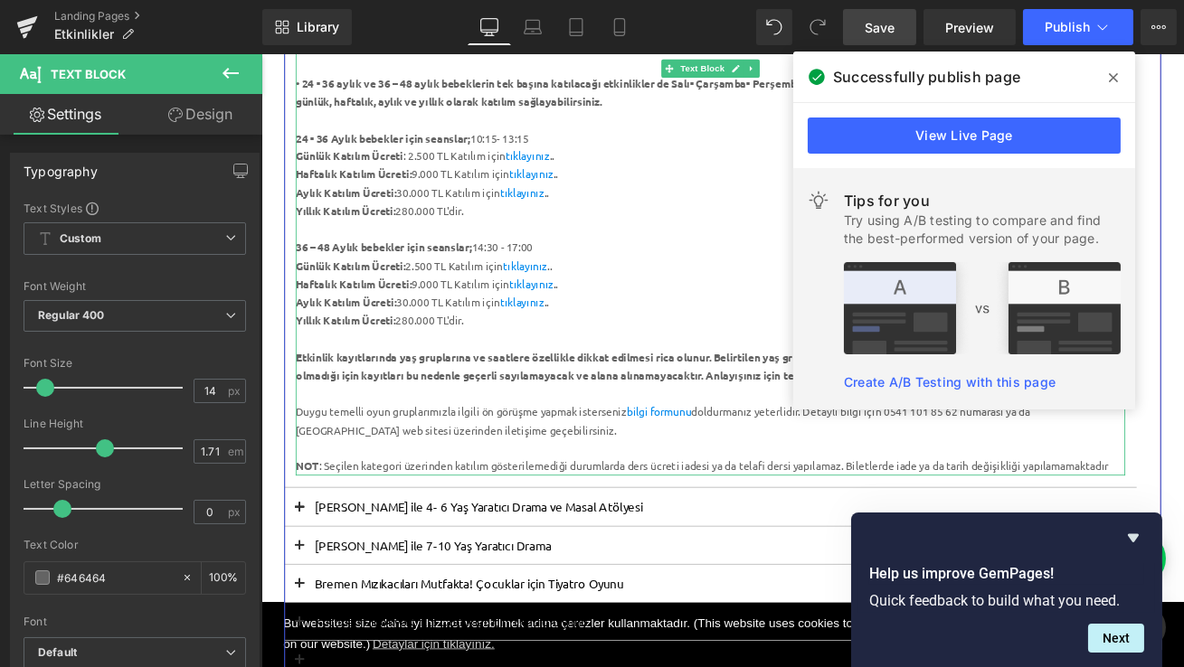
scroll to position [608, 0]
click at [583, 220] on link "tıklayınız" at bounding box center [569, 220] width 52 height 16
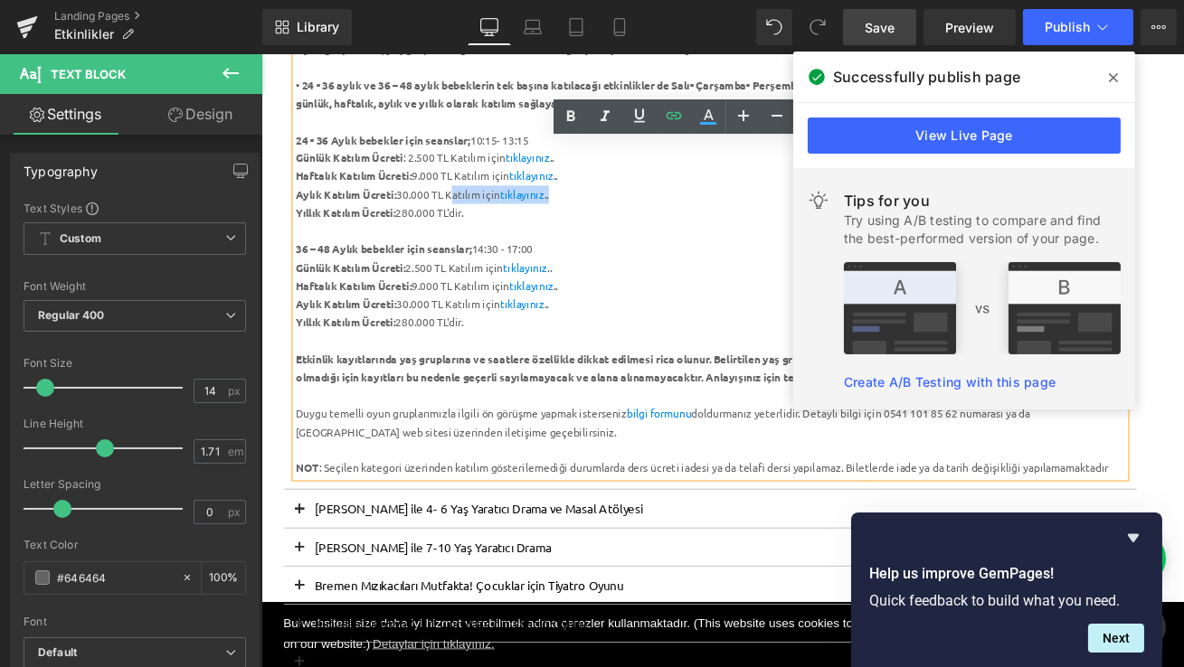
drag, startPoint x: 616, startPoint y: 222, endPoint x: 484, endPoint y: 221, distance: 132.0
click at [484, 221] on div "Aylık Katılım Ücreti: 30.000 TL Katılım için tıklayınız .." at bounding box center [793, 221] width 984 height 22
click at [583, 219] on link "tıklayınız" at bounding box center [569, 220] width 52 height 16
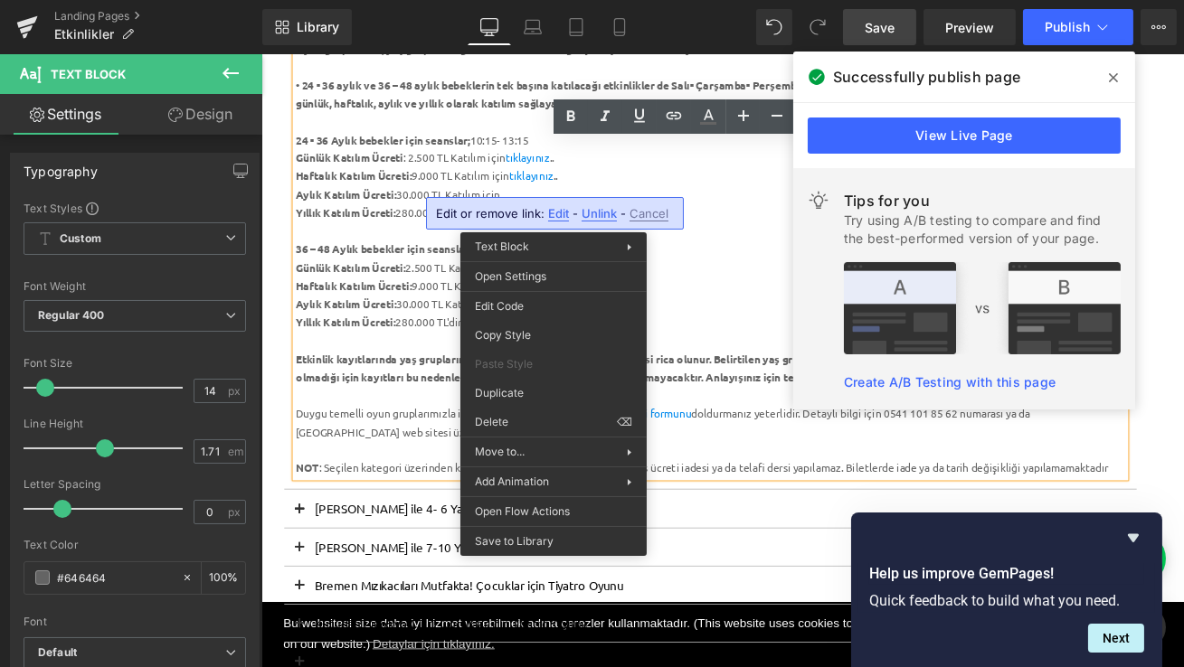
click at [712, 173] on div "Günlük Katılım Ücreti : 2.500 TL Katılım için tıklayınız .." at bounding box center [793, 177] width 984 height 22
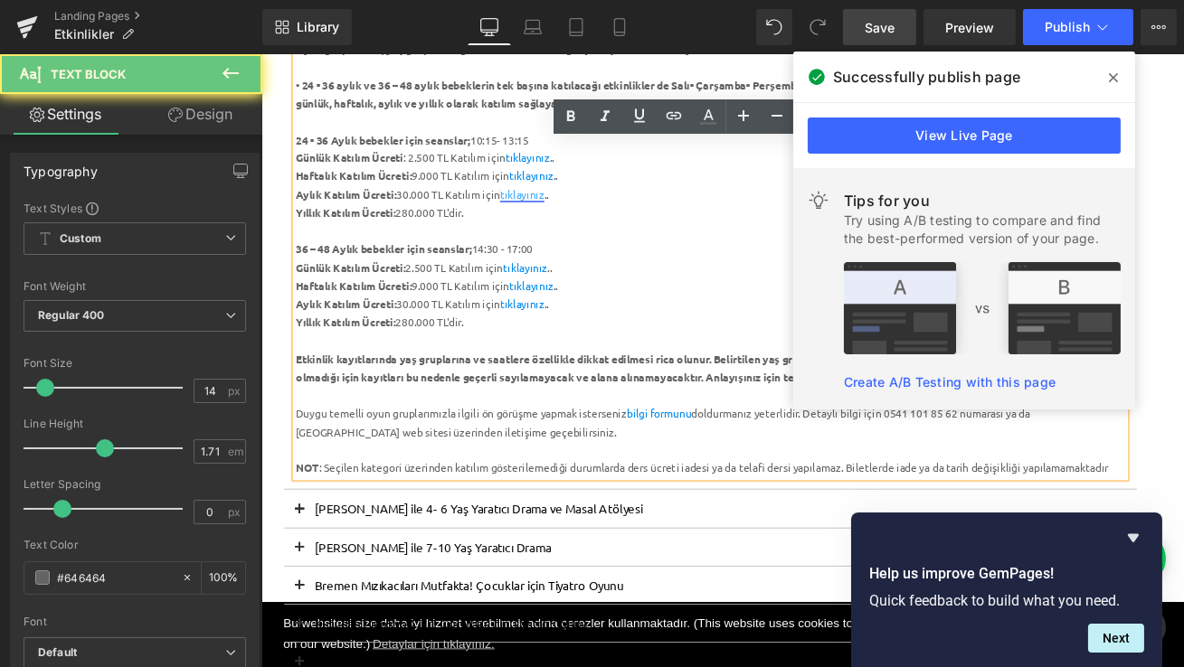
click at [578, 219] on link "tıklayınız" at bounding box center [569, 220] width 52 height 16
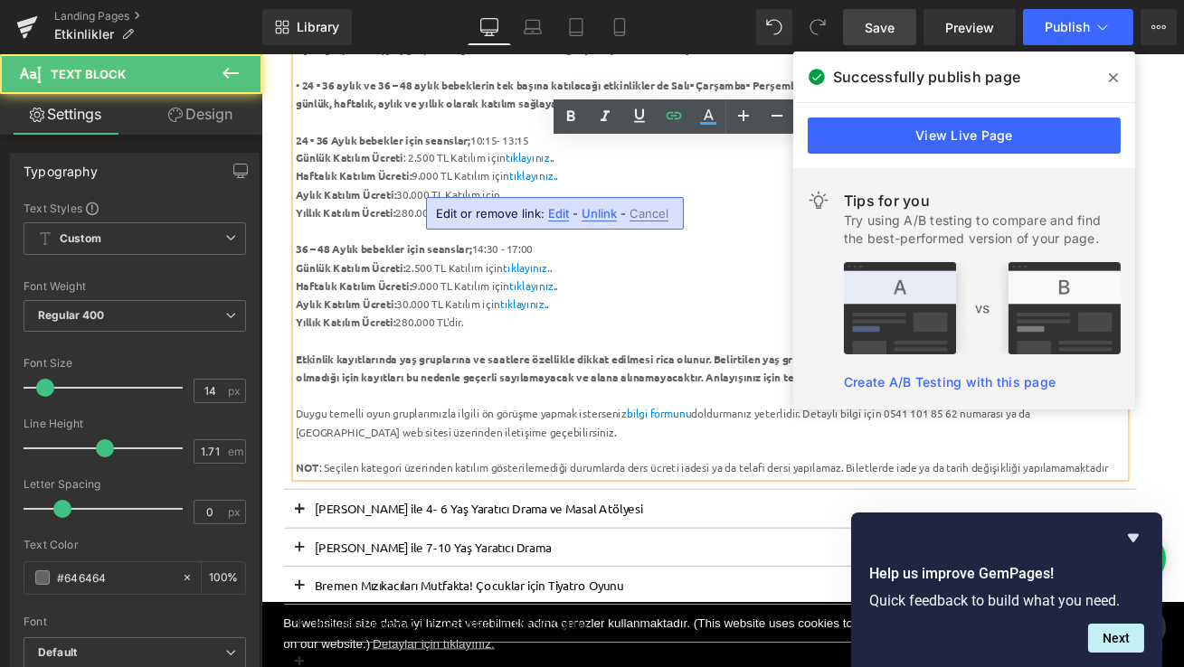
click at [644, 199] on div "Haftalık Katılım Ücreti: 9.000 TL Katılım için tıklayınız .." at bounding box center [793, 199] width 984 height 22
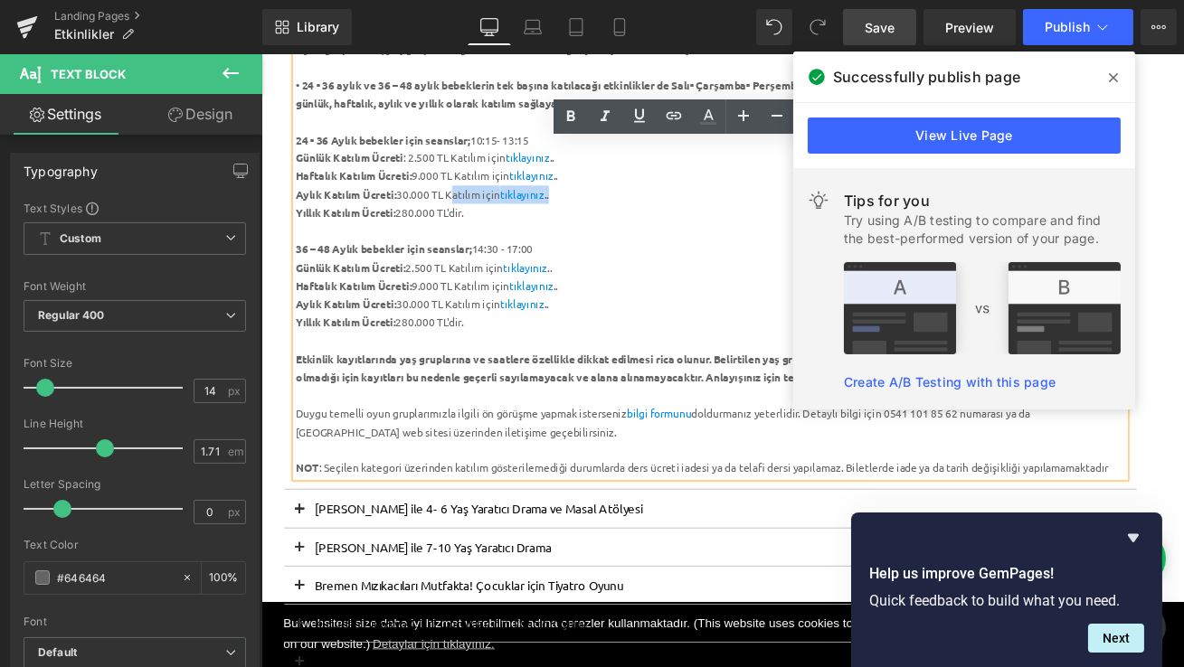
drag, startPoint x: 623, startPoint y: 223, endPoint x: 484, endPoint y: 218, distance: 139.3
click at [484, 218] on div "Aylık Katılım Ücreti: 30.000 TL Katılım için tıklayınız .." at bounding box center [793, 221] width 984 height 22
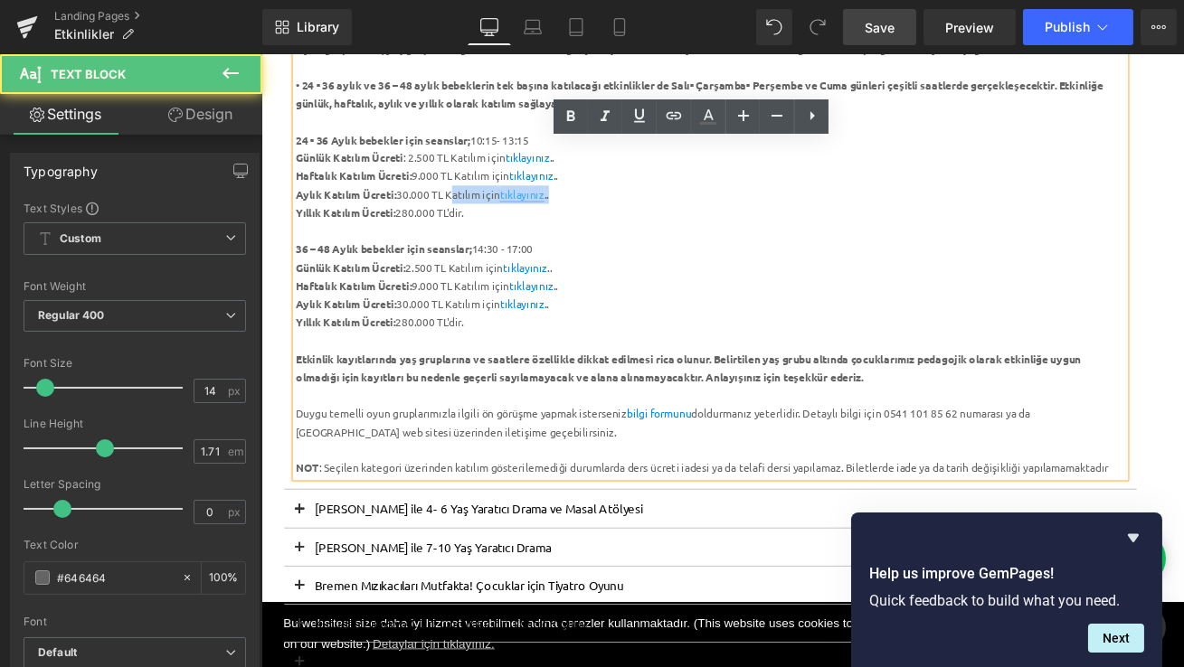
click at [589, 222] on link "tıklayınız" at bounding box center [569, 220] width 52 height 16
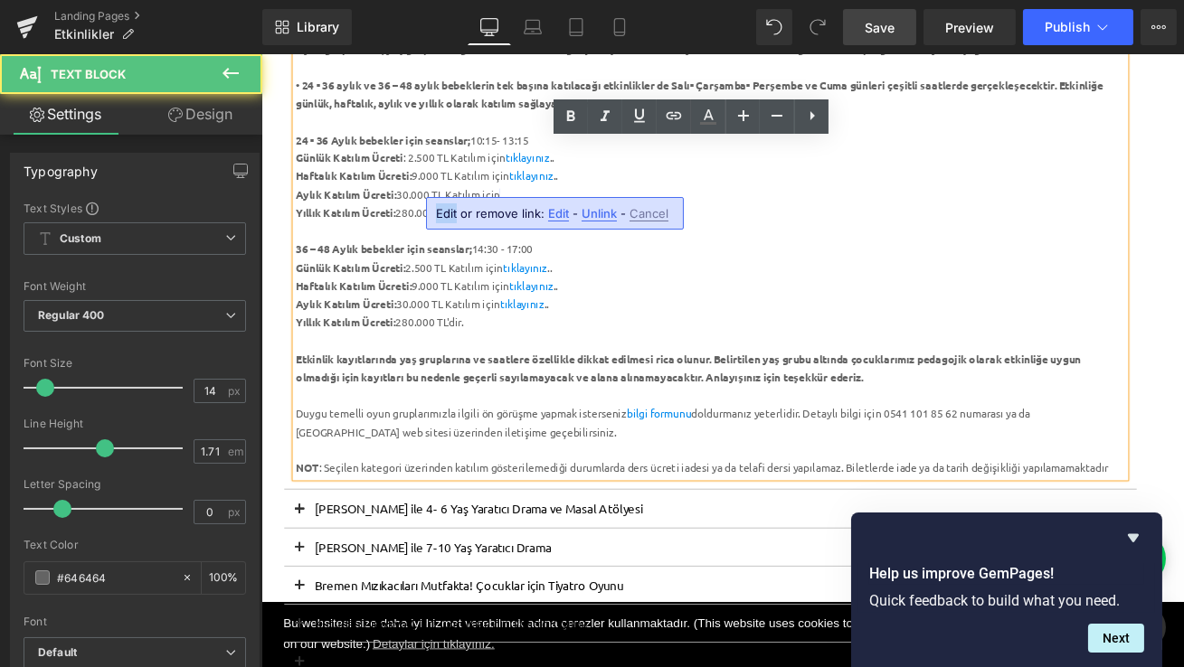
click at [538, 197] on div "Edit or remove link: Edit - Unlink - Cancel" at bounding box center [555, 213] width 258 height 33
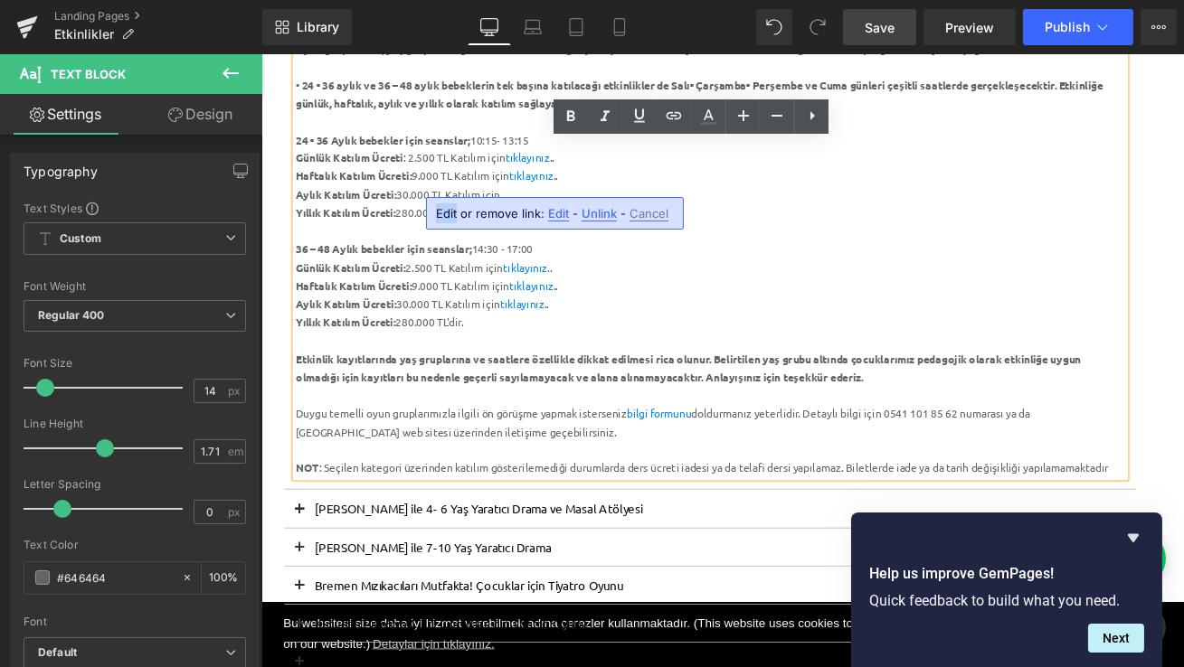
click at [606, 213] on span "Unlink" at bounding box center [598, 213] width 35 height 15
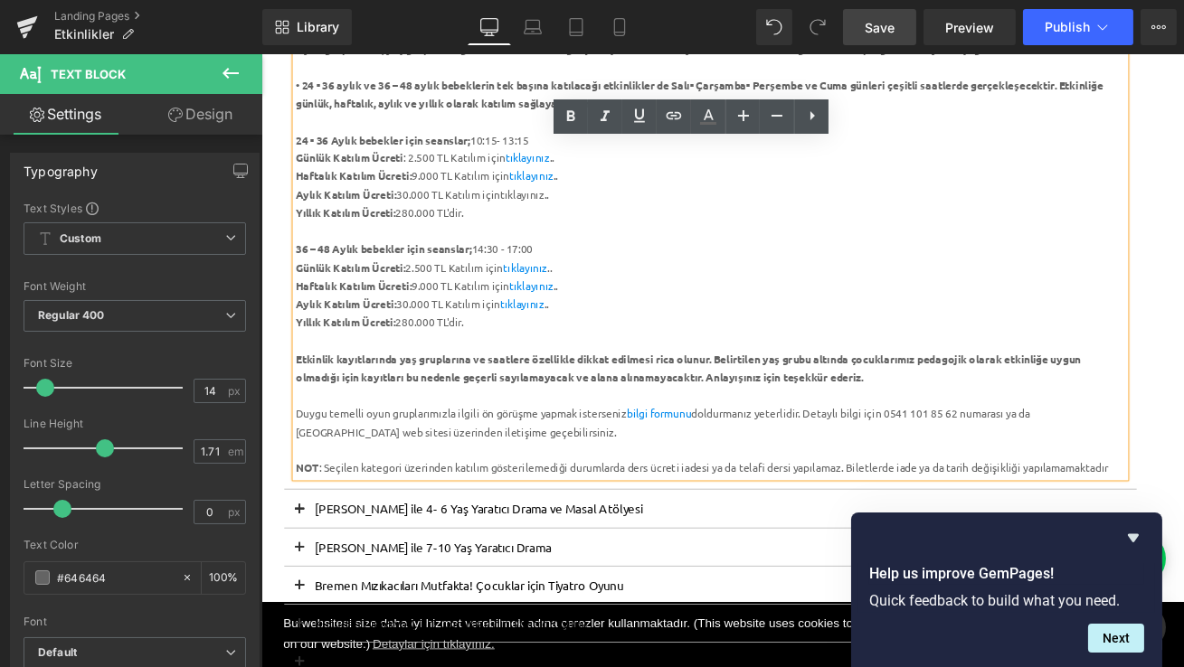
click at [573, 218] on div "Aylık Katılım Ücreti: 30.000 TL Katılım için tıklayınız .." at bounding box center [793, 221] width 984 height 22
click at [671, 121] on icon at bounding box center [674, 116] width 22 height 22
click at [750, 0] on div "Text Color Highlight Color #333333 Edit or remove link: Edit - Unlink - Cancel" at bounding box center [592, 0] width 1184 height 0
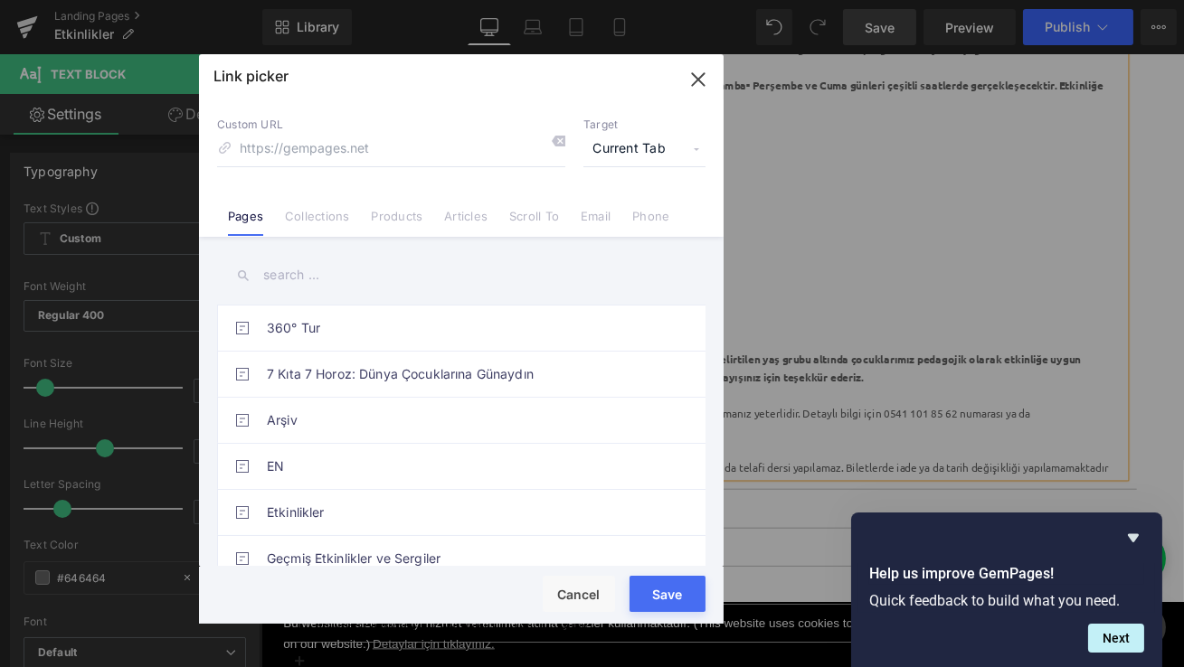
click at [398, 217] on link "Products" at bounding box center [398, 222] width 52 height 27
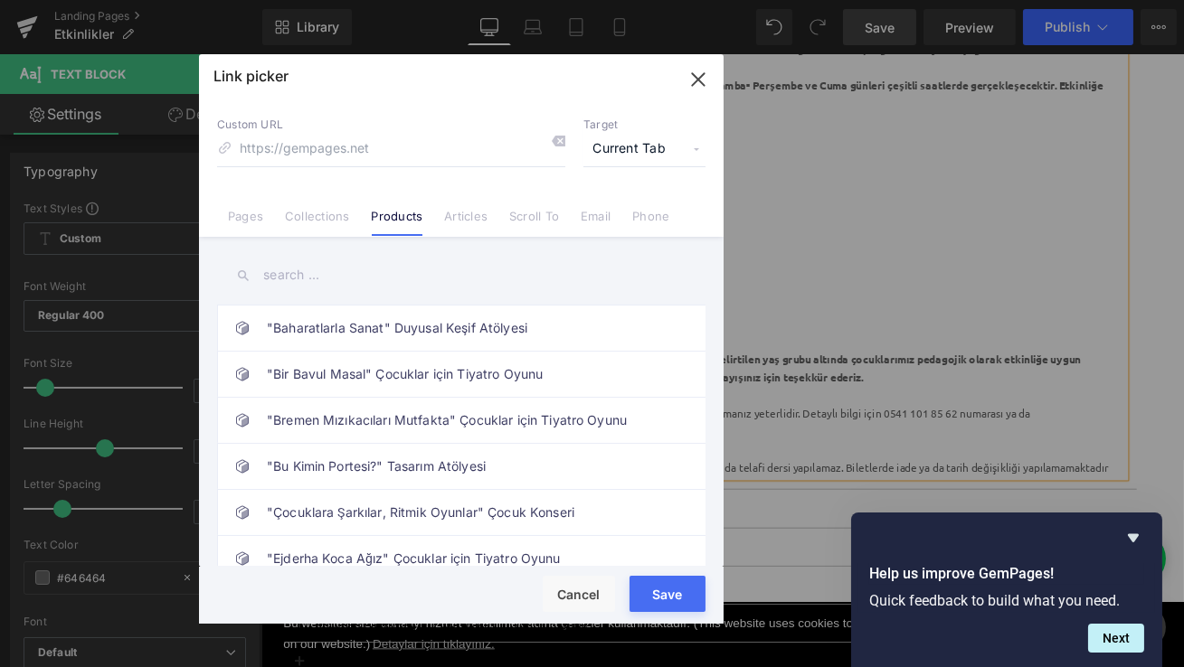
click at [323, 273] on input "text" at bounding box center [461, 275] width 488 height 41
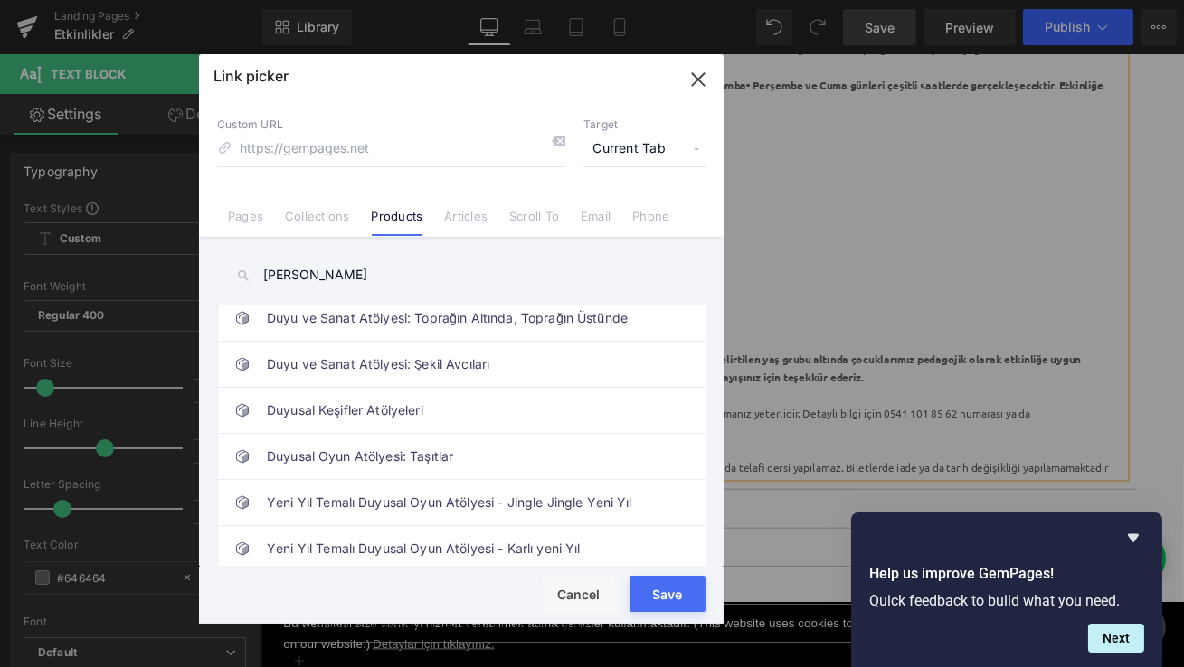
scroll to position [0, 0]
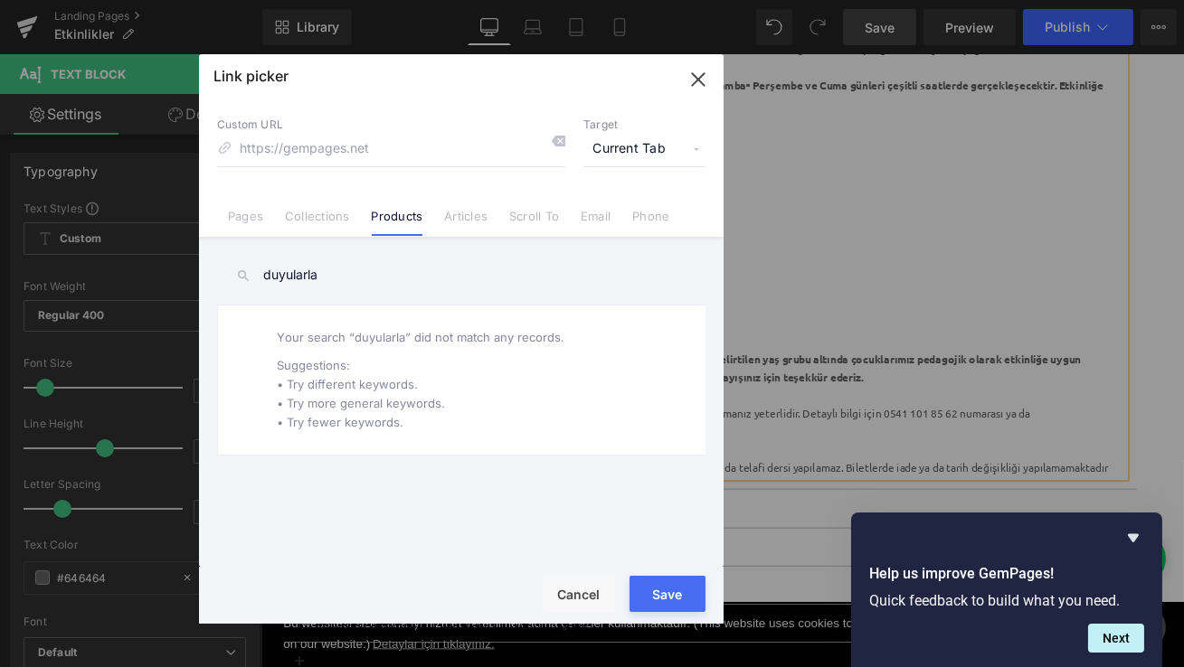
click at [289, 278] on input "duyularla" at bounding box center [461, 275] width 488 height 41
click at [286, 275] on input "duyularla" at bounding box center [461, 275] width 488 height 41
click at [354, 279] on input "duygularla" at bounding box center [461, 275] width 488 height 41
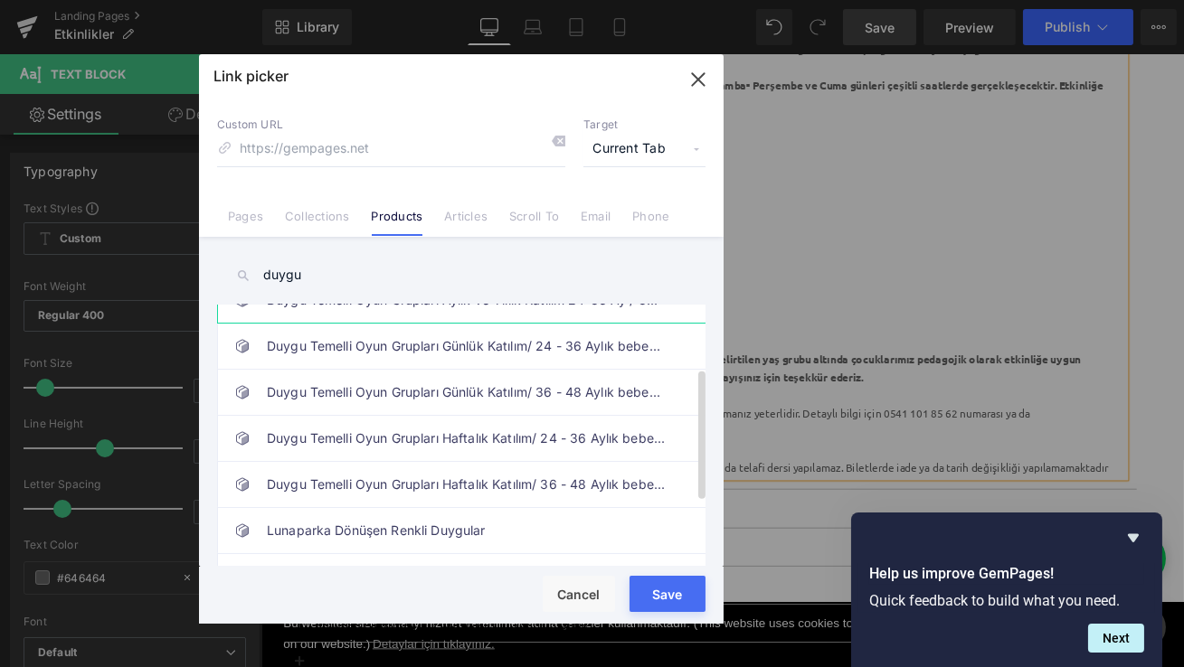
scroll to position [129, 0]
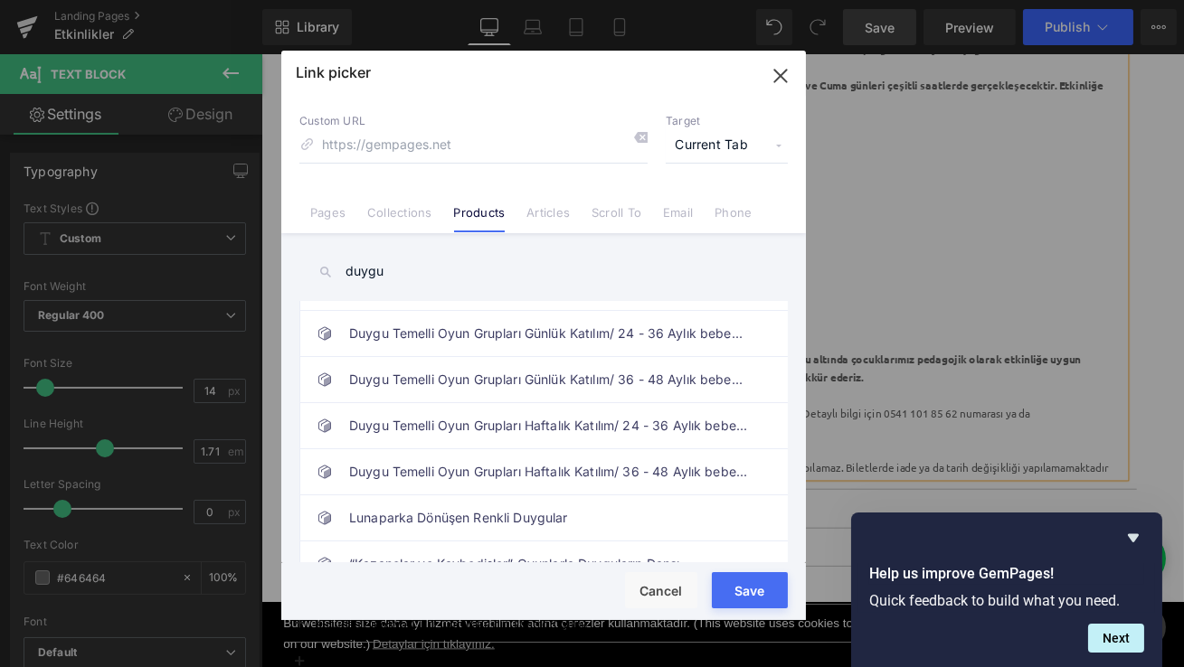
drag, startPoint x: 531, startPoint y: 76, endPoint x: 613, endPoint y: 72, distance: 82.4
click at [613, 72] on div at bounding box center [543, 64] width 524 height 26
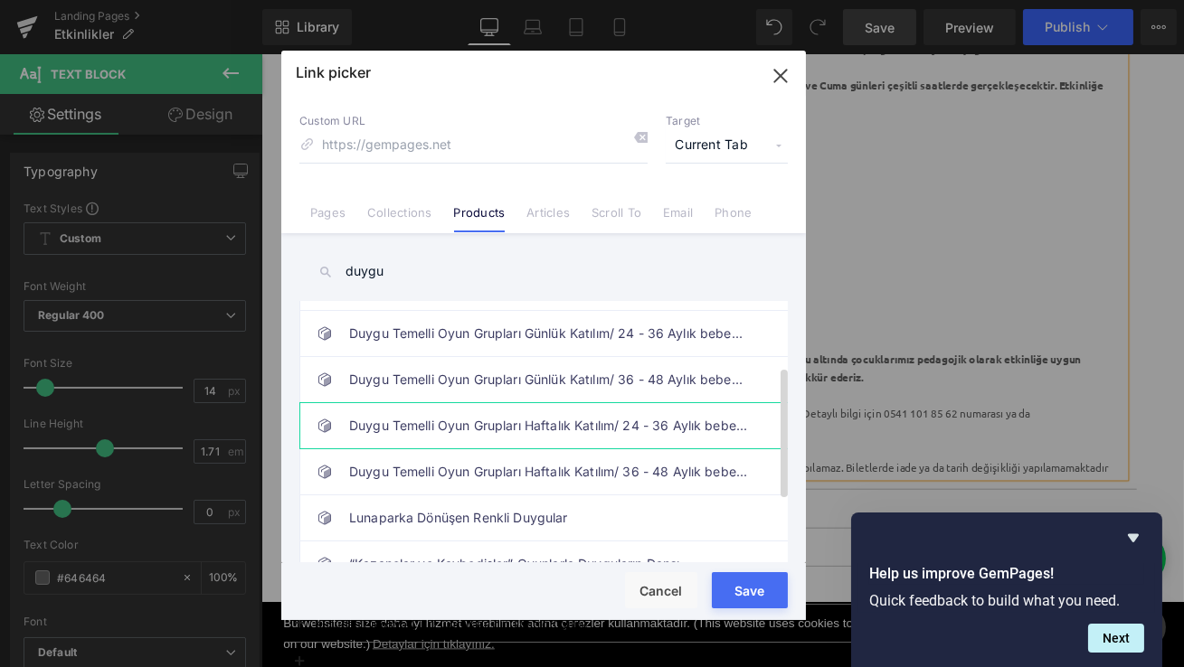
type input "duygu"
click at [509, 427] on link "Duygu Temelli Oyun Grupları Haftalık Katılım/ 24 - 36 Aylık bebekler" at bounding box center [548, 425] width 398 height 45
type input "/products/tas-kagit-makas-atolyesi-ile-duygu-temelli-oyun-gruplari-24-36-aylik-…"
click at [742, 586] on button "Save" at bounding box center [750, 590] width 76 height 36
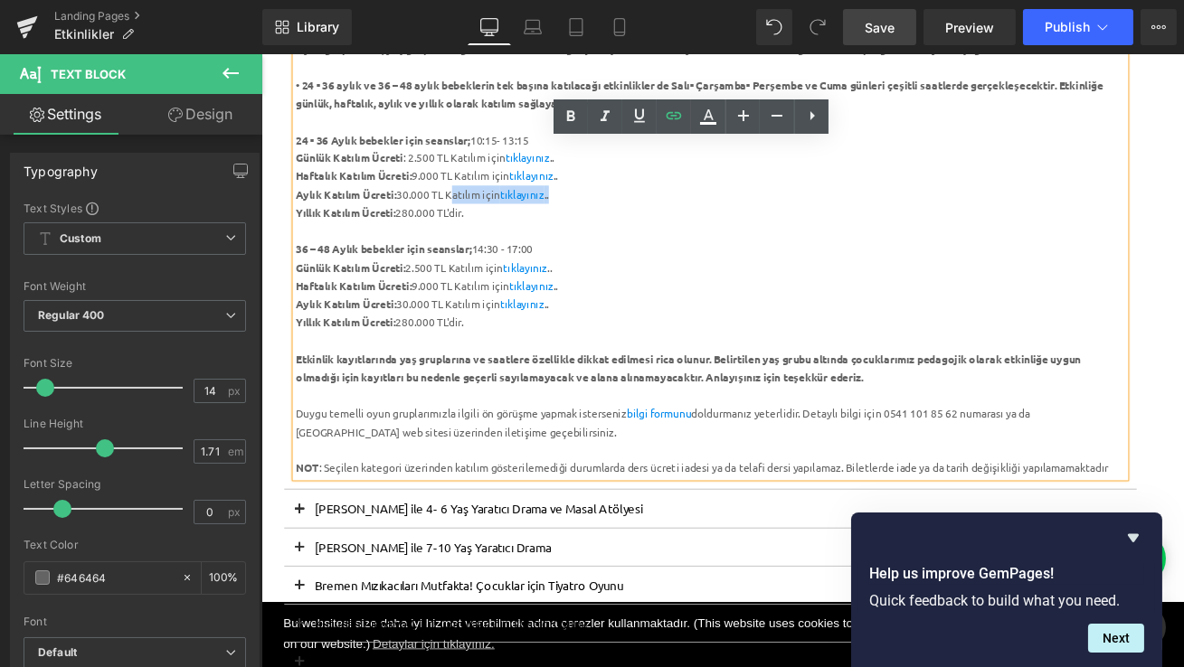
drag, startPoint x: 643, startPoint y: 222, endPoint x: 485, endPoint y: 218, distance: 158.3
click at [485, 218] on div "Aylık Katılım Ücreti: 30.000 TL Katılım için tıklayınız .." at bounding box center [793, 221] width 984 height 22
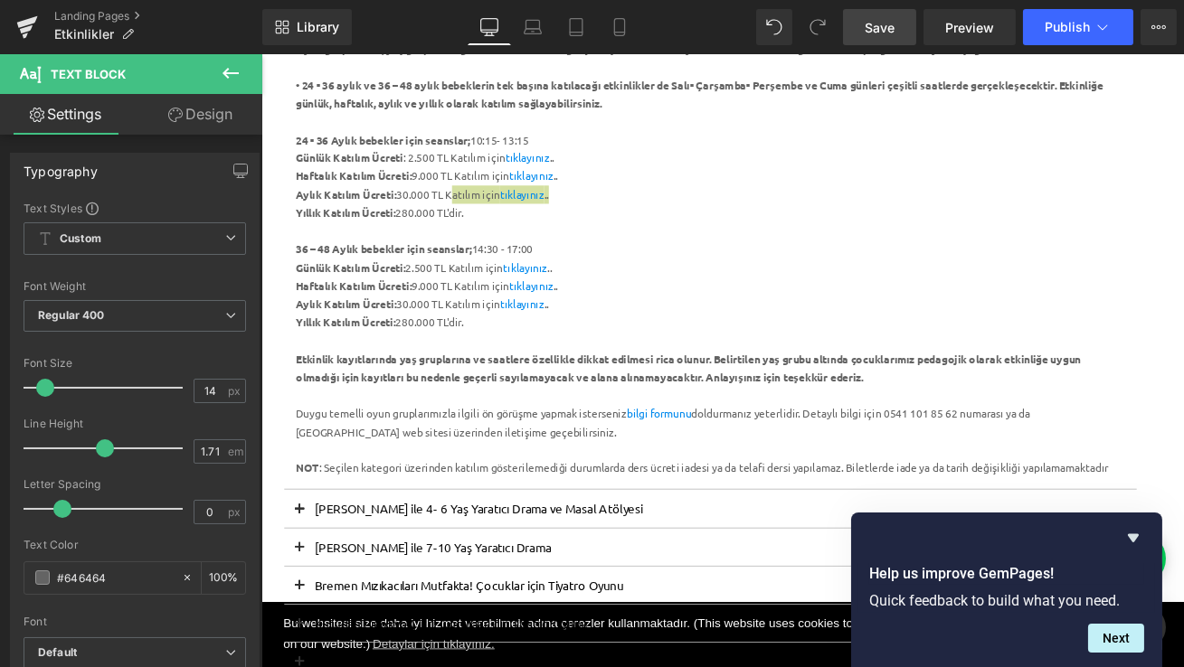
click at [872, 29] on span "Save" at bounding box center [879, 27] width 30 height 19
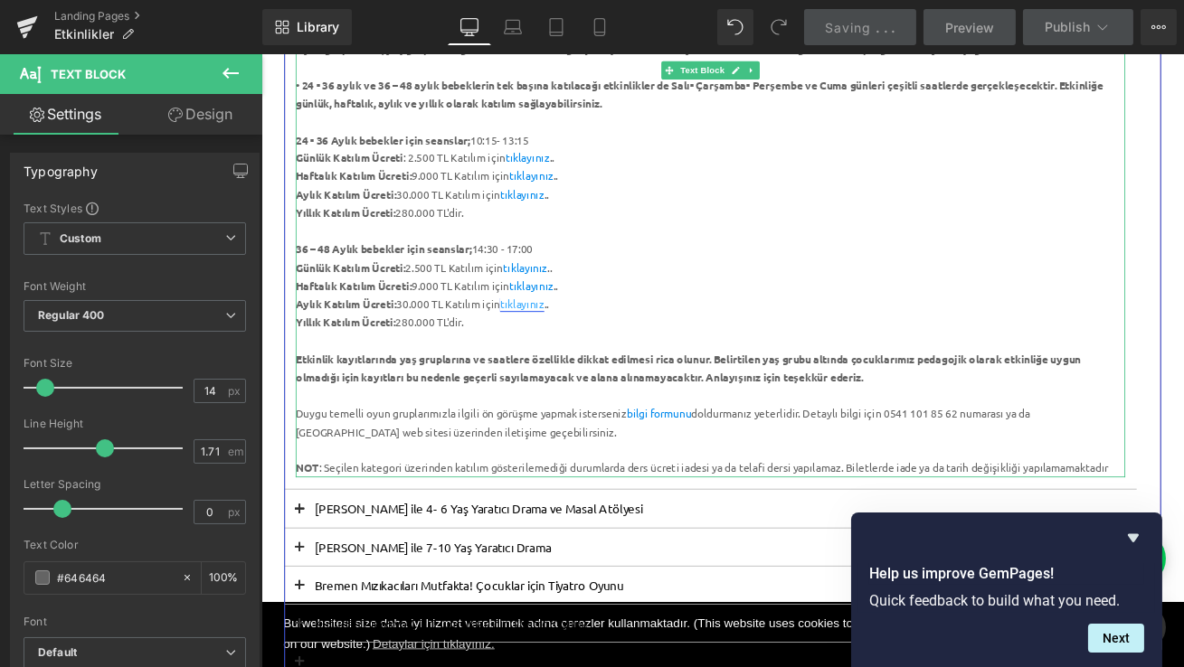
click at [576, 347] on link "tıklayınız" at bounding box center [569, 350] width 52 height 16
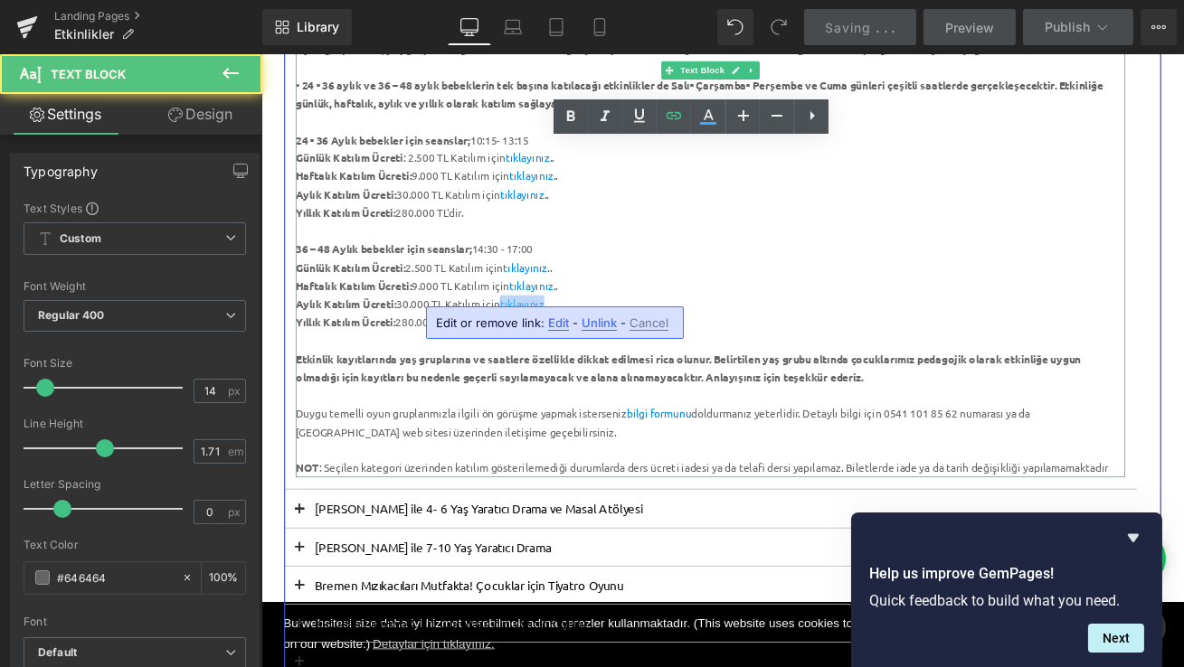
click at [576, 347] on link "tıklayınız" at bounding box center [569, 350] width 52 height 16
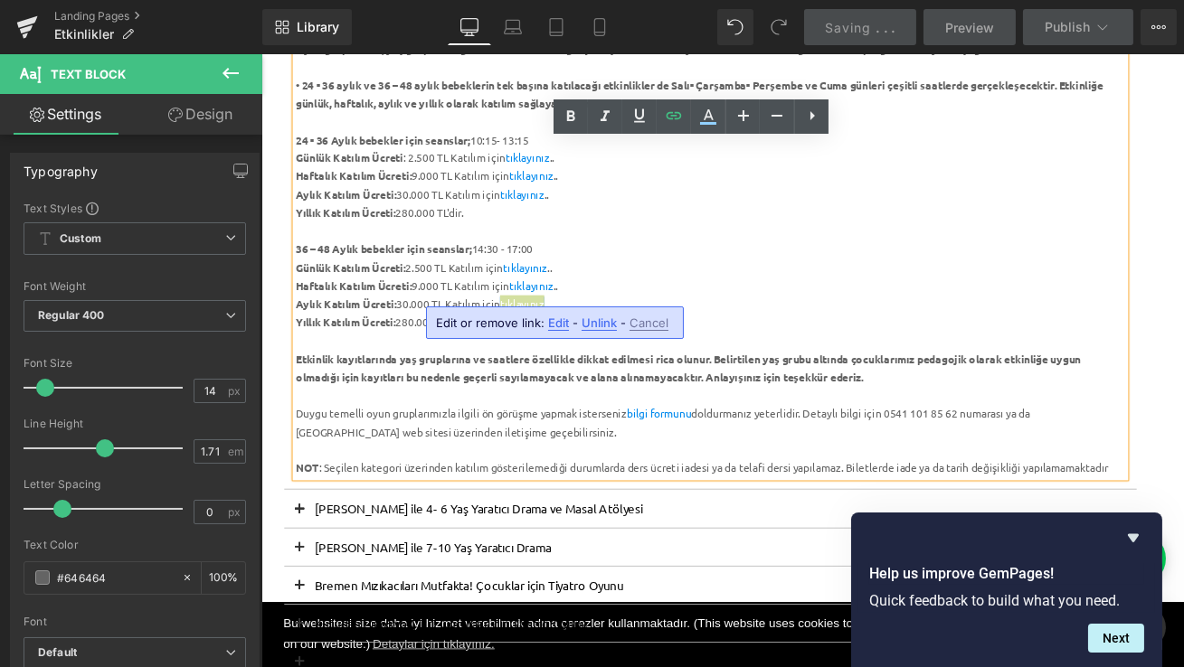
click at [603, 323] on span "Unlink" at bounding box center [598, 323] width 35 height 15
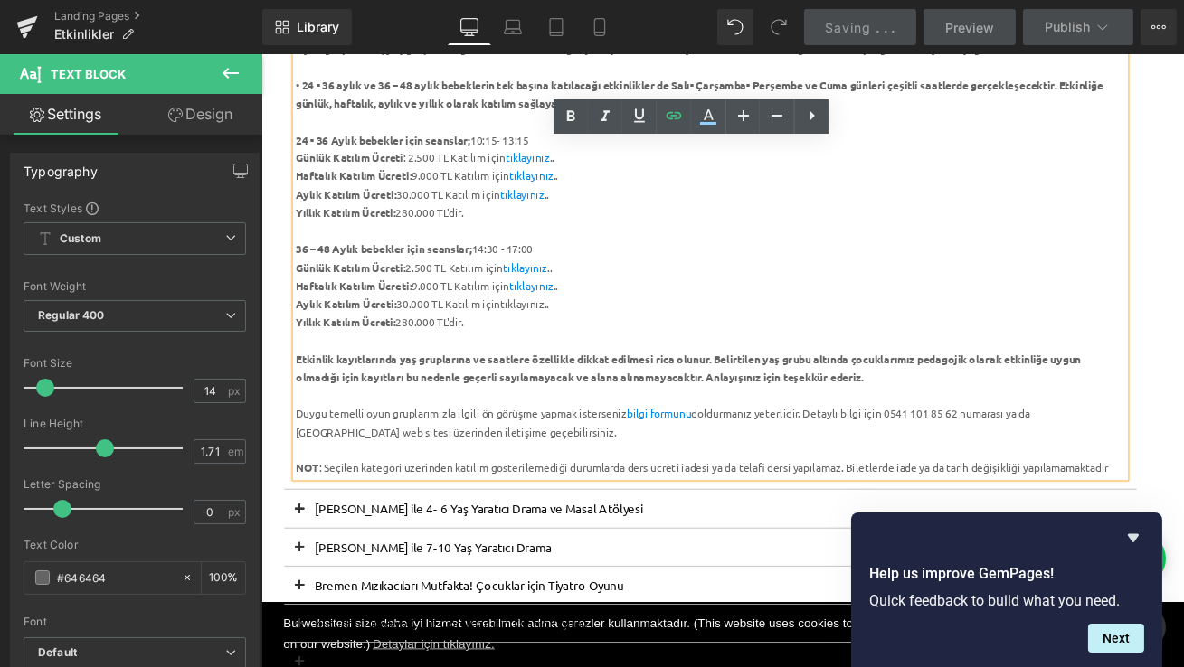
click at [587, 354] on div "Aylık Katılım Ücreti: 30.000 TL Katılım için tıklayınız .." at bounding box center [793, 351] width 984 height 22
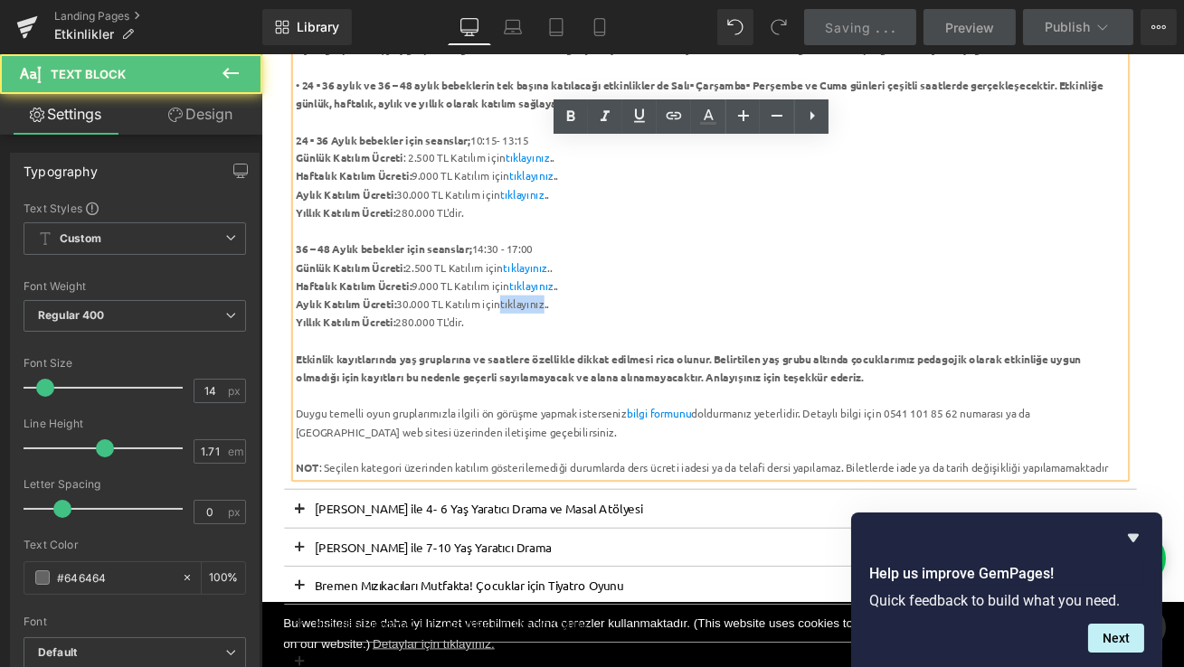
click at [587, 354] on div "Aylık Katılım Ücreti: 30.000 TL Katılım için tıklayınız .." at bounding box center [793, 351] width 984 height 22
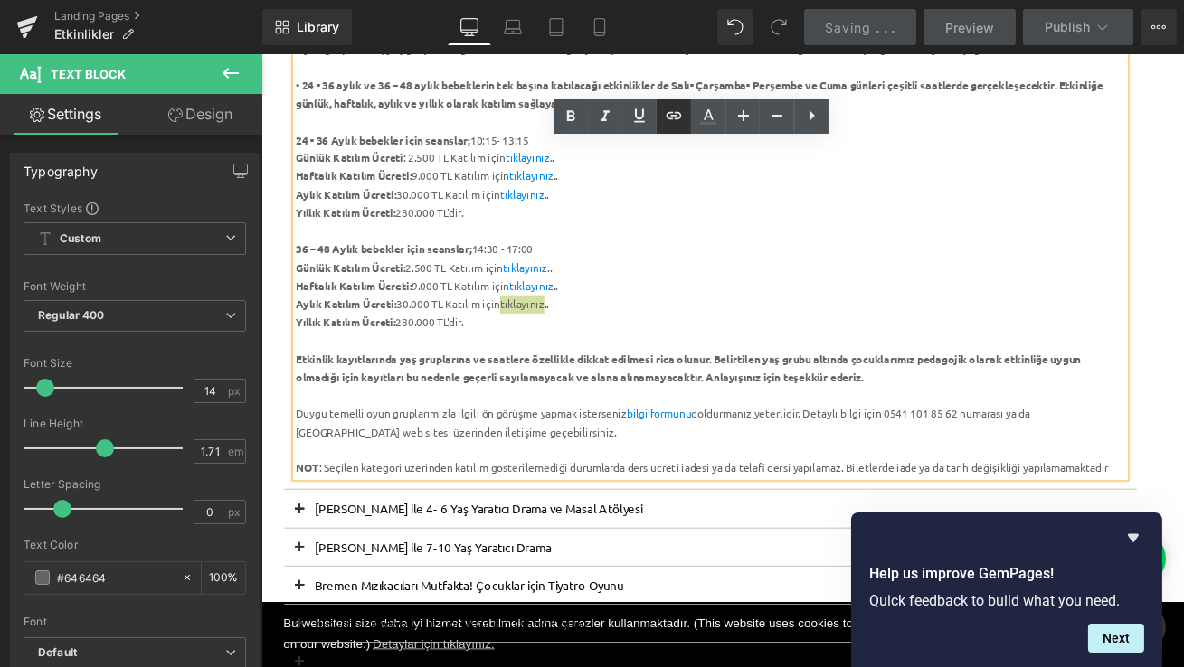
click at [673, 117] on icon at bounding box center [674, 116] width 22 height 22
click at [755, 0] on div "Text Color Highlight Color #333333 Edit or remove link: Edit - Unlink - Cancel" at bounding box center [592, 0] width 1184 height 0
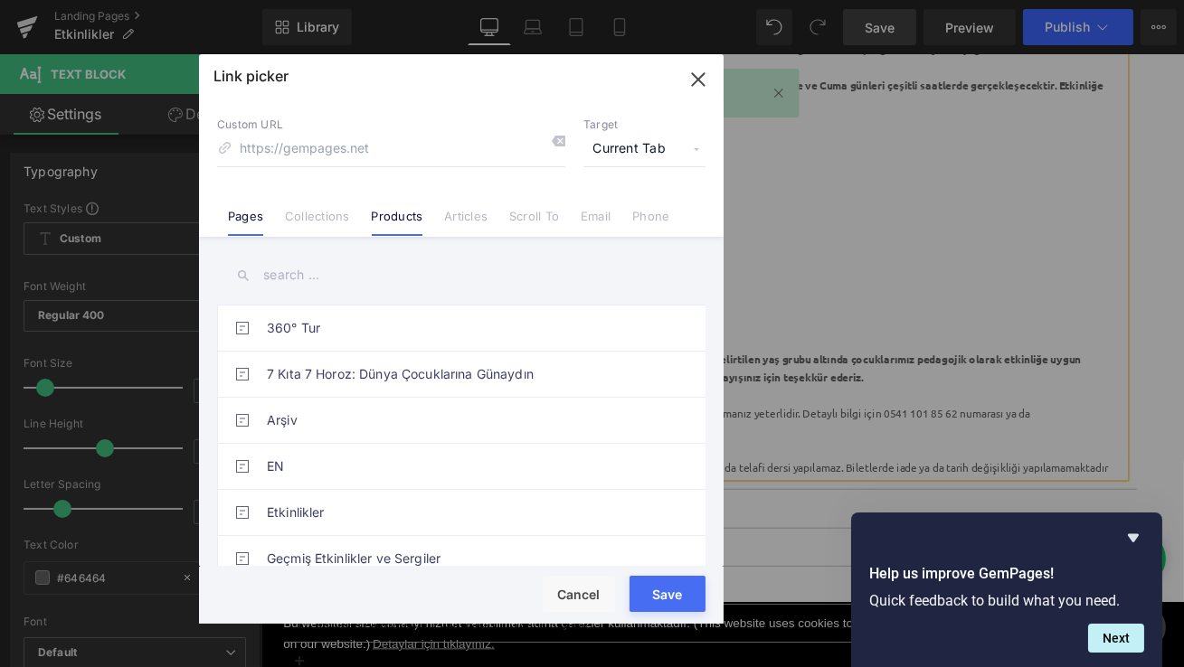
click at [392, 214] on link "Products" at bounding box center [398, 222] width 52 height 27
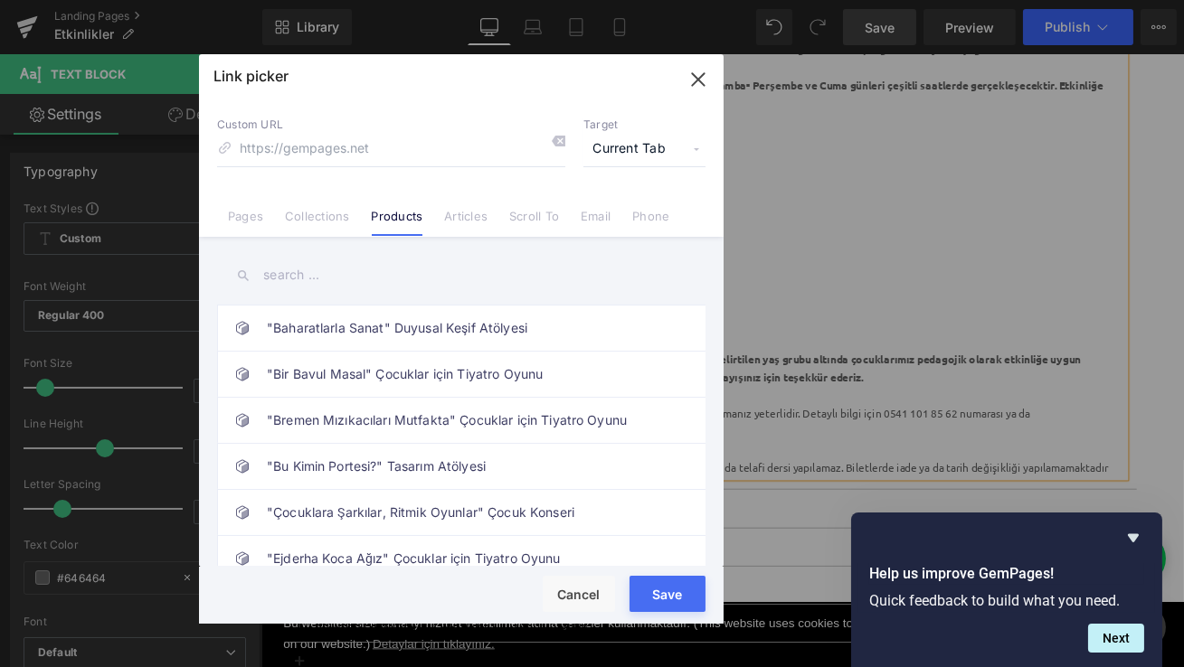
click at [346, 267] on input "text" at bounding box center [461, 275] width 488 height 41
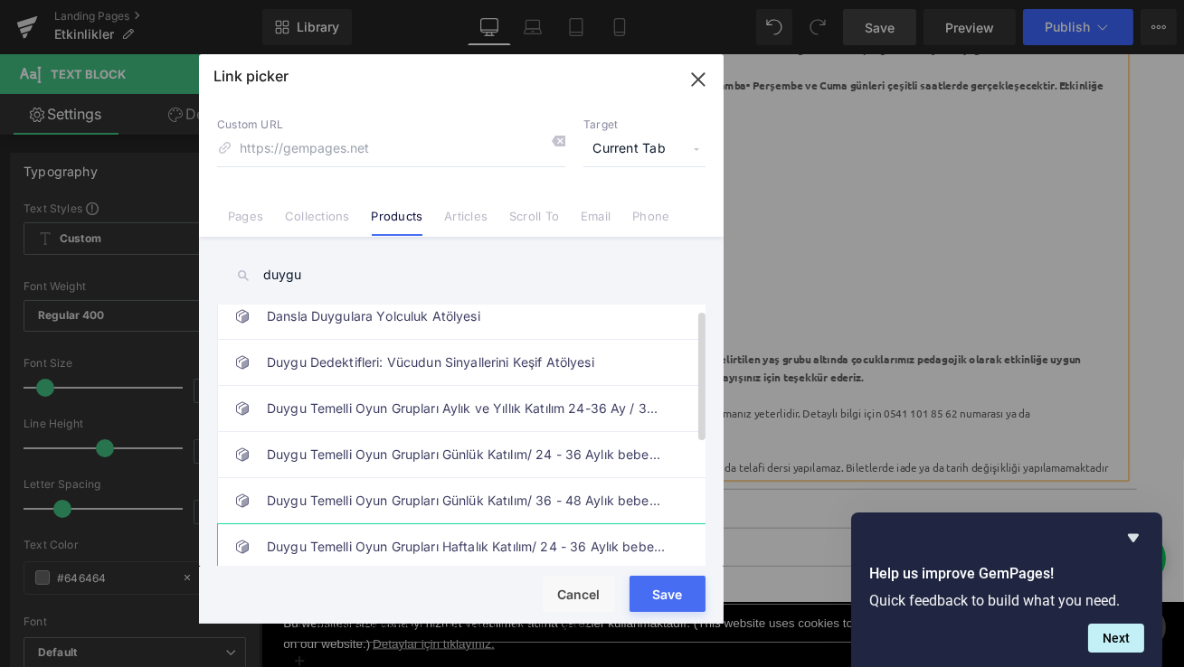
scroll to position [7, 0]
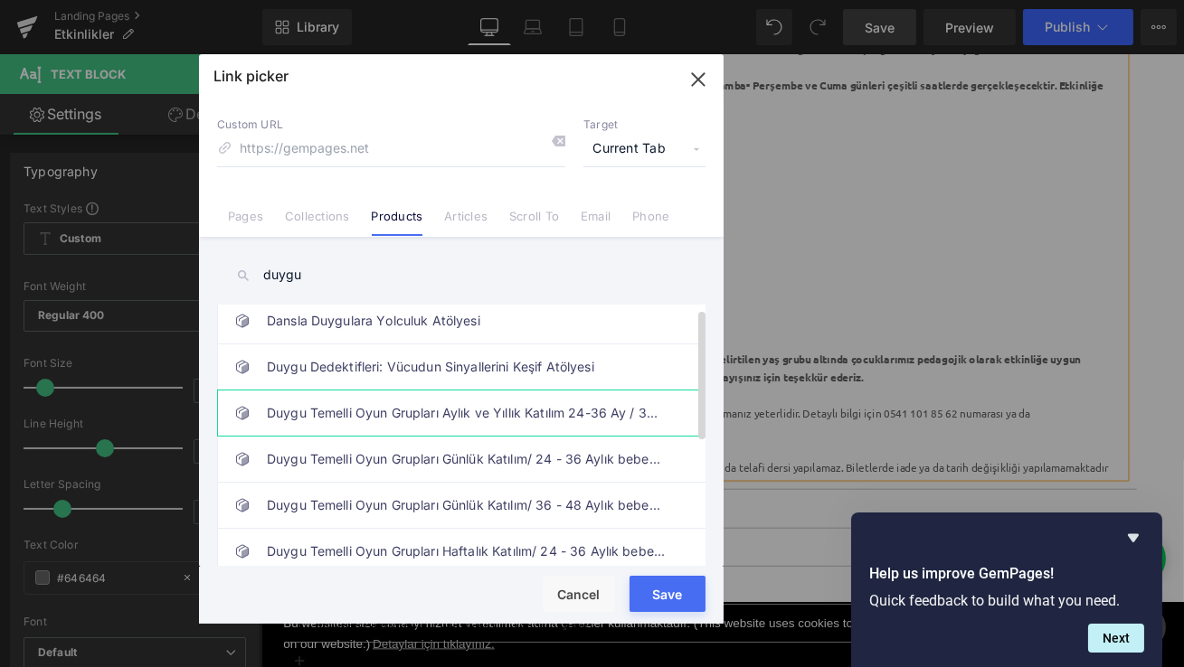
type input "duygu"
click at [501, 420] on link "Duygu Temelli Oyun Grupları Aylık ve Yıllık Katılım 24-36 Ay / 36 - 48 Ay" at bounding box center [466, 413] width 398 height 45
type input "/products/tas-kagit-makas-oyun-gruplari-18-24-ay-24-36-ay"
click at [668, 596] on button "Save" at bounding box center [667, 594] width 76 height 36
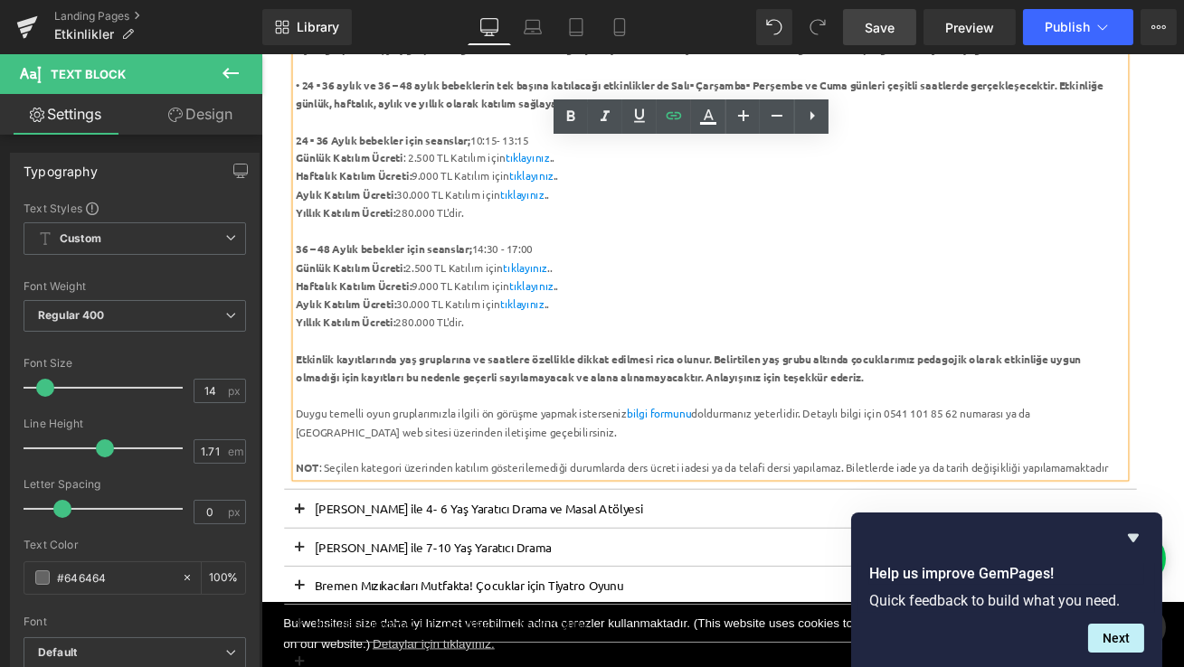
click at [881, 43] on link "Save" at bounding box center [879, 27] width 73 height 36
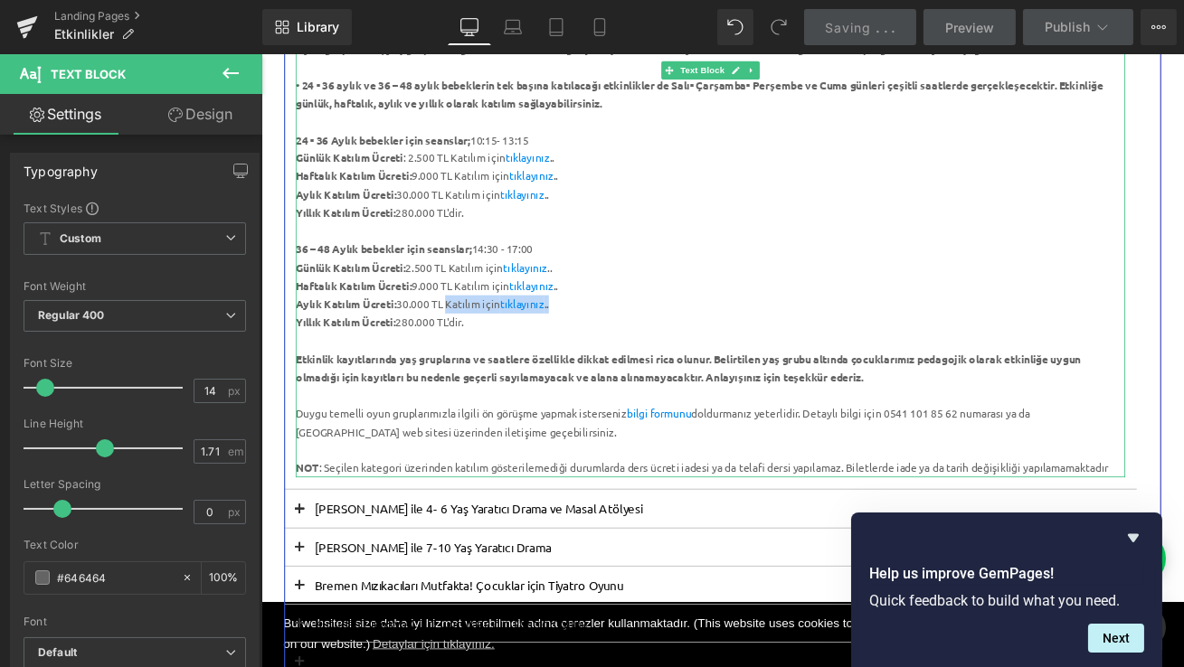
drag, startPoint x: 625, startPoint y: 353, endPoint x: 486, endPoint y: 349, distance: 139.3
click at [486, 349] on div "Aylık Katılım Ücreti: 30.000 TL Katılım için tıklayınız .." at bounding box center [793, 351] width 984 height 22
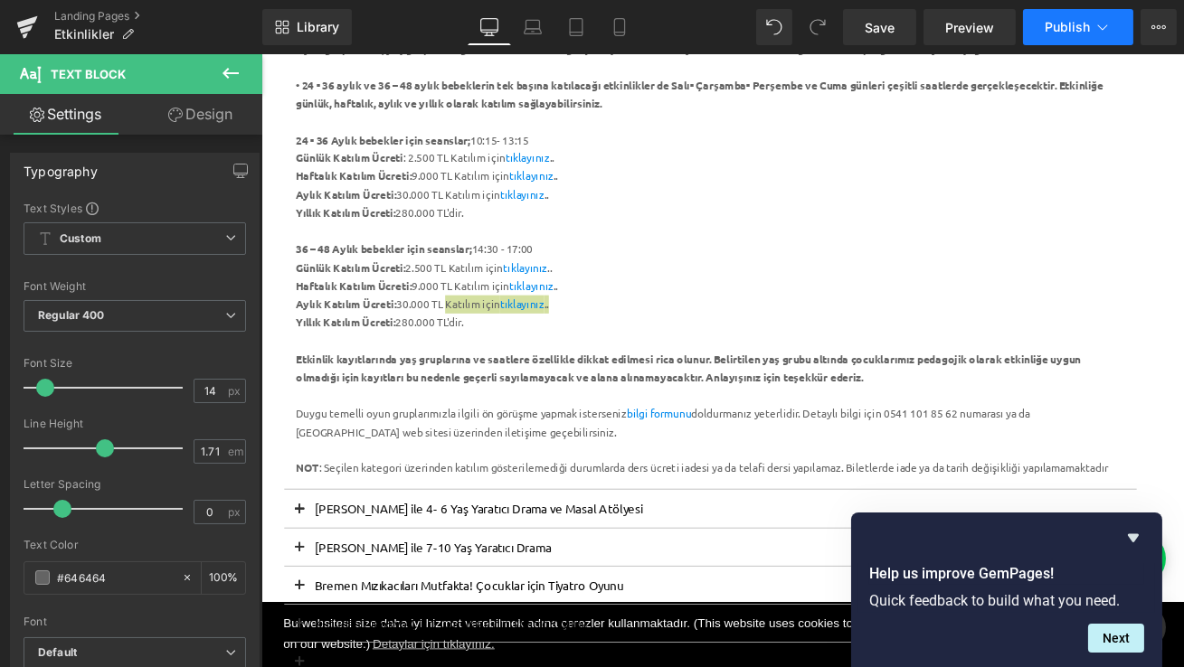
click at [1066, 24] on span "Publish" at bounding box center [1066, 27] width 45 height 14
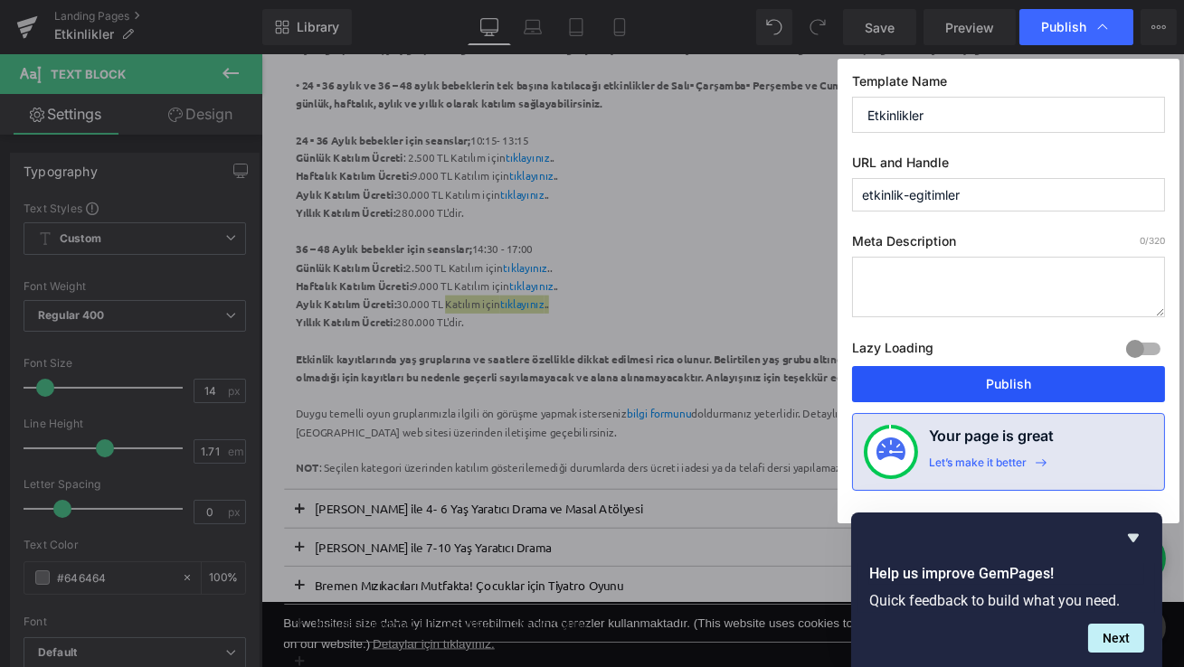
click at [1019, 385] on button "Publish" at bounding box center [1008, 384] width 313 height 36
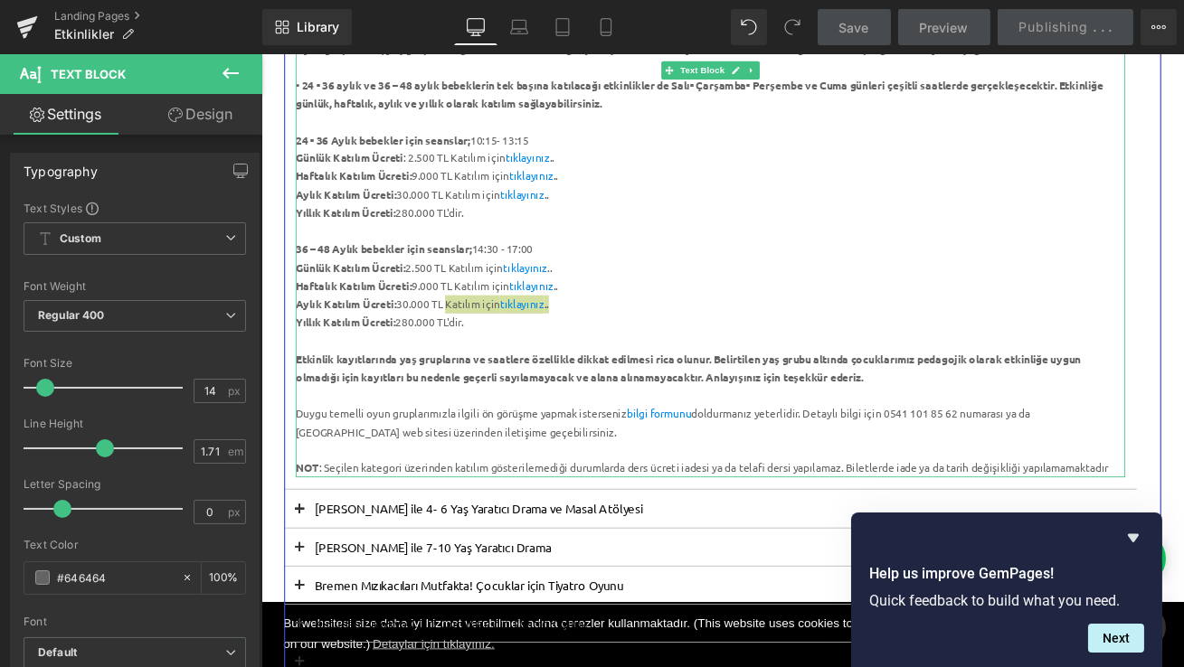
scroll to position [0, 0]
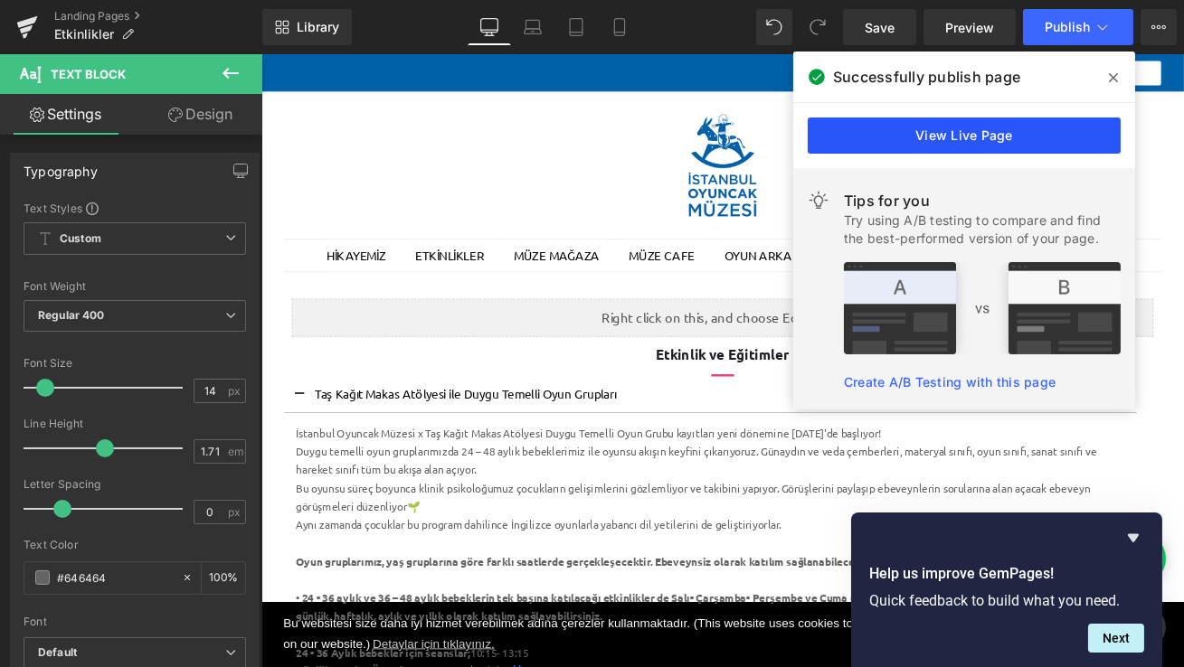
click at [1024, 136] on link "View Live Page" at bounding box center [963, 136] width 313 height 36
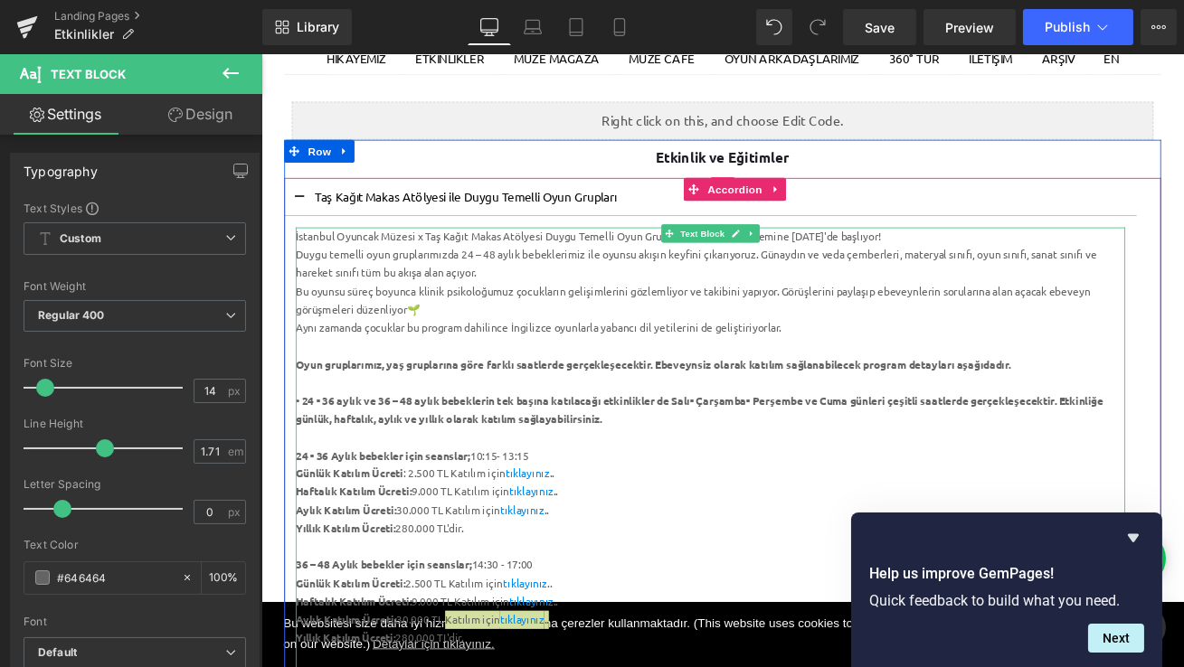
scroll to position [239, 0]
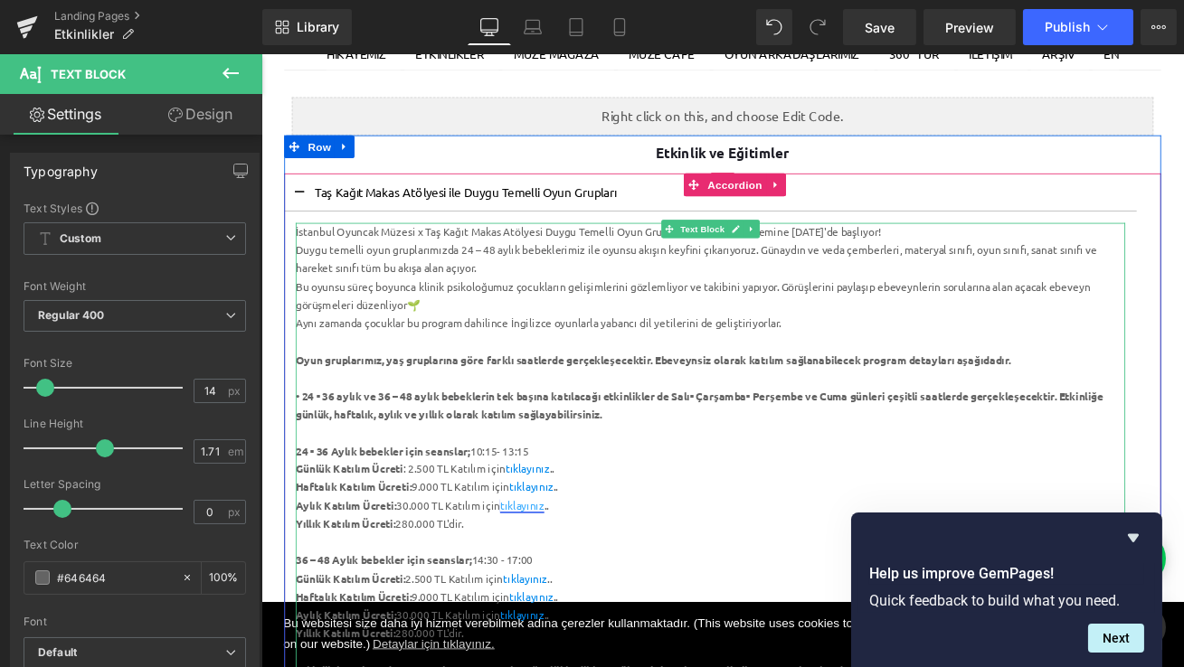
click at [583, 590] on link "tıklayınız" at bounding box center [569, 589] width 52 height 16
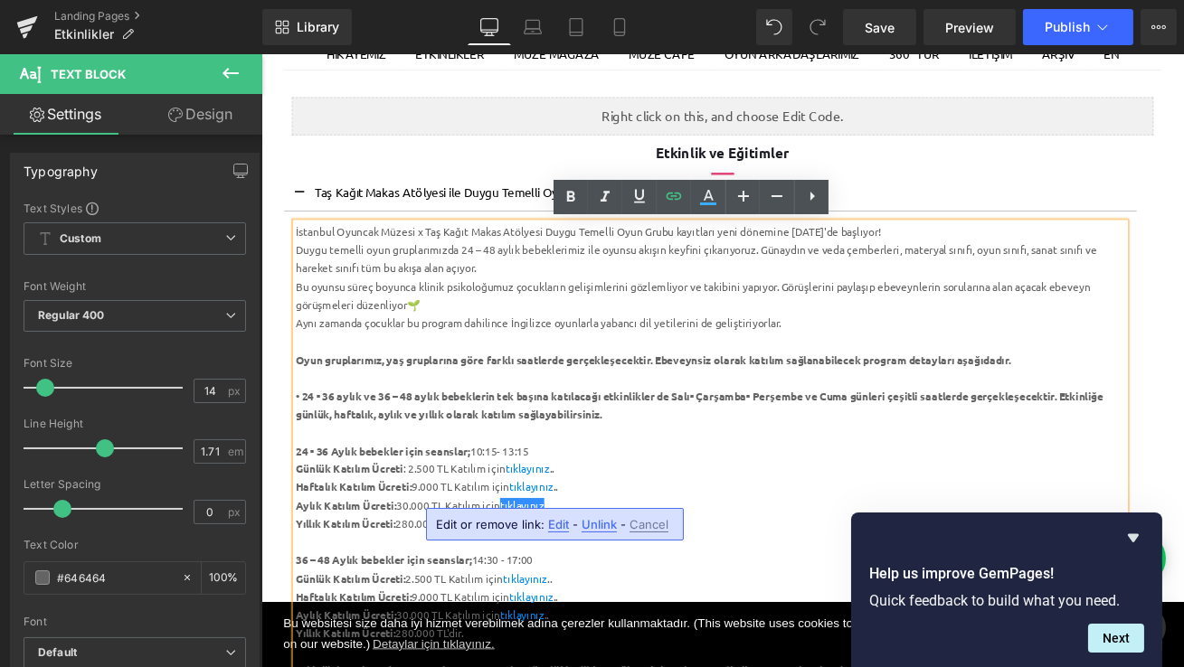
click at [600, 526] on span "Unlink" at bounding box center [598, 524] width 35 height 15
click at [582, 593] on div "Aylık Katılım Ücreti: 30.000 TL Katılım için tıklayınız .." at bounding box center [793, 591] width 984 height 22
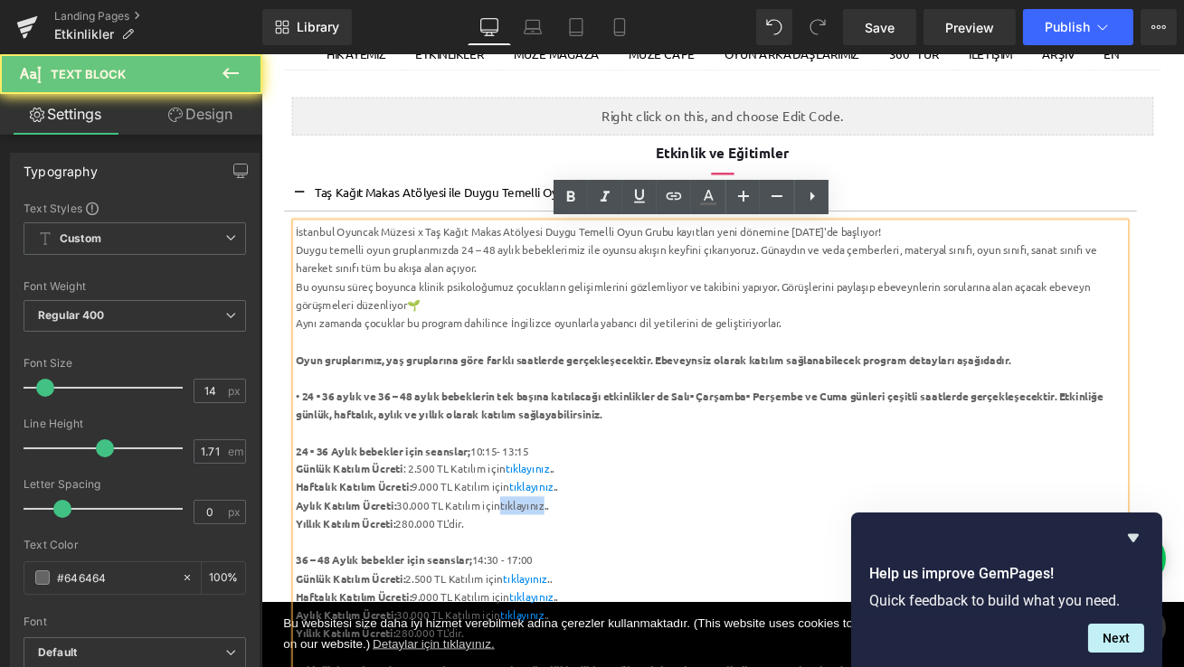
click at [582, 593] on div "Aylık Katılım Ücreti: 30.000 TL Katılım için tıklayınız .." at bounding box center [793, 591] width 984 height 22
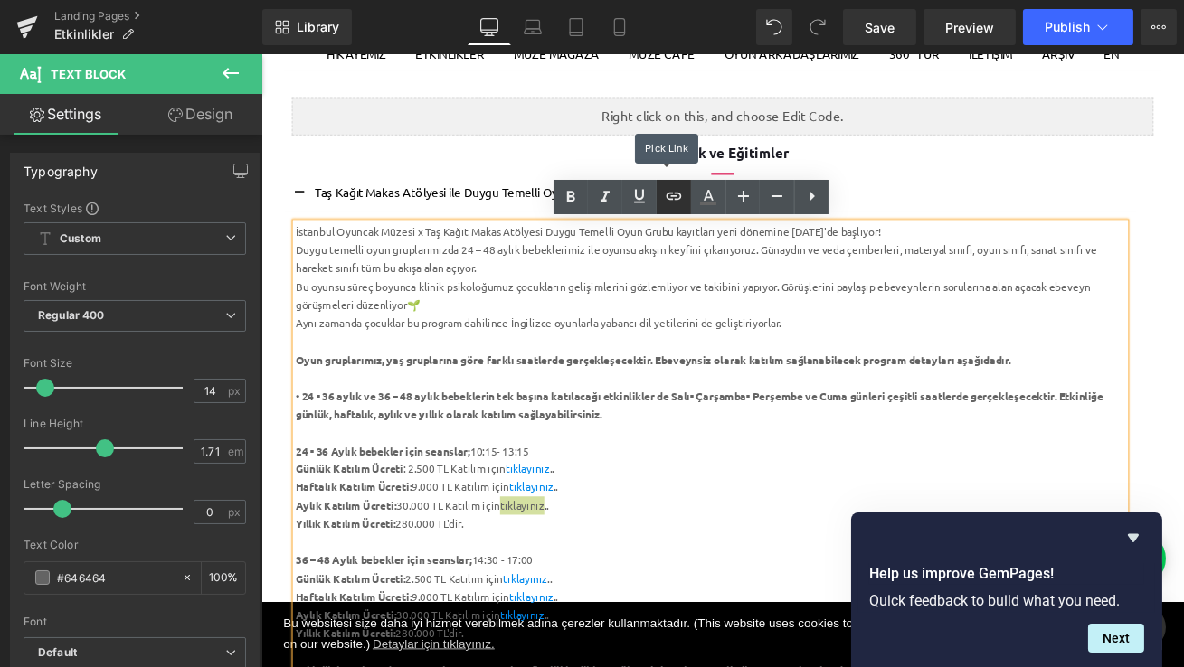
click at [673, 186] on icon at bounding box center [674, 196] width 22 height 22
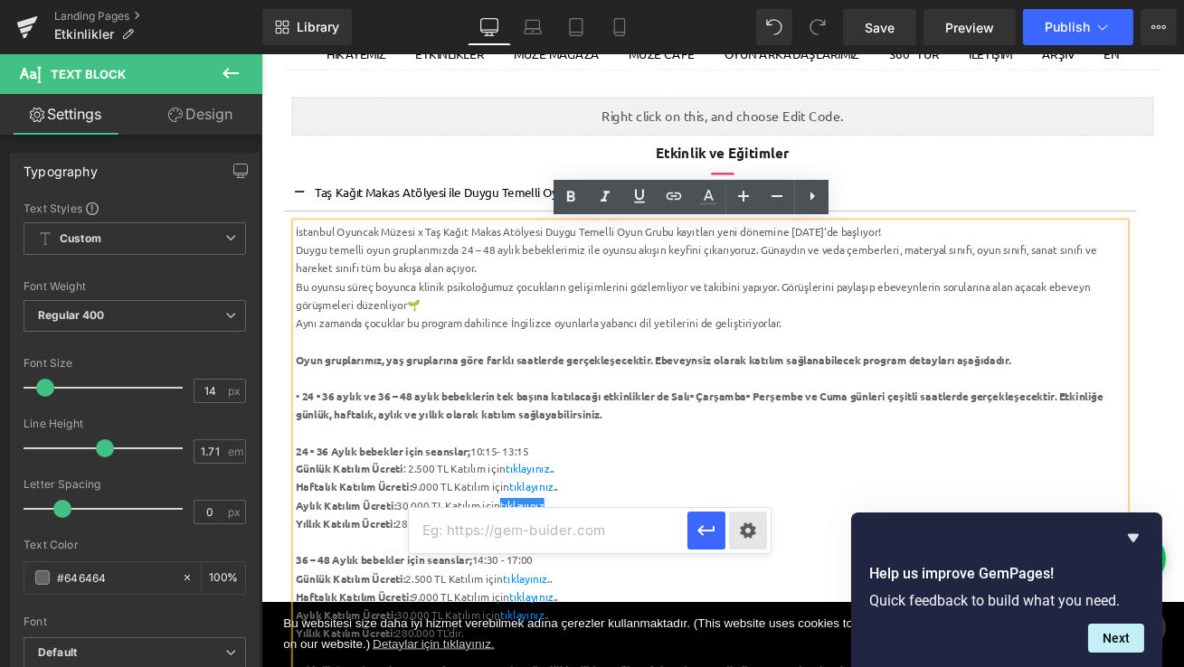
click at [749, 0] on div "Text Color Highlight Color #333333 Edit or remove link: Edit - Unlink - Cancel" at bounding box center [592, 0] width 1184 height 0
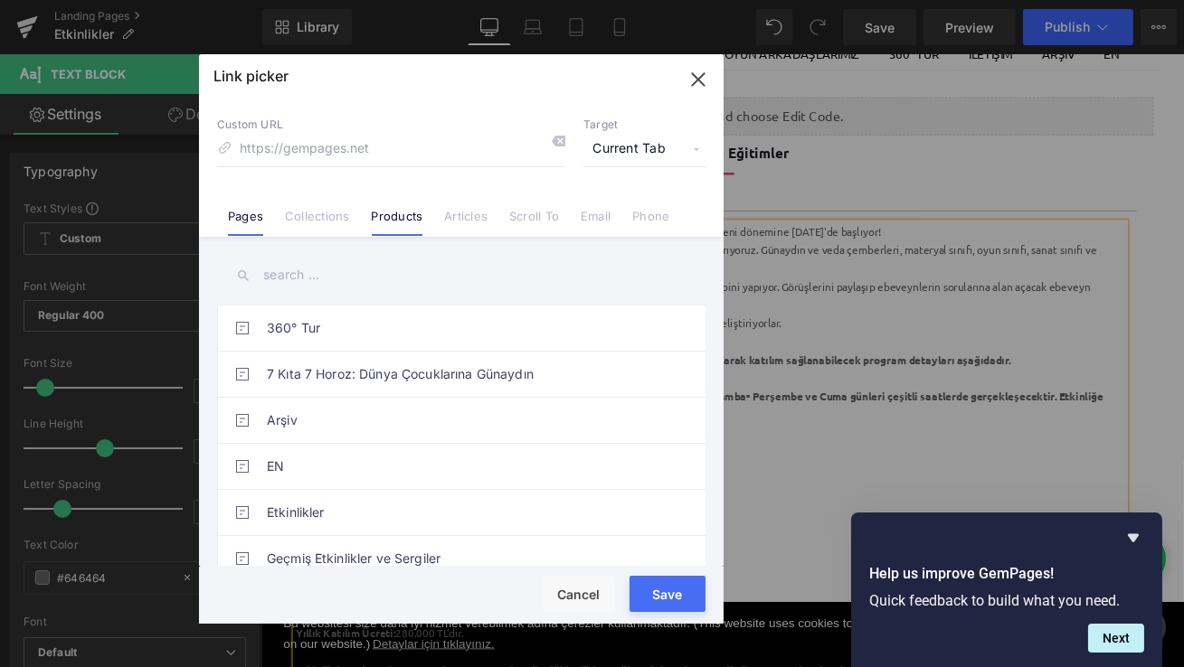
click at [410, 220] on link "Products" at bounding box center [398, 222] width 52 height 27
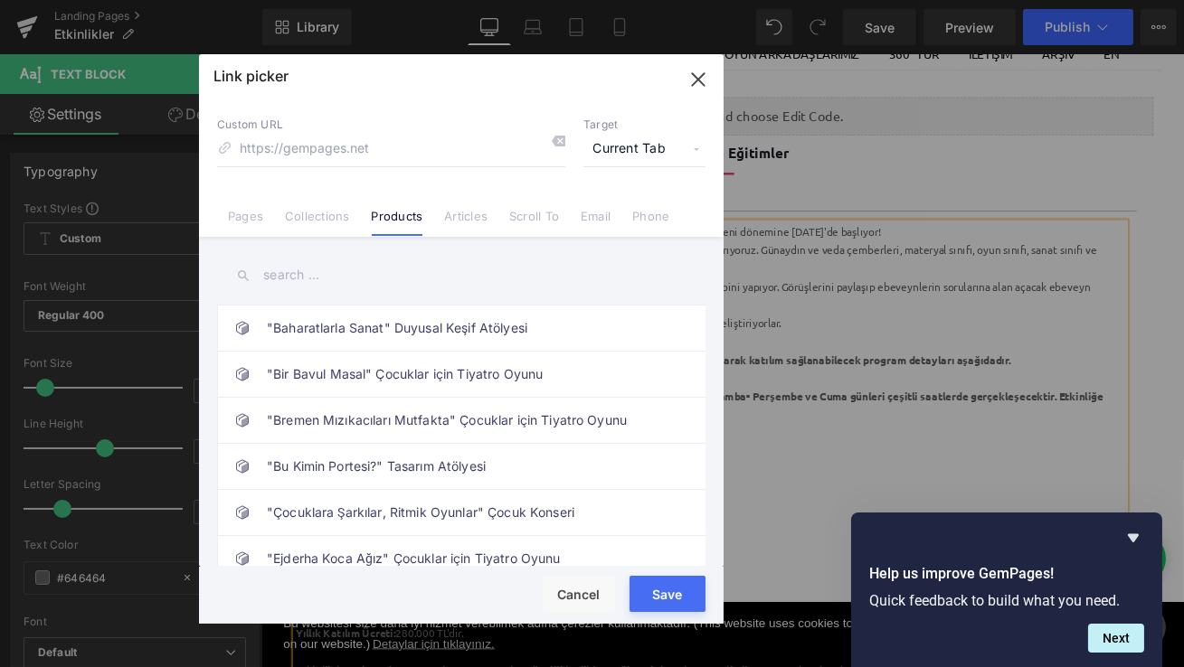
click at [358, 283] on input "text" at bounding box center [461, 275] width 488 height 41
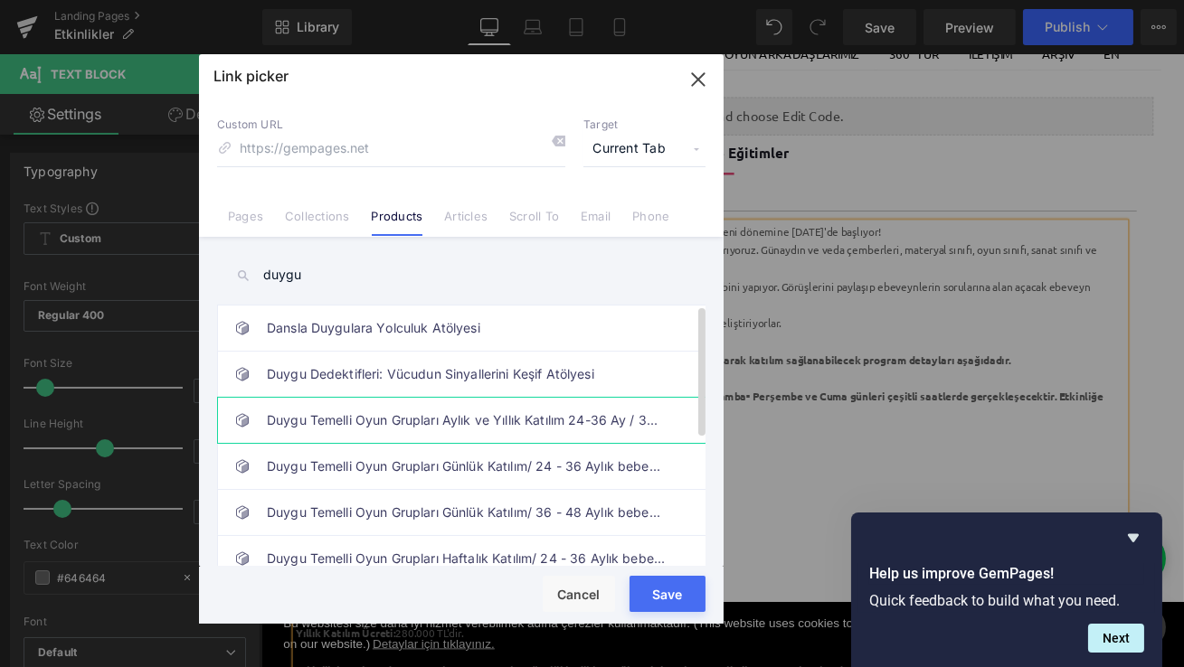
type input "duygu"
click at [463, 416] on link "Duygu Temelli Oyun Grupları Aylık ve Yıllık Katılım 24-36 Ay / 36 - 48 Ay" at bounding box center [466, 420] width 398 height 45
type input "/products/tas-kagit-makas-oyun-gruplari-18-24-ay-24-36-ay"
click at [675, 594] on button "Save" at bounding box center [667, 594] width 76 height 36
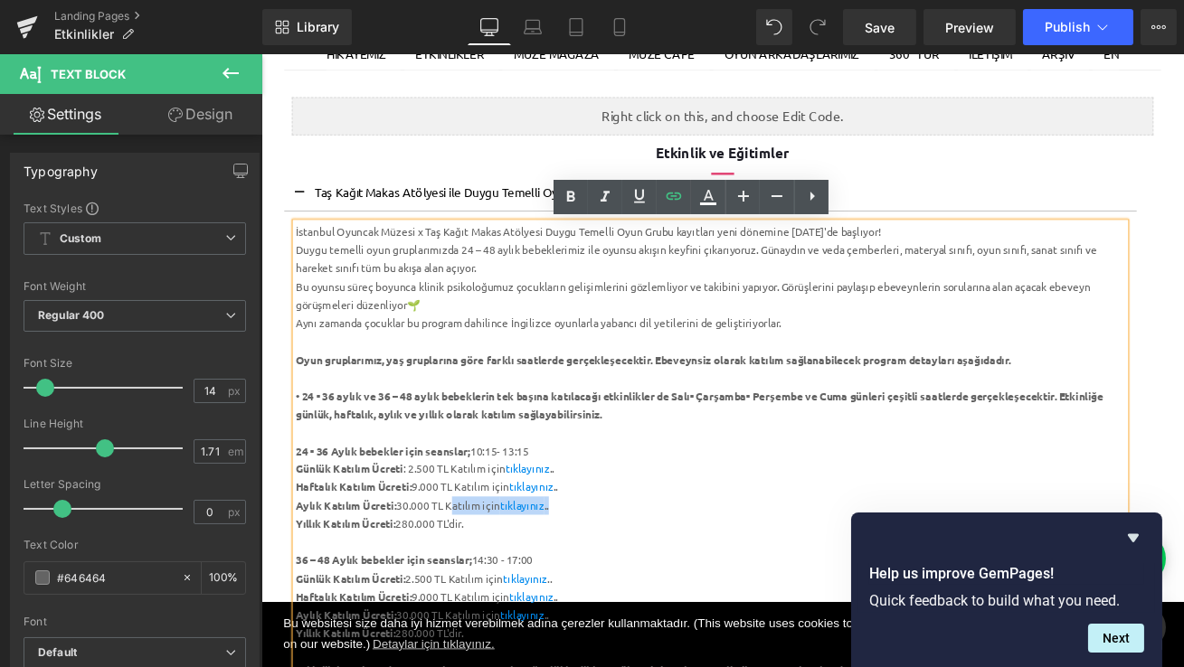
drag, startPoint x: 639, startPoint y: 594, endPoint x: 482, endPoint y: 592, distance: 157.3
click at [482, 592] on div "Aylık Katılım Ücreti: 30.000 TL Katılım için tıklayınız .." at bounding box center [793, 591] width 984 height 22
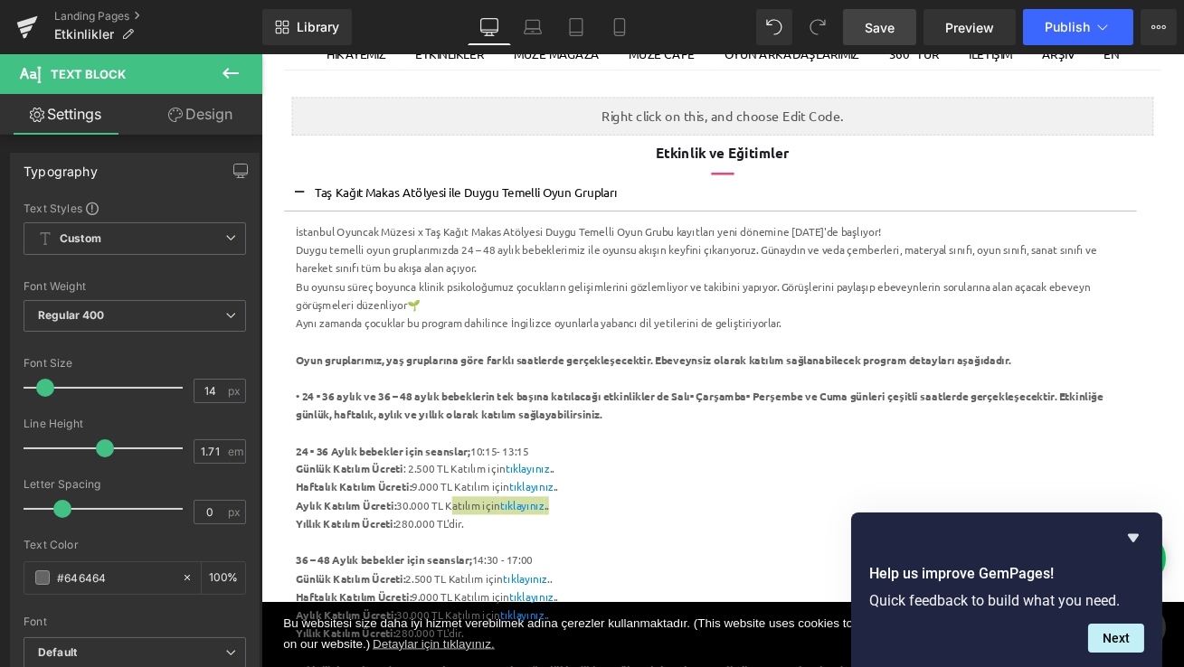
click at [894, 33] on span "Save" at bounding box center [879, 27] width 30 height 19
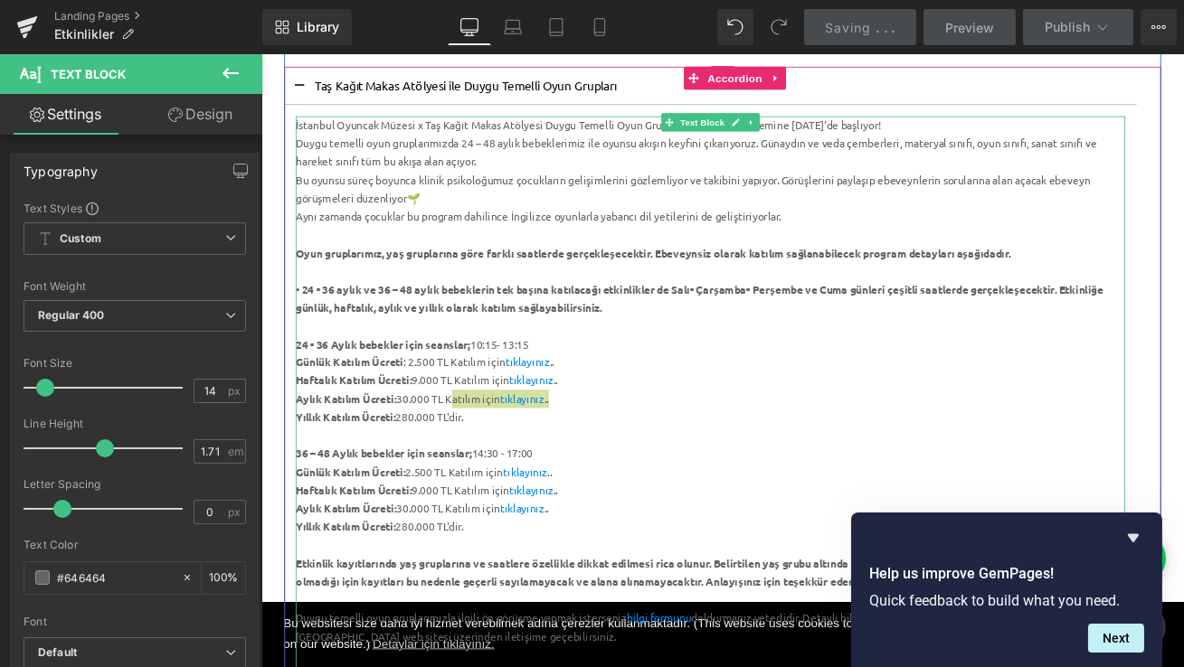
scroll to position [367, 0]
drag, startPoint x: 623, startPoint y: 595, endPoint x: 481, endPoint y: 599, distance: 142.0
click at [481, 599] on div "Aylık Katılım Ücreti: 30.000 TL Katılım için tıklayınız .." at bounding box center [793, 592] width 984 height 22
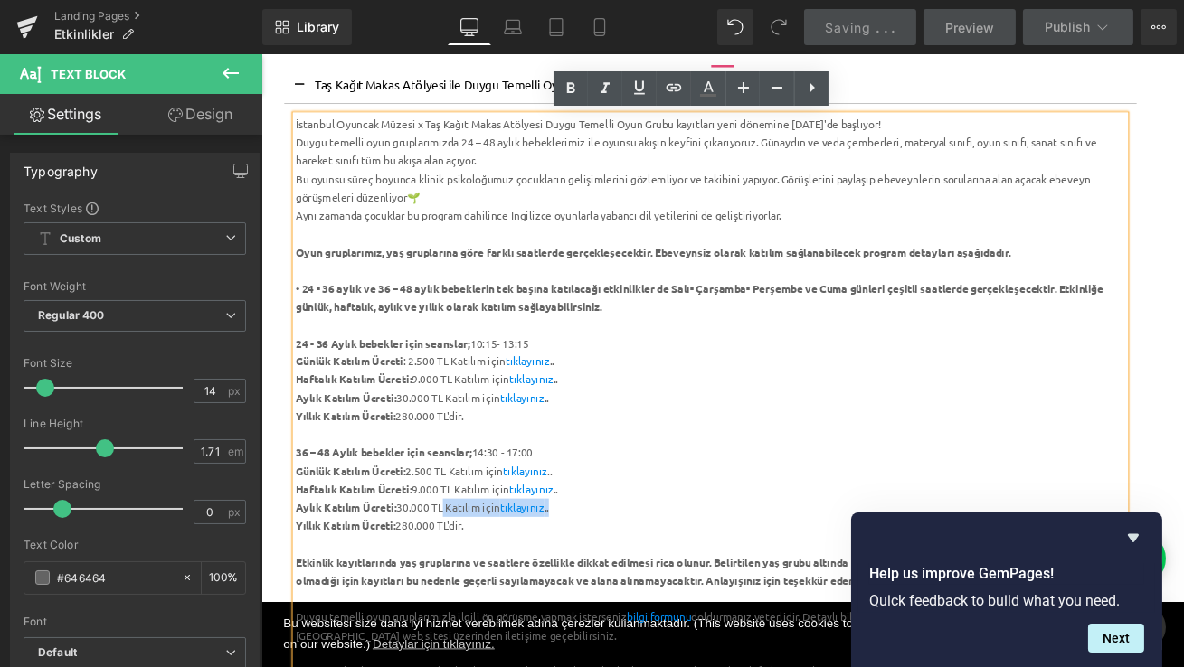
click at [481, 599] on div "Aylık Katılım Ücreti: 30.000 TL Katılım için tıklayınız .." at bounding box center [793, 592] width 984 height 22
drag, startPoint x: 643, startPoint y: 587, endPoint x: 483, endPoint y: 592, distance: 160.1
click at [483, 592] on div "Aylık Katılım Ücreti: 30.000 TL Katılım için tıklayınız .." at bounding box center [793, 592] width 984 height 22
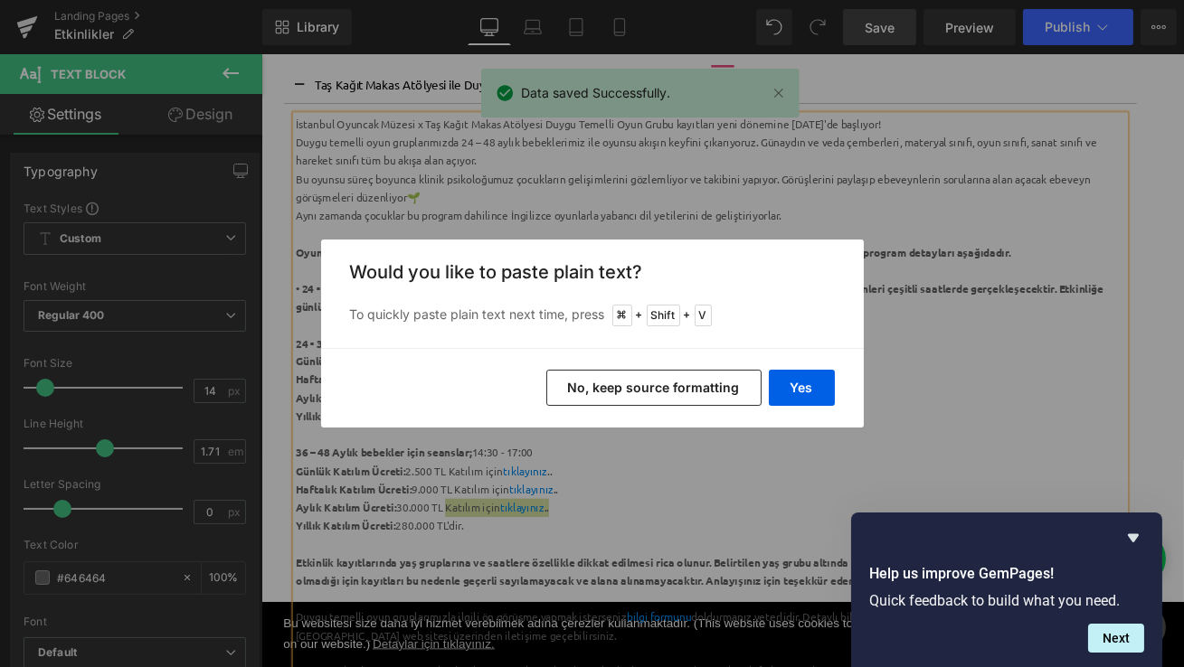
click at [693, 387] on button "No, keep source formatting" at bounding box center [653, 388] width 215 height 36
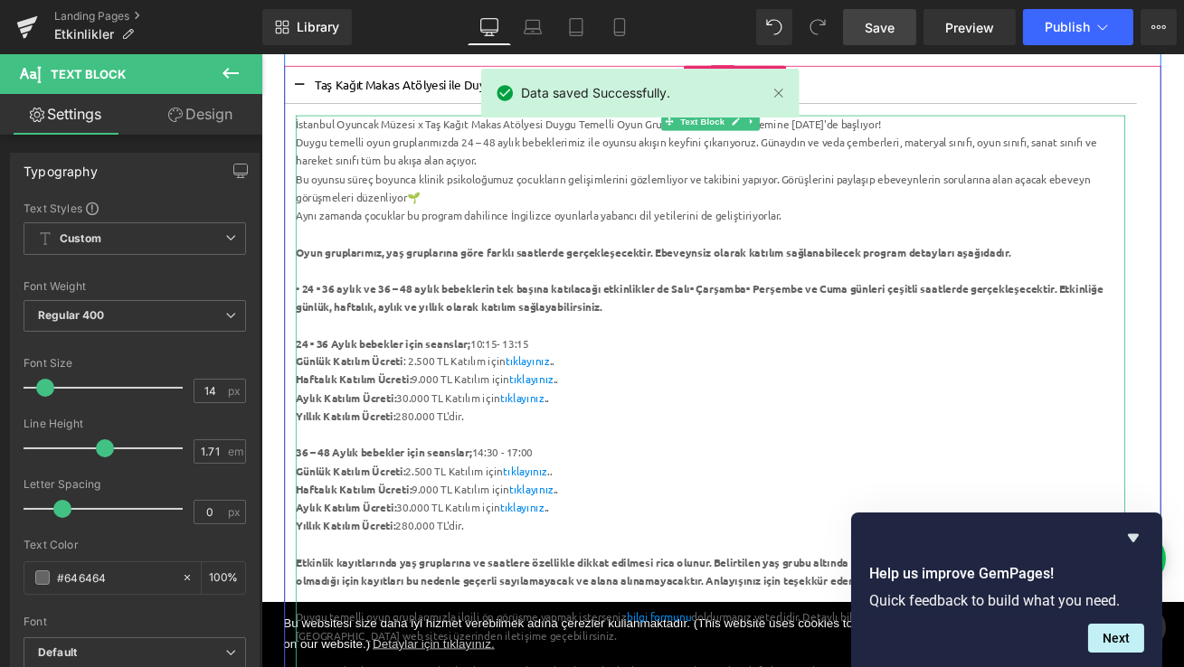
click at [693, 585] on div "Aylık Katılım Ücreti: 30.000 TL Katılım için tıklayınız .." at bounding box center [793, 592] width 984 height 22
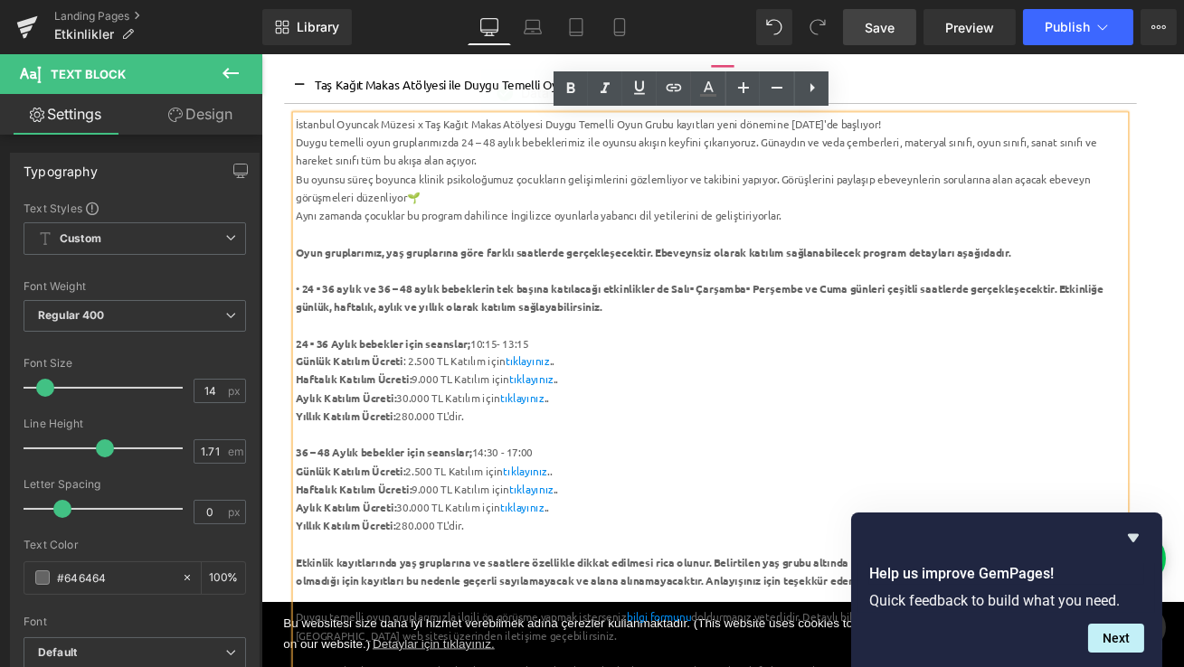
click at [891, 35] on span "Save" at bounding box center [879, 27] width 30 height 19
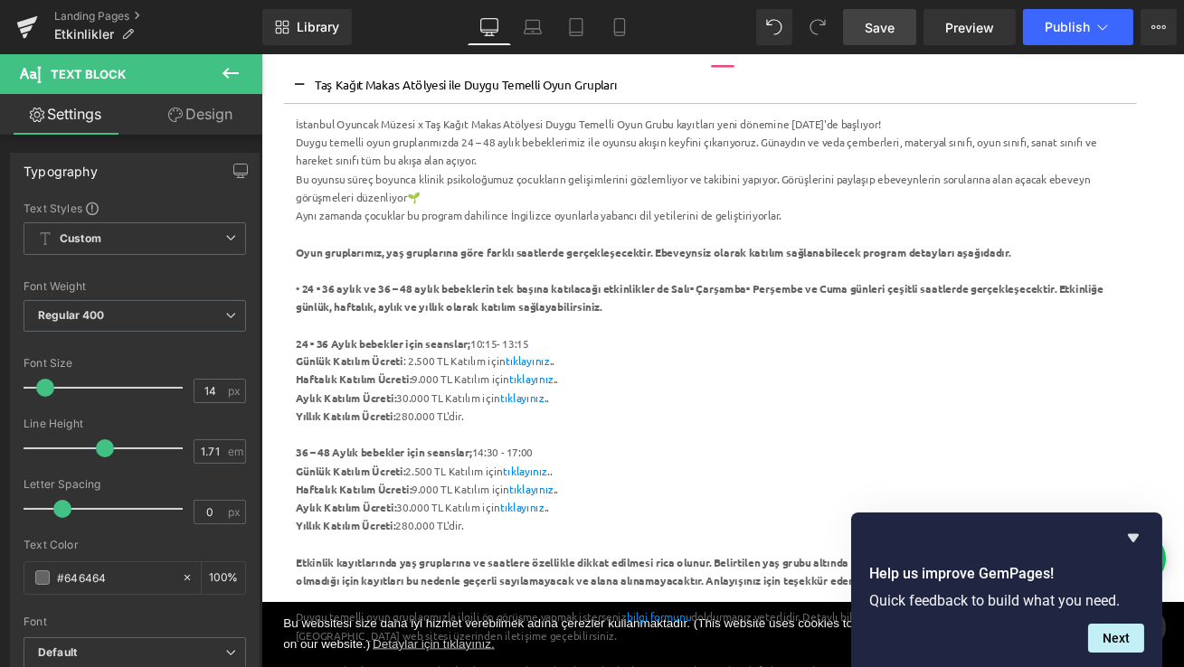
click at [887, 29] on span "Save" at bounding box center [879, 27] width 30 height 19
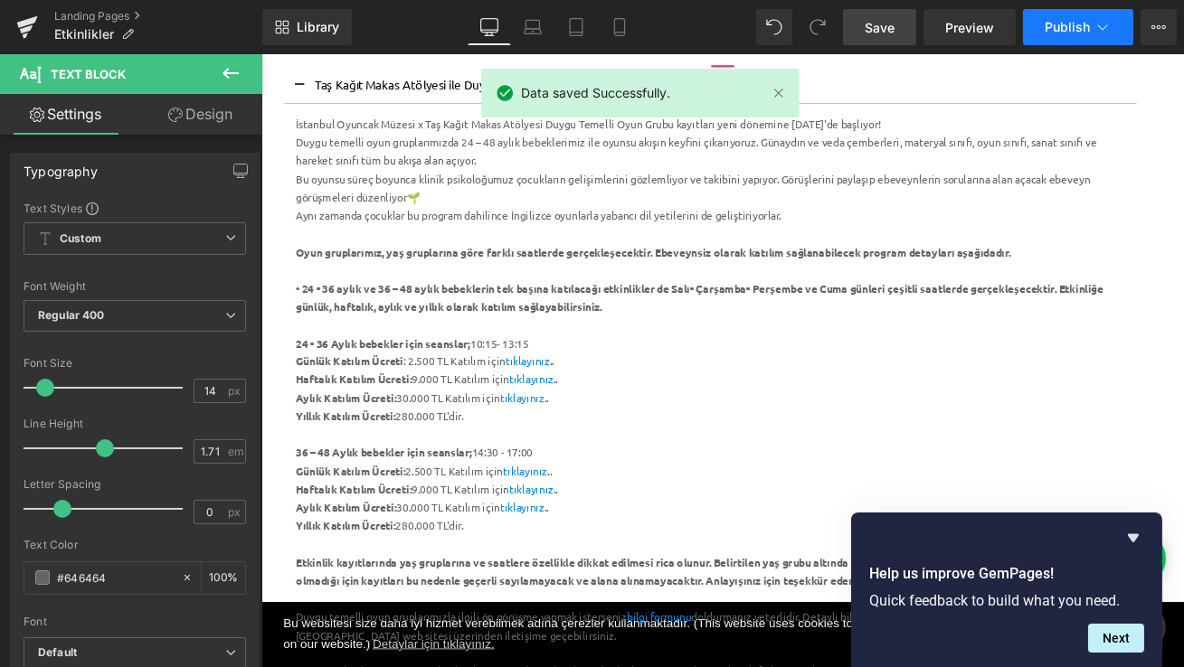
click at [1083, 37] on button "Publish" at bounding box center [1078, 27] width 110 height 36
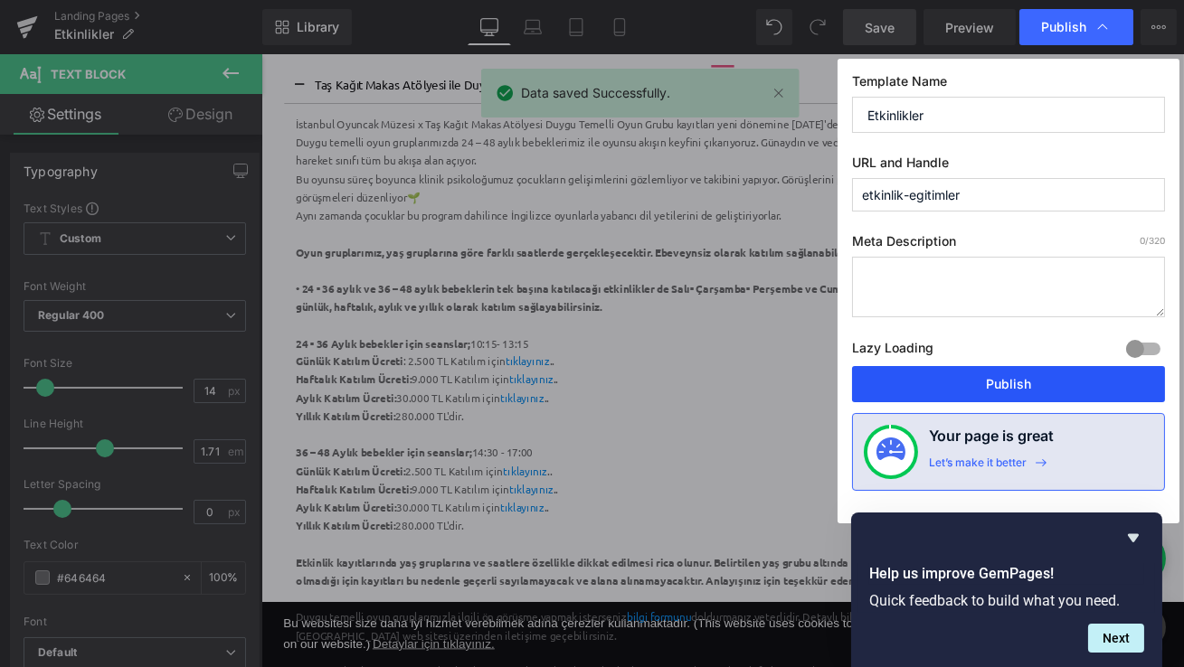
click at [967, 383] on button "Publish" at bounding box center [1008, 384] width 313 height 36
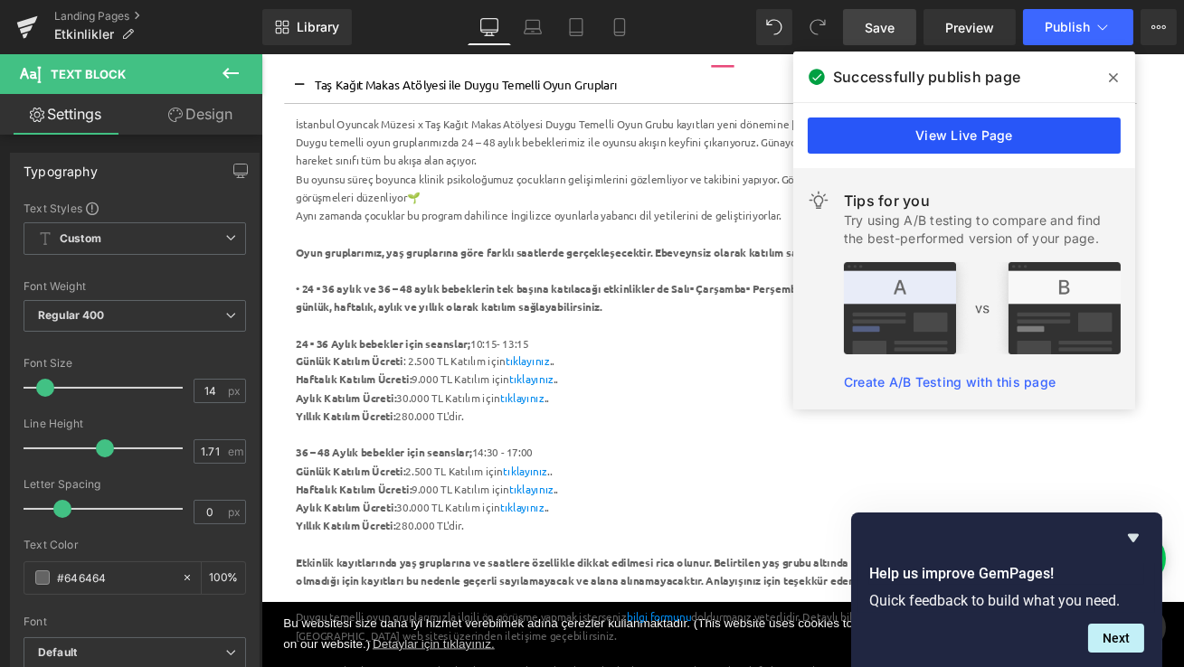
click at [974, 136] on link "View Live Page" at bounding box center [963, 136] width 313 height 36
